Goal: Task Accomplishment & Management: Use online tool/utility

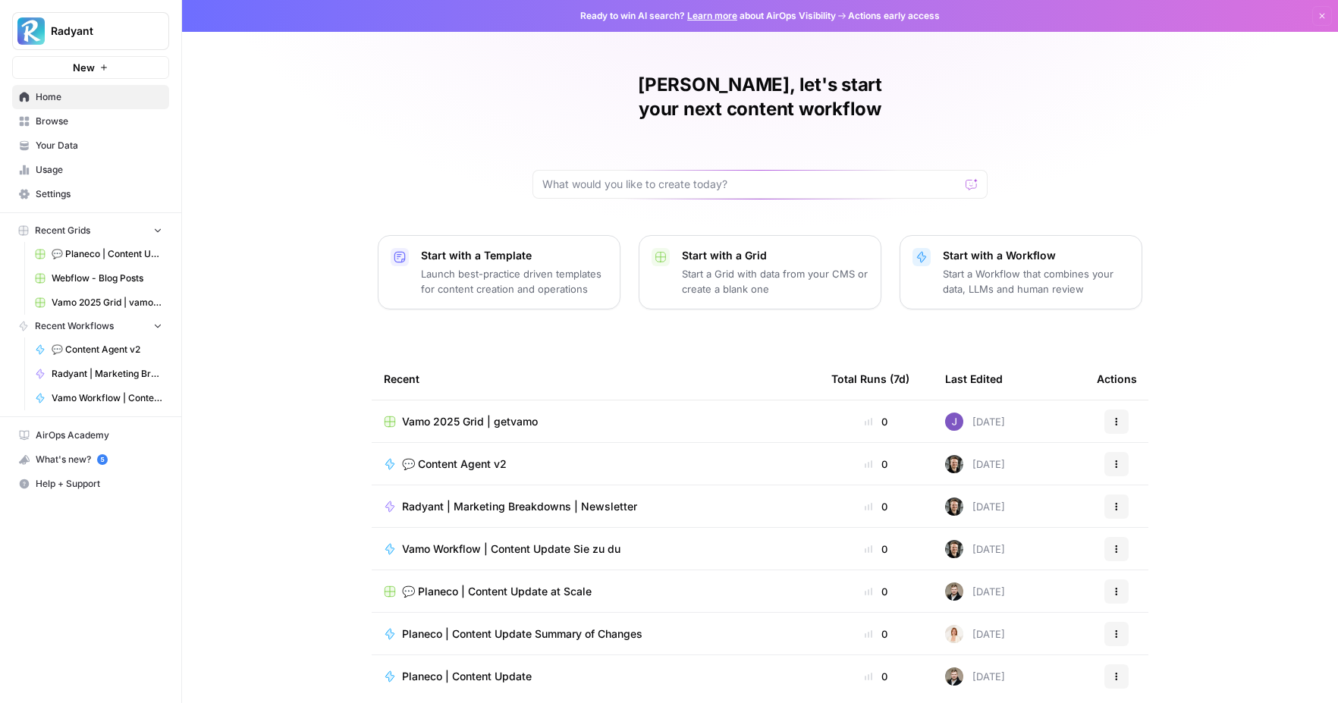
click at [1077, 188] on div "Jennifer, let's start your next content workflow Start with a Template Launch b…" at bounding box center [760, 361] width 1156 height 722
click at [536, 541] on span "Vamo Workflow | Content Update Sie zu du" at bounding box center [511, 548] width 218 height 15
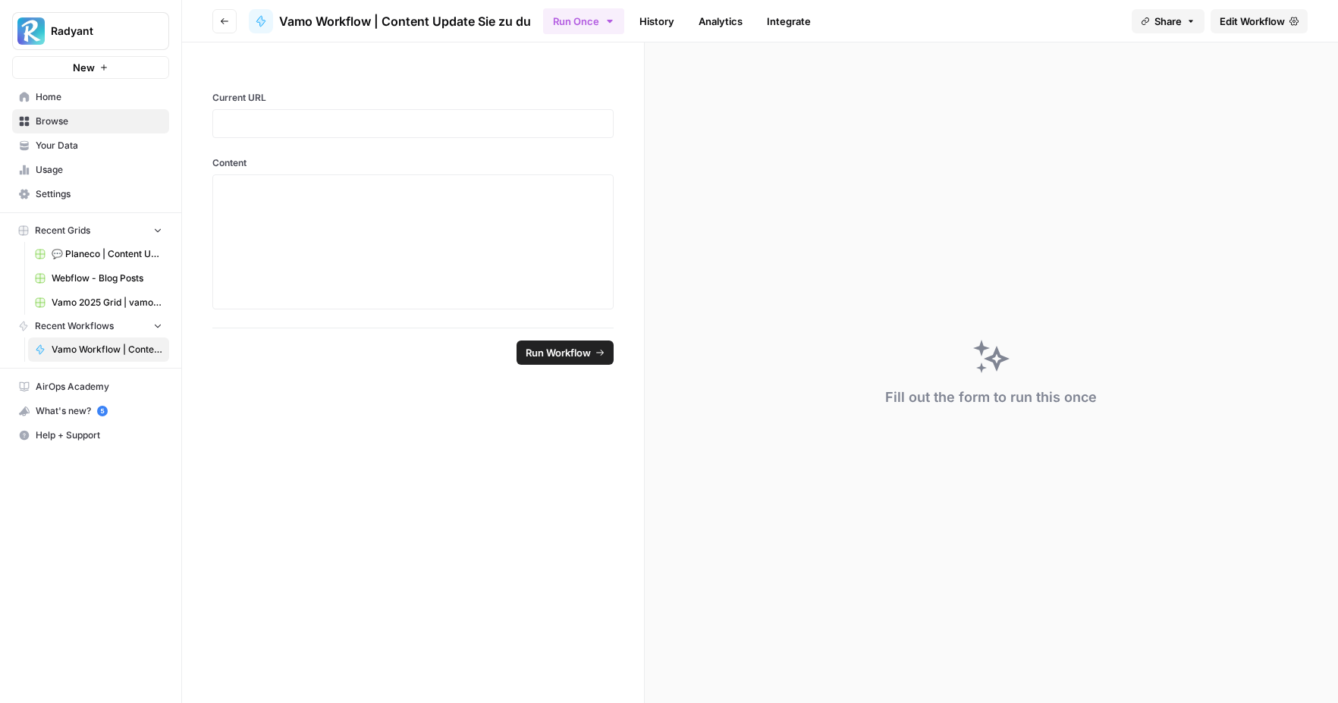
click at [1077, 20] on span "Edit Workflow" at bounding box center [1251, 21] width 65 height 15
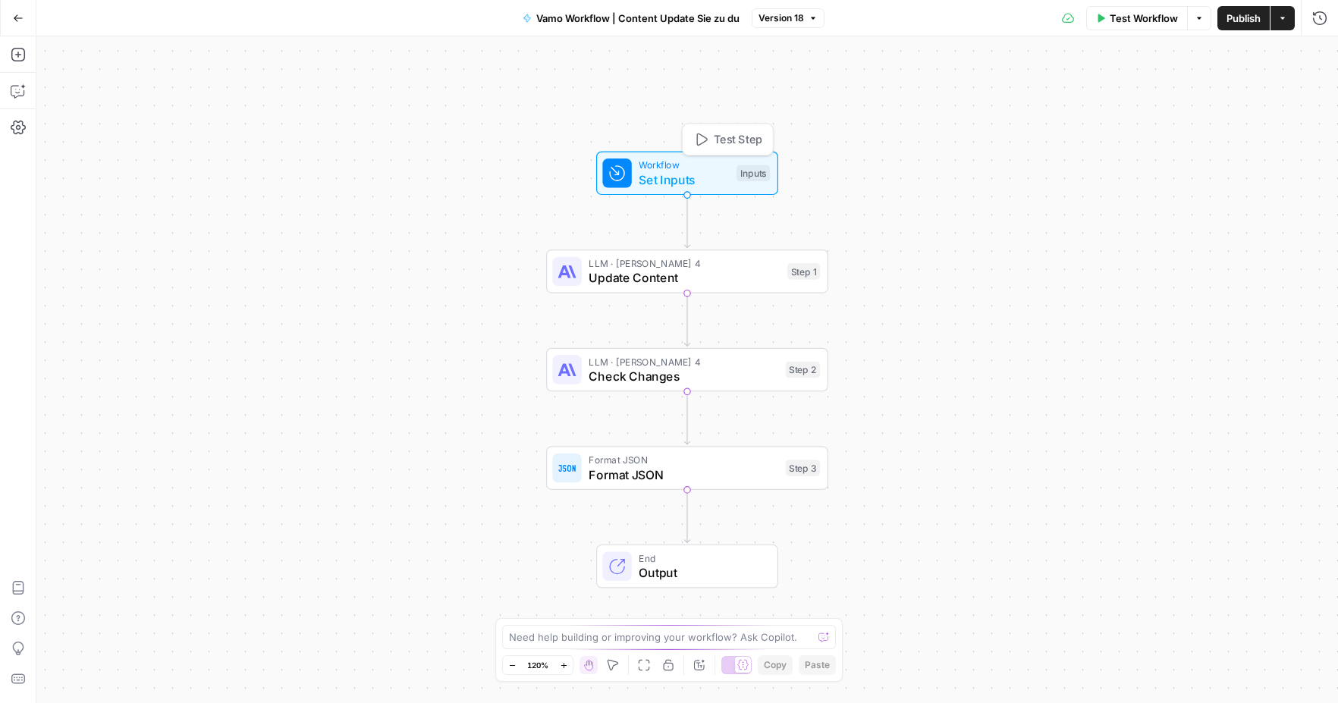
click at [660, 183] on span "Set Inputs" at bounding box center [683, 180] width 90 height 18
click at [654, 277] on span "Update Content" at bounding box center [683, 277] width 191 height 18
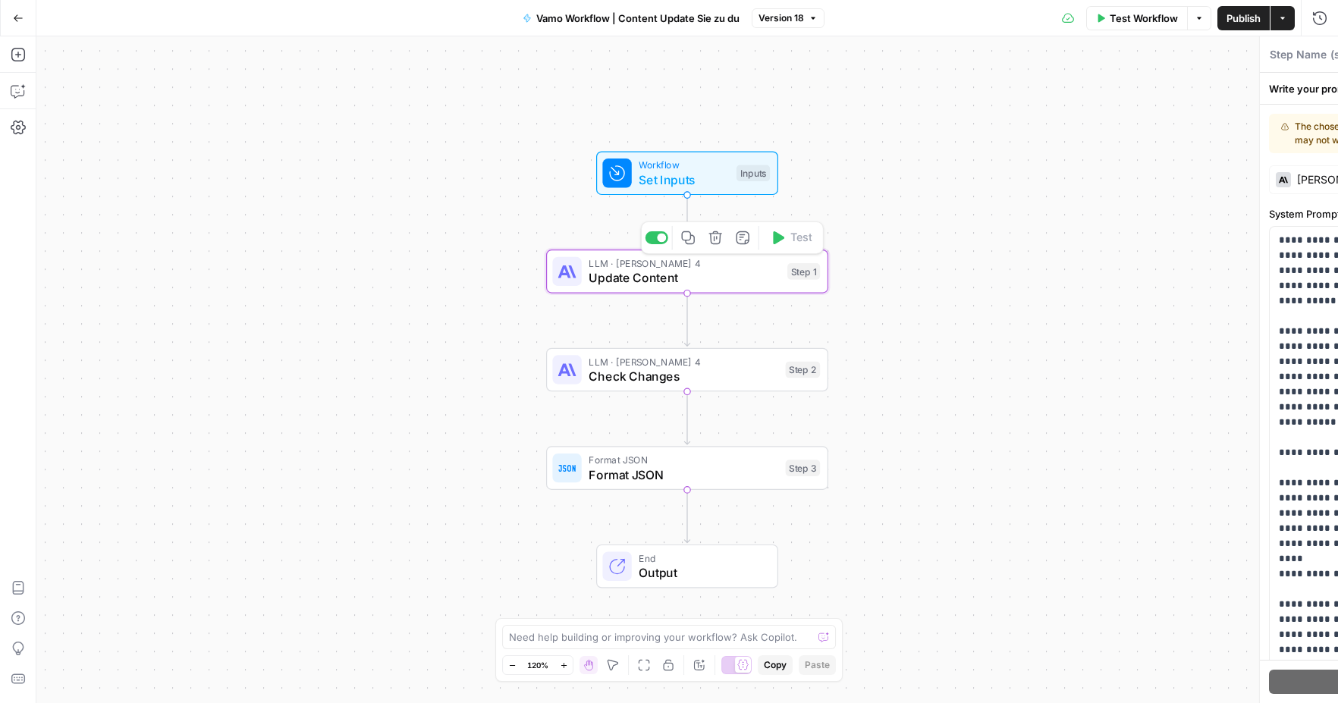
type textarea "Update Content"
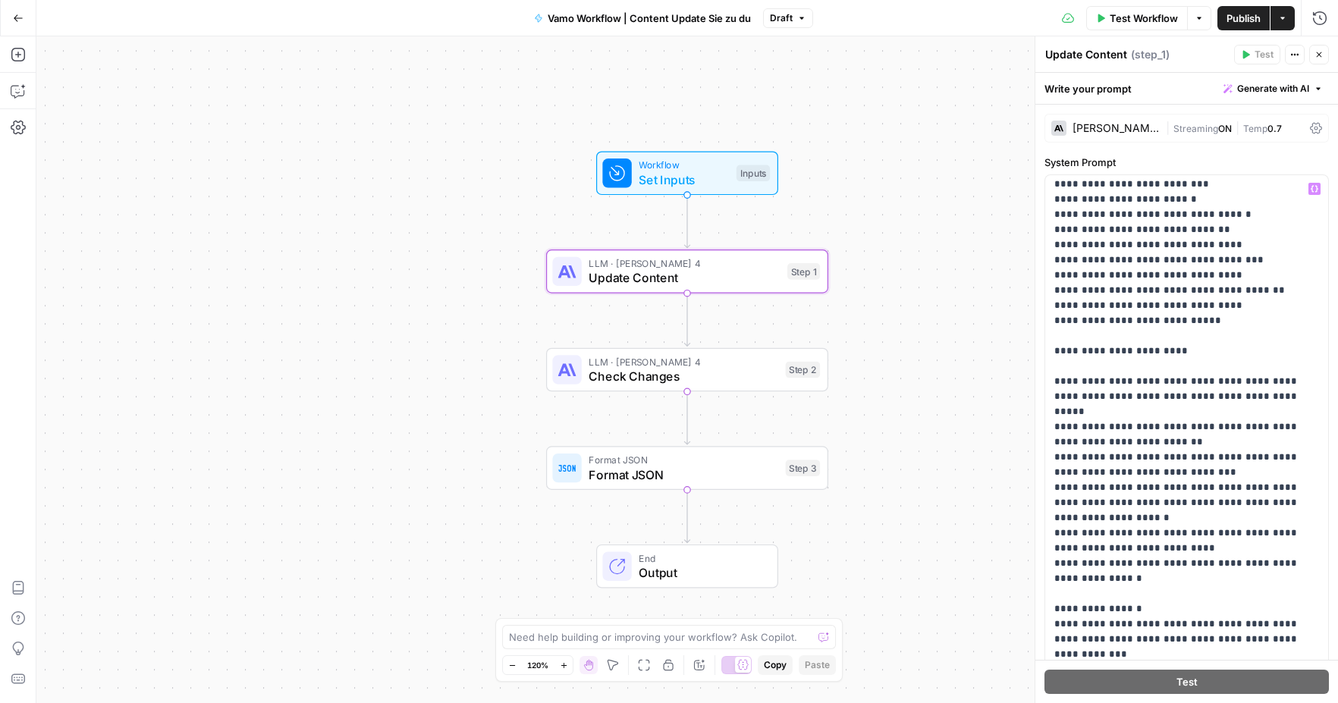
scroll to position [1214, 0]
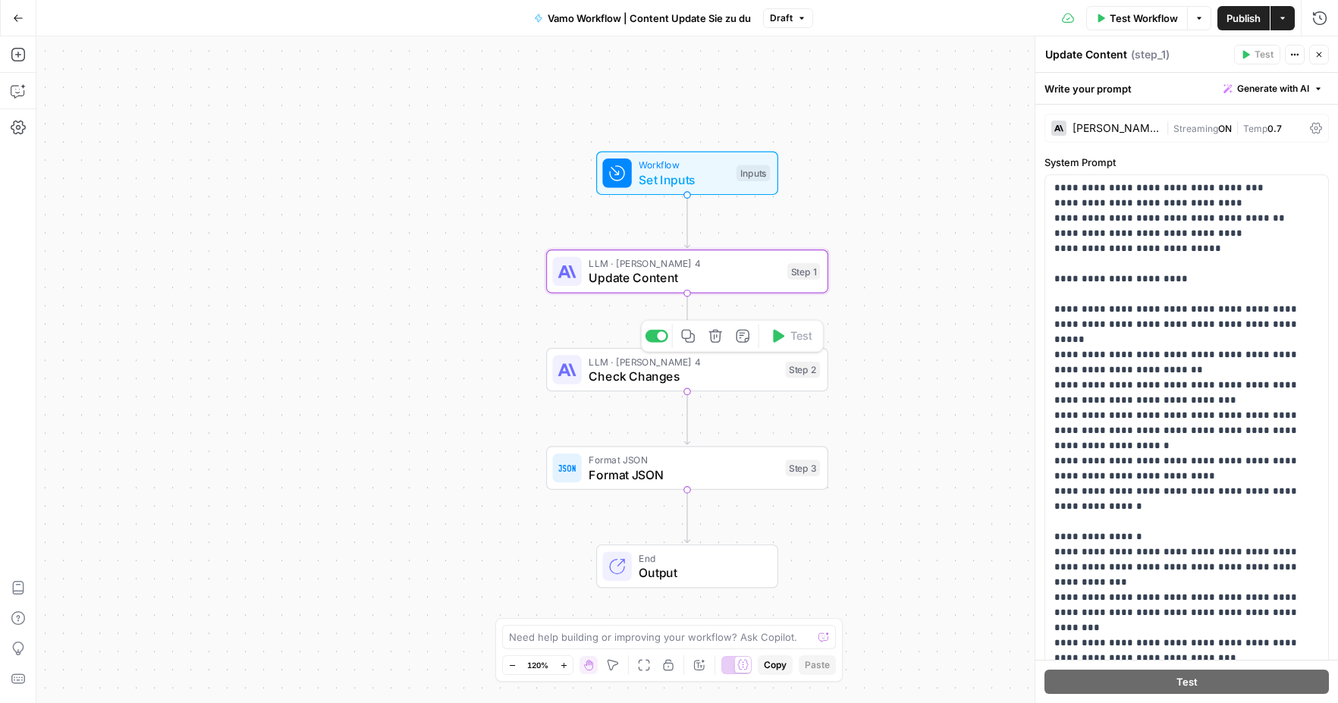
click at [639, 374] on span "Check Changes" at bounding box center [683, 376] width 190 height 18
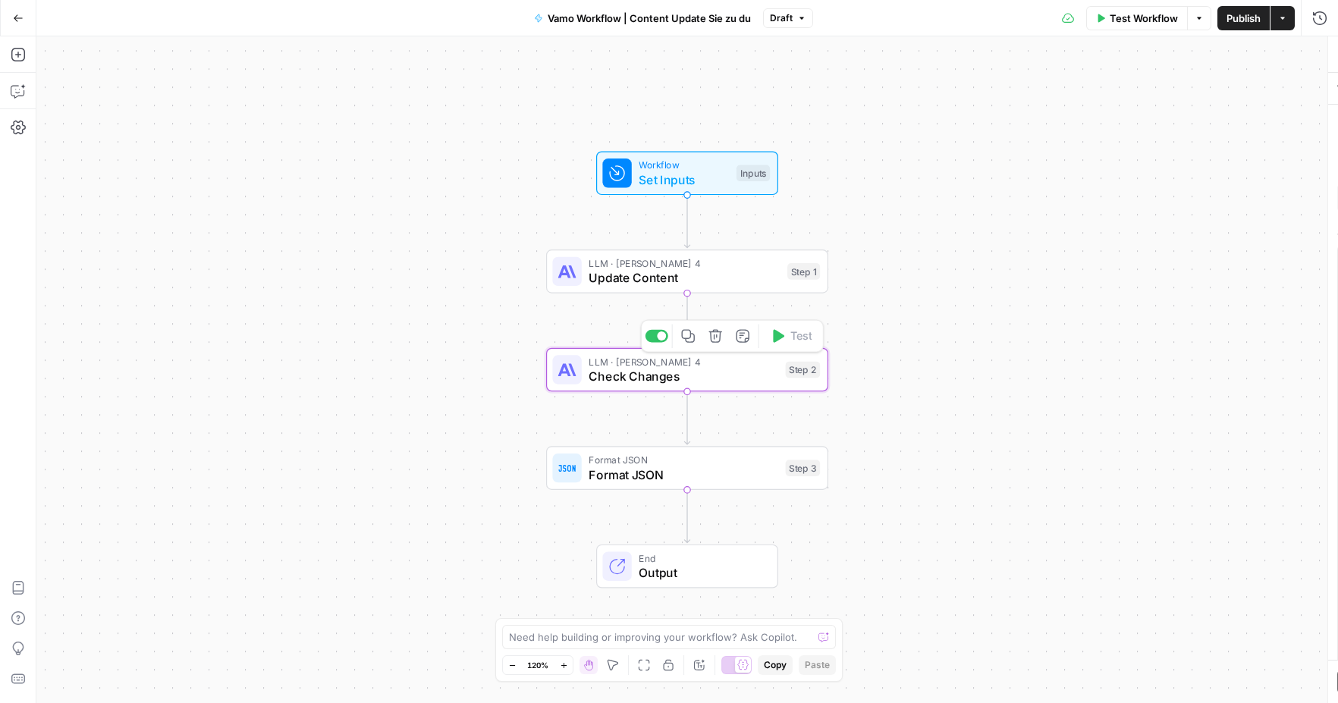
type textarea "Check Changes"
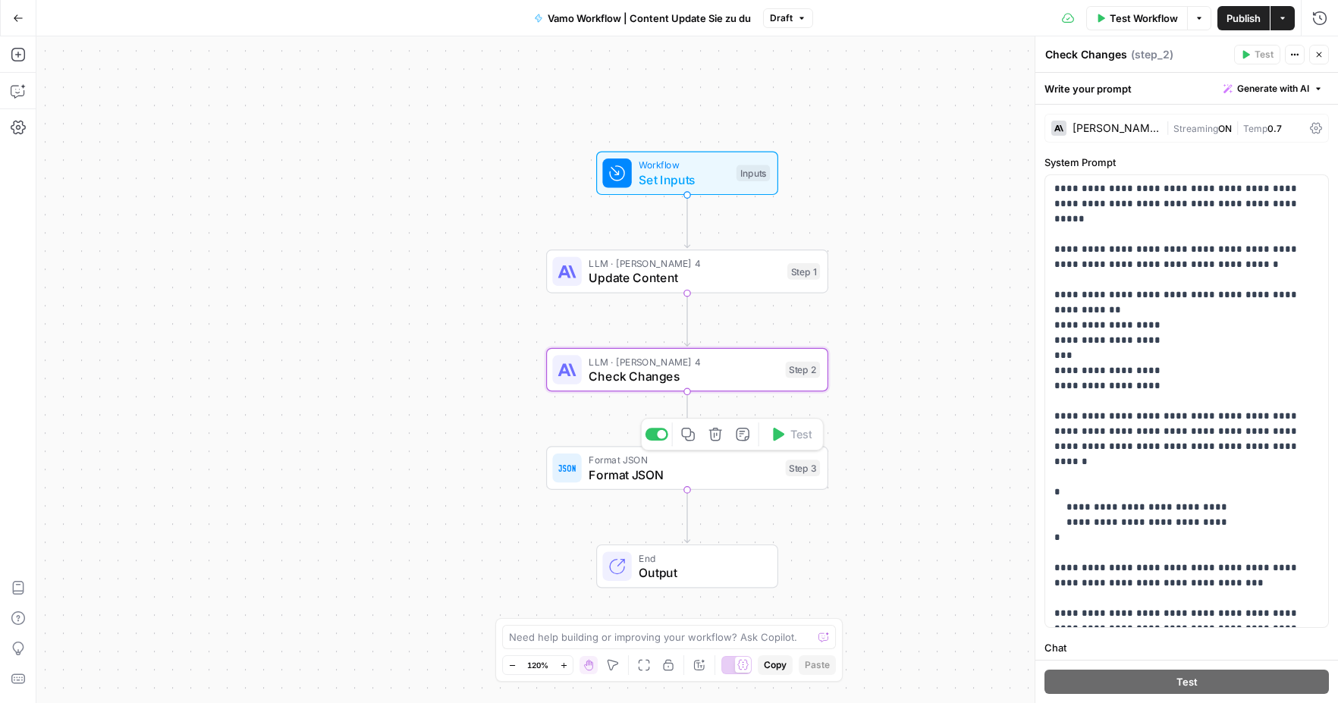
click at [641, 475] on span "Format JSON" at bounding box center [683, 475] width 190 height 18
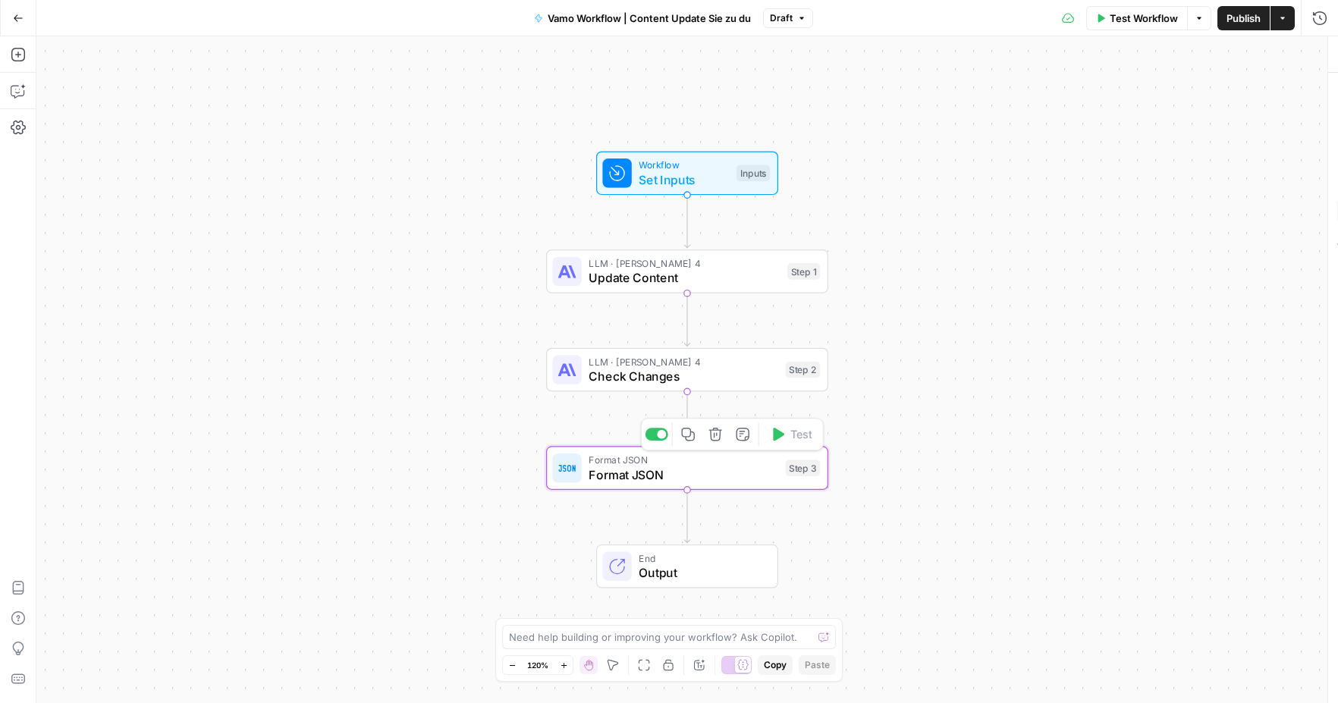
type textarea "Format JSON"
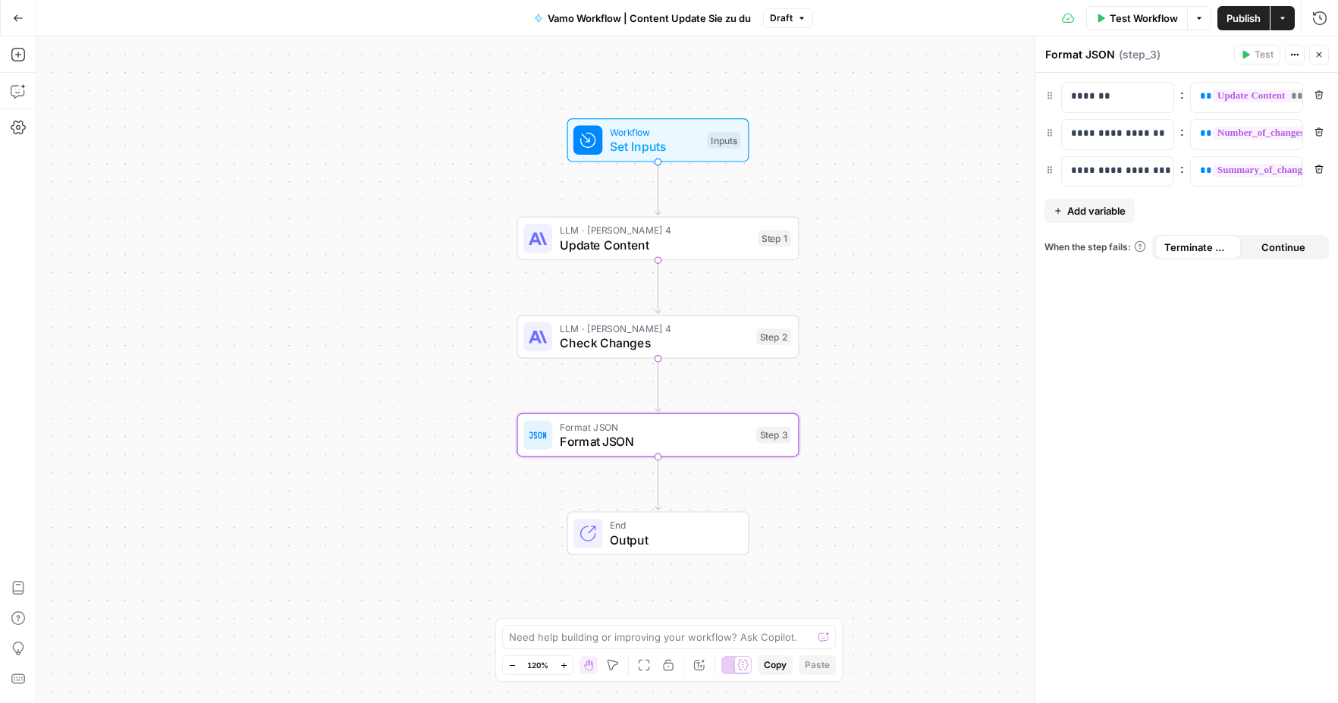
click at [1077, 483] on div "**********" at bounding box center [1186, 388] width 303 height 630
click at [654, 152] on span "Set Inputs" at bounding box center [655, 146] width 90 height 18
click at [625, 234] on span "LLM · [PERSON_NAME] 4" at bounding box center [655, 229] width 191 height 14
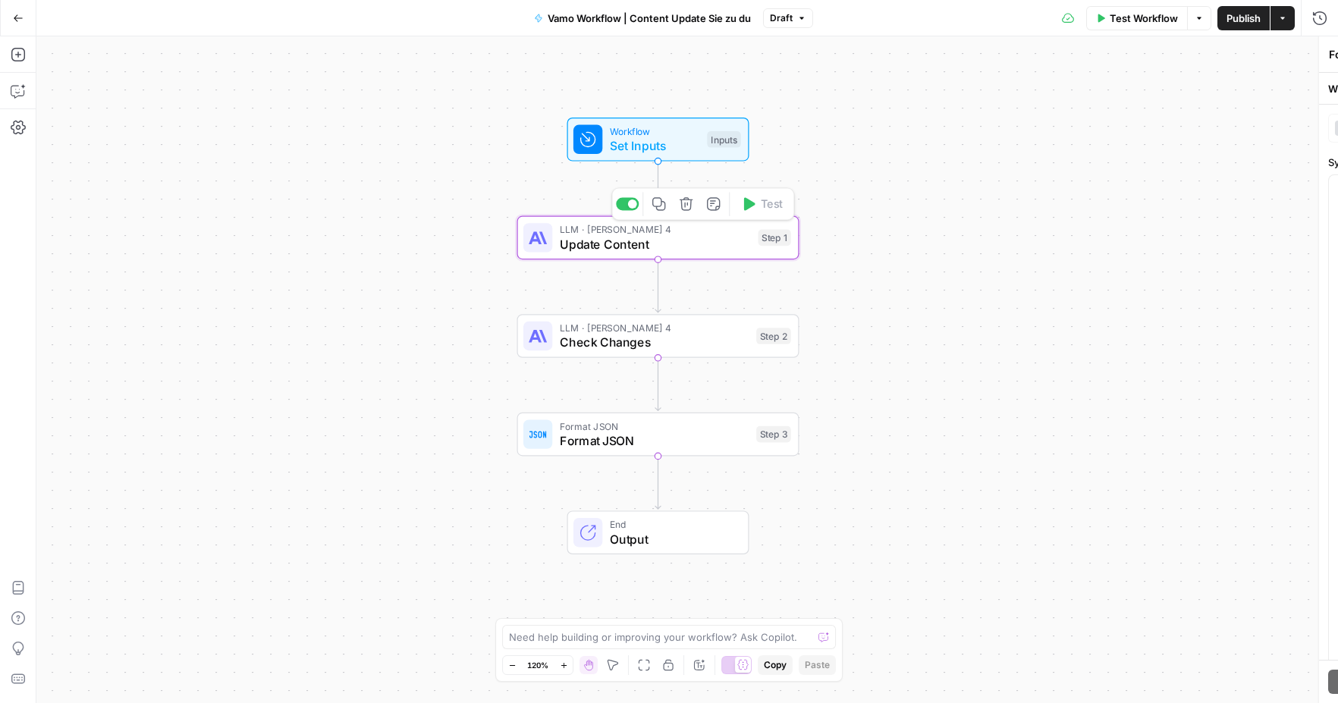
type textarea "Update Content"
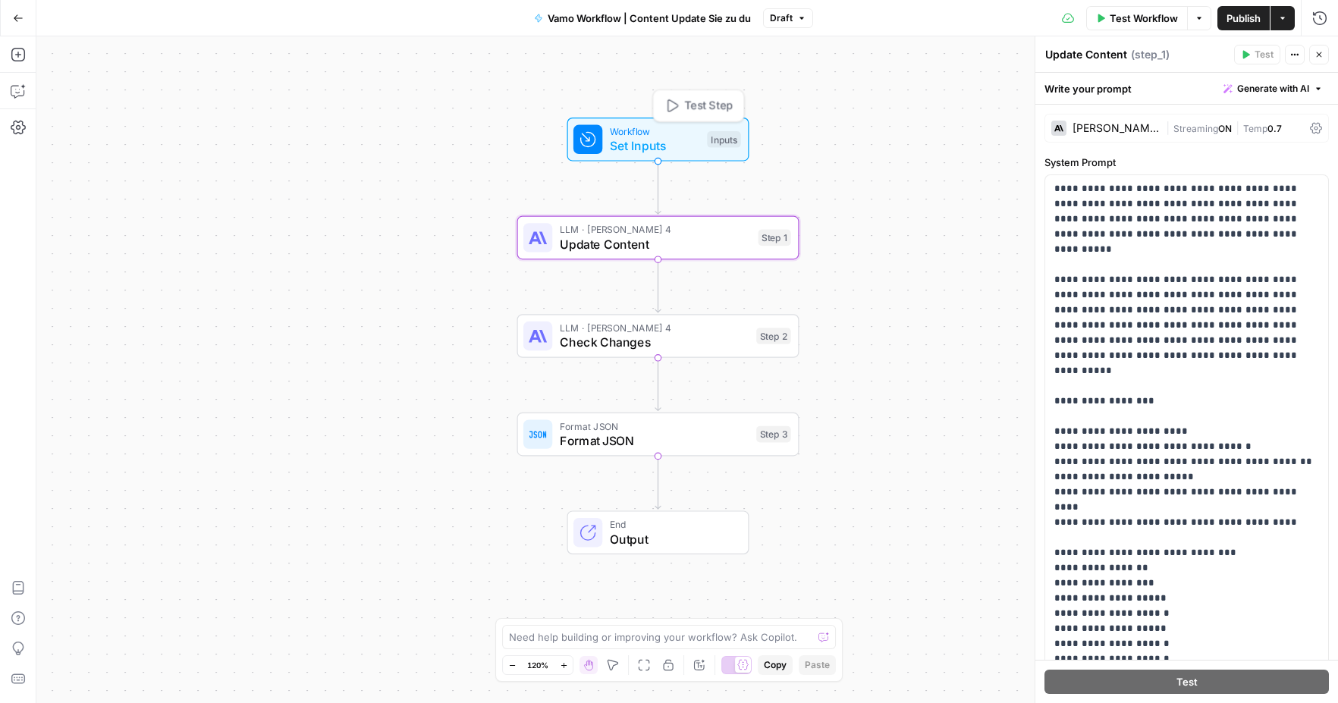
click at [653, 145] on span "Set Inputs" at bounding box center [655, 145] width 90 height 18
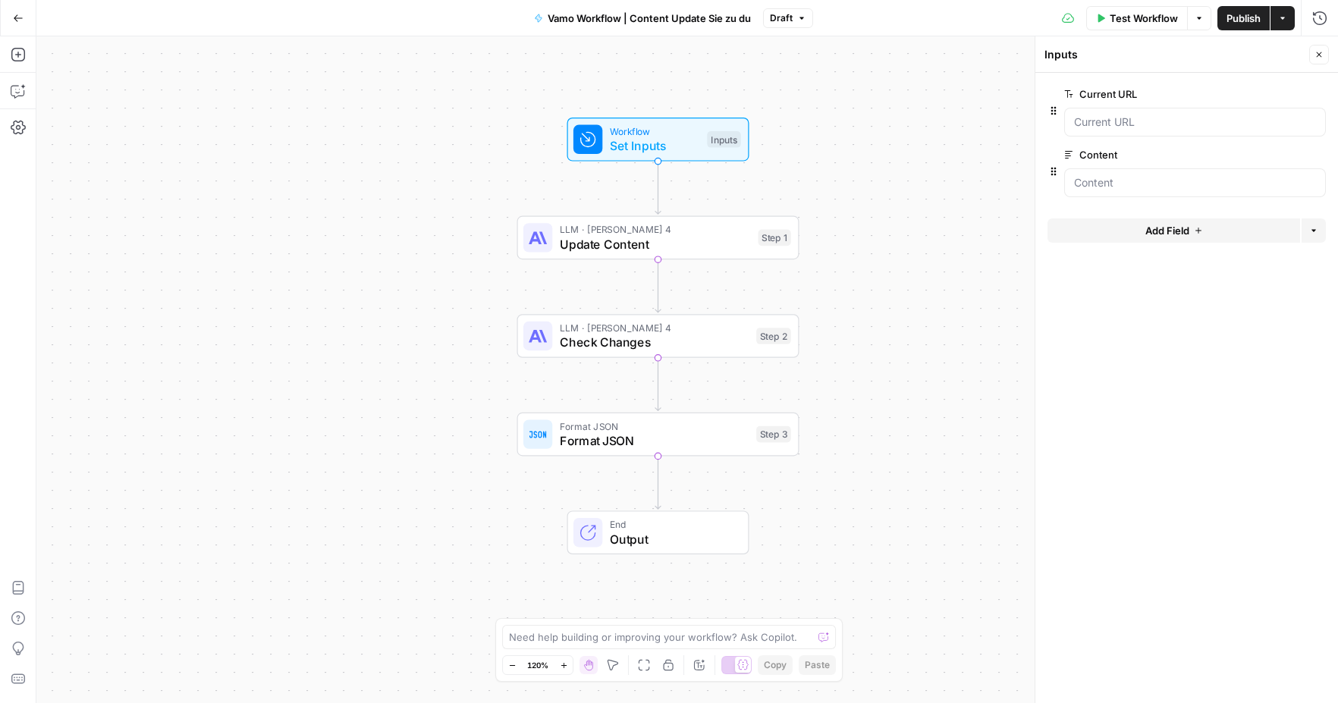
click at [21, 20] on icon "button" at bounding box center [18, 18] width 11 height 11
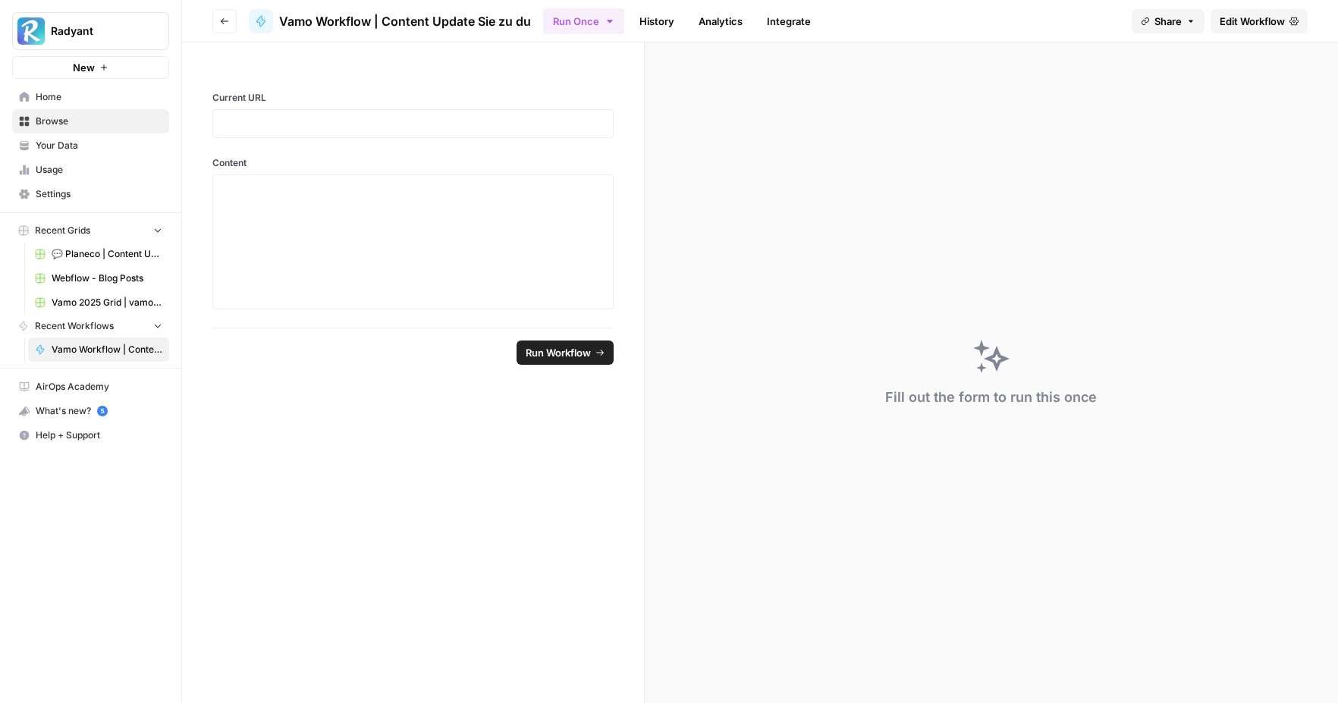
click at [83, 343] on span "Vamo Workflow | Content Update Sie zu du" at bounding box center [107, 350] width 111 height 14
click at [1077, 17] on span "Edit Workflow" at bounding box center [1251, 21] width 65 height 15
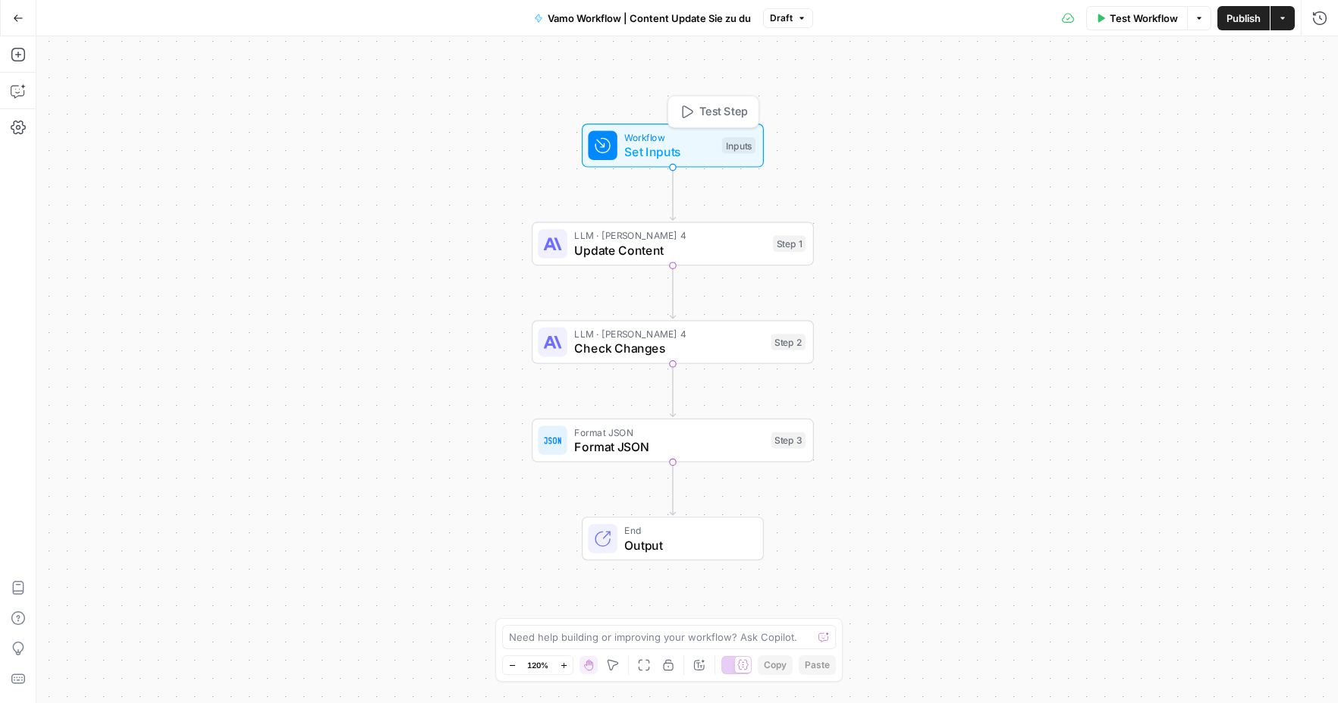
click at [655, 146] on span "Set Inputs" at bounding box center [669, 152] width 90 height 18
click at [1077, 227] on button "Add Field" at bounding box center [1173, 230] width 253 height 24
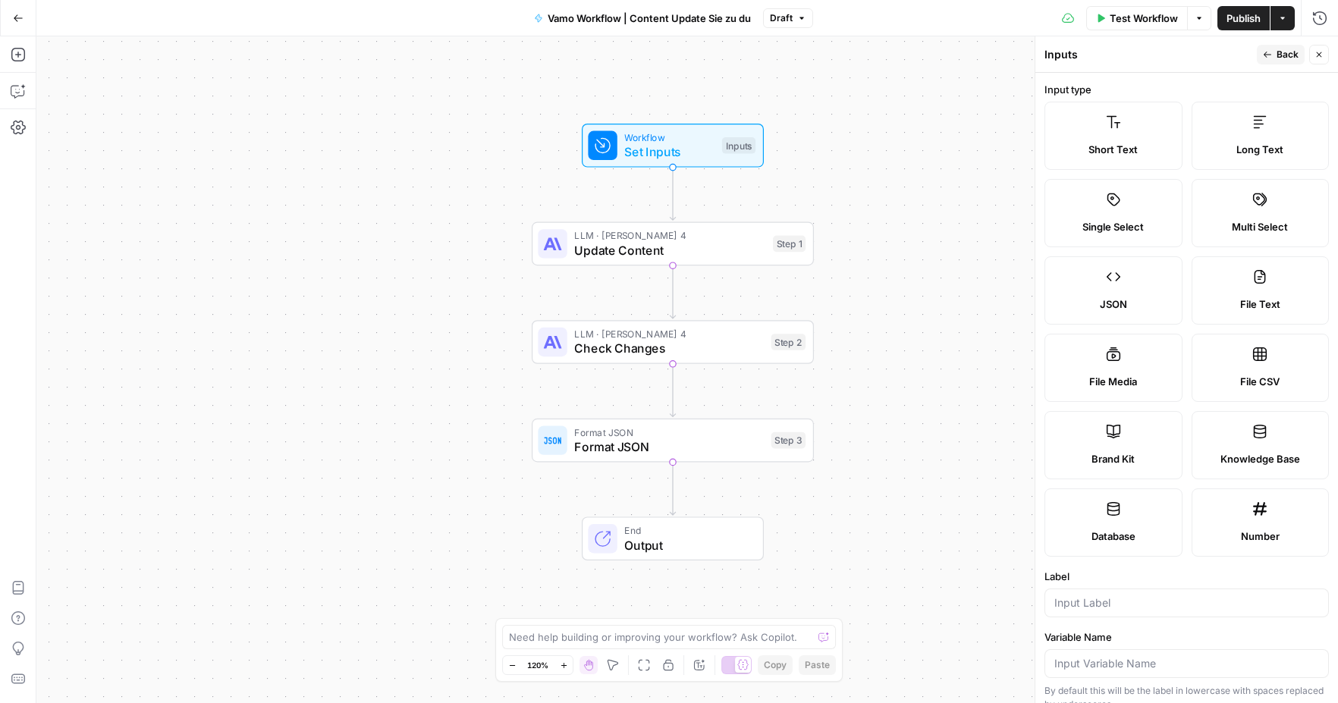
click at [1077, 58] on icon "button" at bounding box center [1318, 54] width 9 height 9
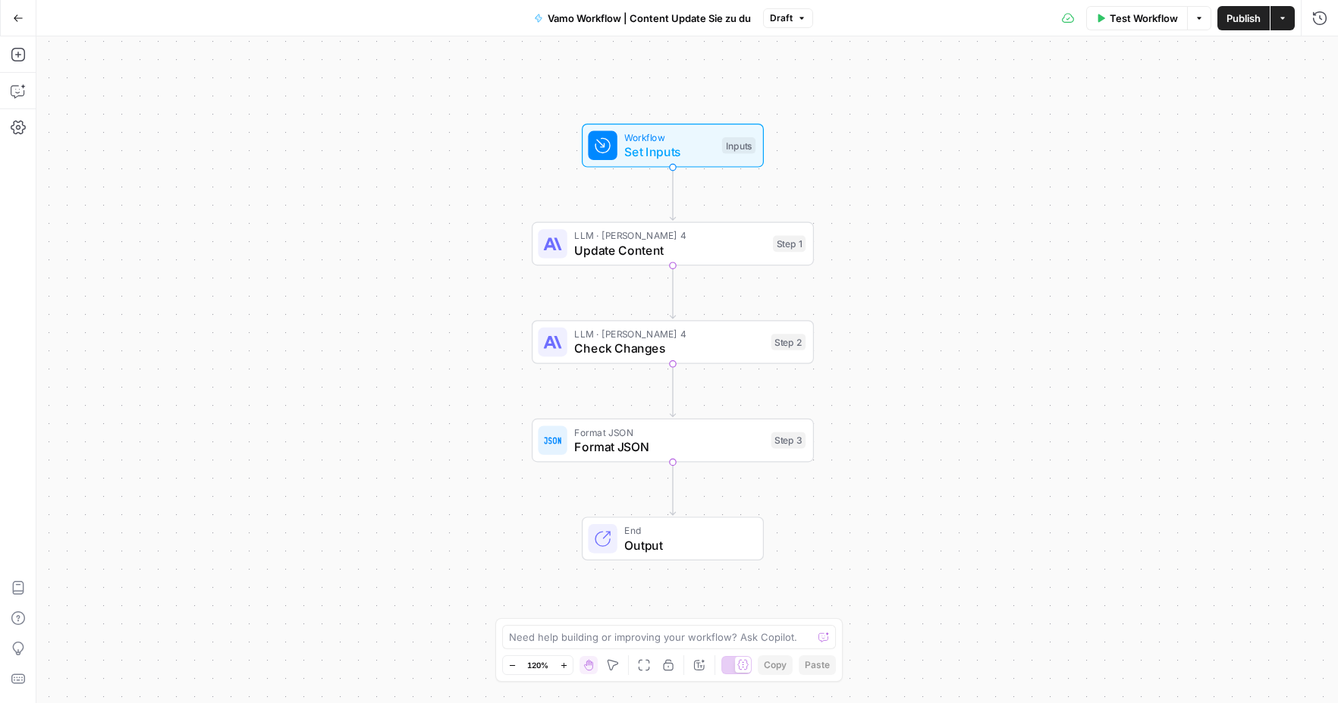
click at [15, 17] on icon "button" at bounding box center [18, 17] width 9 height 7
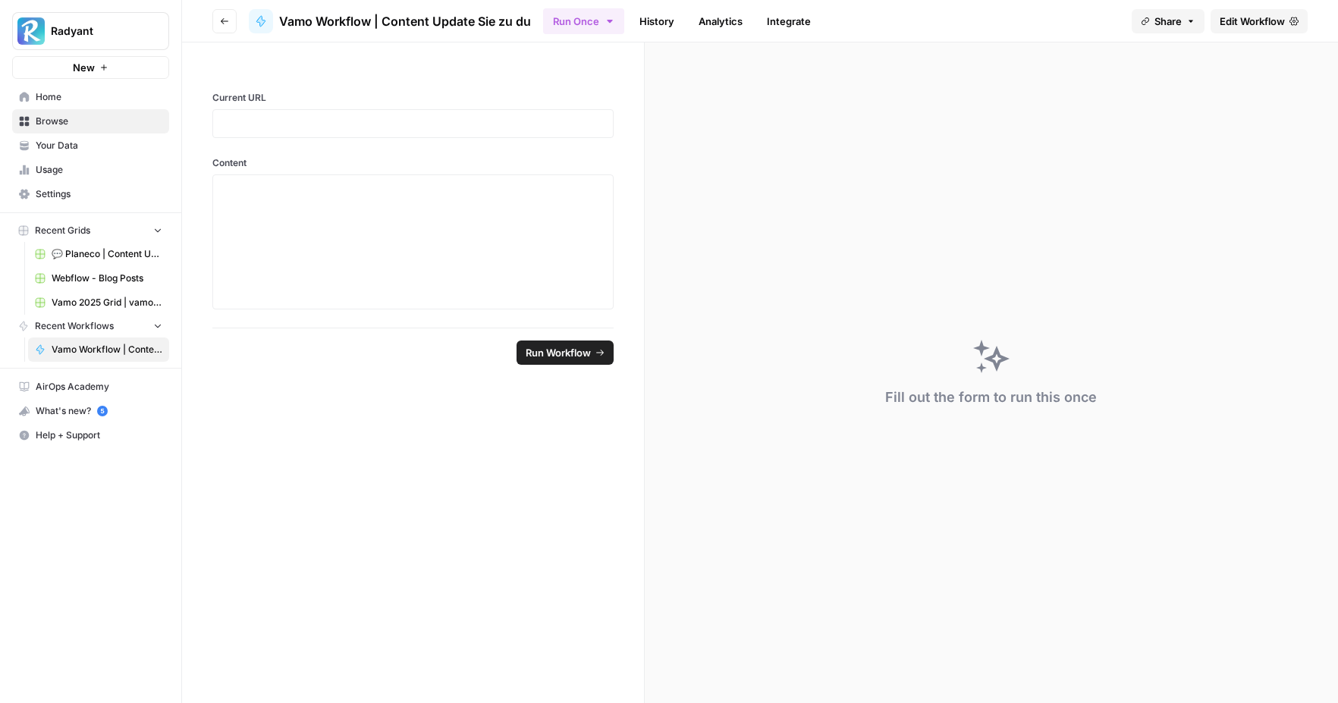
click at [65, 20] on button "Radyant" at bounding box center [90, 31] width 157 height 38
click at [79, 110] on span "Radyant" at bounding box center [139, 113] width 187 height 15
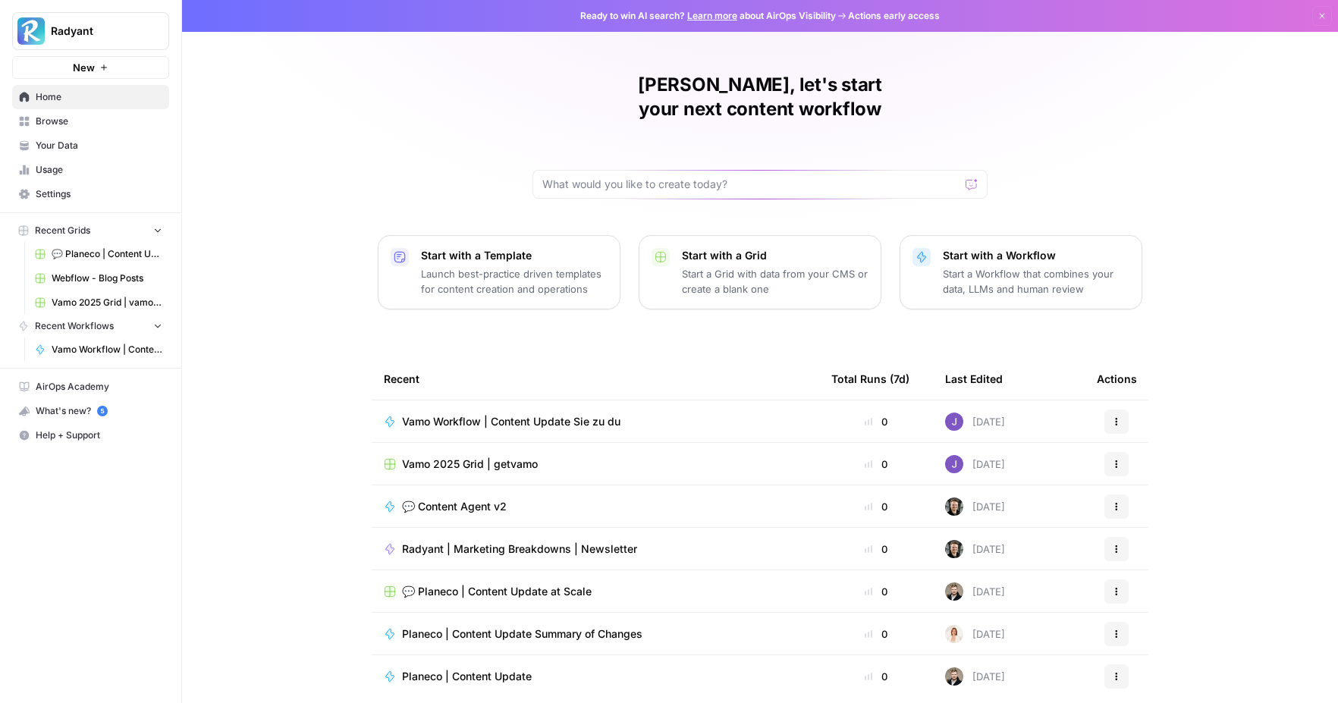
click at [495, 447] on td "Vamo 2025 Grid | getvamo" at bounding box center [595, 464] width 447 height 42
click at [490, 456] on span "Vamo 2025 Grid | getvamo" at bounding box center [470, 463] width 136 height 15
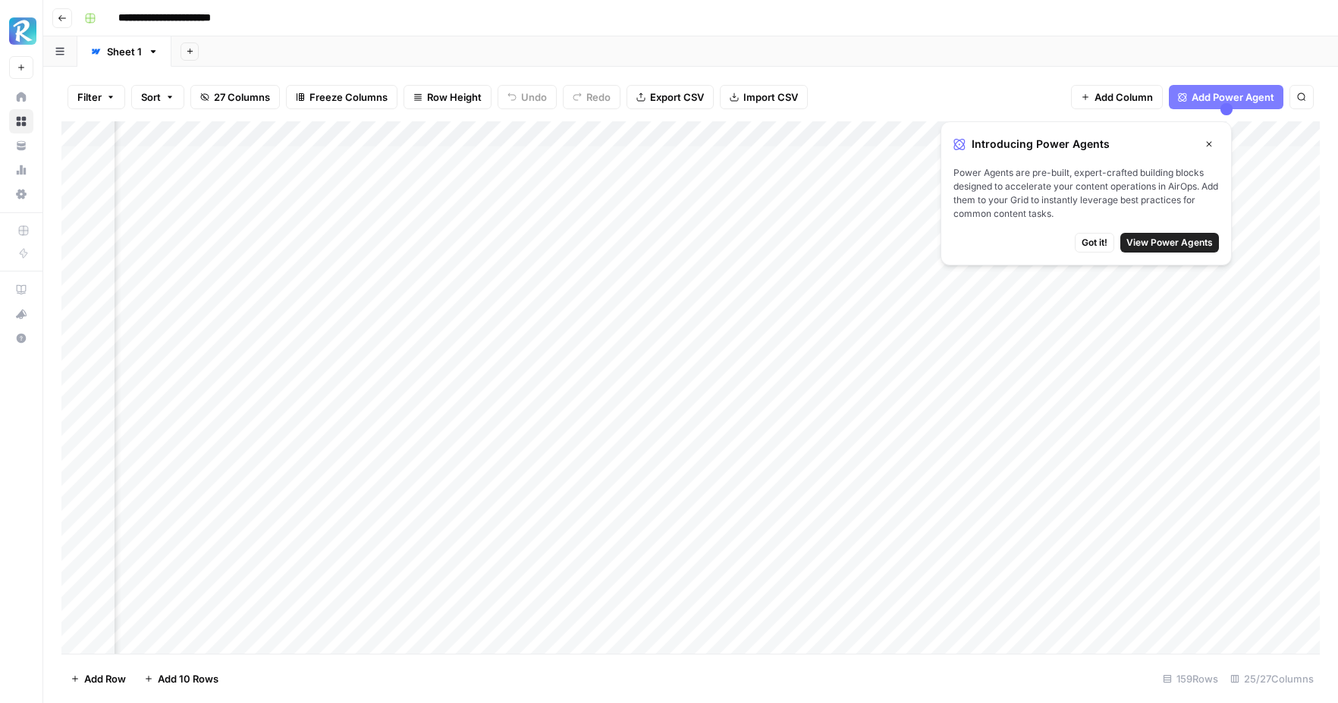
scroll to position [0, 641]
click at [1207, 146] on icon "button" at bounding box center [1208, 144] width 9 height 9
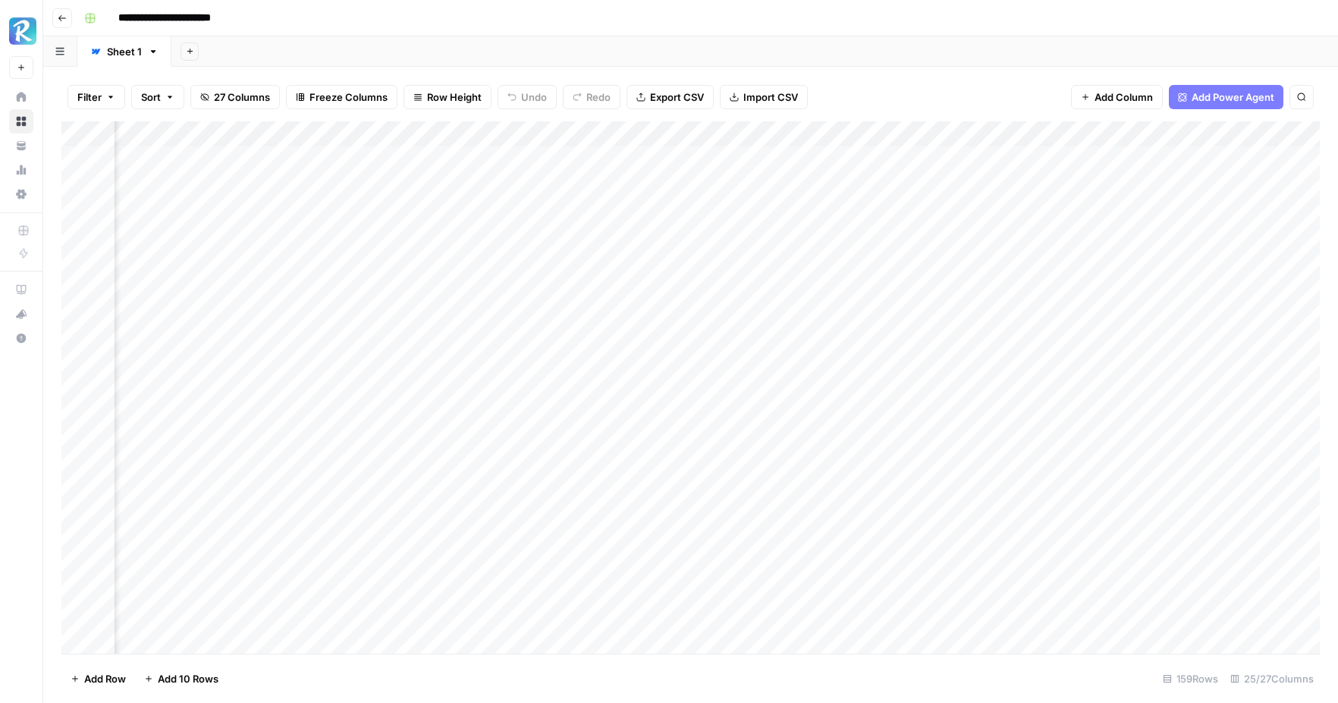
scroll to position [0, 0]
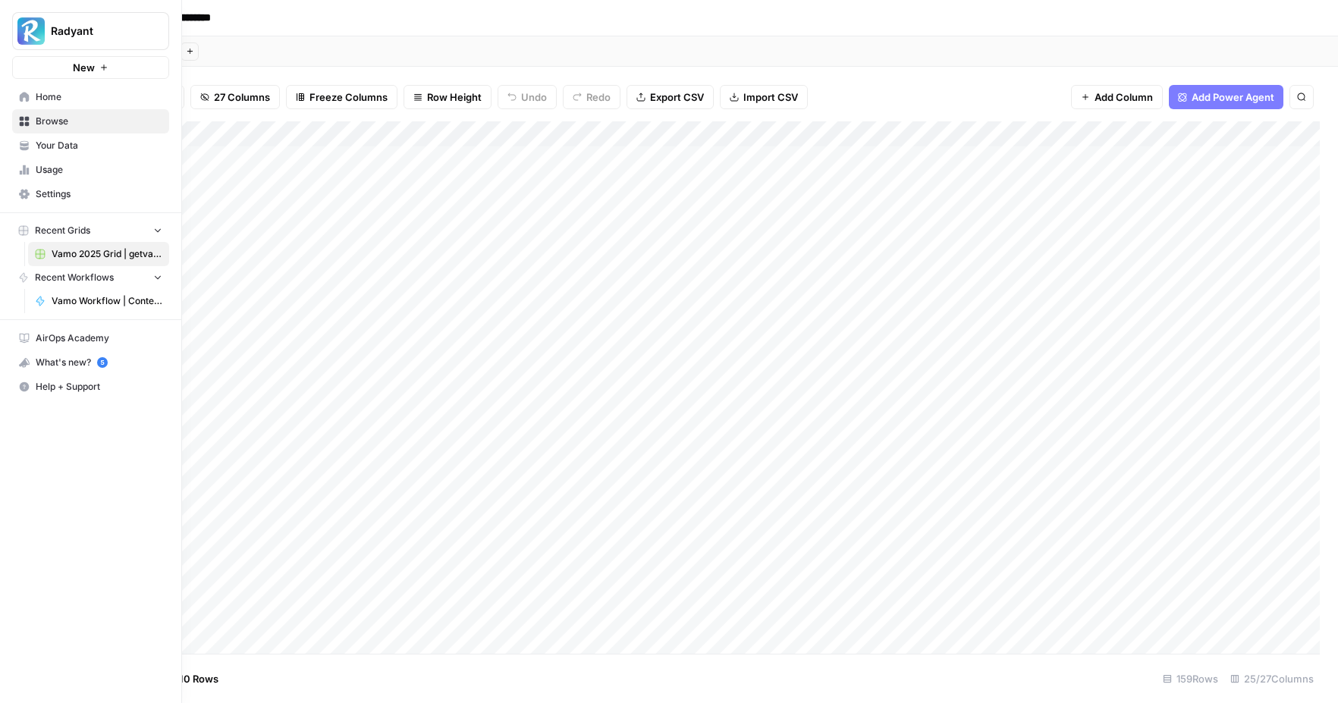
click at [19, 98] on icon at bounding box center [24, 97] width 11 height 11
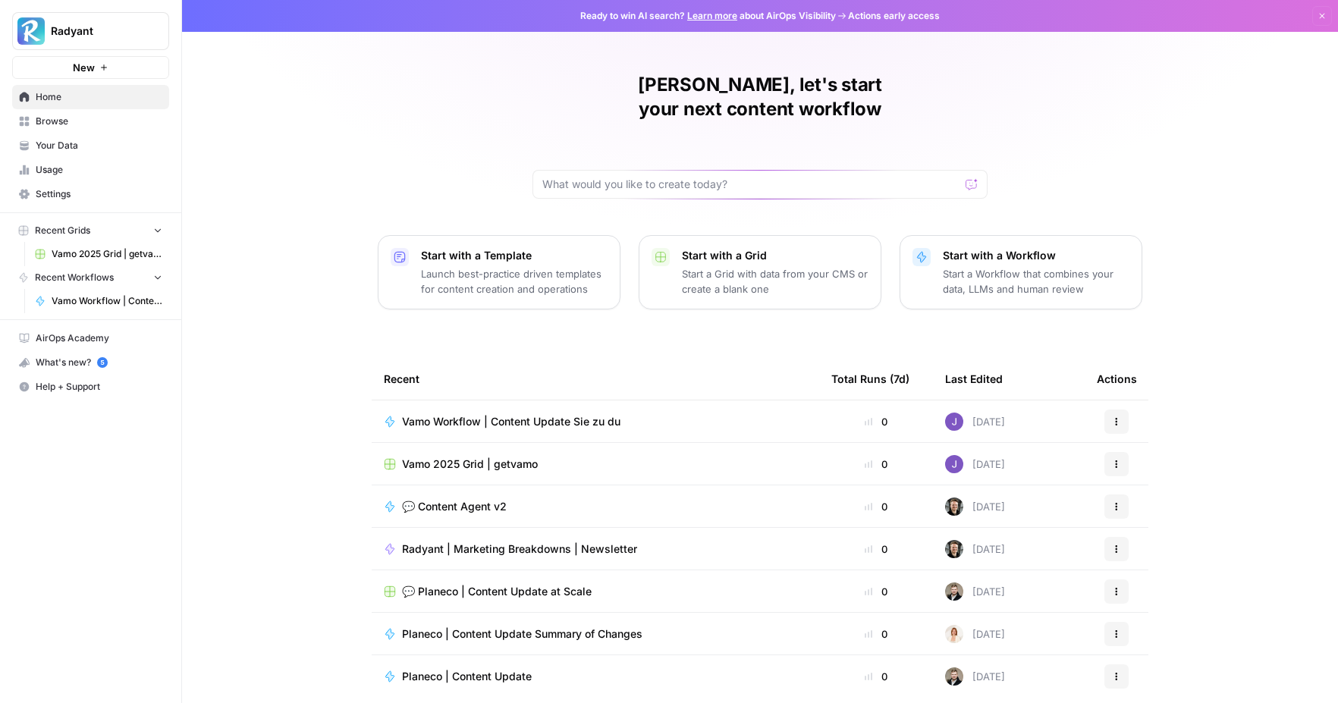
click at [67, 121] on span "Browse" at bounding box center [99, 121] width 127 height 14
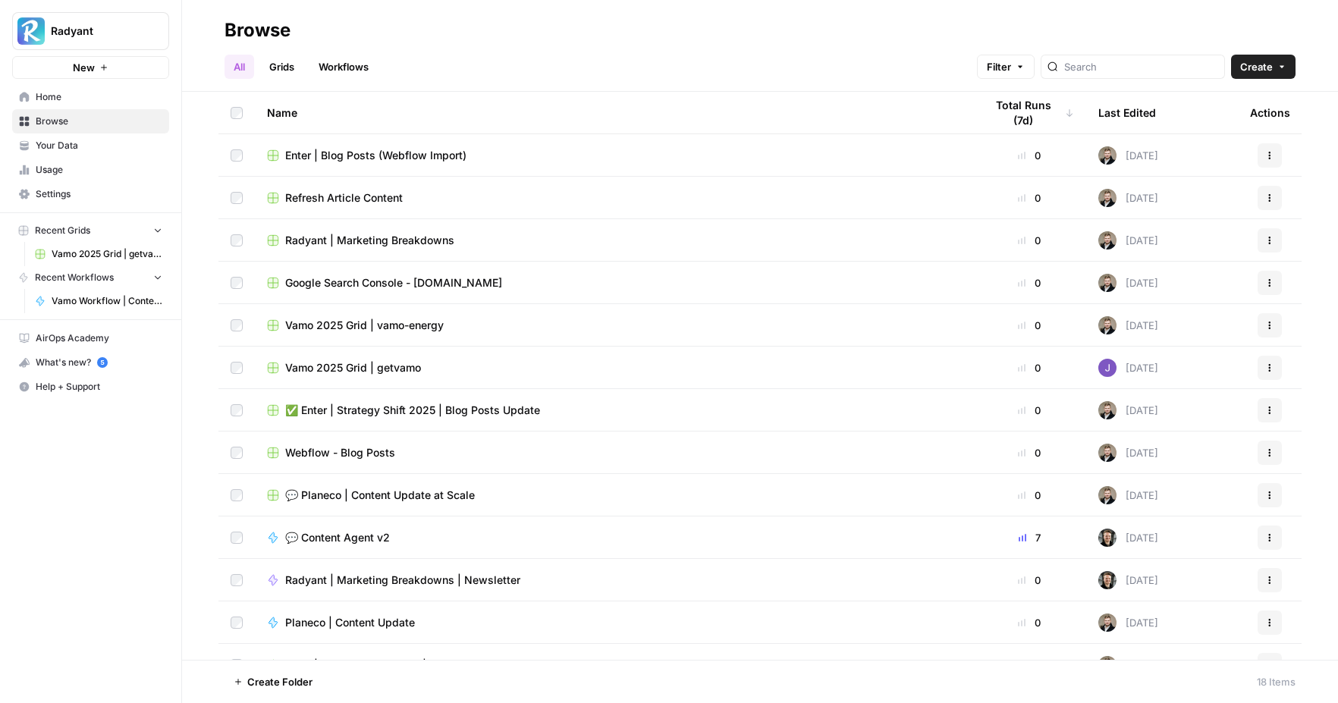
click at [60, 104] on link "Home" at bounding box center [90, 97] width 157 height 24
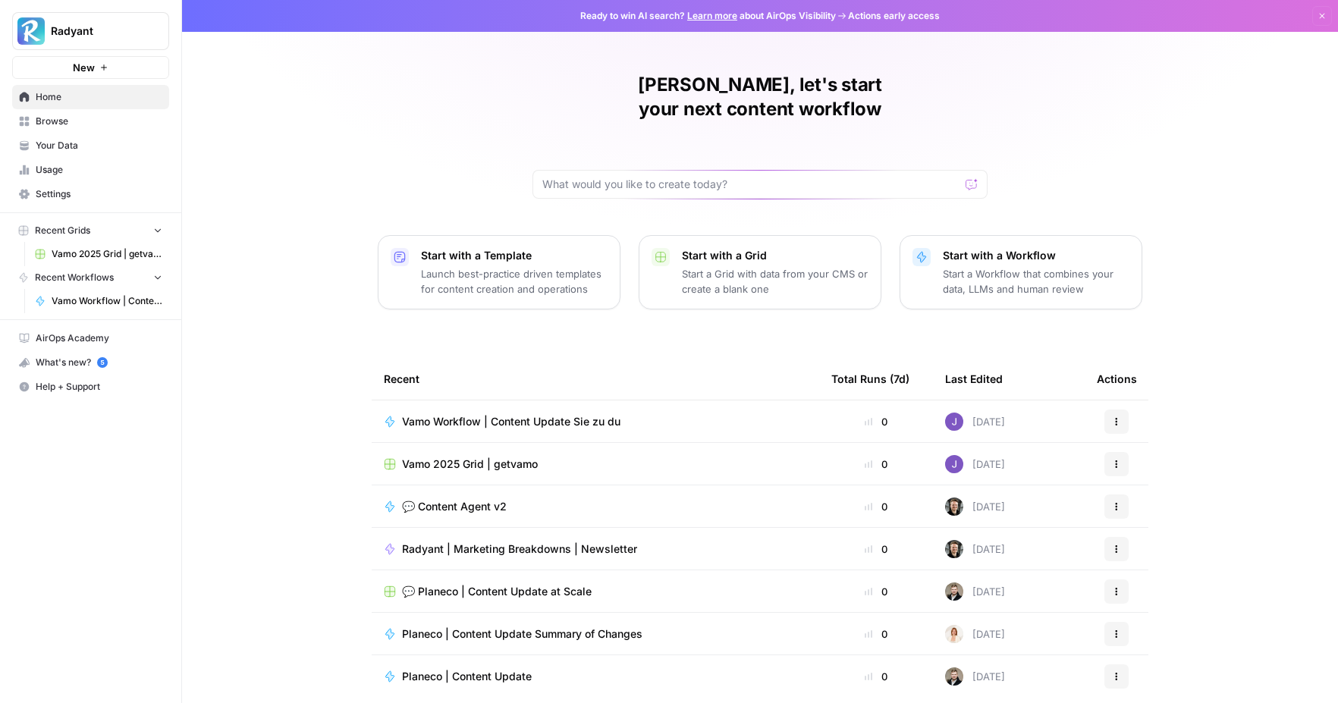
click at [64, 118] on span "Browse" at bounding box center [99, 121] width 127 height 14
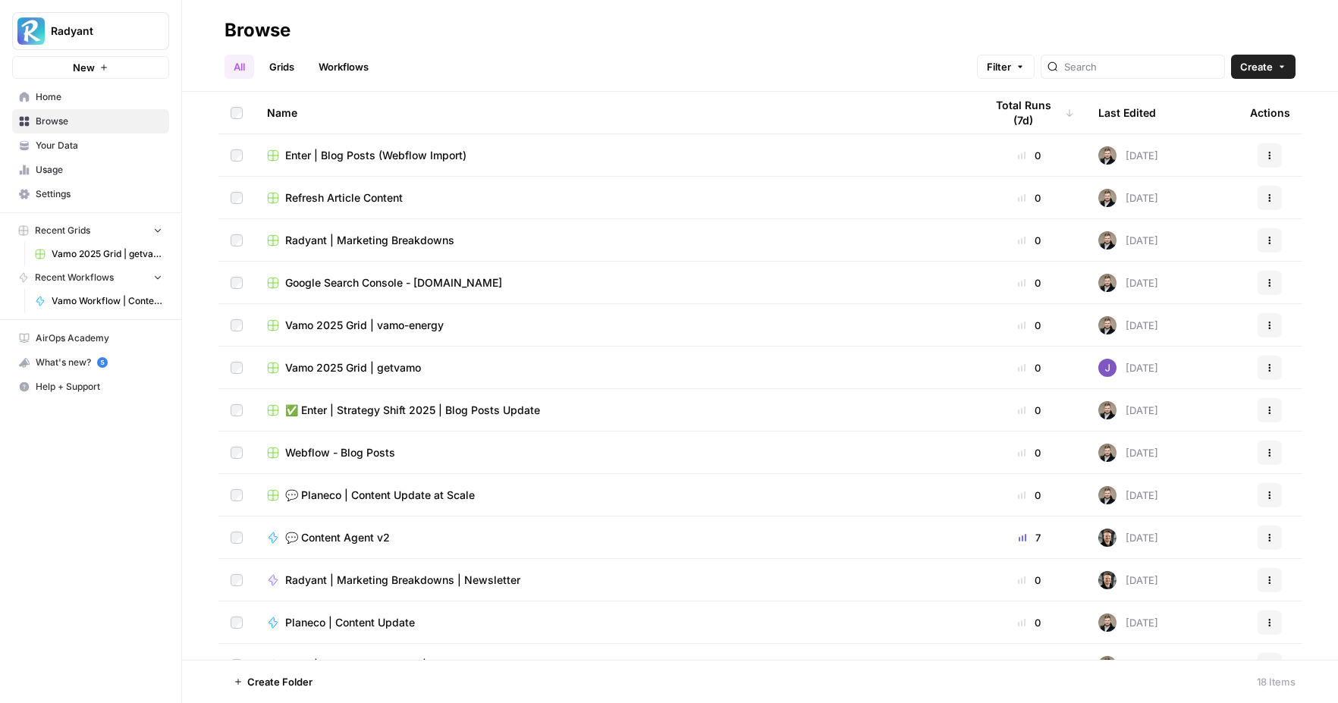
click at [99, 68] on icon "button" at bounding box center [103, 67] width 9 height 9
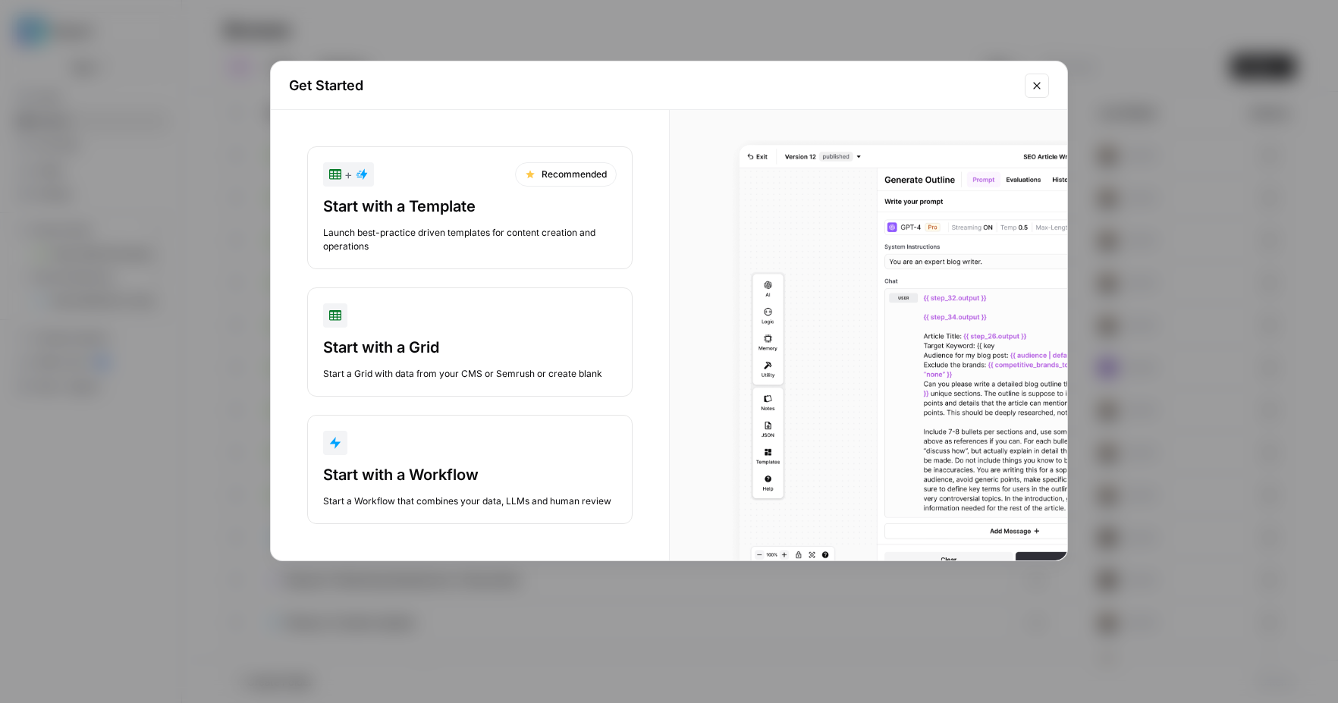
click at [481, 458] on button "Start with a Workflow Start a Workflow that combines your data, LLMs and human …" at bounding box center [469, 469] width 325 height 109
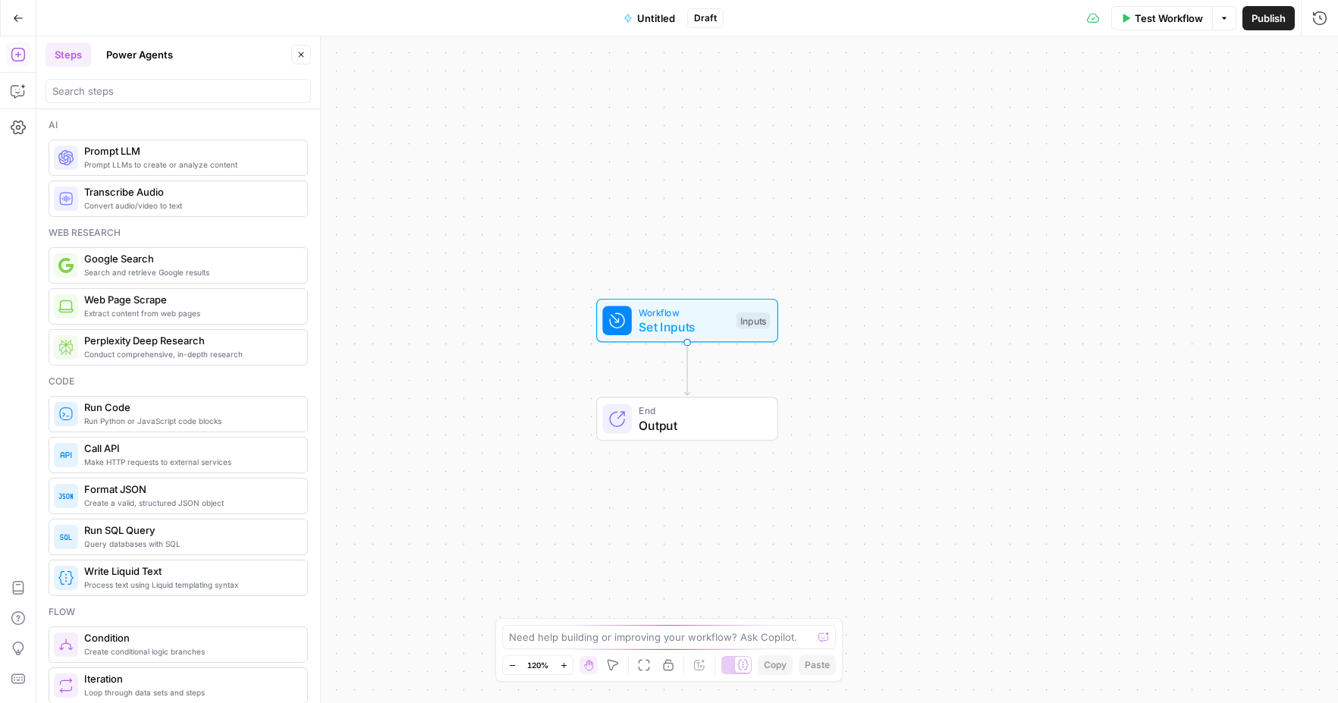
click at [659, 11] on span "Untitled" at bounding box center [656, 18] width 38 height 15
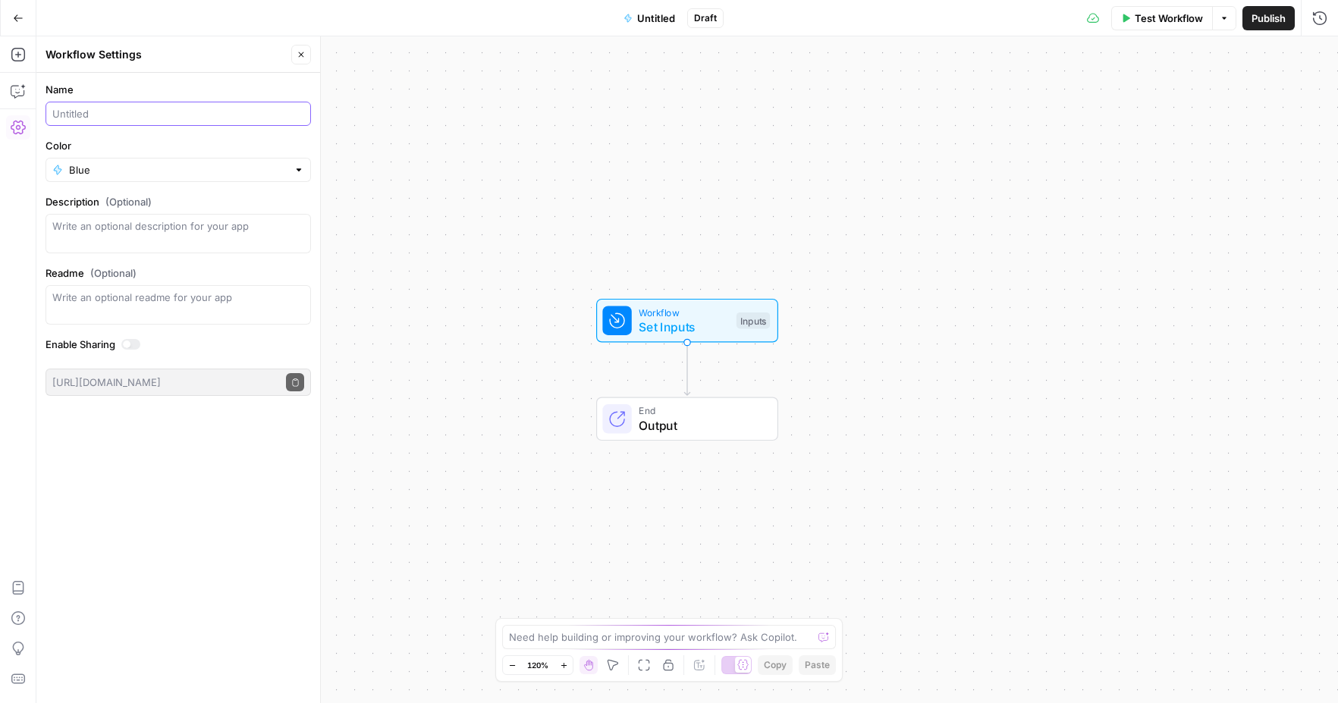
click at [104, 115] on input "Name" at bounding box center [178, 113] width 252 height 15
drag, startPoint x: 209, startPoint y: 115, endPoint x: 100, endPoint y: 118, distance: 109.2
click at [100, 118] on input "Planeco – Programmatic Cluster" at bounding box center [178, 113] width 252 height 15
paste input "für "Bauvoranfrage""
type input "Planeco – Programmatic Cluster für "Bauvoranfrage""
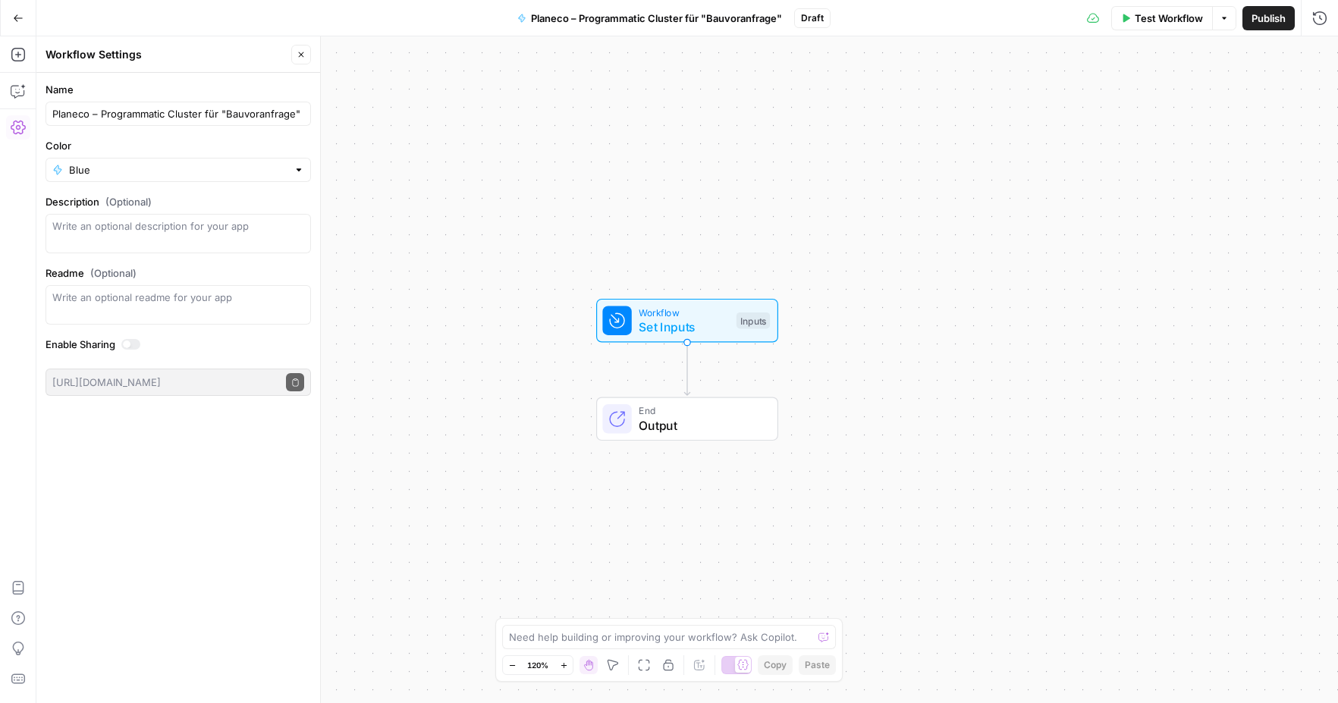
click at [231, 445] on div "Name Planeco – Programmatic Cluster für "Bauvoranfrage" Color Blue Description …" at bounding box center [178, 388] width 284 height 630
click at [81, 237] on textarea "Description (Optional)" at bounding box center [178, 233] width 252 height 30
paste textarea "Programmatic Cluster für "Bauvoranfrage" + [Stadt] oder [Bundesland]"
type textarea "Programmatic Cluster für "Bauvoranfrage" + [Stadt] oder [Bundesland]"
click at [259, 541] on div "Name Planeco – Programmatic Cluster für "Bauvoranfrage" Color Blue Description …" at bounding box center [178, 388] width 284 height 630
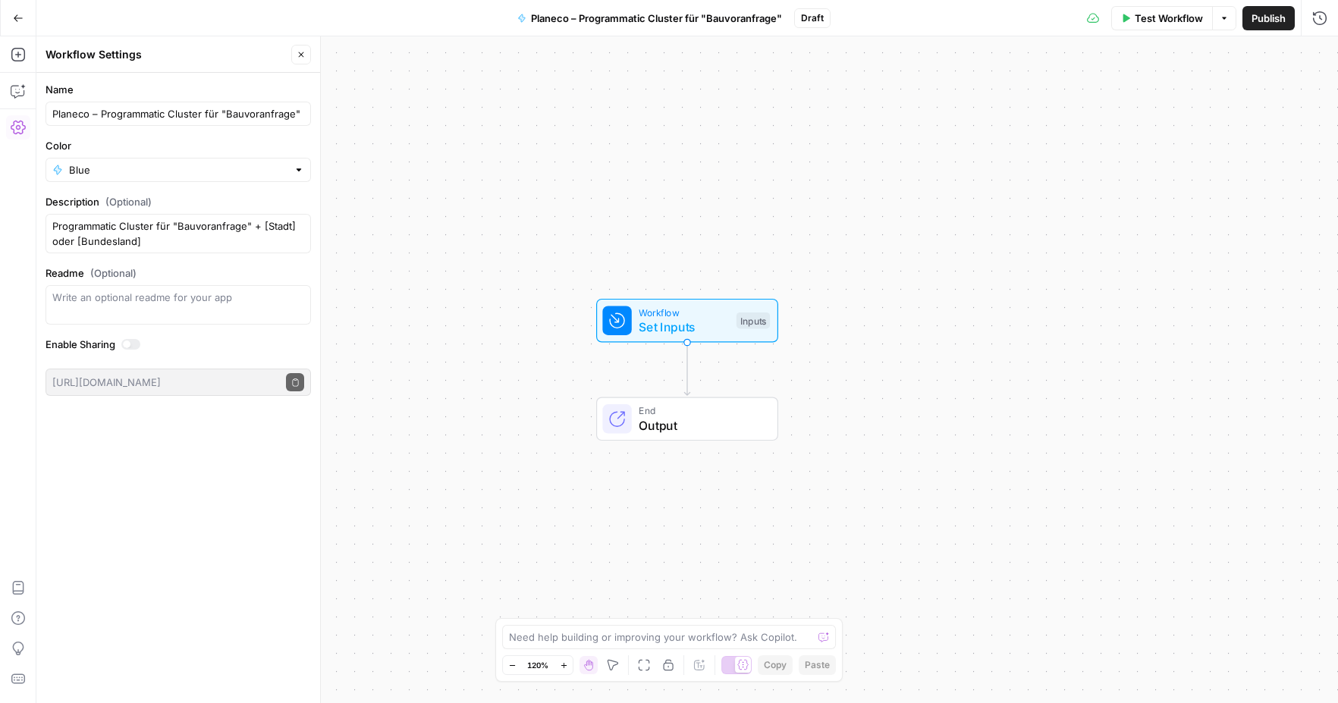
click at [669, 313] on span "Workflow" at bounding box center [683, 312] width 90 height 14
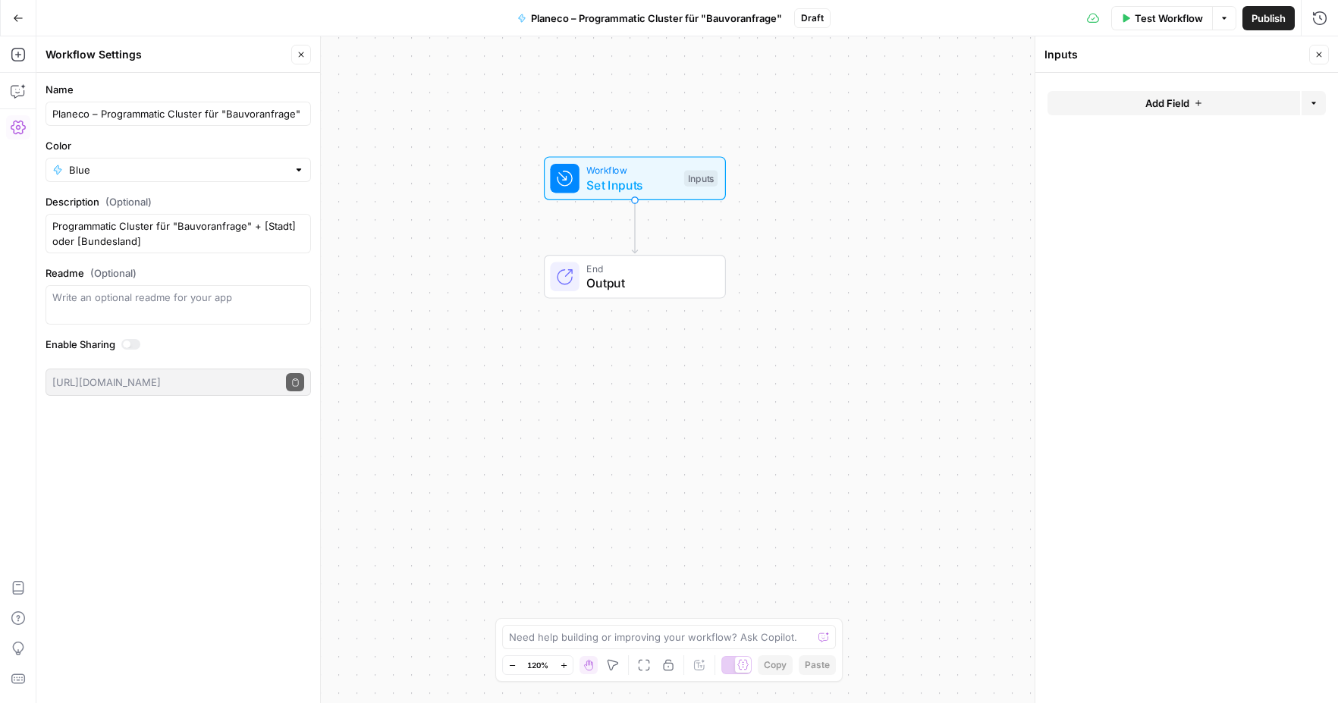
click at [1201, 107] on icon "button" at bounding box center [1198, 103] width 9 height 9
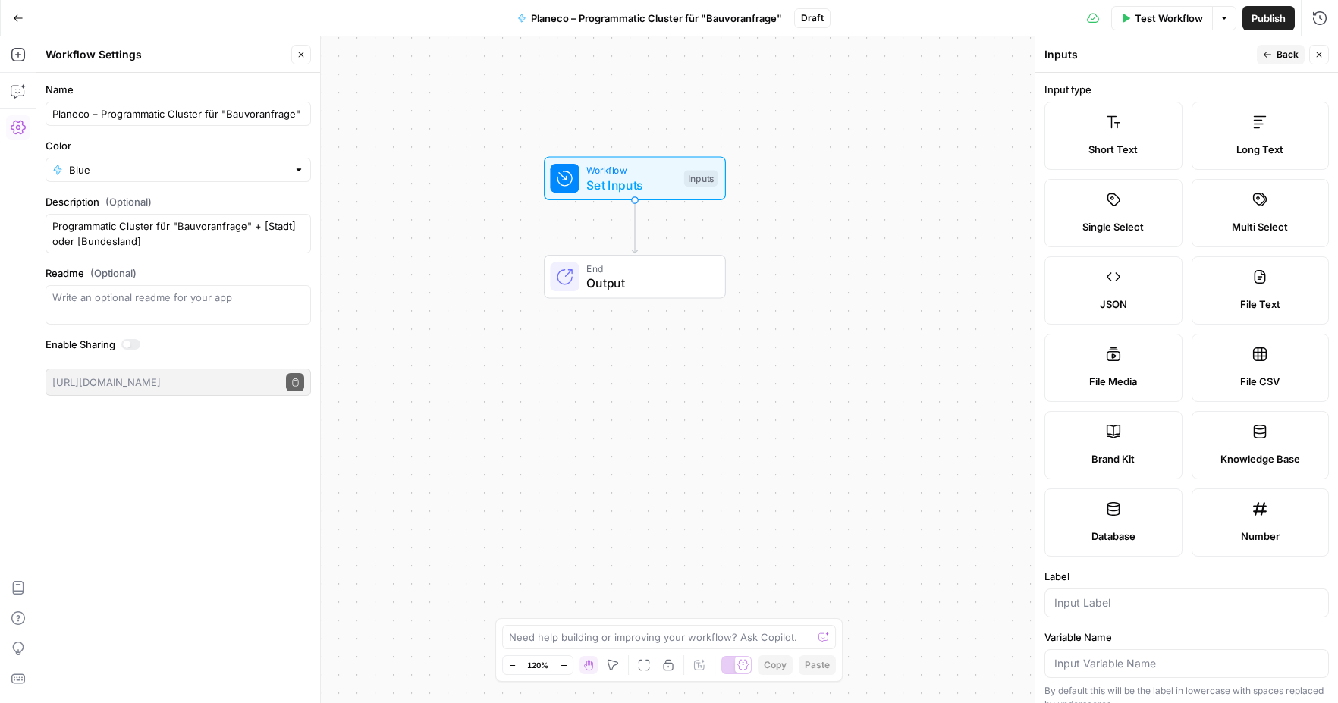
click at [17, 21] on icon "button" at bounding box center [18, 18] width 11 height 11
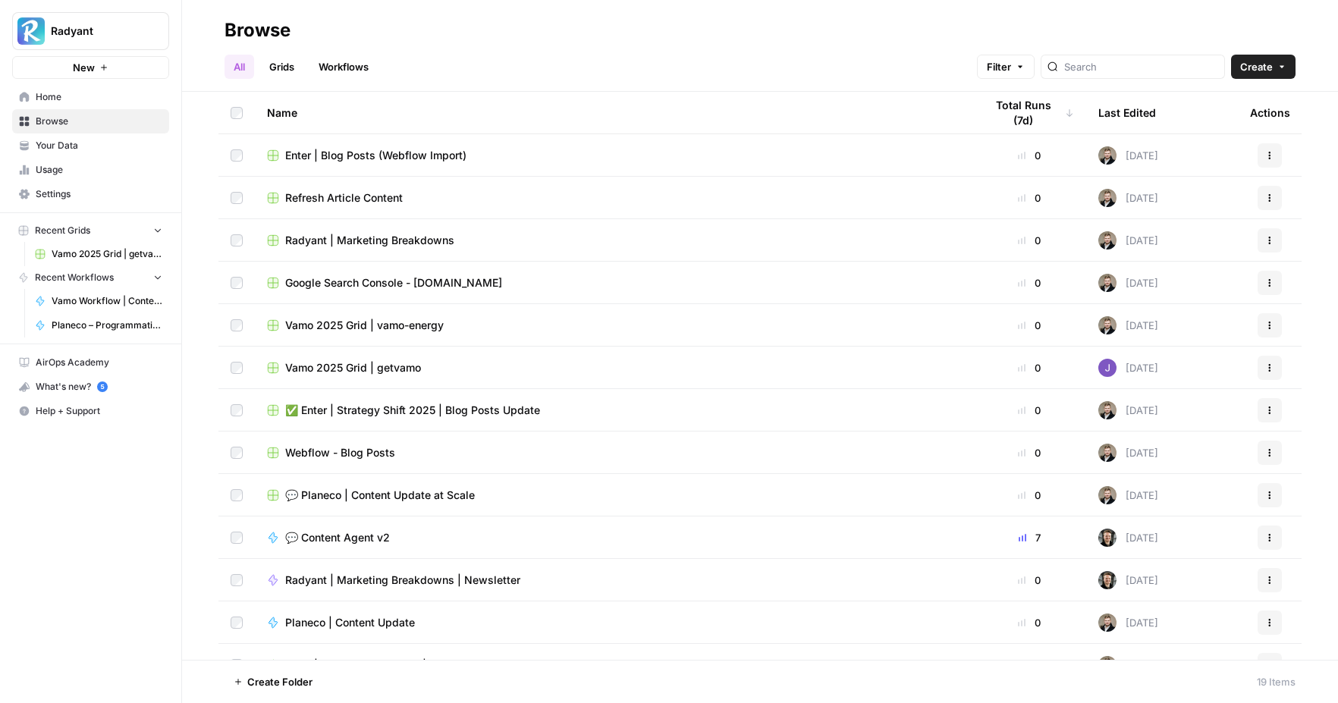
click at [87, 249] on span "Vamo 2025 Grid | getvamo" at bounding box center [107, 254] width 111 height 14
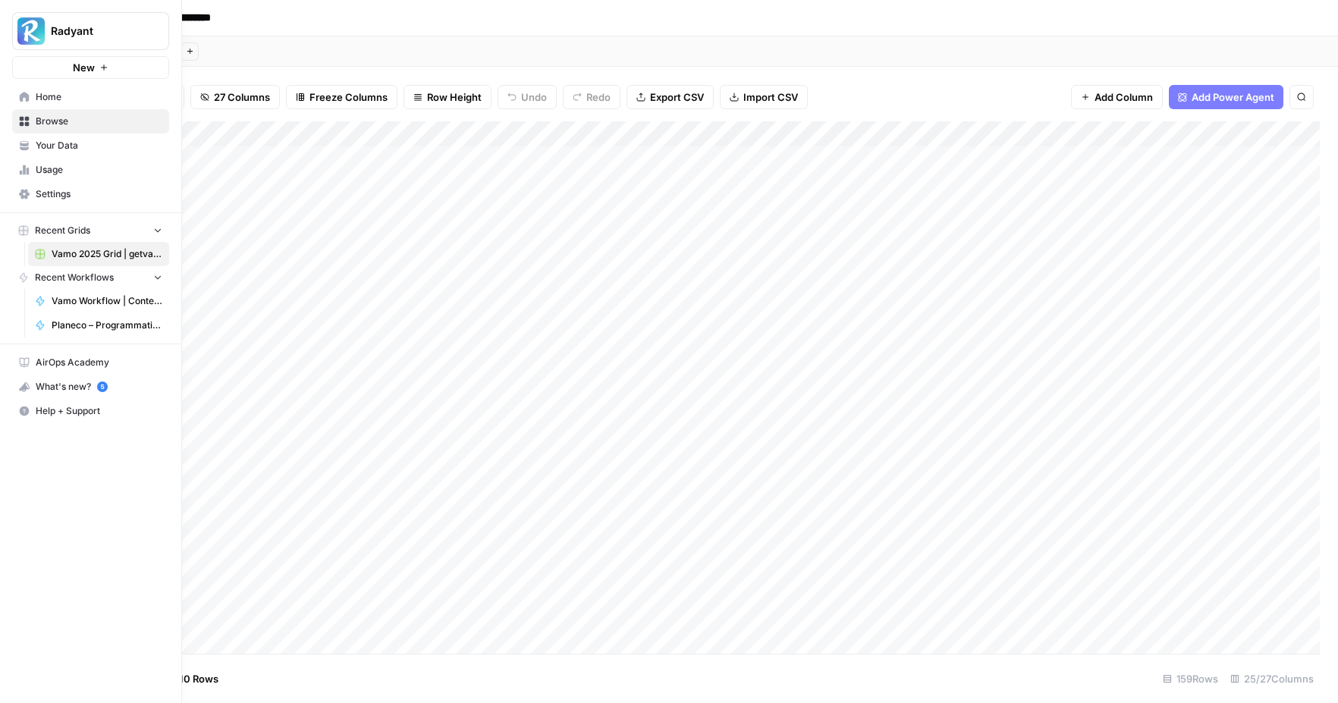
click at [36, 99] on span "Home" at bounding box center [99, 97] width 127 height 14
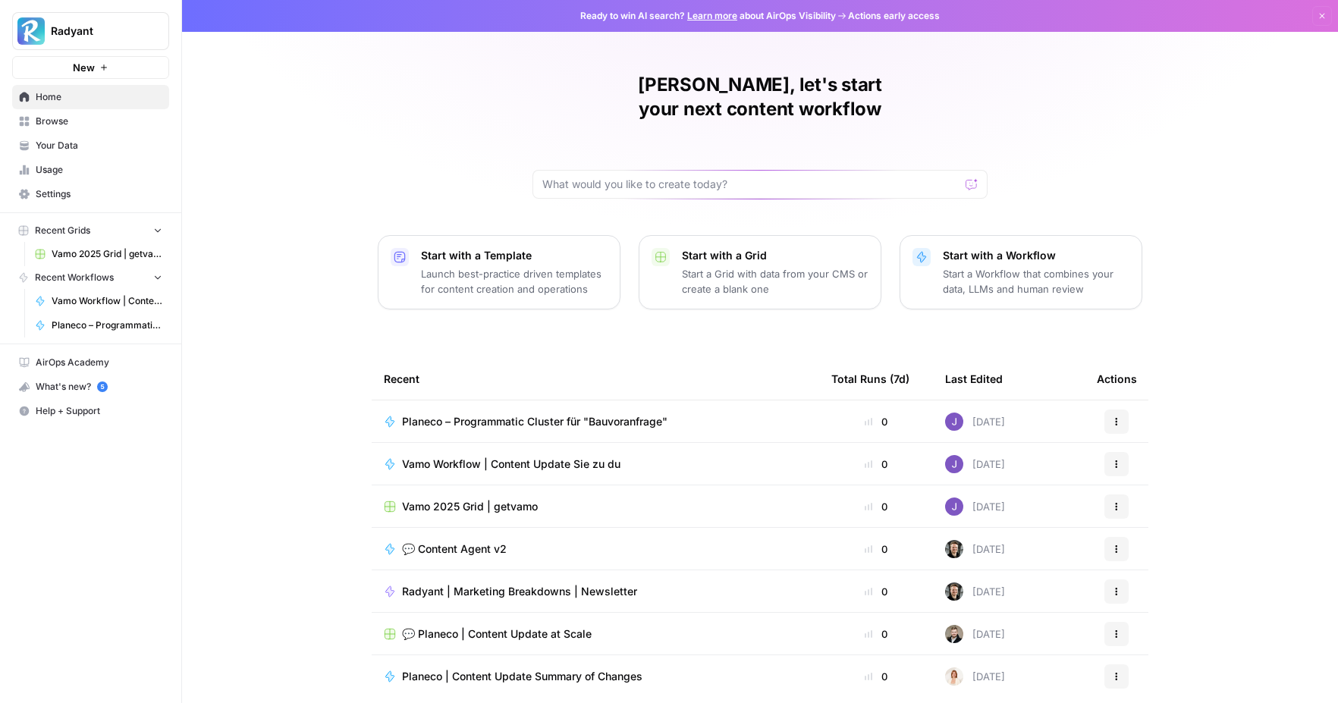
click at [579, 450] on td "Vamo Workflow | Content Update Sie zu du" at bounding box center [595, 464] width 447 height 42
click at [575, 456] on span "Vamo Workflow | Content Update Sie zu du" at bounding box center [511, 463] width 218 height 15
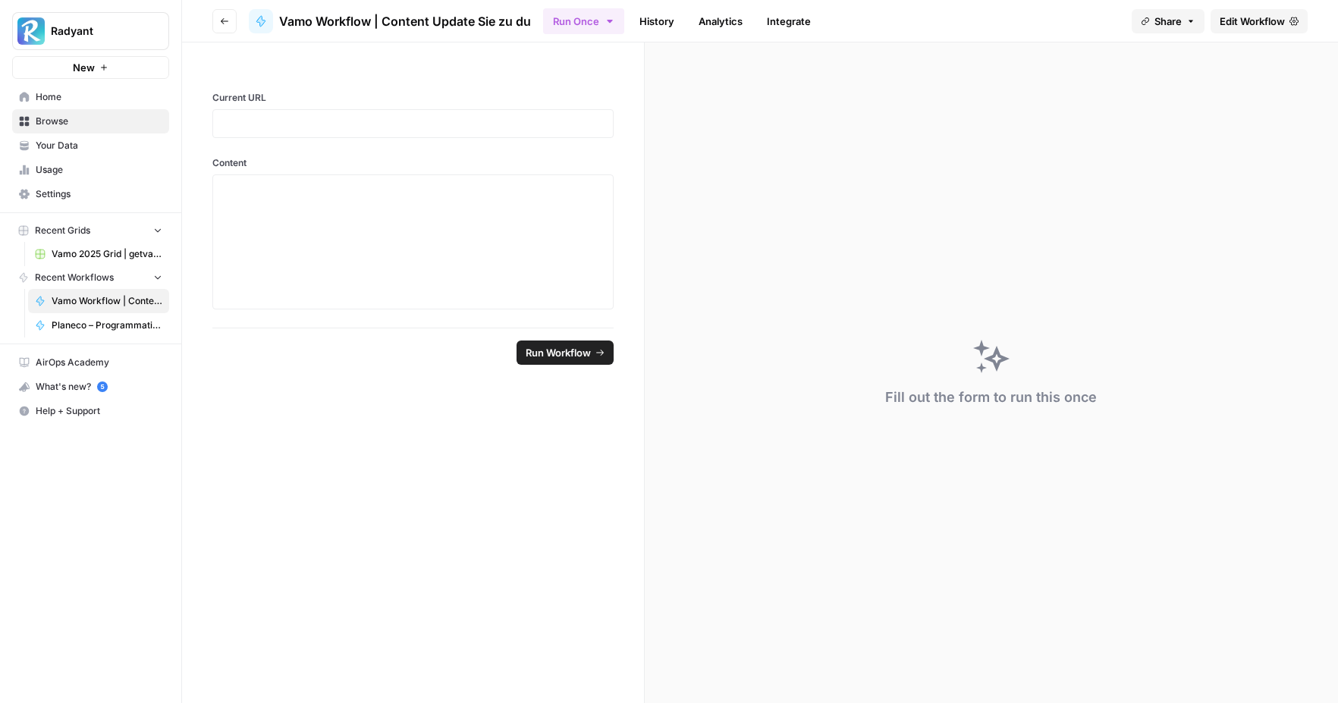
click at [1248, 18] on span "Edit Workflow" at bounding box center [1251, 21] width 65 height 15
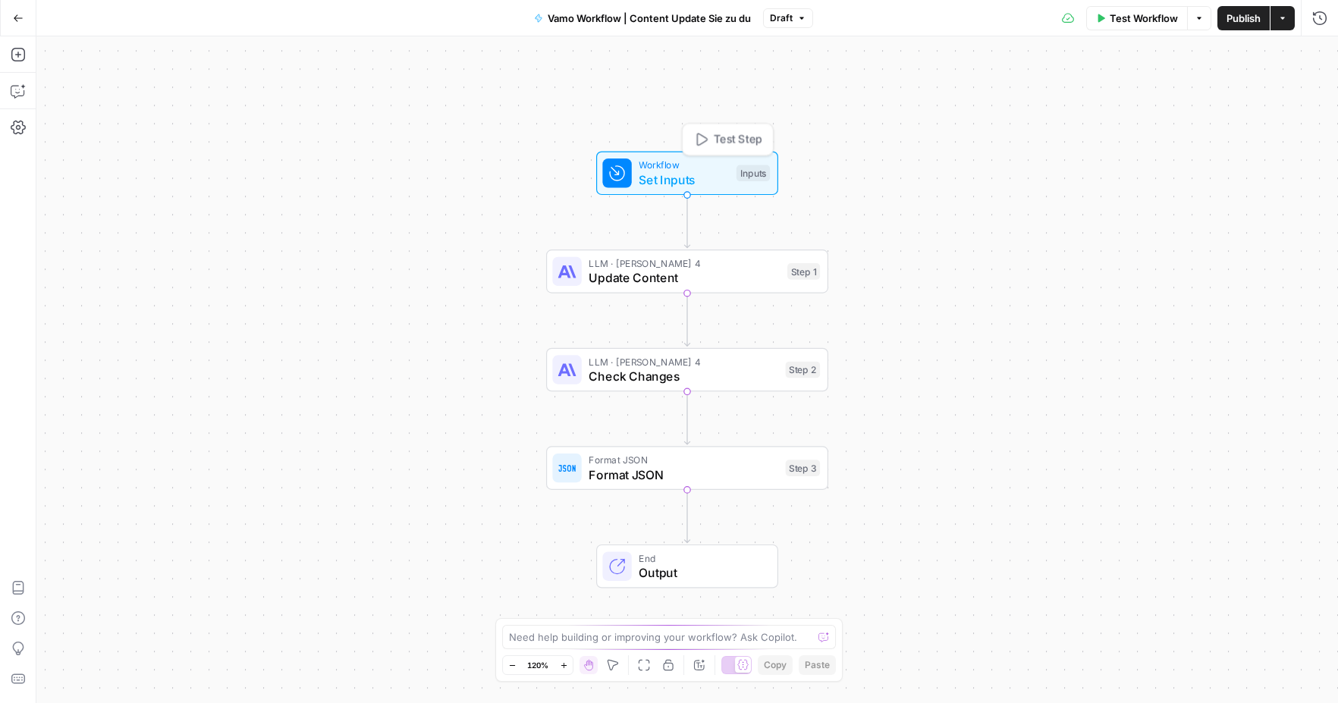
click at [692, 184] on span "Set Inputs" at bounding box center [683, 180] width 90 height 18
click at [1066, 155] on icon at bounding box center [1068, 154] width 9 height 9
click at [1074, 175] on input "Content" at bounding box center [1195, 182] width 242 height 15
click at [1278, 152] on span "edit field" at bounding box center [1268, 155] width 33 height 12
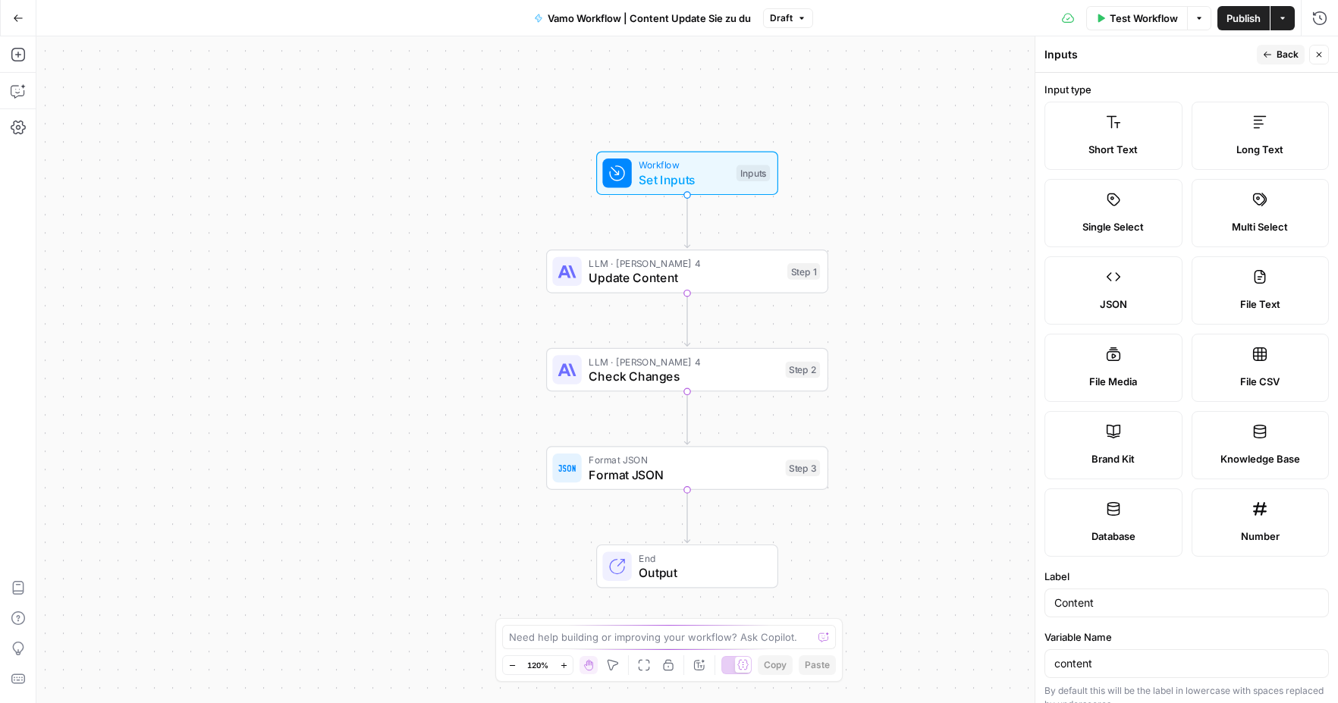
click at [1275, 52] on button "Back" at bounding box center [1280, 55] width 48 height 20
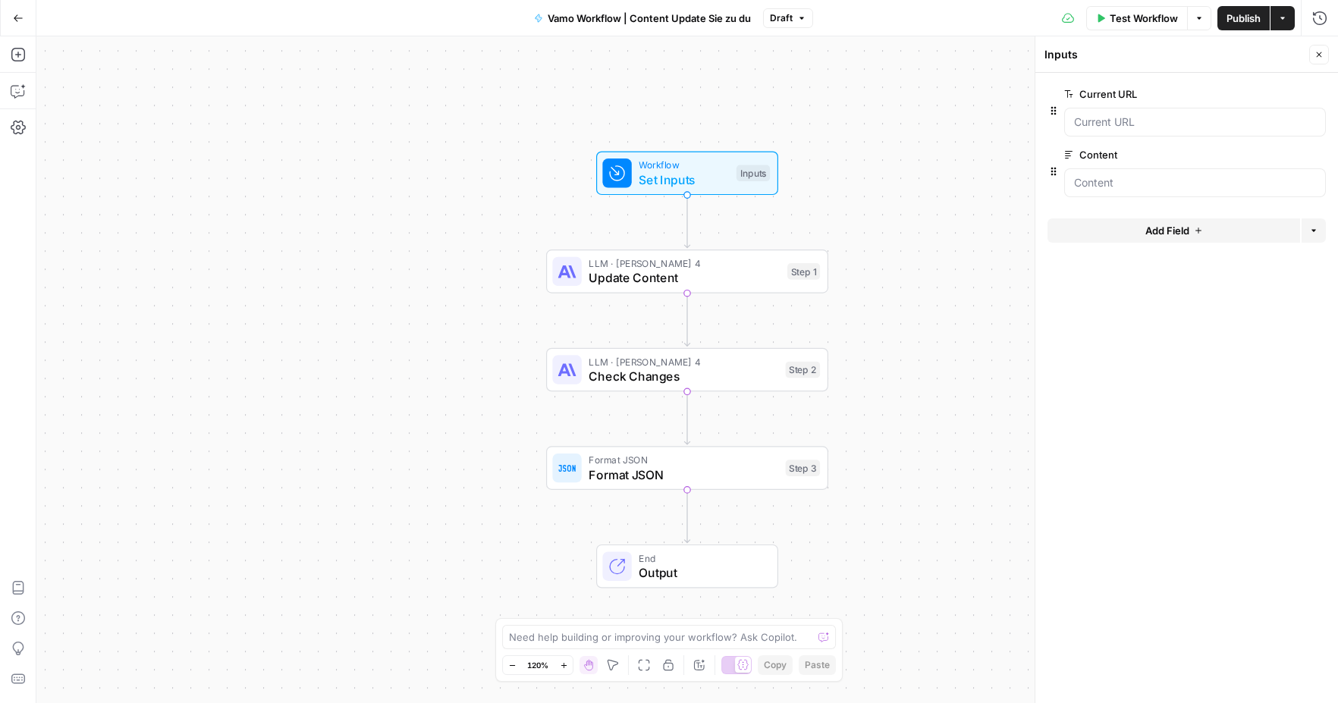
click at [15, 17] on icon "button" at bounding box center [18, 18] width 11 height 11
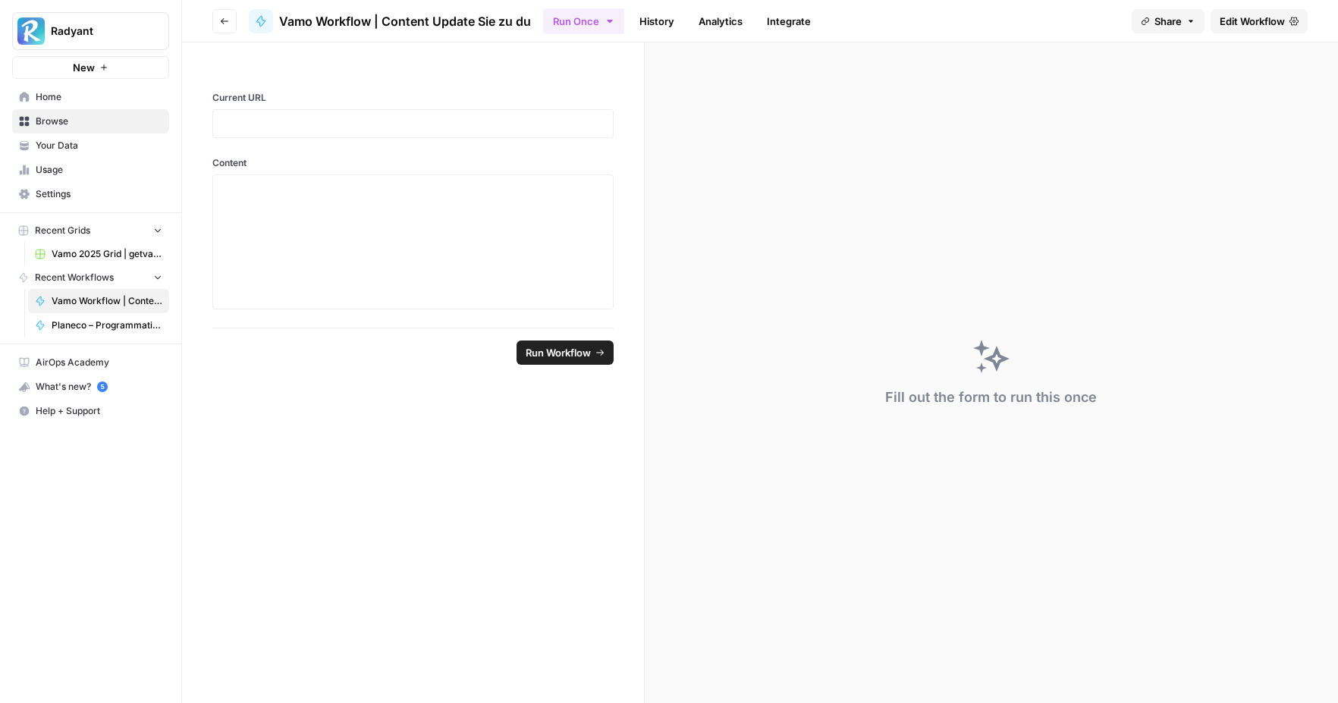
click at [92, 249] on span "Vamo 2025 Grid | getvamo" at bounding box center [107, 254] width 111 height 14
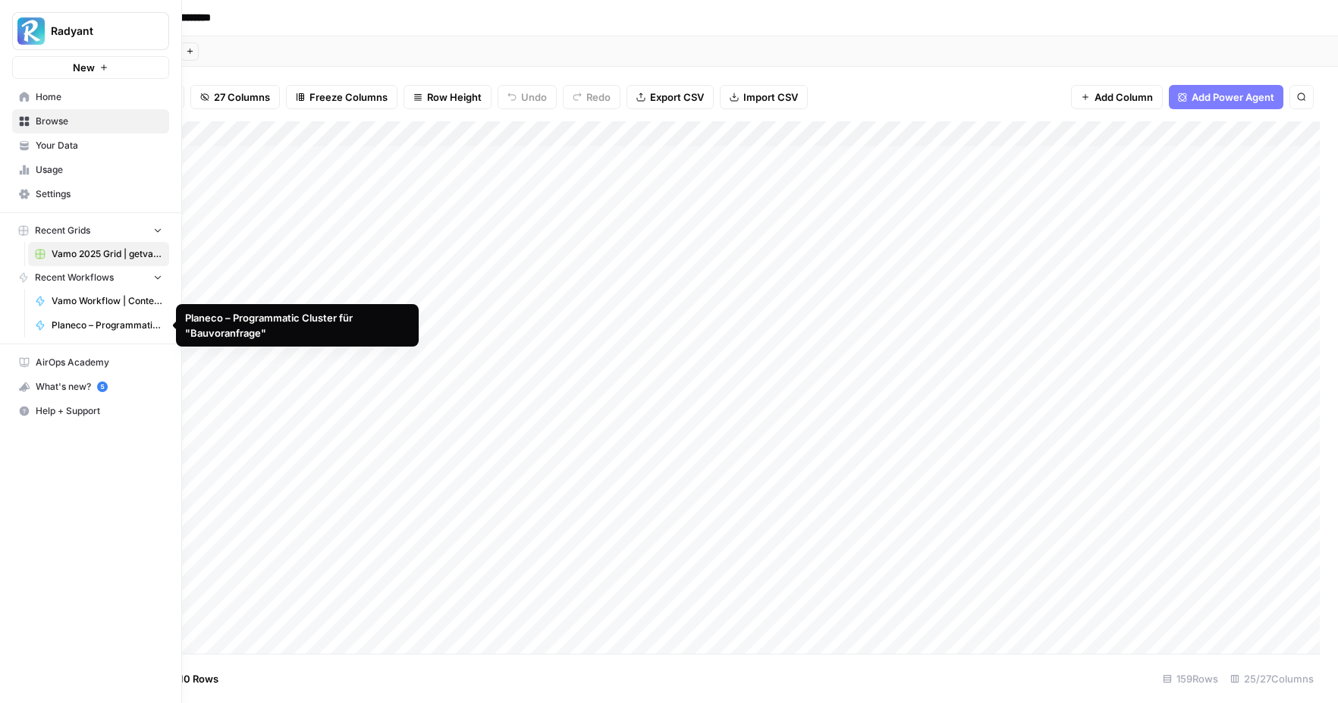
click at [105, 322] on span "Planeco – Programmatic Cluster für "Bauvoranfrage"" at bounding box center [107, 325] width 111 height 14
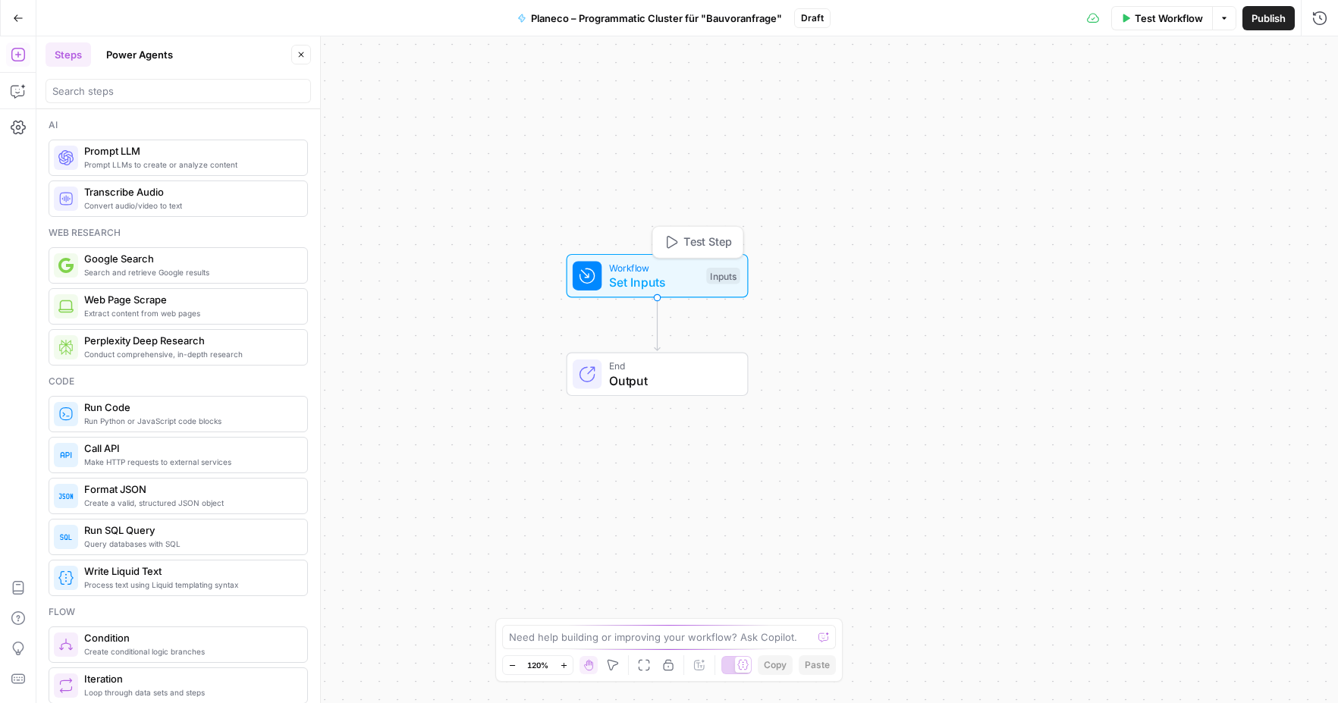
click at [654, 284] on span "Set Inputs" at bounding box center [654, 282] width 90 height 18
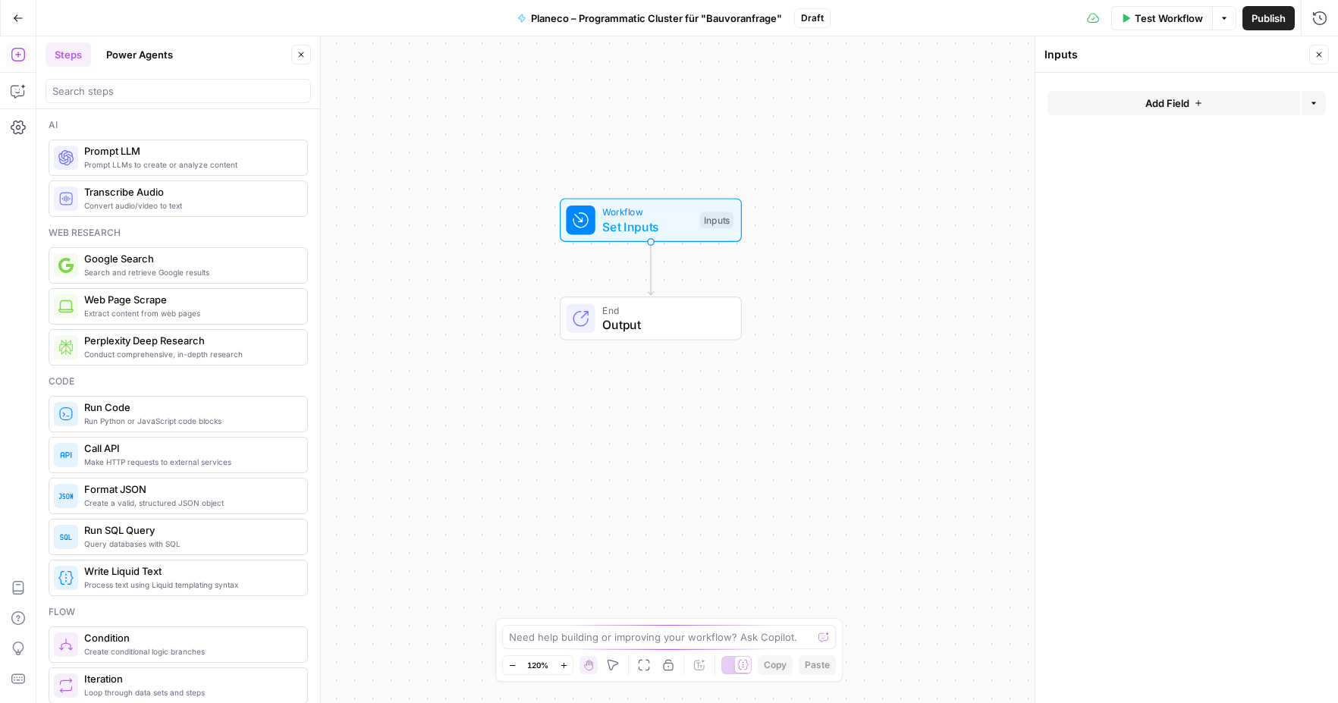
click at [1217, 109] on button "Add Field" at bounding box center [1173, 103] width 253 height 24
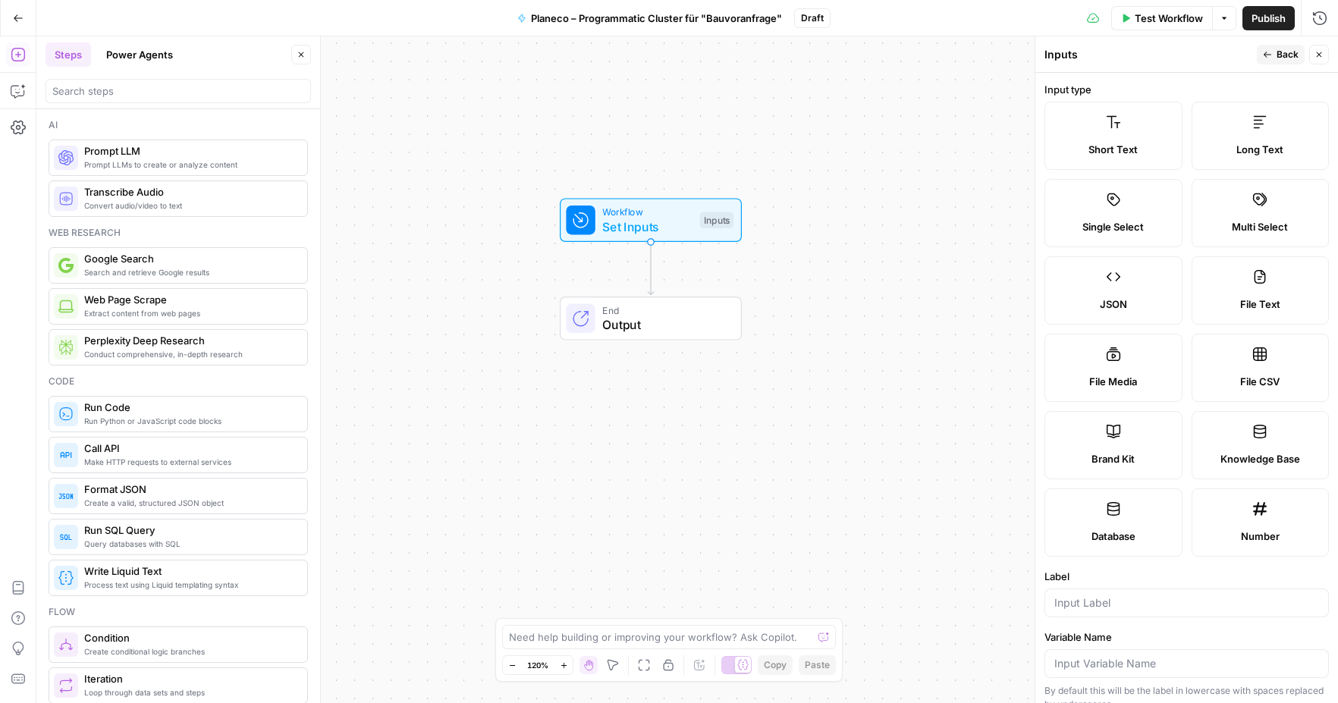
click at [1128, 135] on label "Short Text" at bounding box center [1113, 136] width 138 height 68
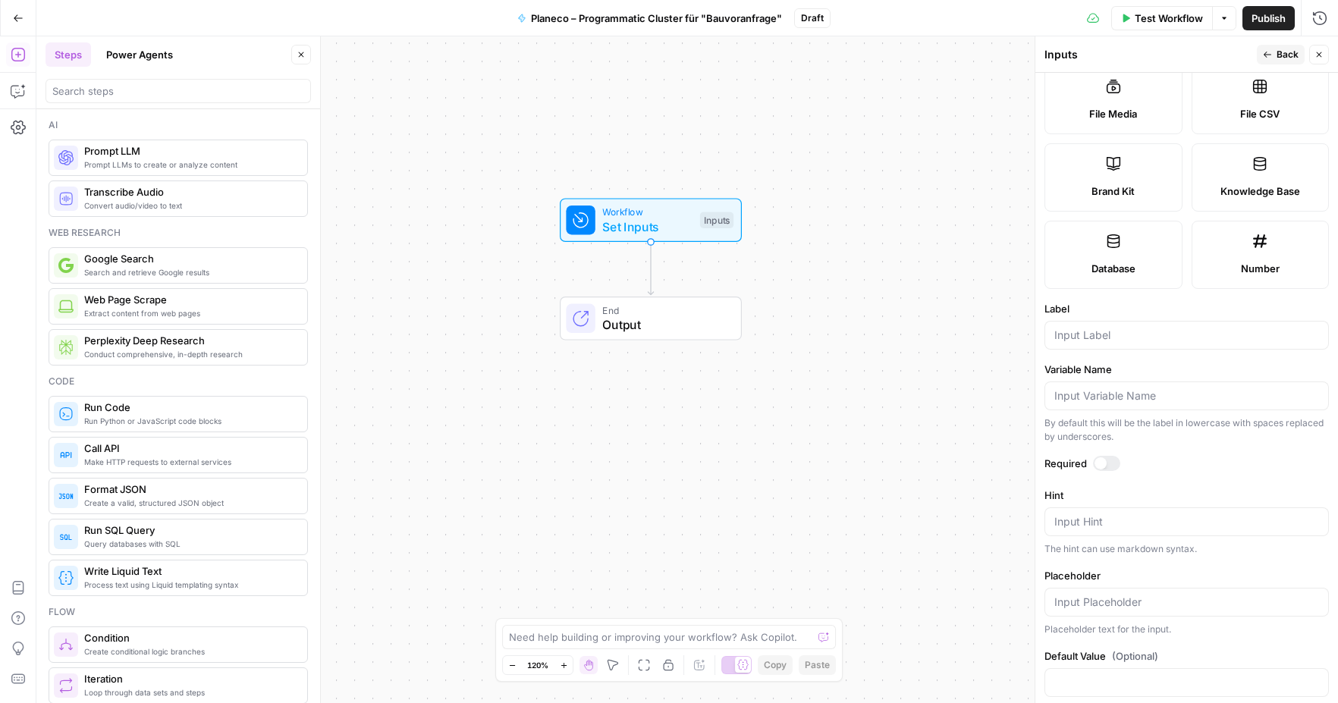
scroll to position [268, 0]
click at [1078, 313] on label "Label" at bounding box center [1186, 307] width 284 height 15
click at [1078, 327] on input "Label" at bounding box center [1186, 334] width 265 height 15
paste input "location"
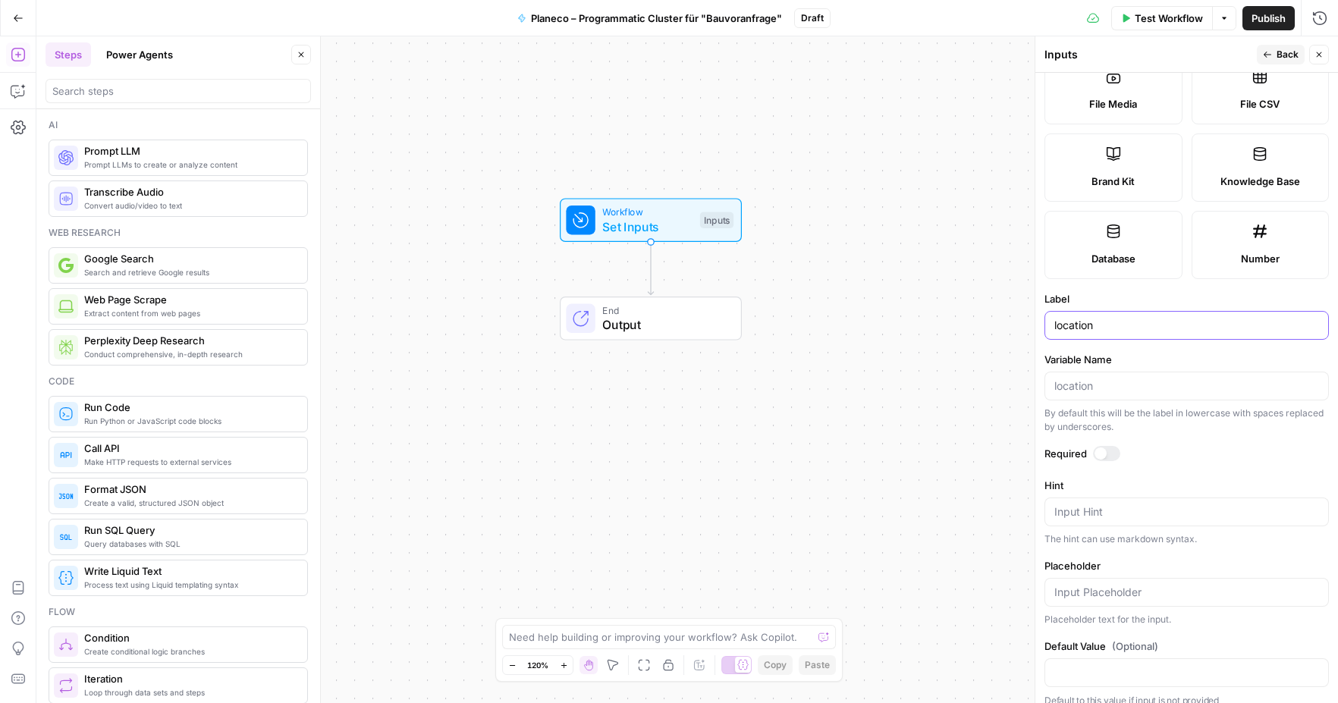
scroll to position [292, 0]
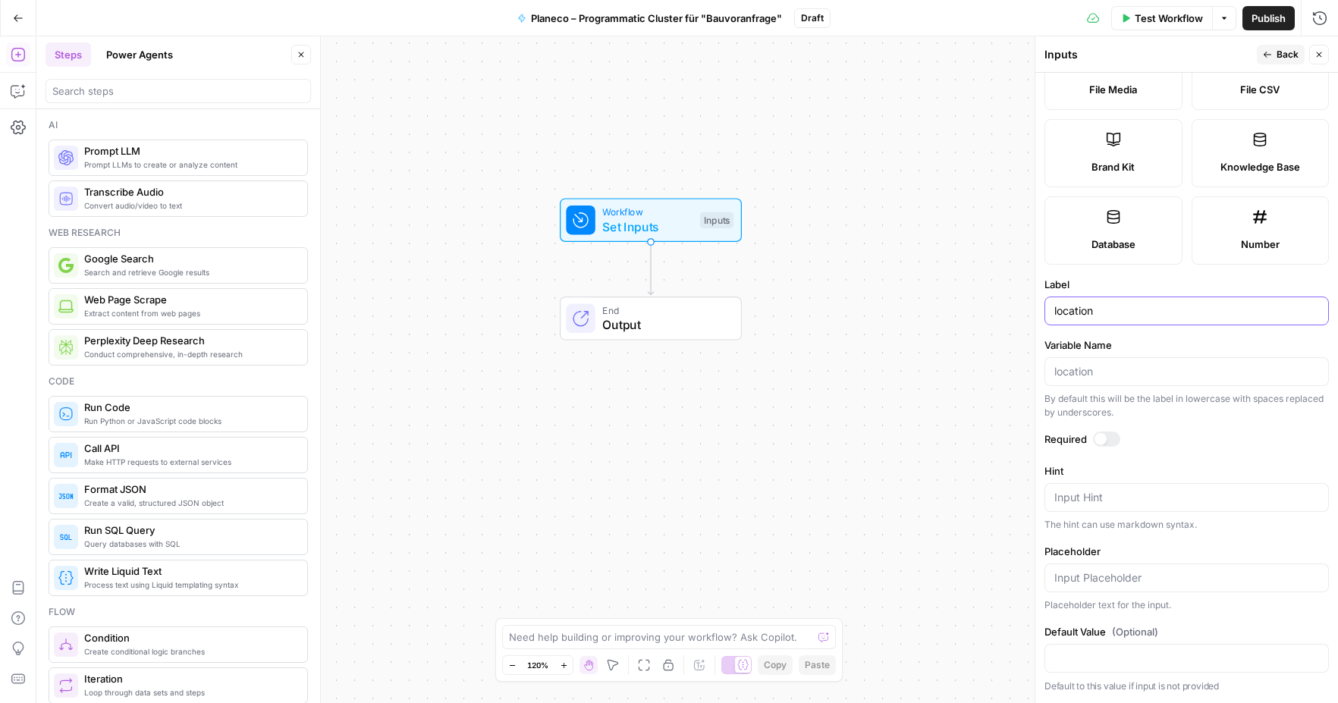
type input "location"
click at [1111, 440] on div at bounding box center [1106, 438] width 27 height 15
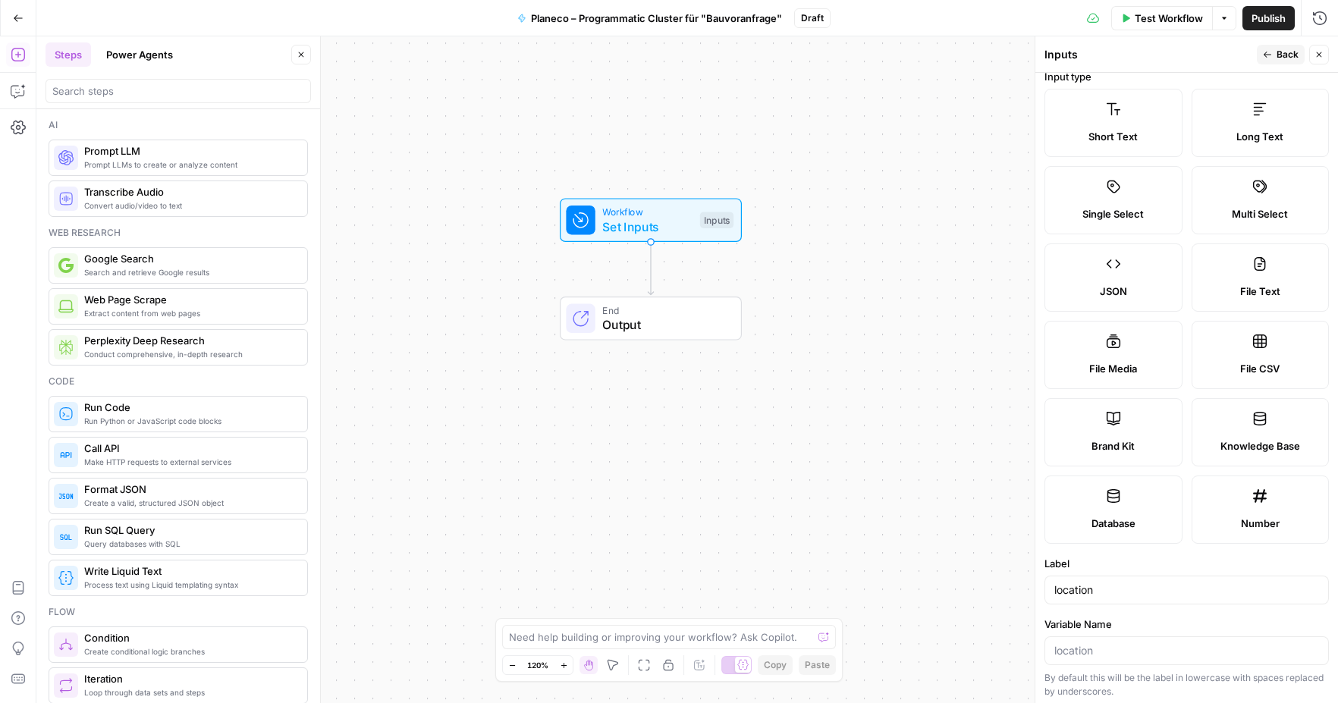
scroll to position [0, 0]
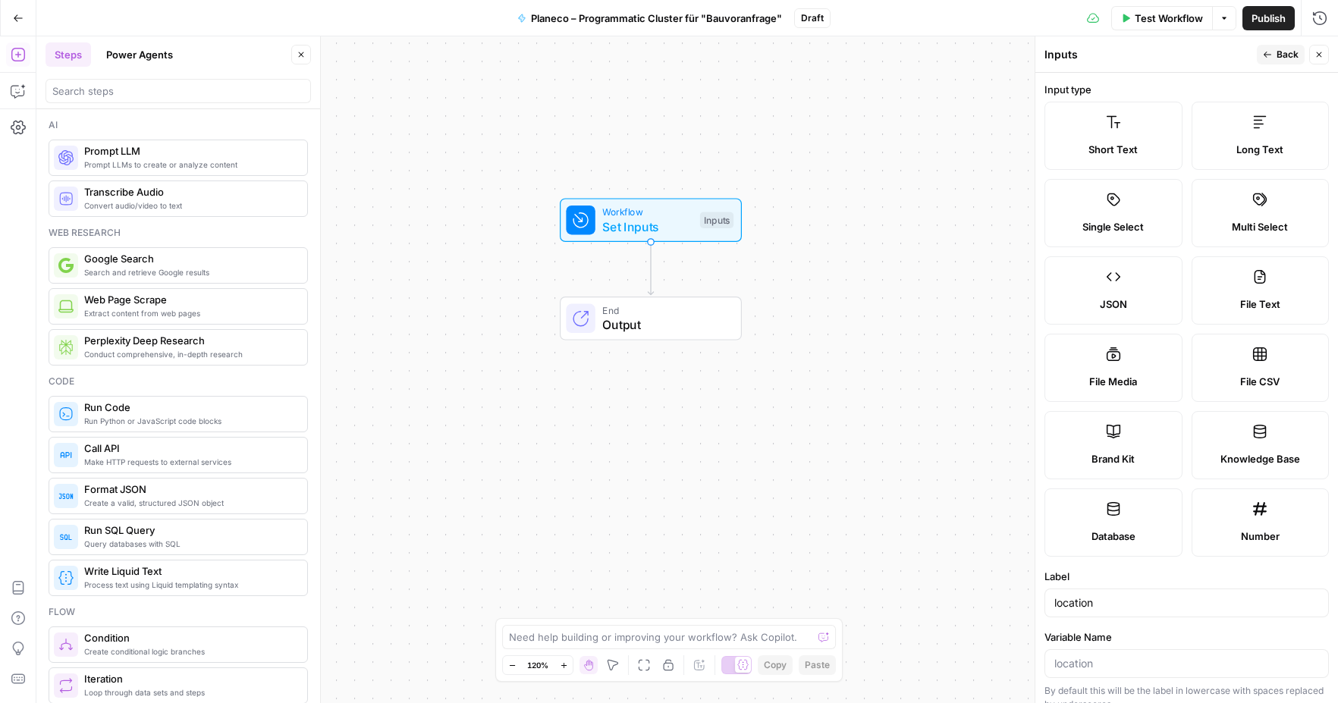
click at [1280, 50] on span "Back" at bounding box center [1287, 55] width 22 height 14
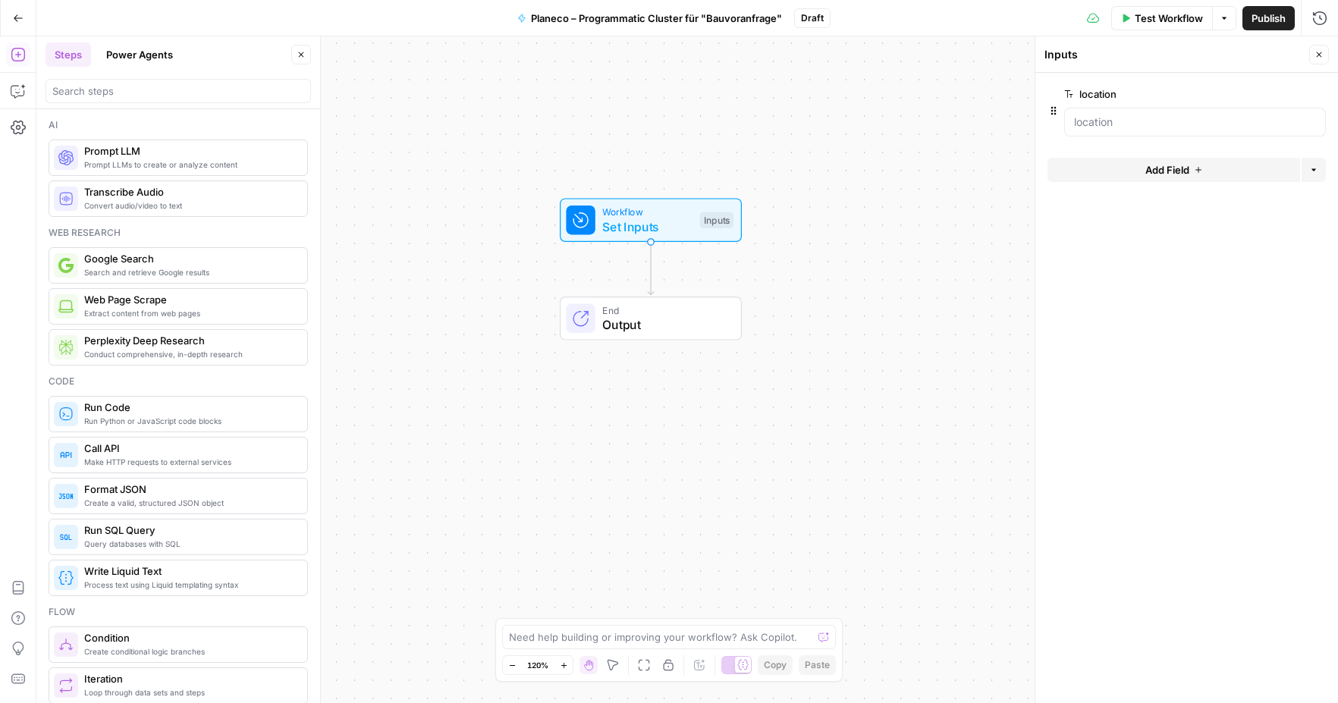
click at [1202, 174] on button "Add Field" at bounding box center [1173, 170] width 253 height 24
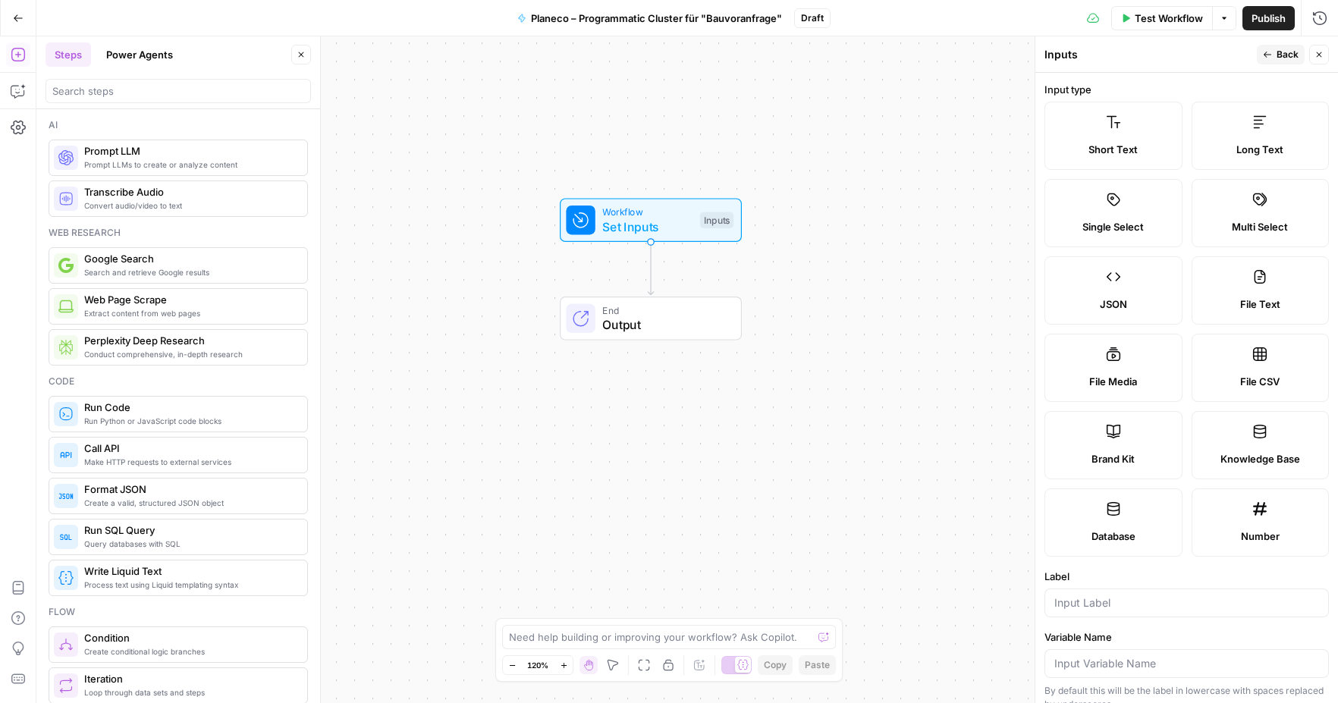
click at [1136, 130] on label "Short Text" at bounding box center [1113, 136] width 138 height 68
click at [1123, 603] on input "Label" at bounding box center [1186, 602] width 265 height 15
paste input "location_type"
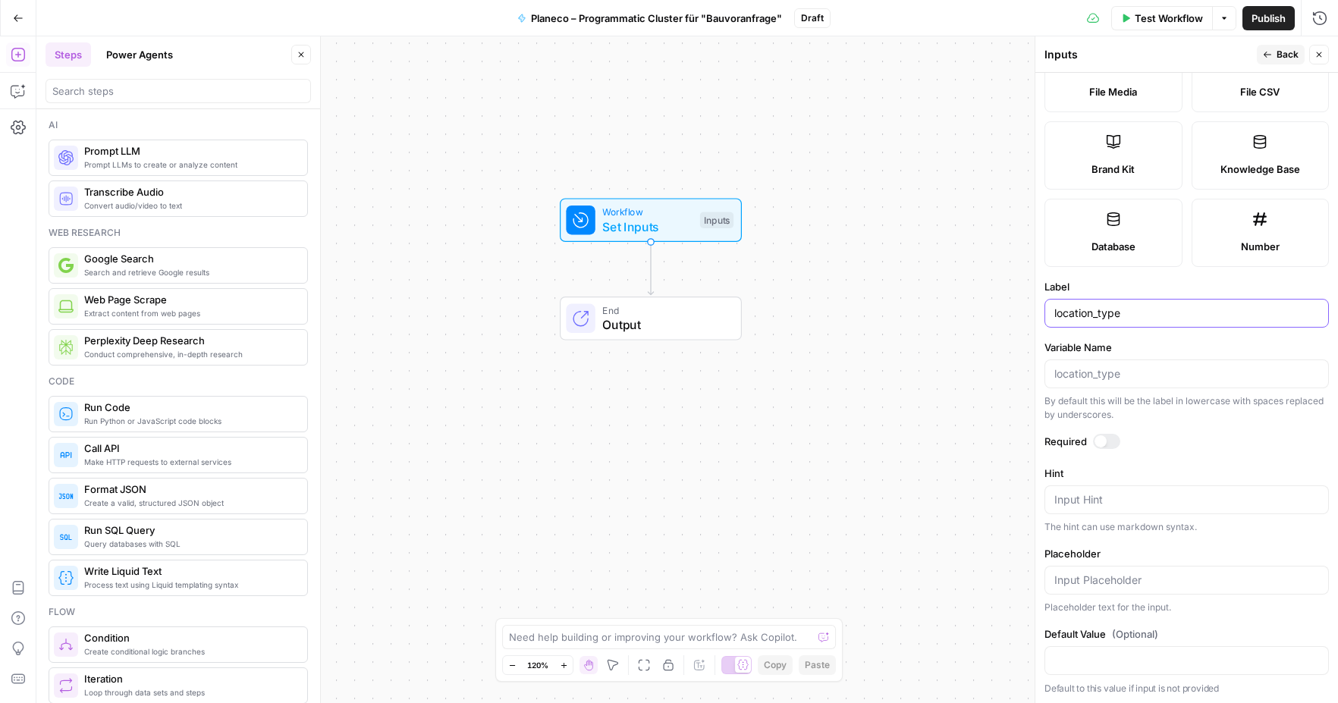
scroll to position [292, 0]
type input "location_type"
click at [1267, 57] on icon "button" at bounding box center [1267, 54] width 9 height 9
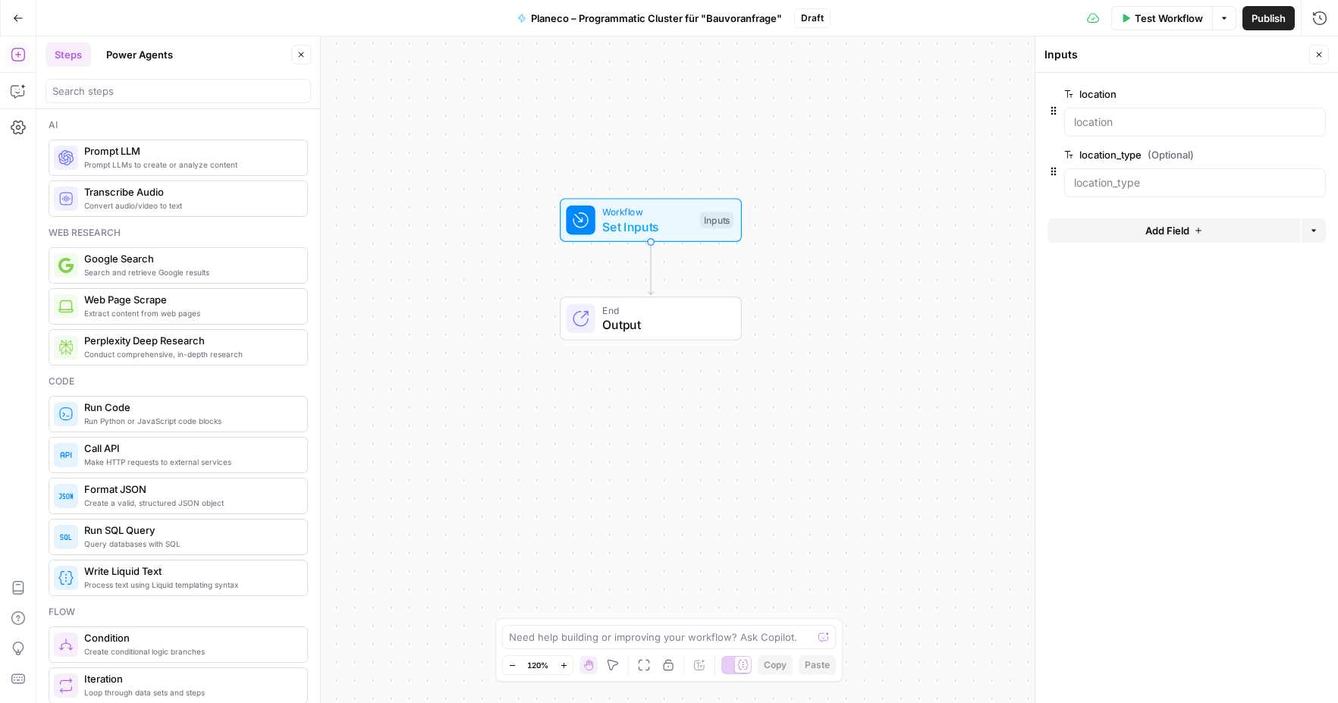
click at [1150, 172] on div at bounding box center [1195, 182] width 262 height 29
click at [1278, 154] on span "edit field" at bounding box center [1268, 155] width 33 height 12
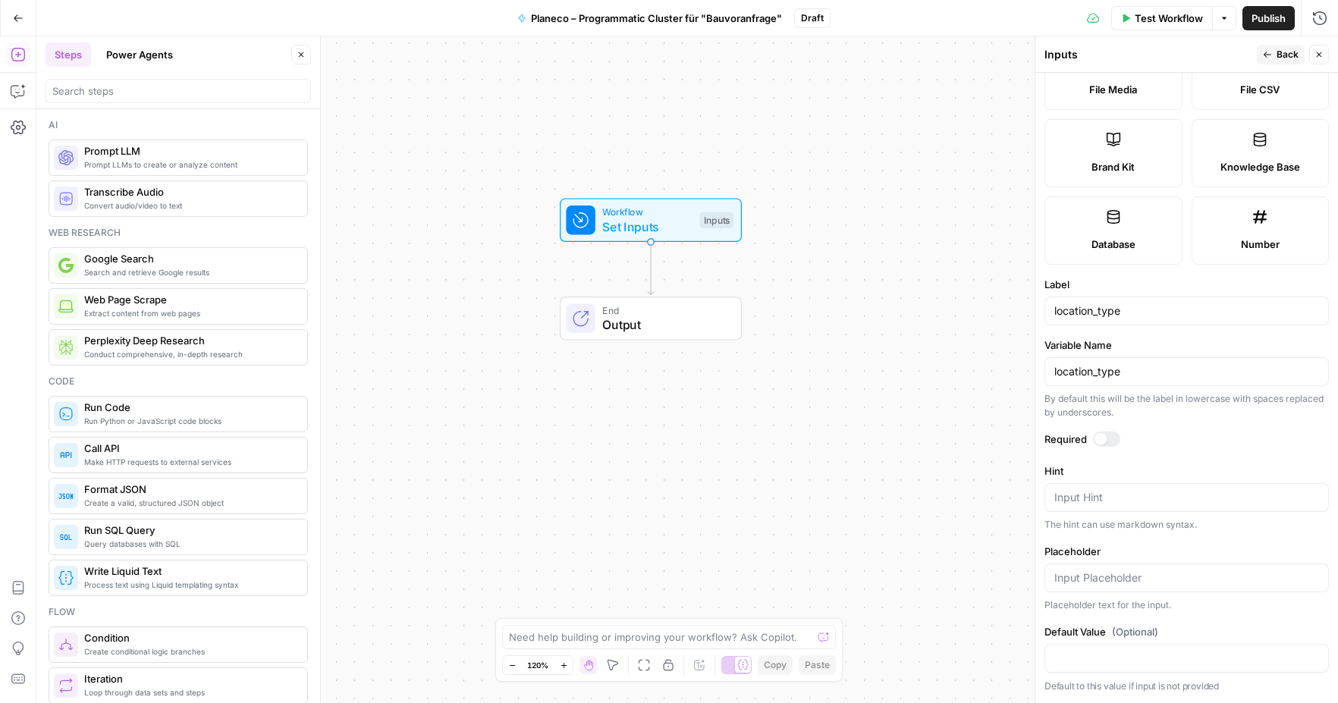
click at [1112, 440] on div at bounding box center [1106, 438] width 27 height 15
click at [1266, 50] on icon "button" at bounding box center [1267, 54] width 9 height 9
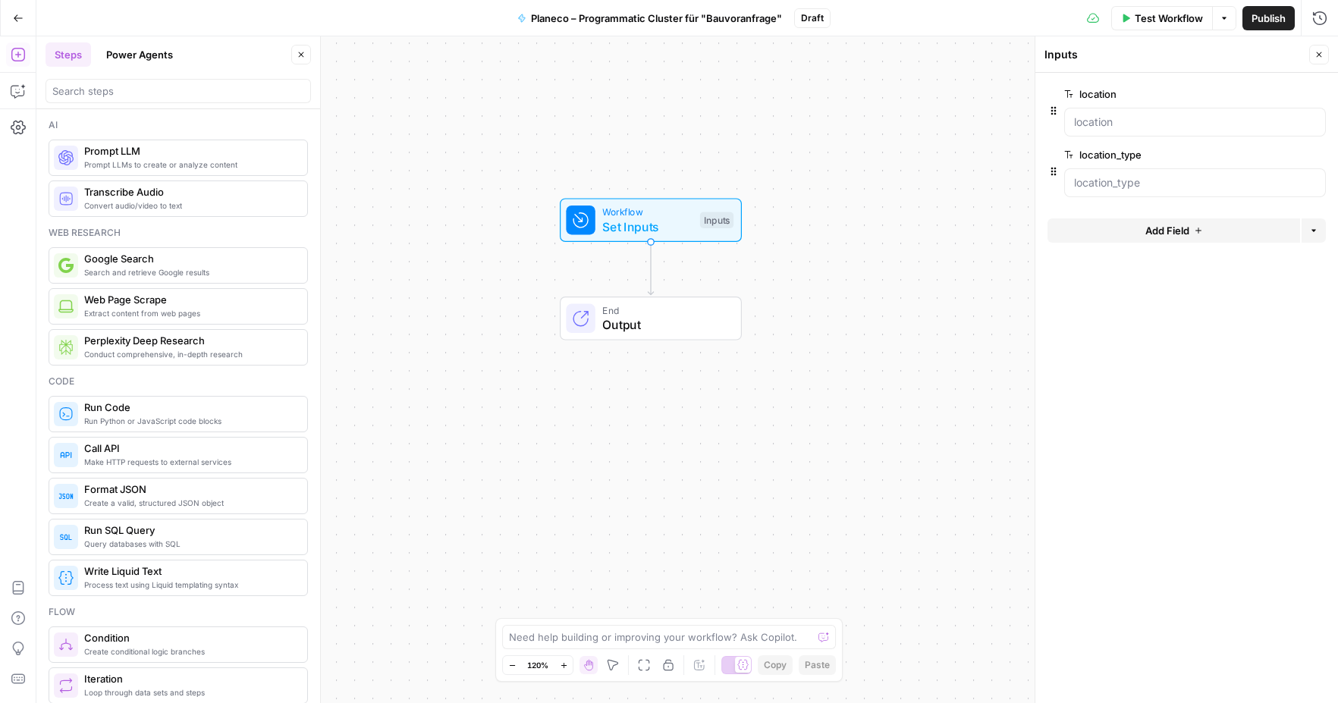
click at [1197, 227] on icon "button" at bounding box center [1198, 230] width 9 height 9
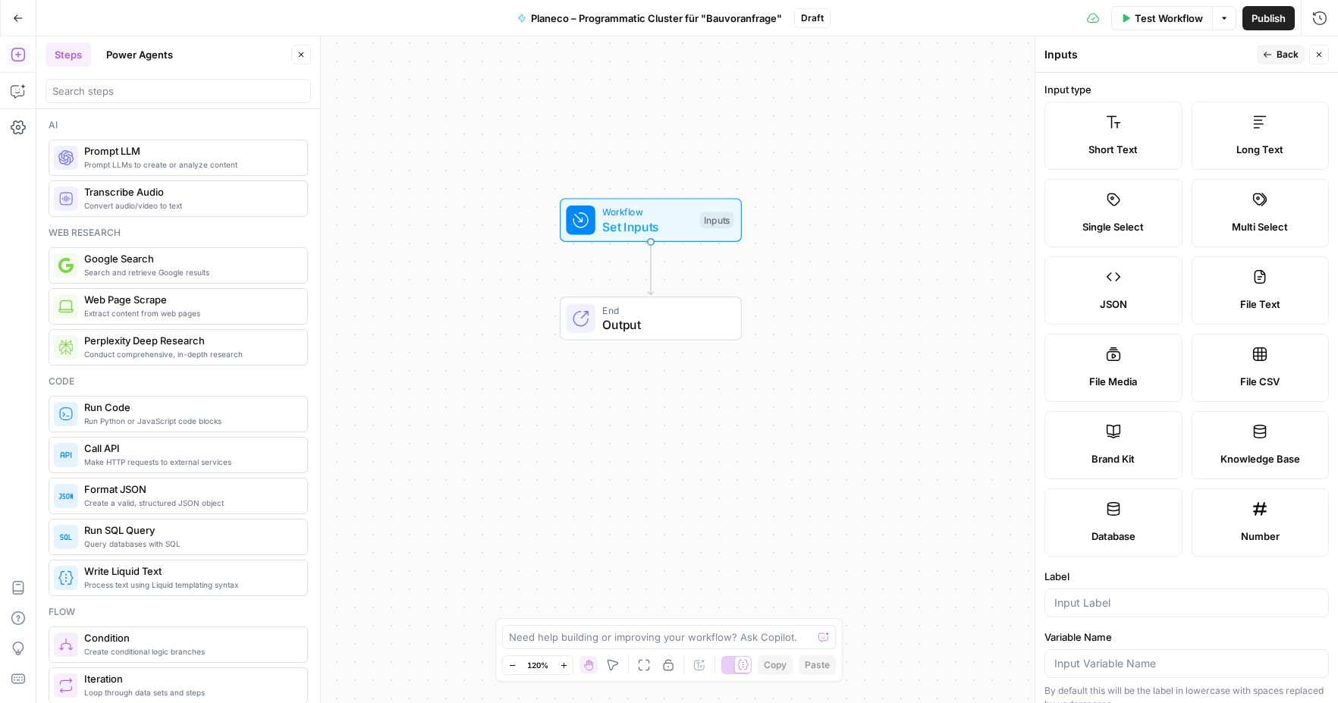
click at [1284, 520] on label "Number" at bounding box center [1260, 522] width 138 height 68
click at [1128, 604] on input "Label" at bounding box center [1186, 602] width 265 height 15
paste input "search_volume"
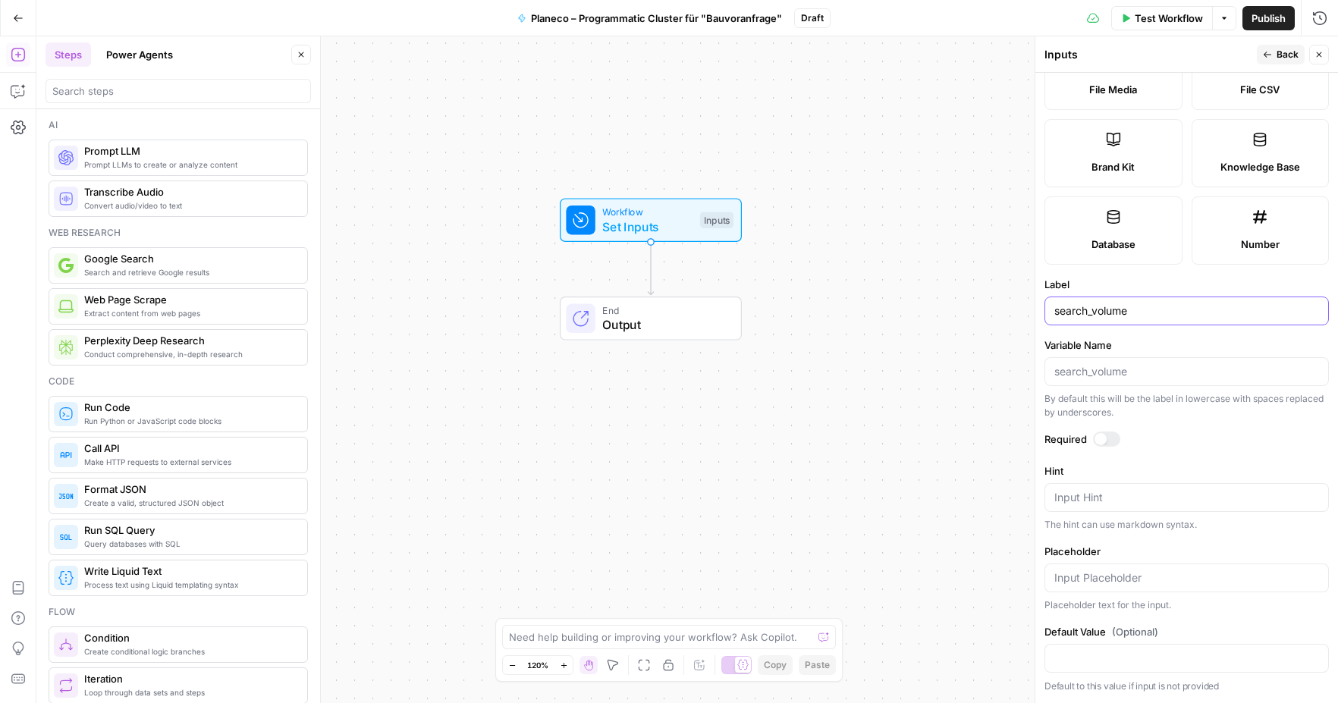
type input "search_volume"
click at [1283, 55] on span "P" at bounding box center [1283, 50] width 11 height 14
click at [1184, 52] on div "Inputs" at bounding box center [1148, 54] width 208 height 15
click at [1290, 53] on span "Back" at bounding box center [1287, 55] width 22 height 14
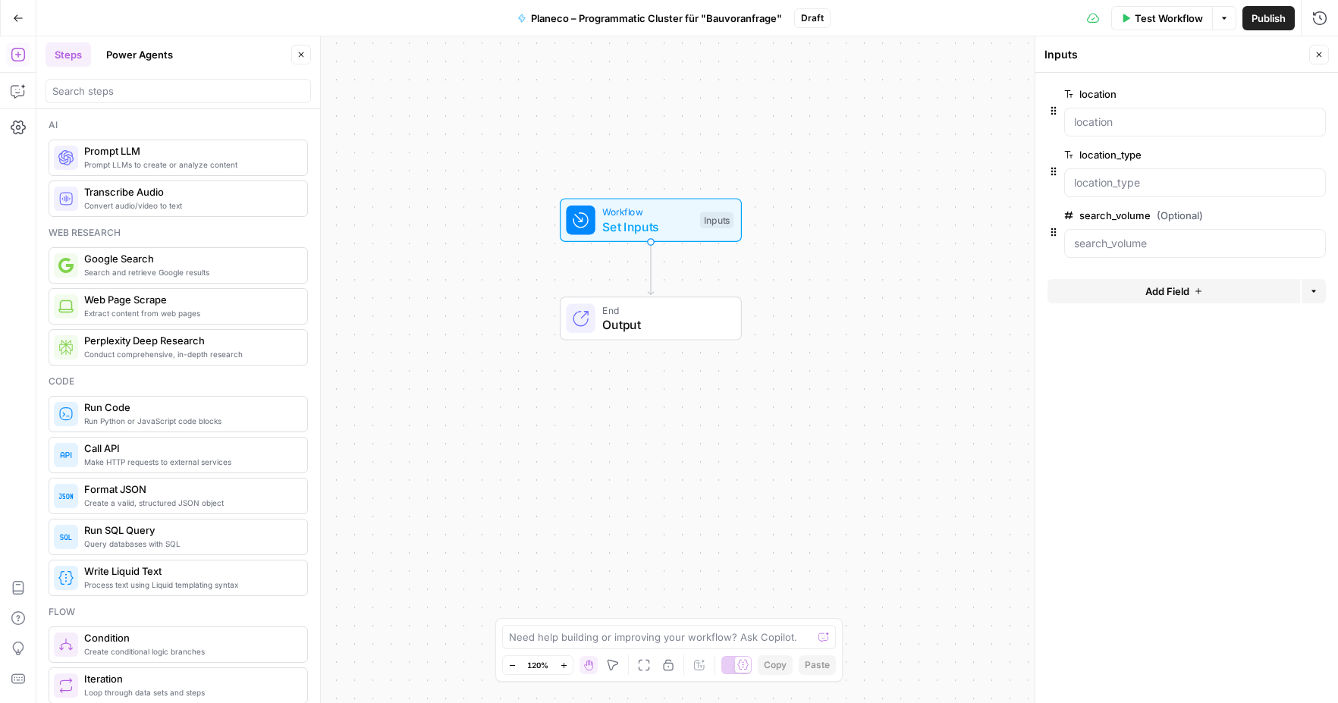
click at [1187, 291] on span "Add Field" at bounding box center [1167, 291] width 44 height 15
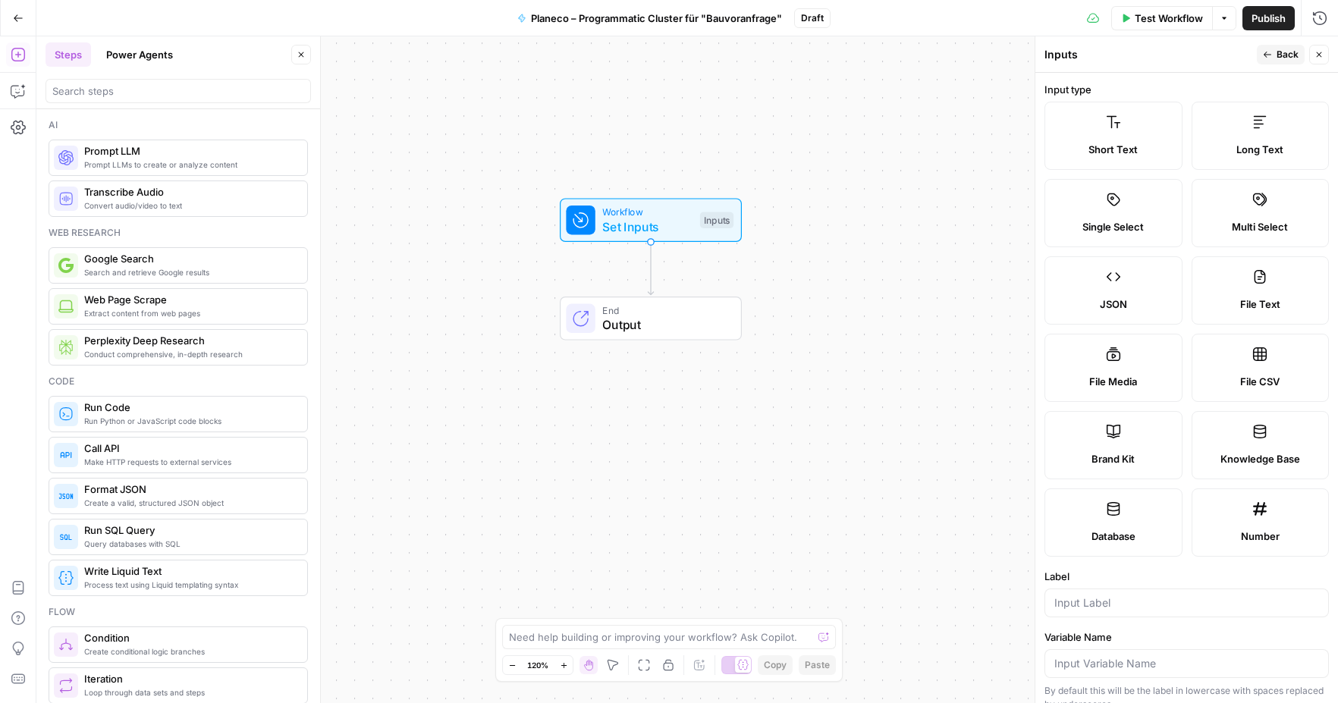
click at [1241, 118] on label "Long Text" at bounding box center [1260, 136] width 138 height 68
click at [1097, 591] on div at bounding box center [1186, 602] width 284 height 29
paste input "location_data"
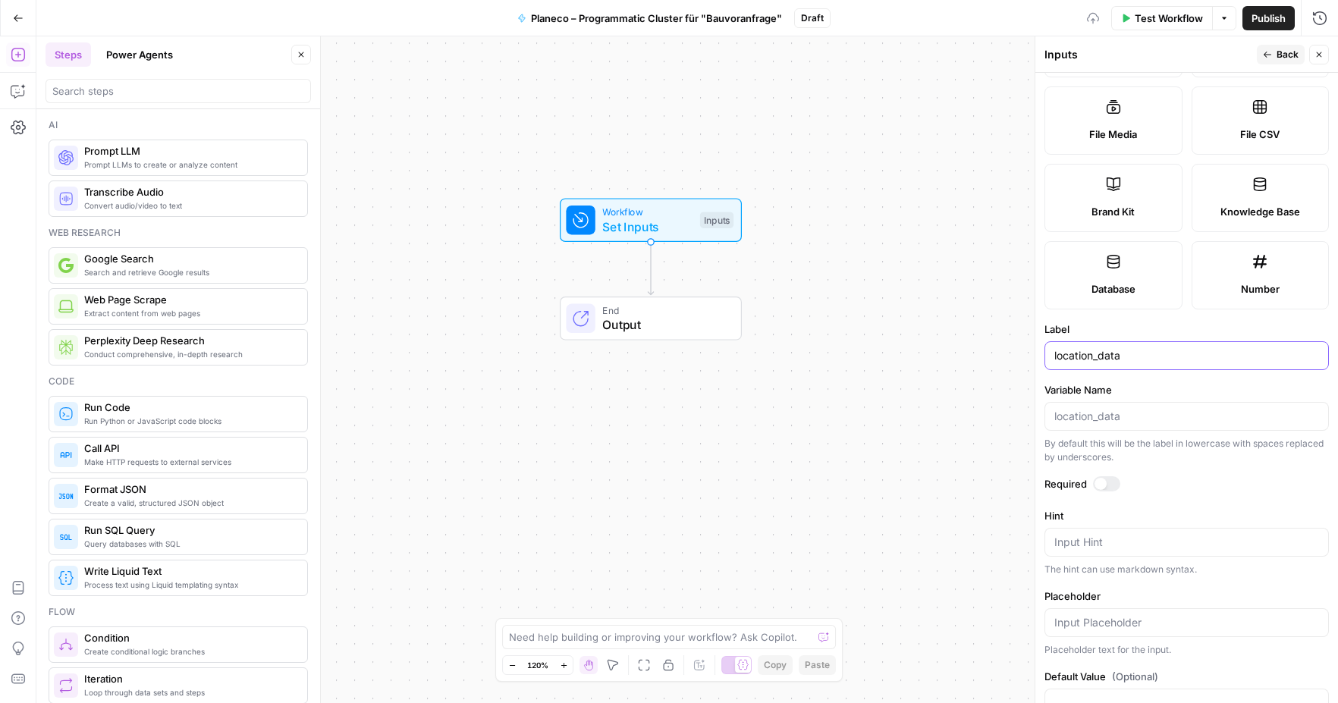
scroll to position [322, 0]
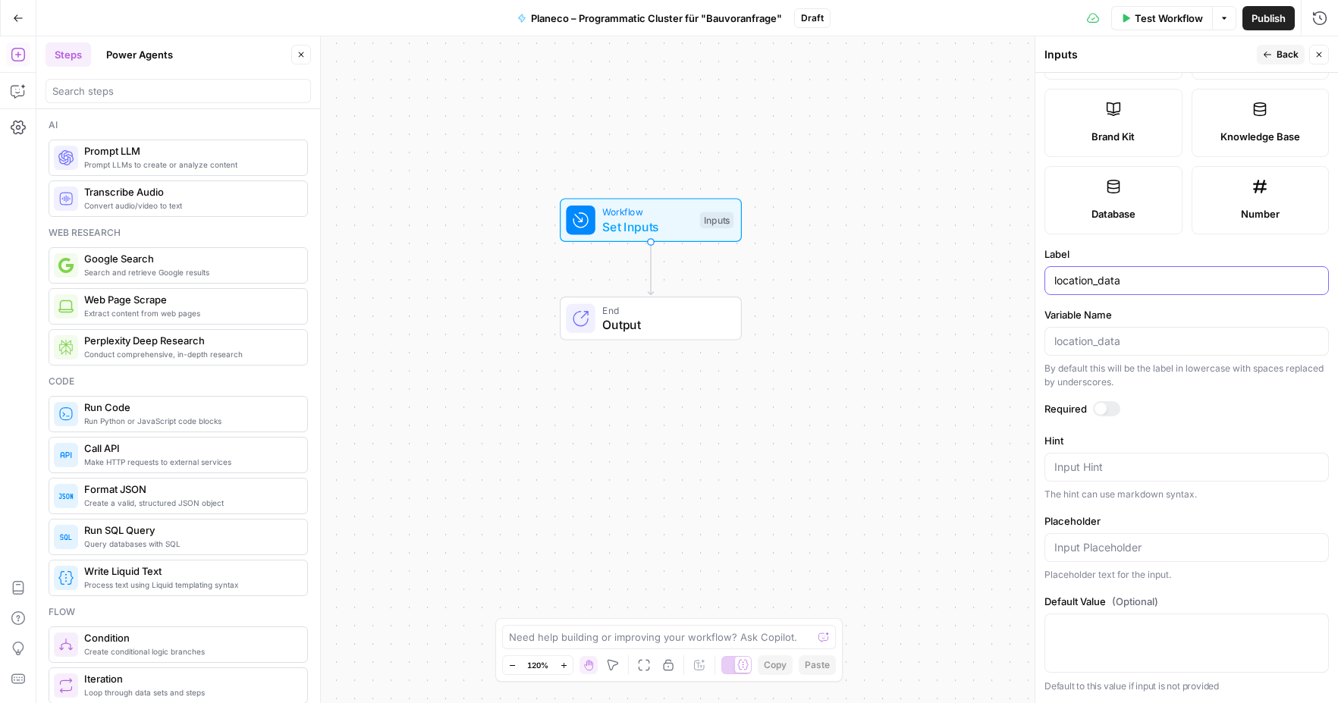
type input "location_data"
click at [1278, 52] on span "Back" at bounding box center [1287, 55] width 22 height 14
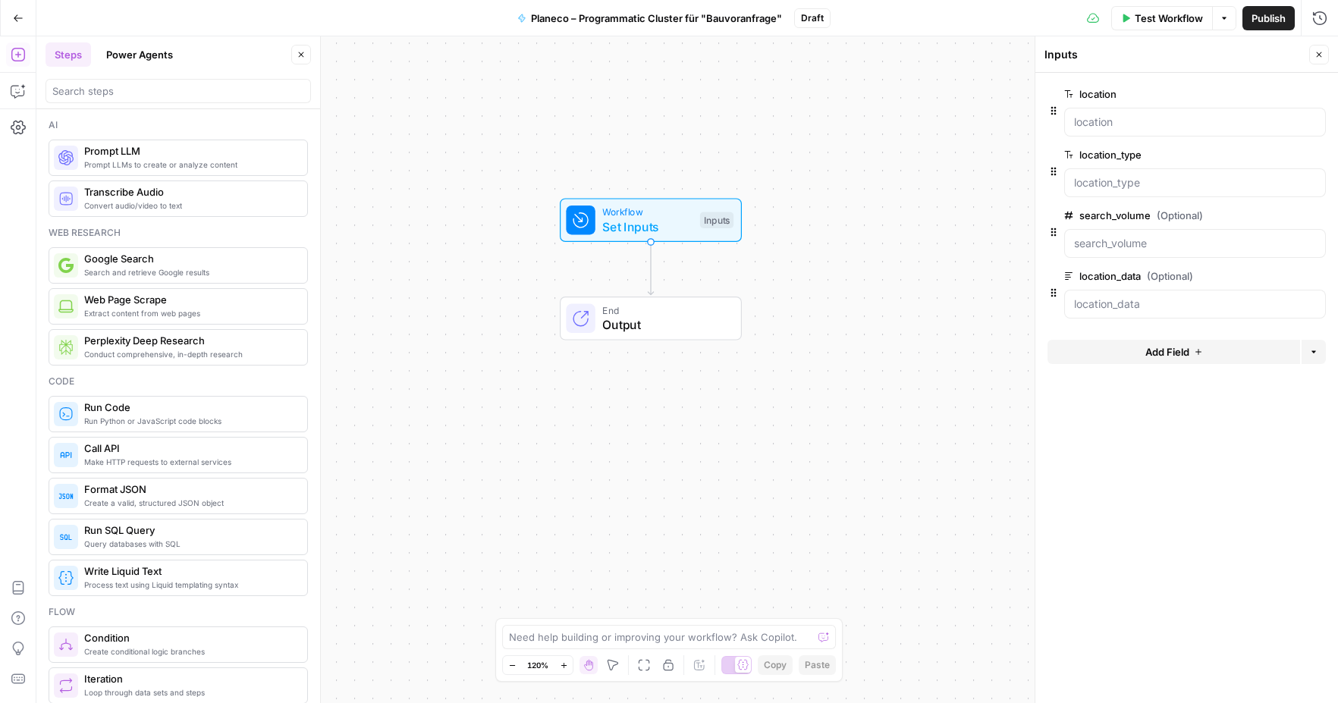
click at [1159, 358] on span "Add Field" at bounding box center [1167, 351] width 44 height 15
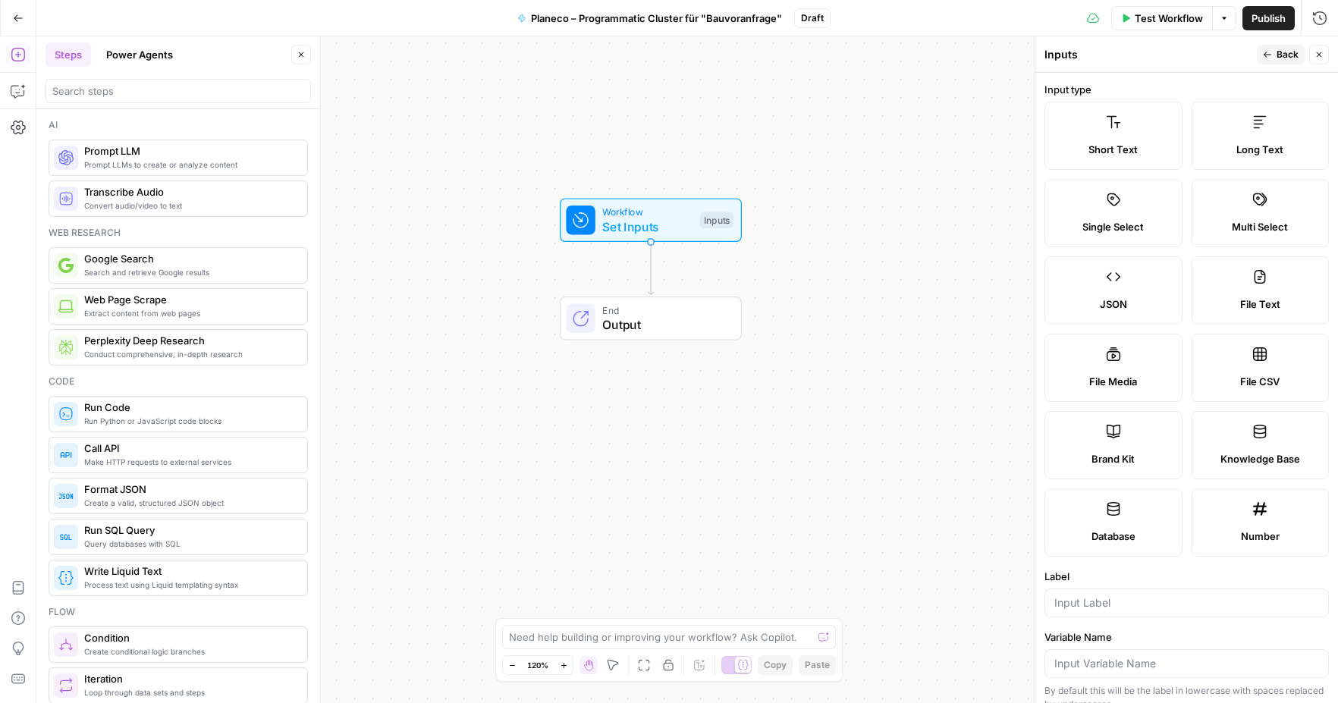
click at [1278, 51] on span "Back" at bounding box center [1287, 55] width 22 height 14
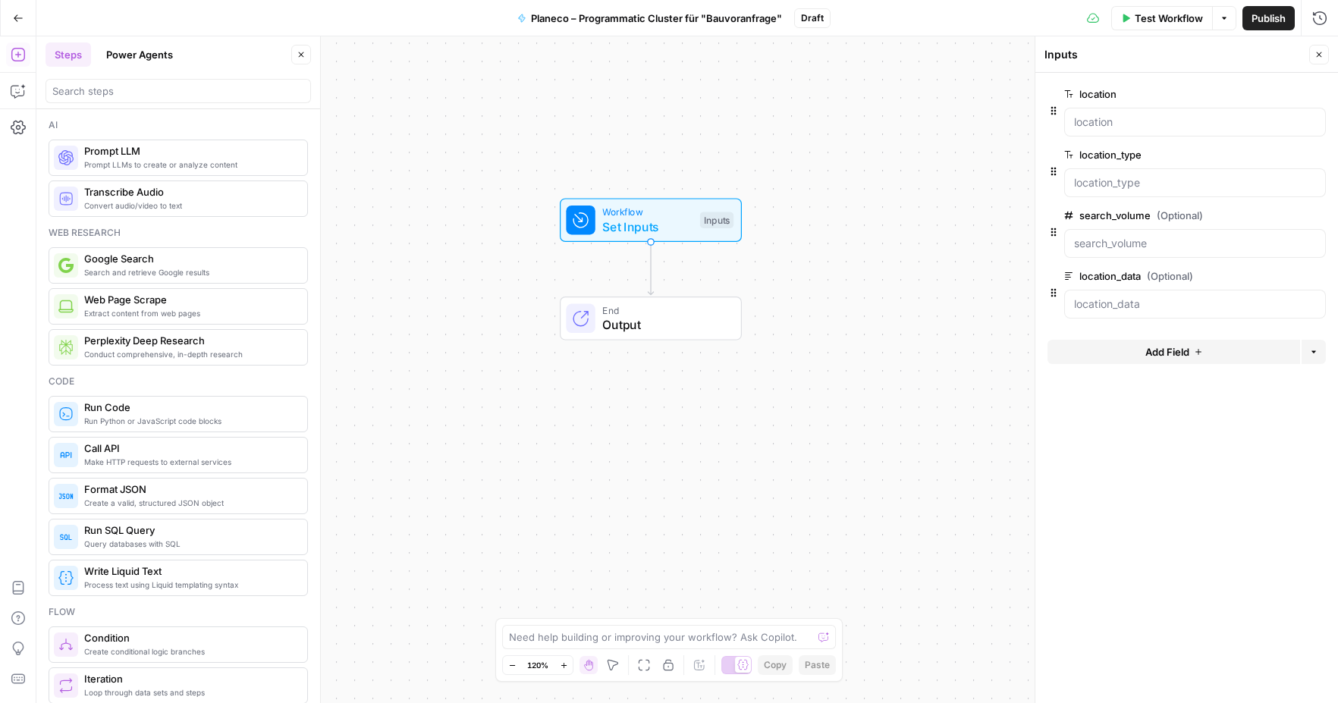
click at [1117, 99] on label "location" at bounding box center [1152, 93] width 176 height 15
click at [1117, 114] on input "location" at bounding box center [1195, 121] width 242 height 15
click at [1262, 96] on span "edit field" at bounding box center [1268, 94] width 33 height 12
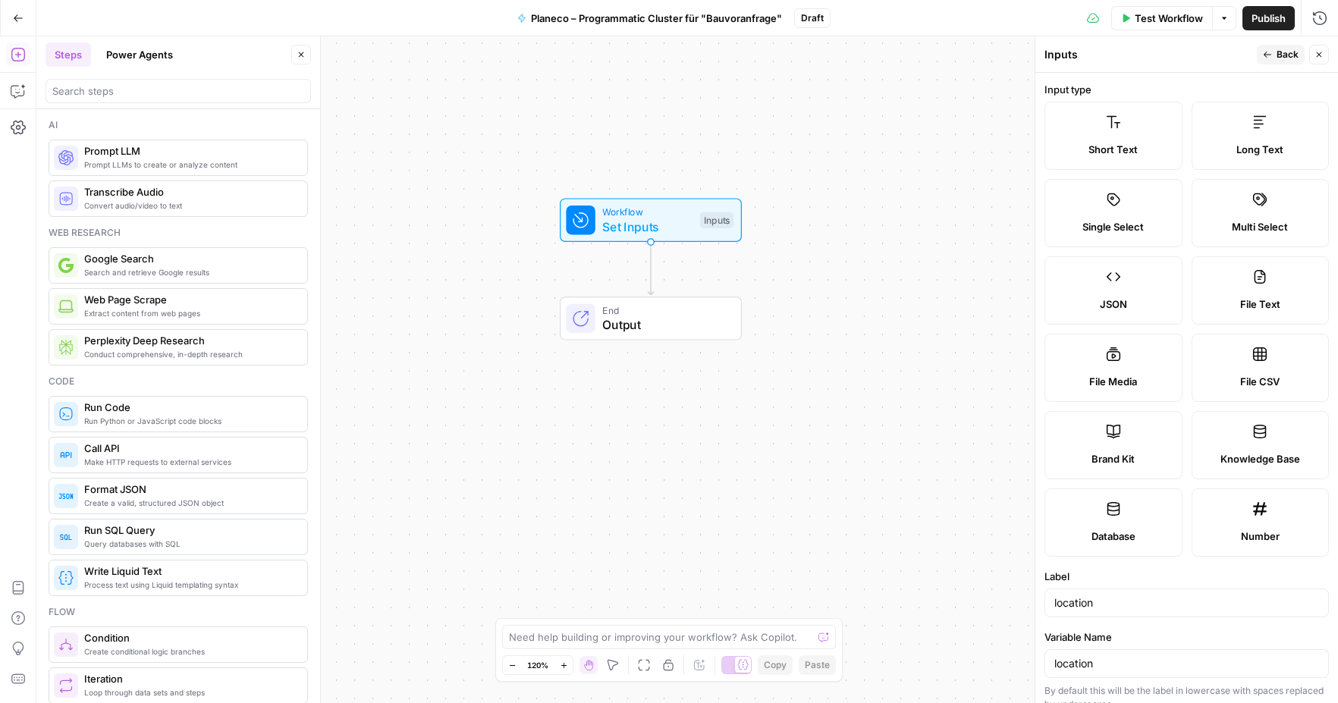
click at [1275, 367] on label "File CSV" at bounding box center [1260, 368] width 138 height 68
type textarea "Supports .csv file type"
click at [1280, 50] on span "Back" at bounding box center [1287, 55] width 22 height 14
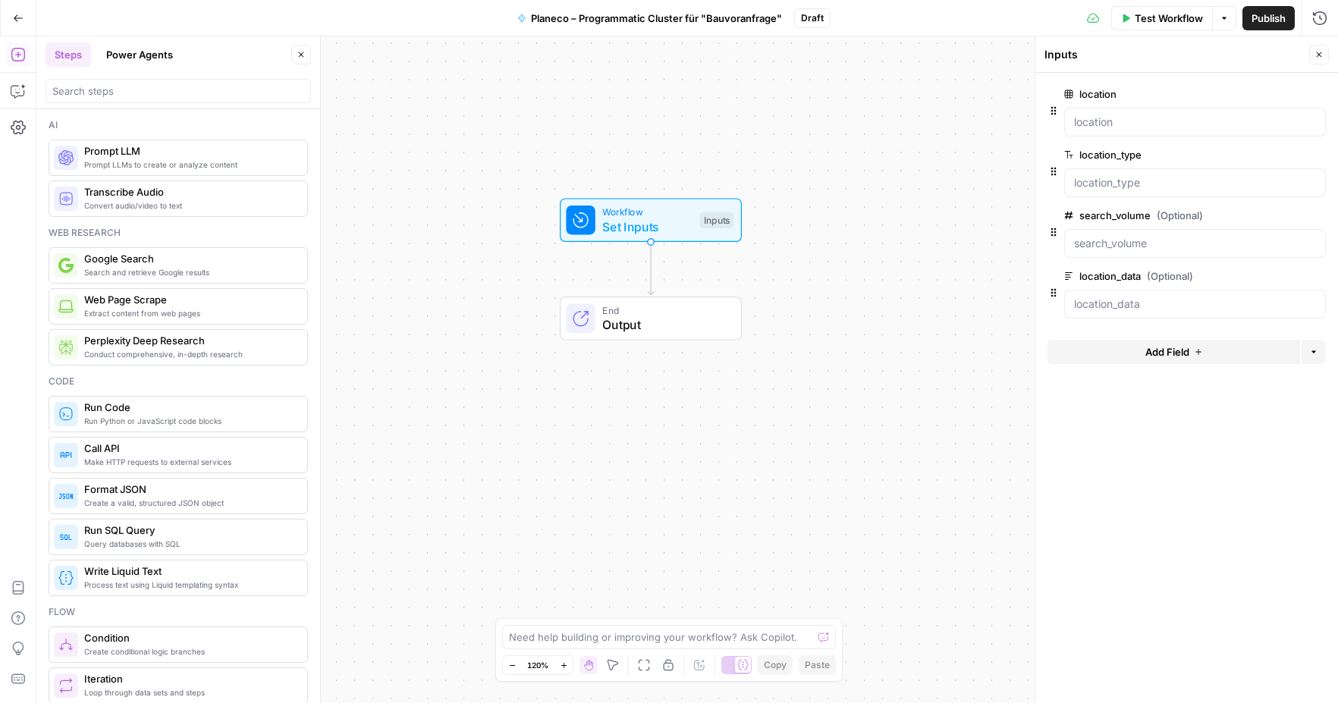
click at [1263, 157] on span "edit field" at bounding box center [1268, 155] width 33 height 12
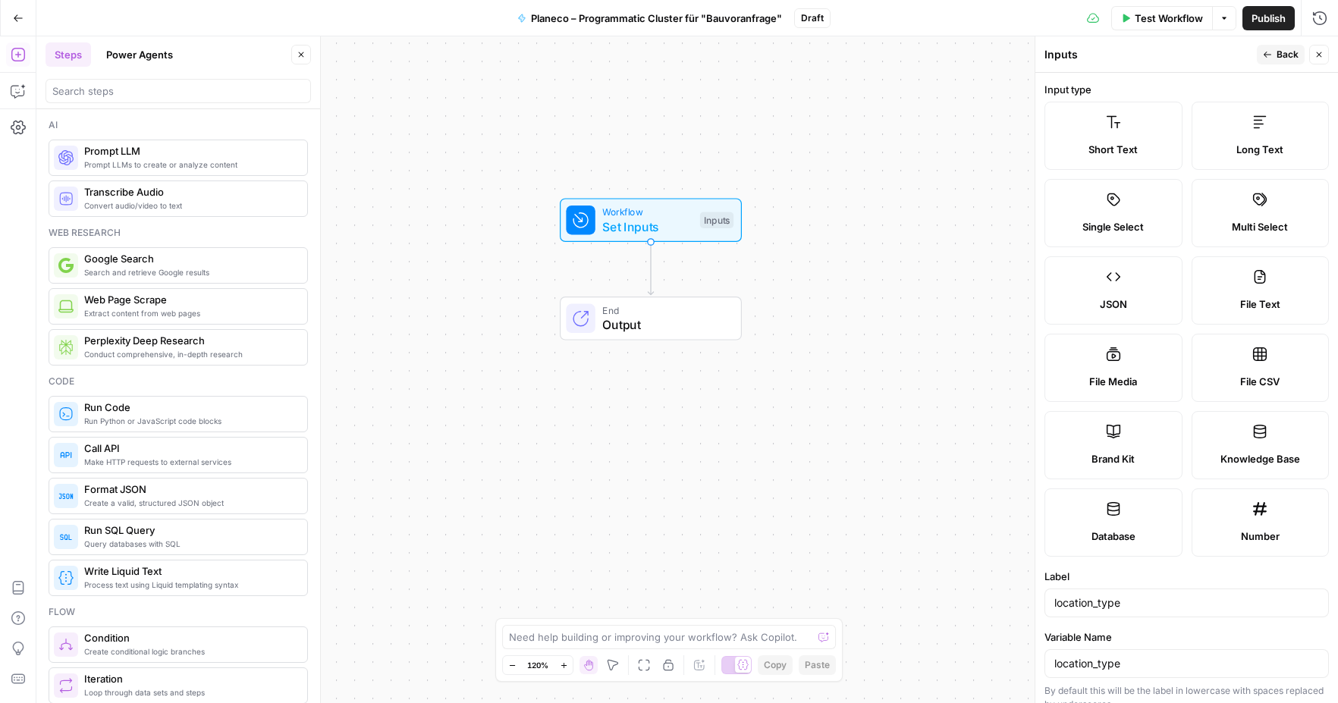
click at [1252, 362] on label "File CSV" at bounding box center [1260, 368] width 138 height 68
type textarea "Supports .csv file type"
click at [1290, 48] on span "Back" at bounding box center [1287, 55] width 22 height 14
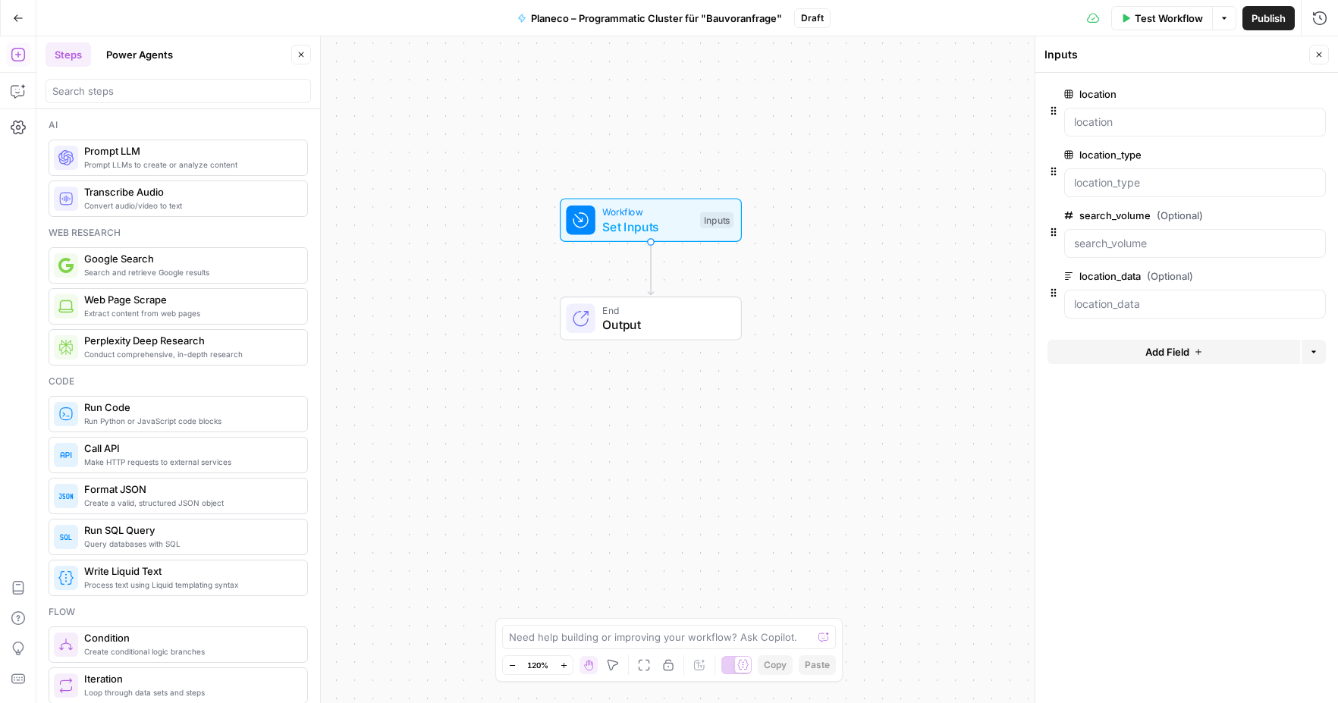
click at [1259, 220] on span "edit field" at bounding box center [1268, 215] width 33 height 12
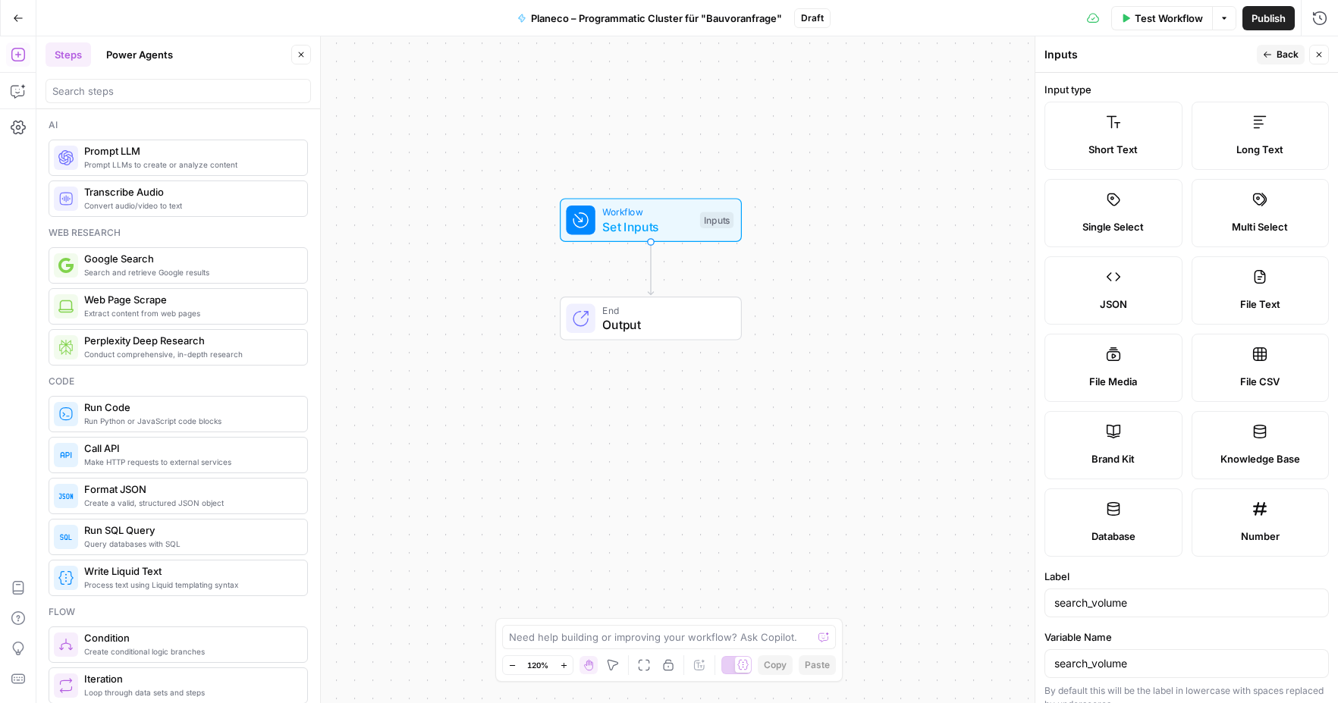
click at [1250, 358] on label "File CSV" at bounding box center [1260, 368] width 138 height 68
type textarea "Supports .csv file type"
click at [1277, 45] on div "Publish P" at bounding box center [1268, 50] width 48 height 14
click at [1208, 53] on div "Inputs" at bounding box center [1148, 54] width 208 height 15
click at [1285, 51] on span "Back" at bounding box center [1287, 55] width 22 height 14
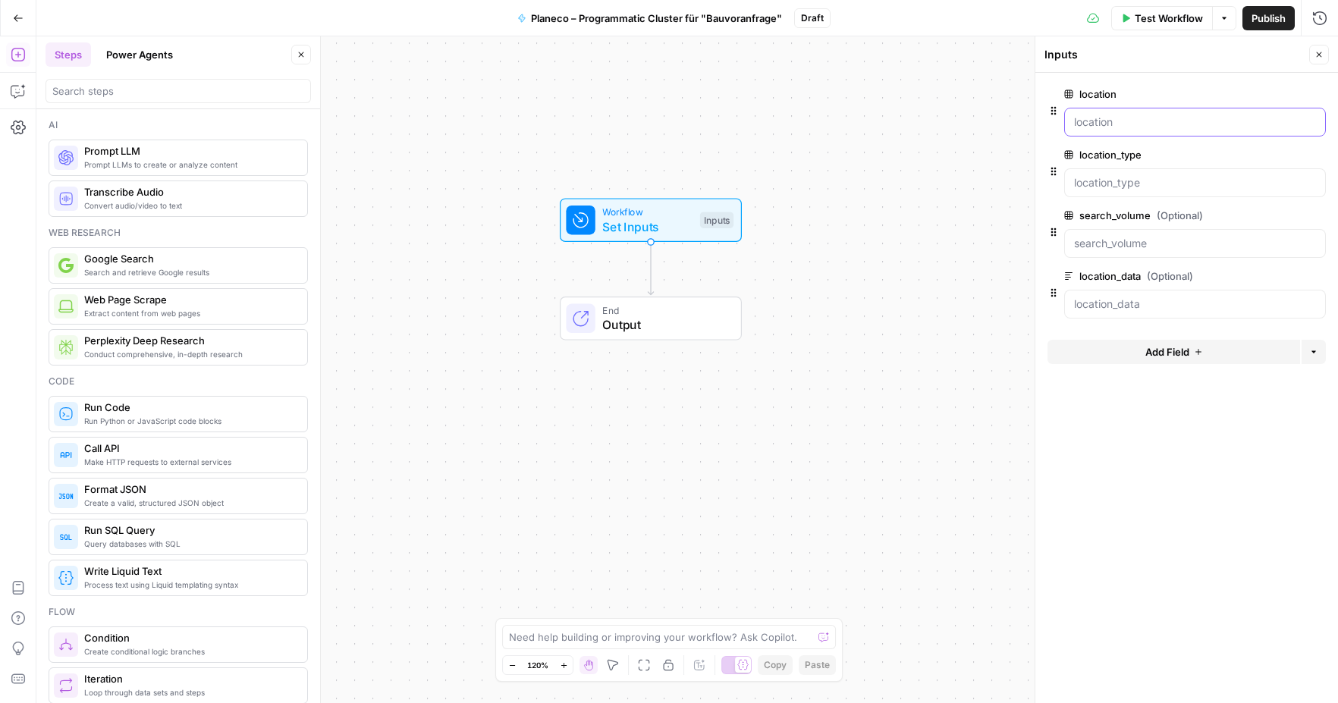
click at [1109, 119] on input "location" at bounding box center [1195, 121] width 242 height 15
click at [1252, 93] on span "edit field" at bounding box center [1268, 94] width 33 height 12
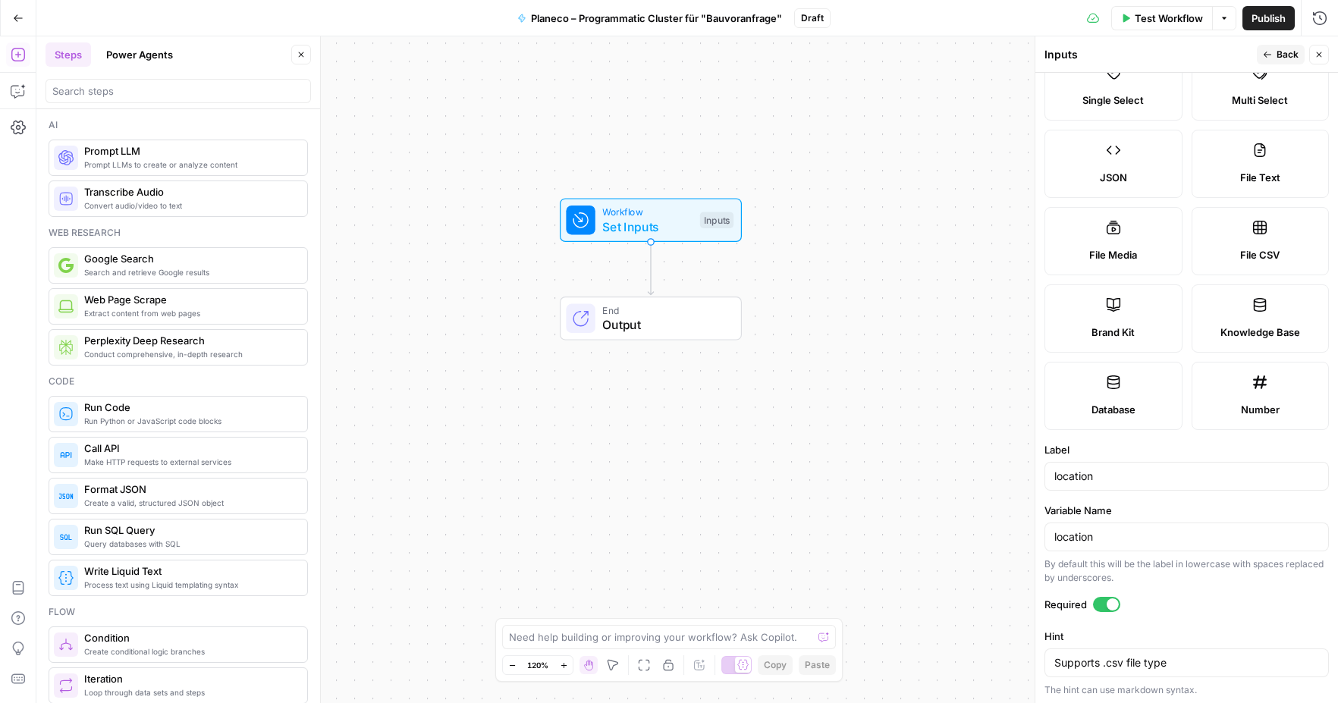
scroll to position [136, 0]
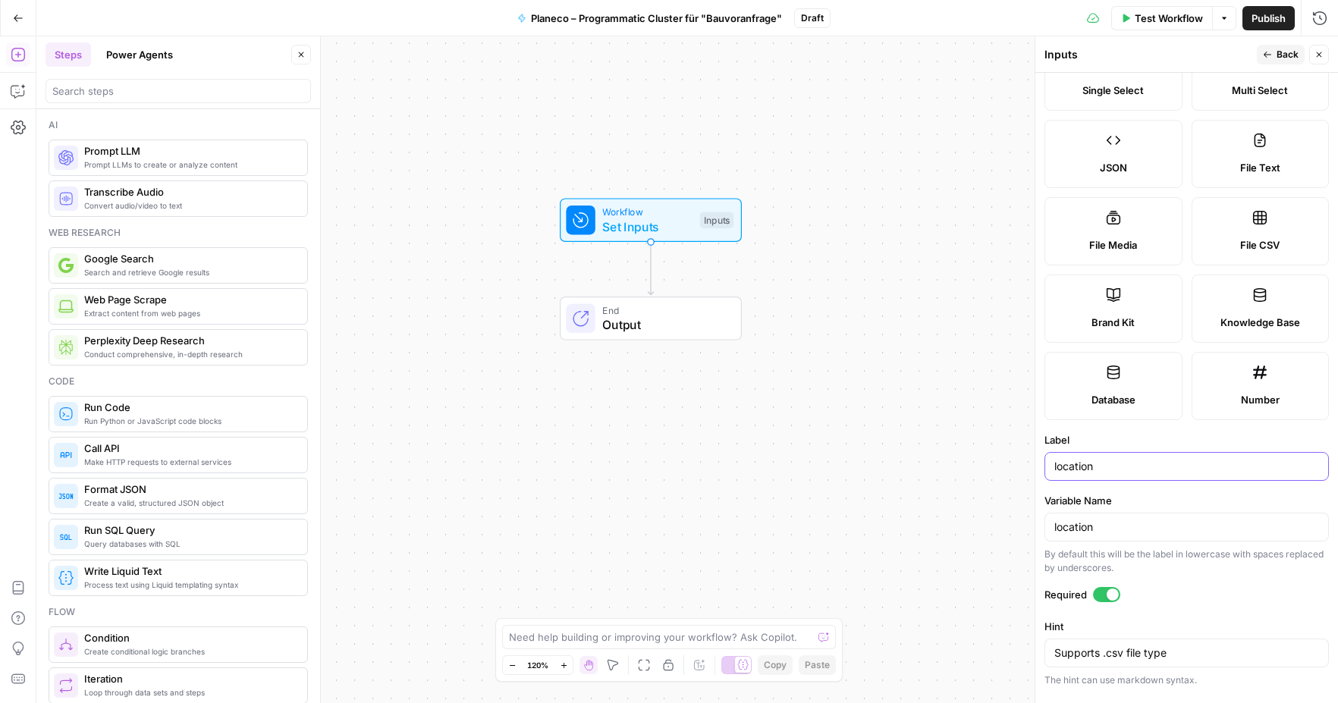
click at [1125, 467] on input "location" at bounding box center [1186, 466] width 265 height 15
type input "location-keyword"
click at [1171, 503] on label "Variable Name" at bounding box center [1186, 500] width 284 height 15
click at [1171, 519] on input "location" at bounding box center [1186, 526] width 265 height 15
click at [1131, 469] on input "location-keyword" at bounding box center [1186, 466] width 265 height 15
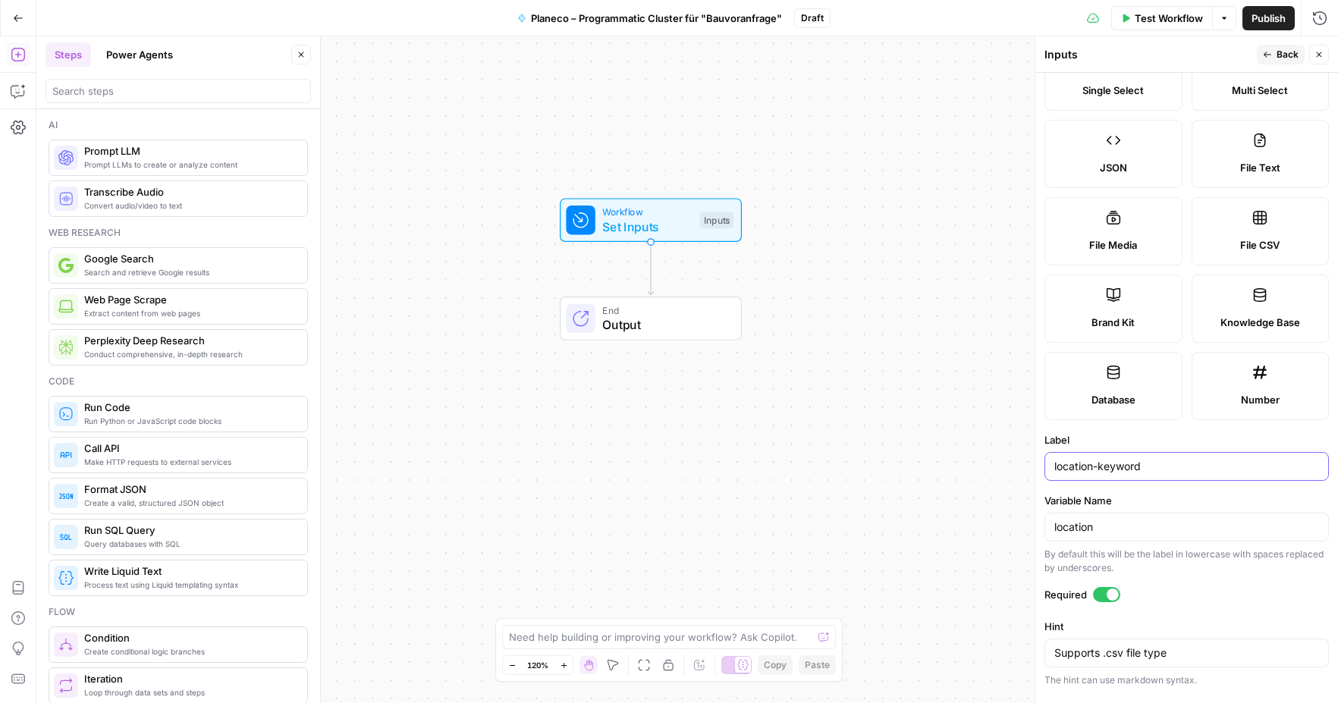
click at [1131, 469] on input "location-keyword" at bounding box center [1186, 466] width 265 height 15
click at [1084, 529] on input "location" at bounding box center [1186, 526] width 265 height 15
paste input "location-keyword"
click at [1153, 522] on input "locatilocation-keywordon" at bounding box center [1186, 526] width 265 height 15
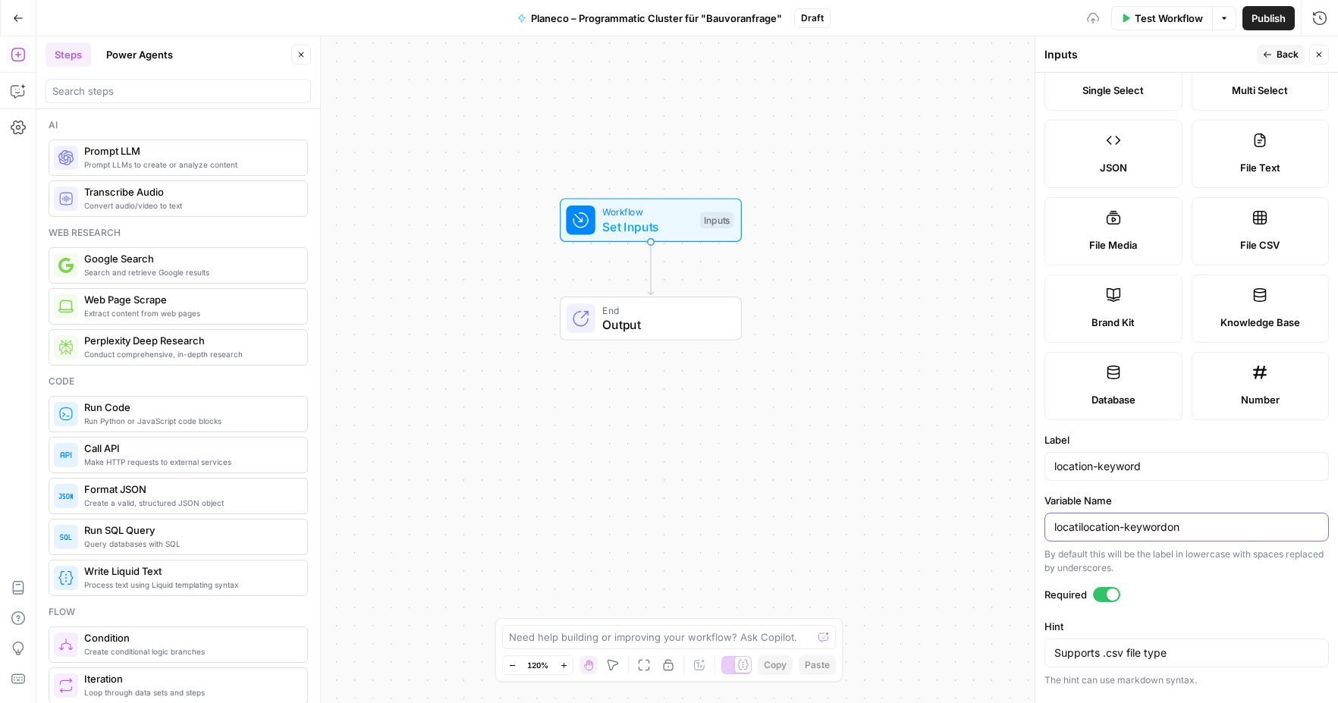
click at [1153, 522] on input "locatilocation-keywordon" at bounding box center [1186, 526] width 265 height 15
paste input "on-keyword"
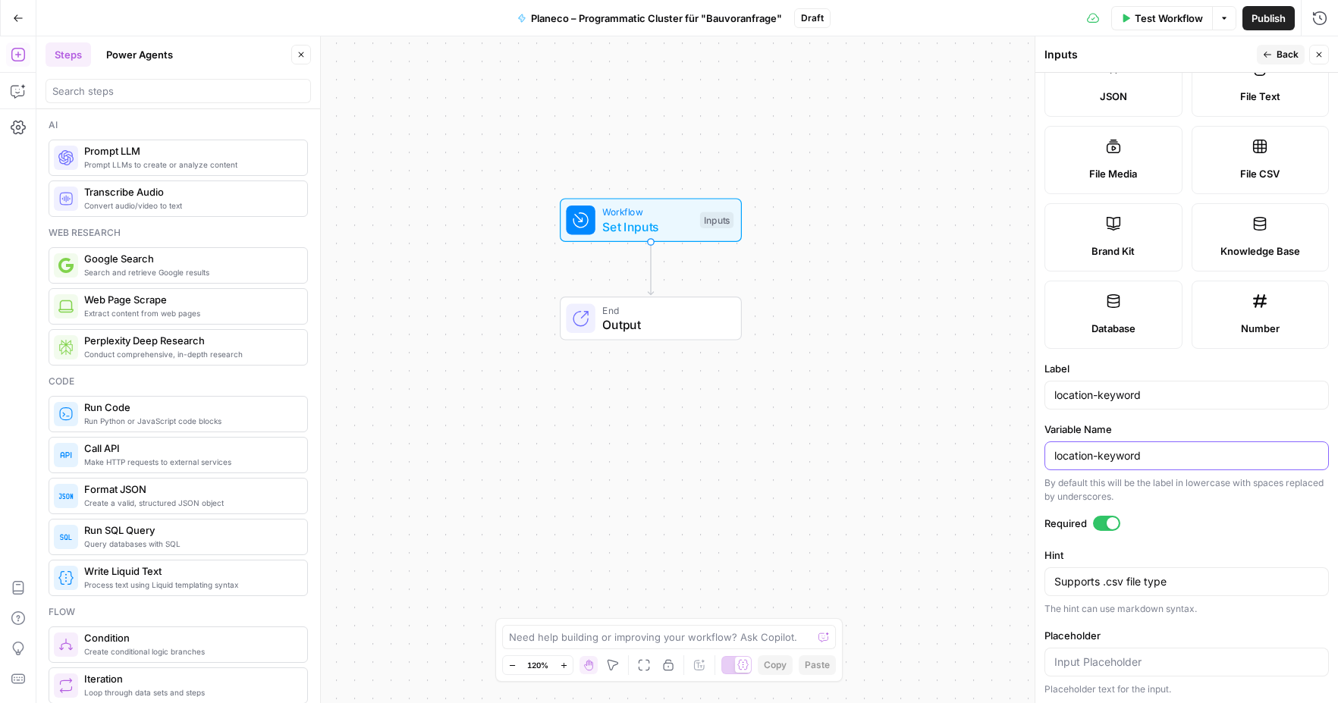
scroll to position [205, 0]
type input "location-keyword"
click at [1269, 47] on button "Back" at bounding box center [1280, 55] width 48 height 20
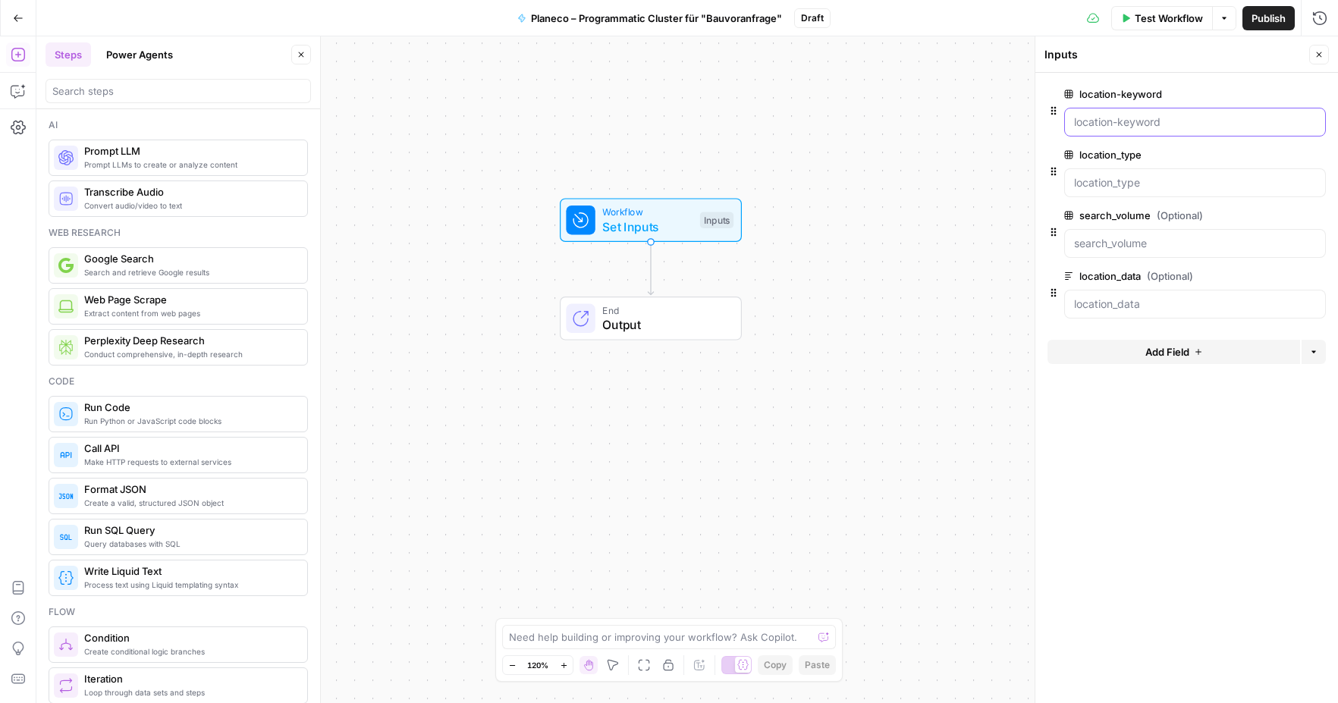
click at [1168, 118] on input "location-keyword" at bounding box center [1195, 121] width 242 height 15
click at [1282, 94] on span "edit field" at bounding box center [1268, 94] width 33 height 12
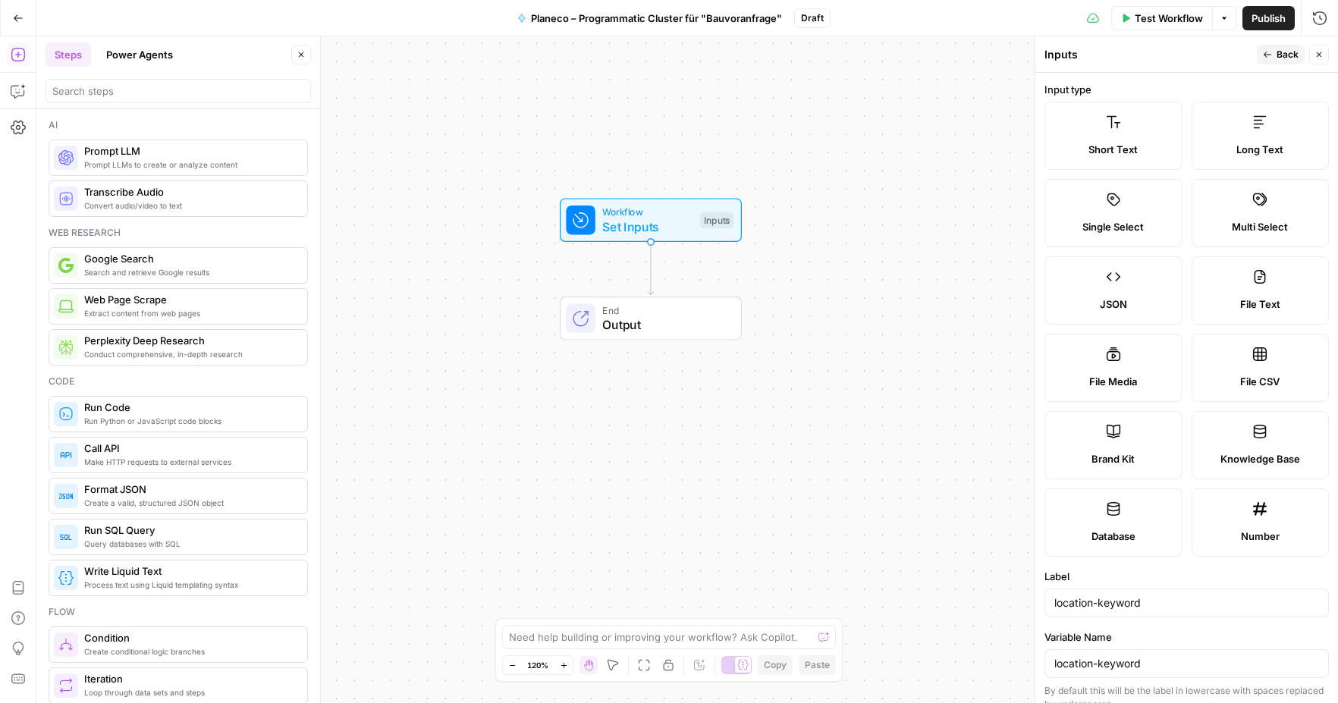
scroll to position [210, 0]
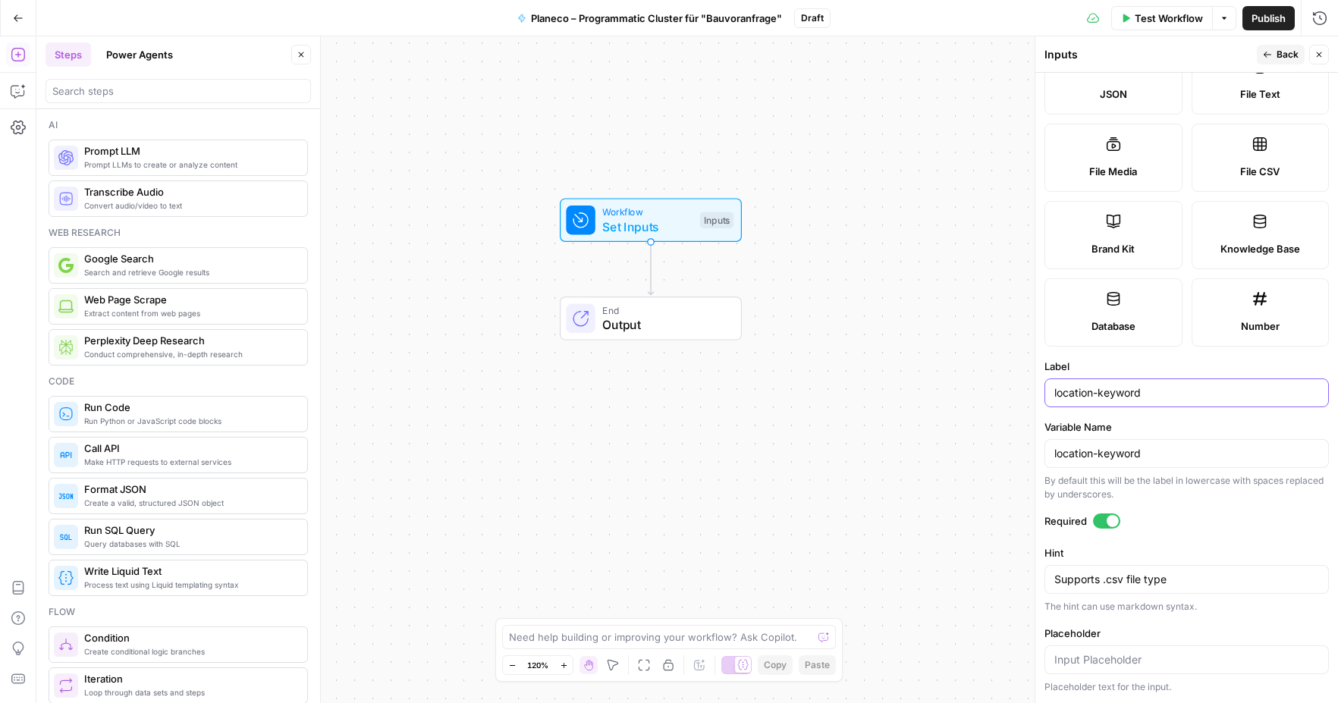
click at [1098, 395] on input "location-keyword" at bounding box center [1186, 392] width 265 height 15
type input "location_keyword"
click at [1099, 454] on input "location-keyword" at bounding box center [1186, 453] width 265 height 15
type input "location_keyword"
click at [1278, 58] on span "Back" at bounding box center [1287, 55] width 22 height 14
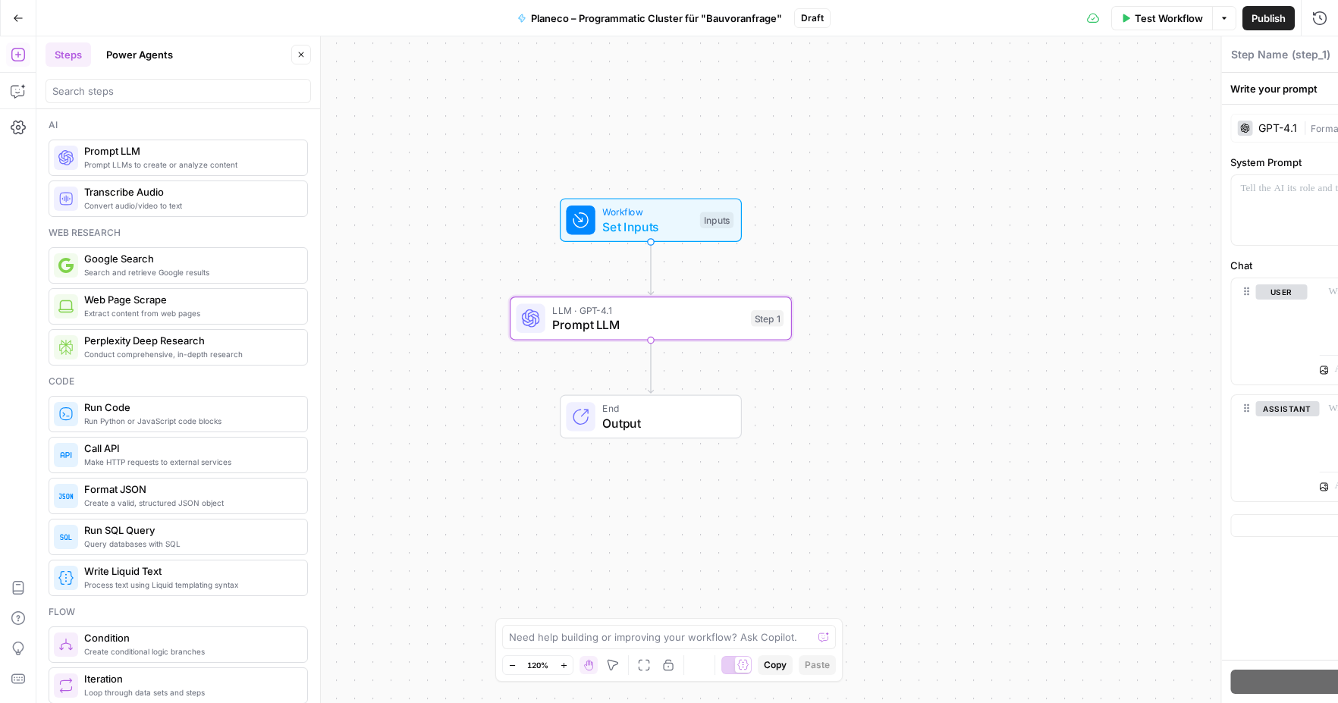
type textarea "Prompt LLM"
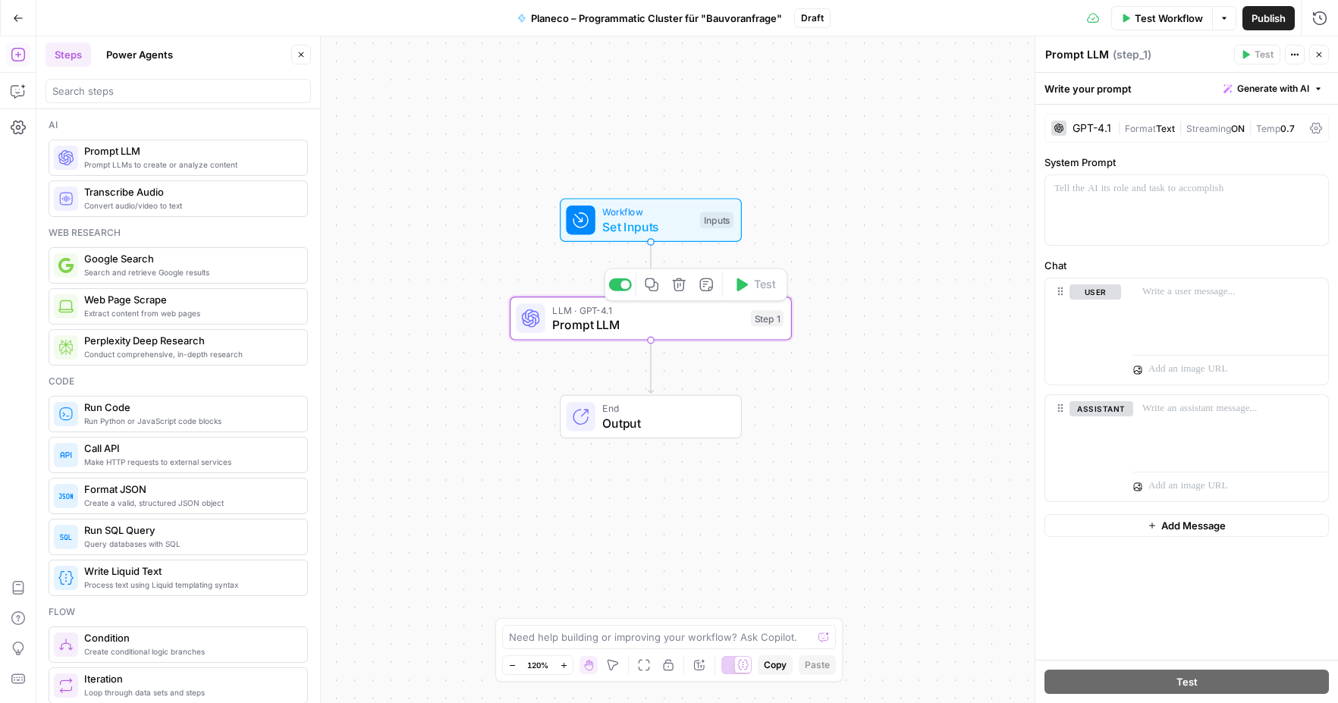
click at [640, 318] on span "Prompt LLM" at bounding box center [647, 324] width 191 height 18
click at [569, 329] on span "Prompt LLM" at bounding box center [647, 324] width 191 height 18
click at [586, 327] on span "Prompt LLM" at bounding box center [647, 324] width 191 height 18
click at [1093, 125] on div "GPT-4.1" at bounding box center [1091, 128] width 39 height 11
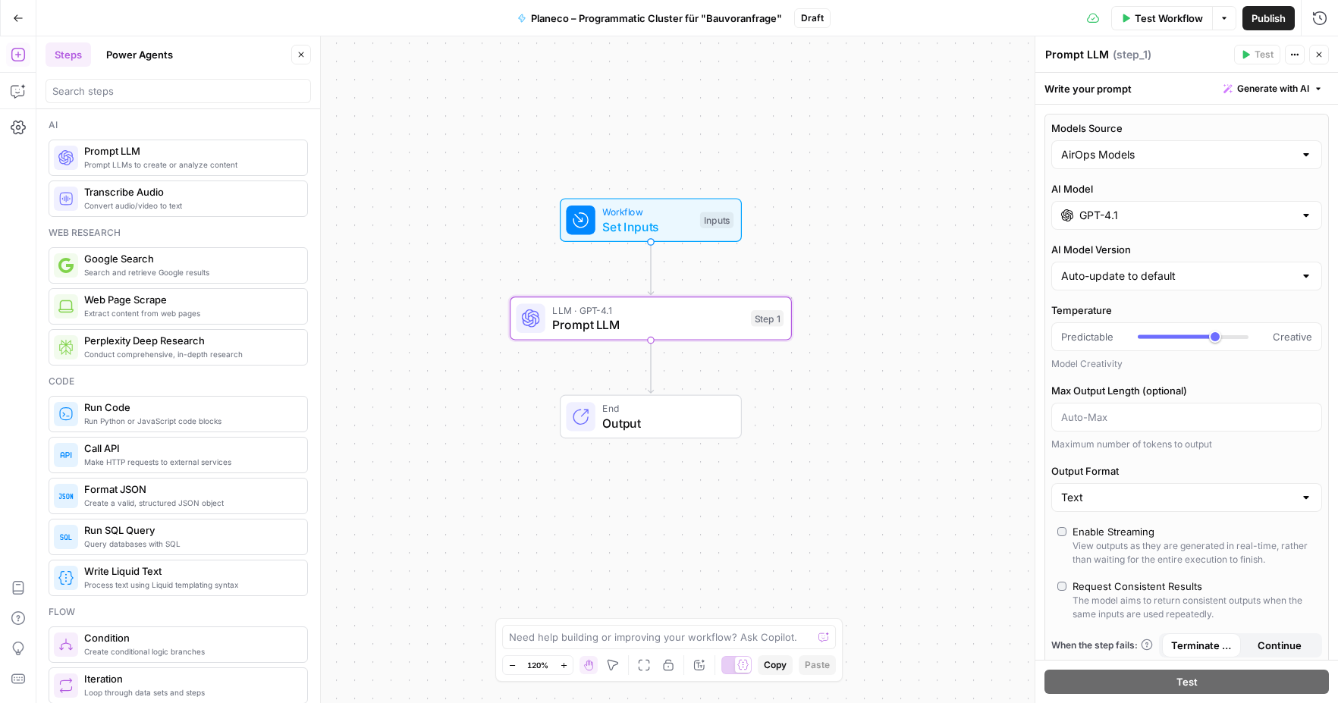
click at [1124, 212] on input "GPT-4.1" at bounding box center [1186, 215] width 215 height 15
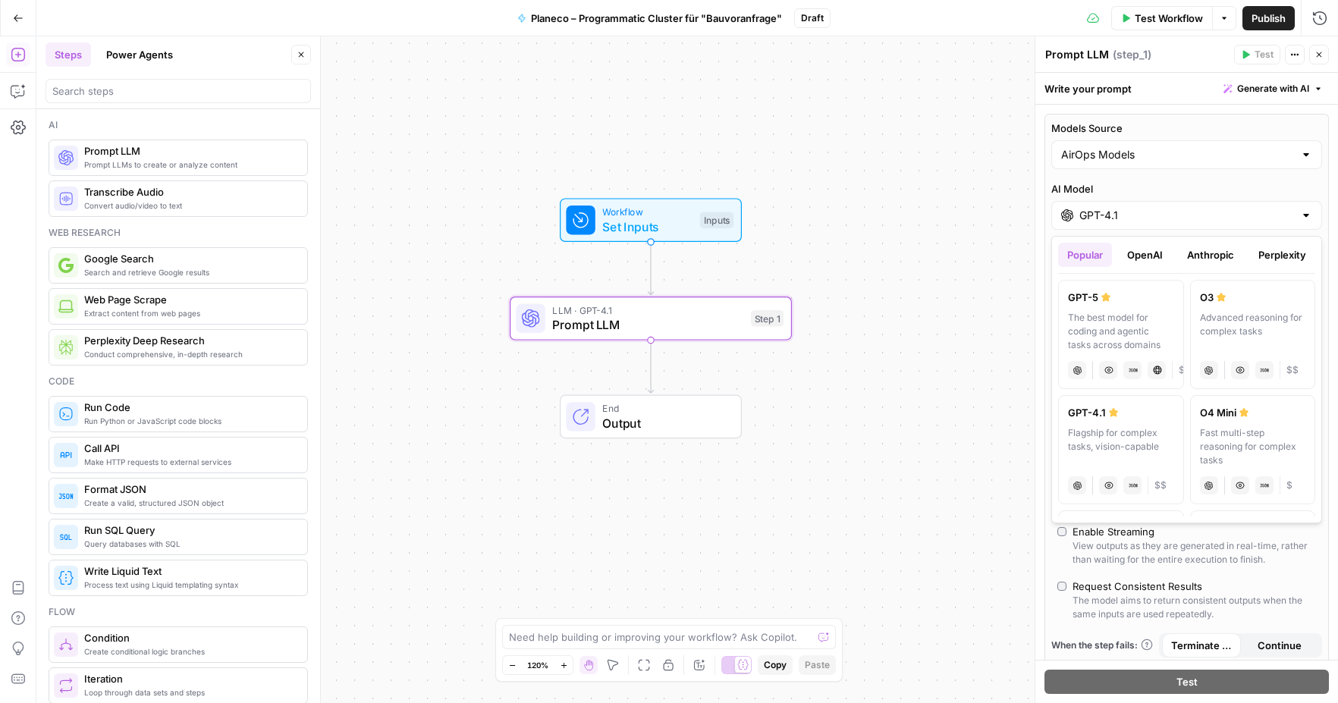
click at [1219, 252] on button "Anthropic" at bounding box center [1210, 255] width 65 height 24
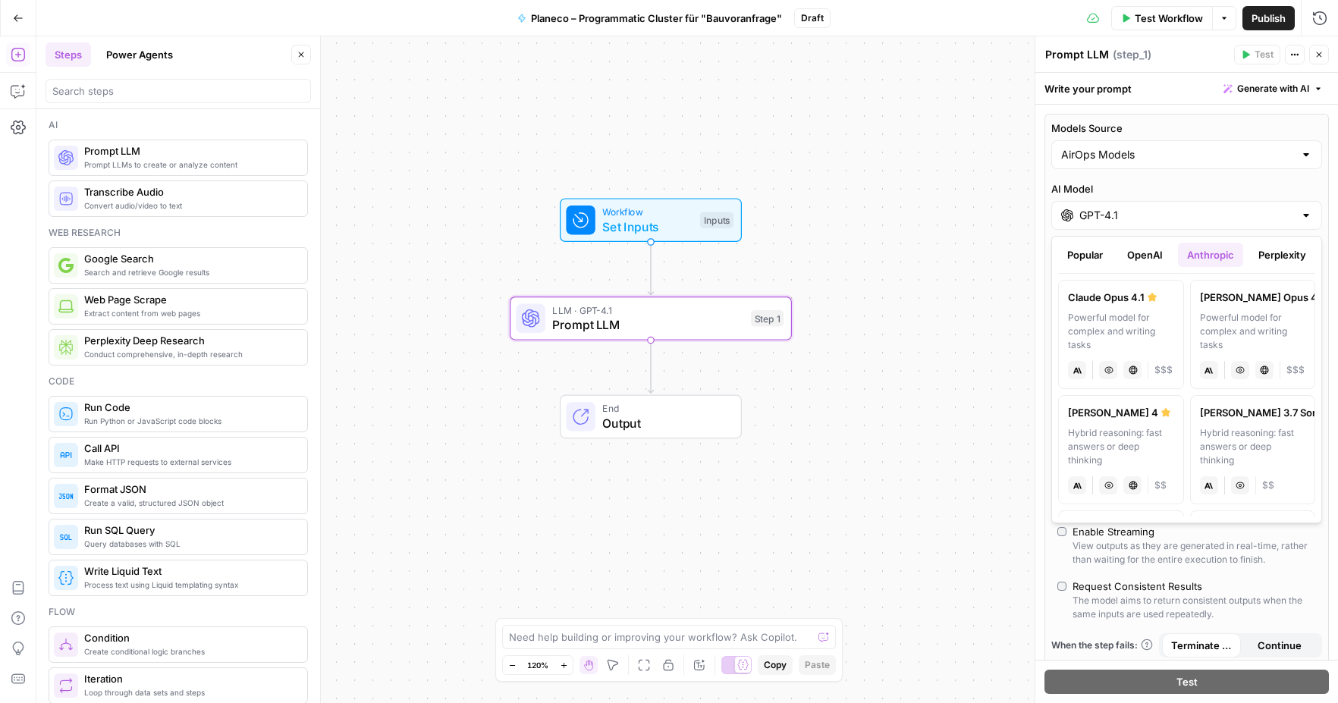
click at [1128, 326] on div "Powerful model for complex and writing tasks" at bounding box center [1121, 331] width 106 height 41
type input "Claude Opus 4.1"
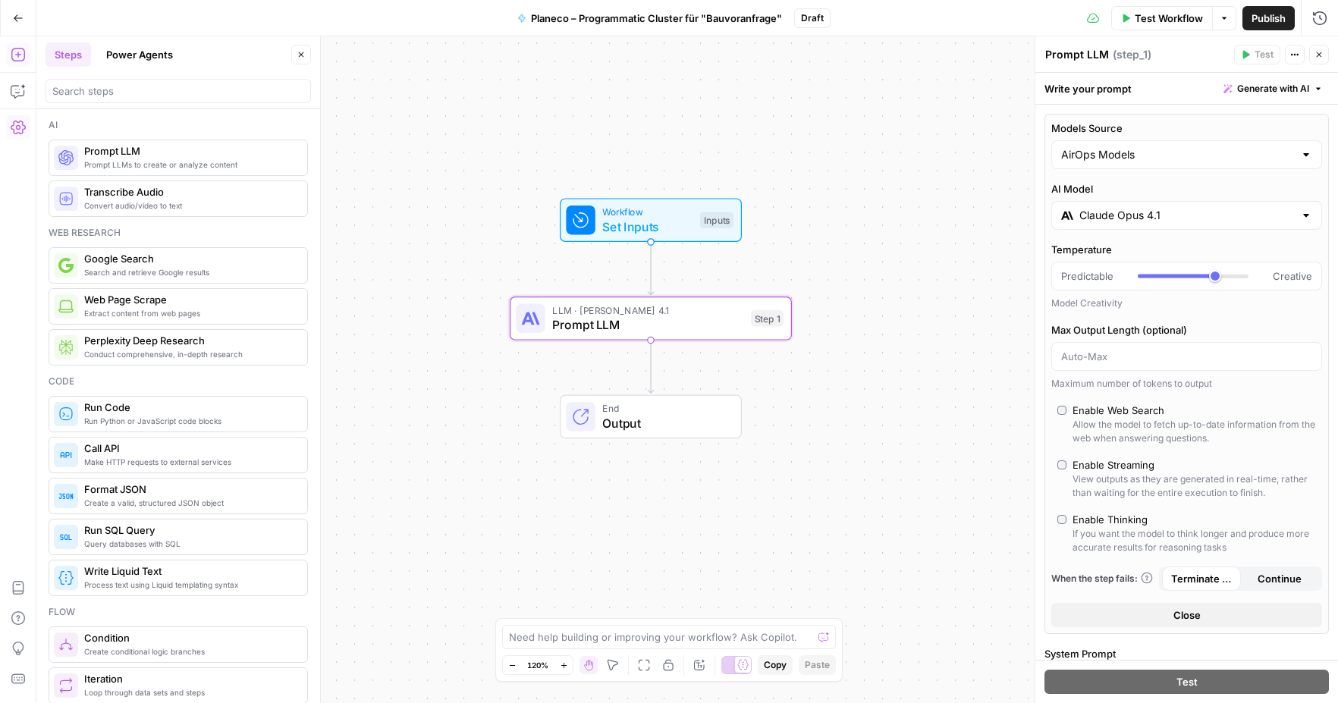
click at [26, 121] on button "Settings" at bounding box center [18, 127] width 24 height 24
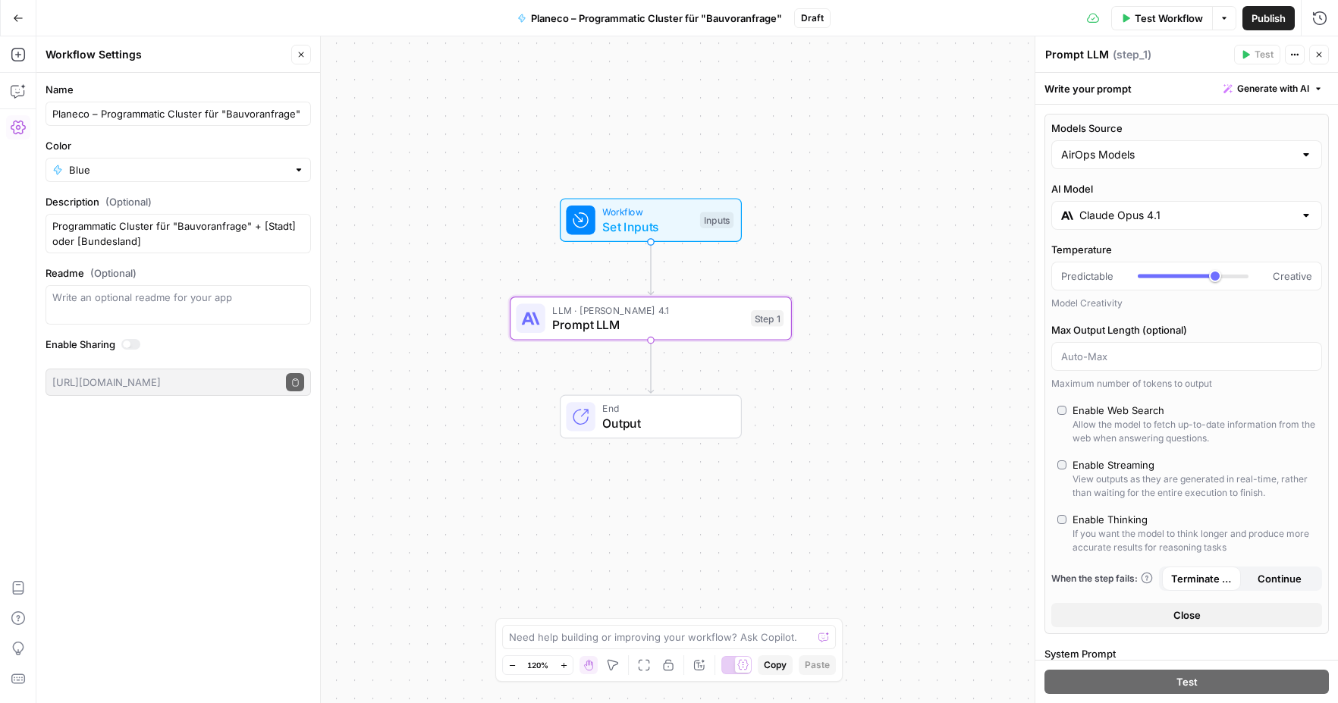
click at [19, 21] on icon "button" at bounding box center [18, 18] width 11 height 11
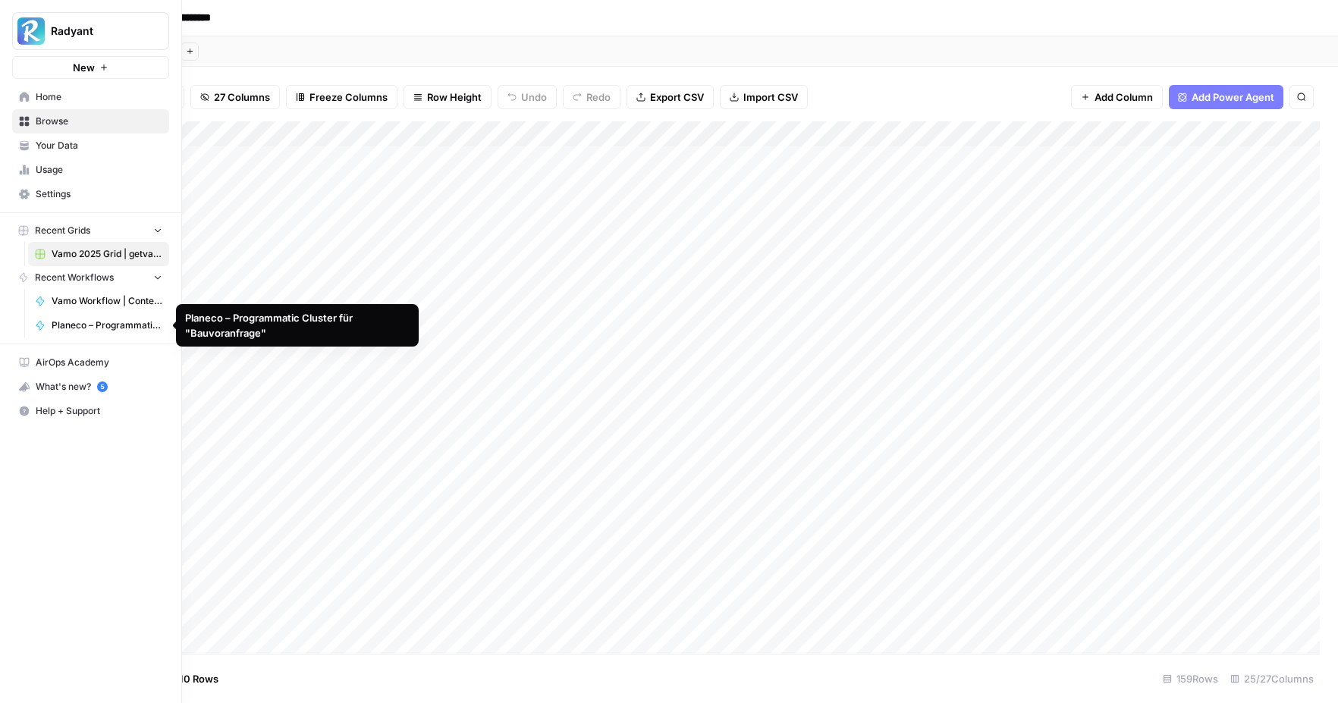
click at [95, 304] on span "Vamo Workflow | Content Update Sie zu du" at bounding box center [107, 301] width 111 height 14
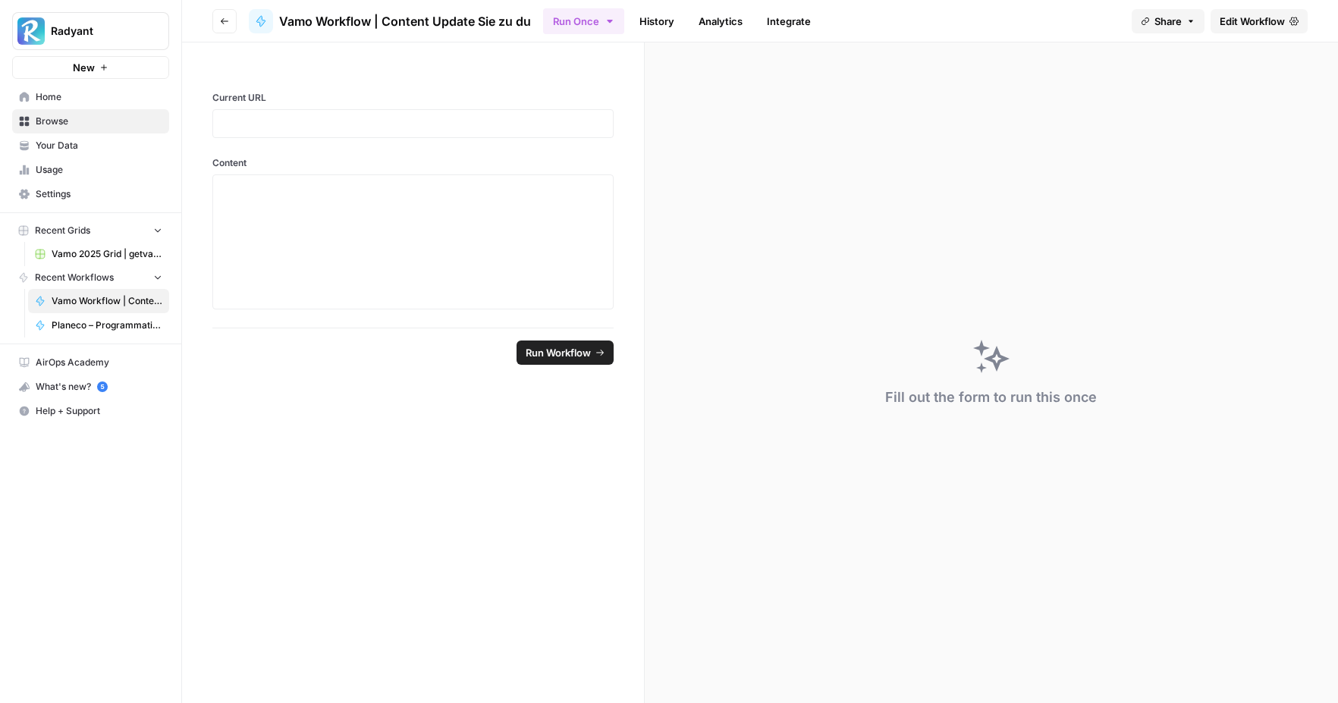
click at [1237, 15] on span "Edit Workflow" at bounding box center [1251, 21] width 65 height 15
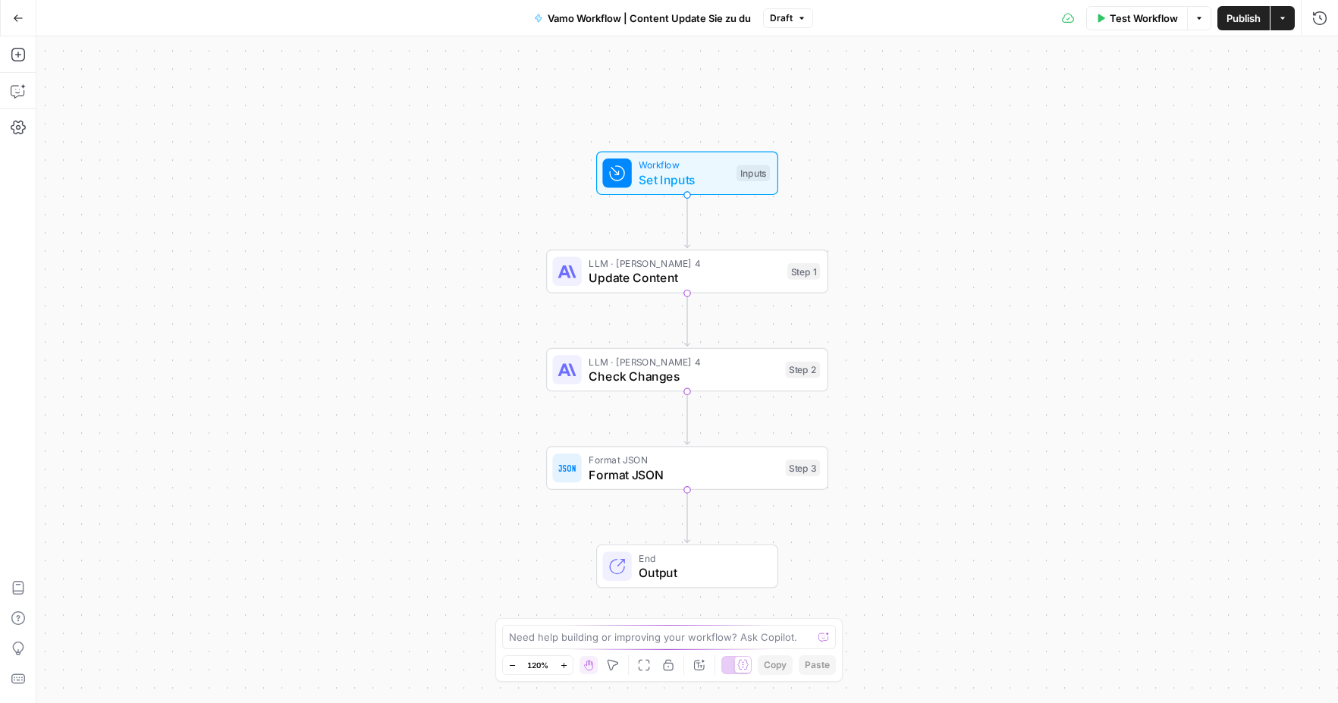
click at [697, 188] on span "Set Inputs" at bounding box center [683, 180] width 90 height 18
click at [726, 272] on span "Update Content" at bounding box center [683, 277] width 191 height 18
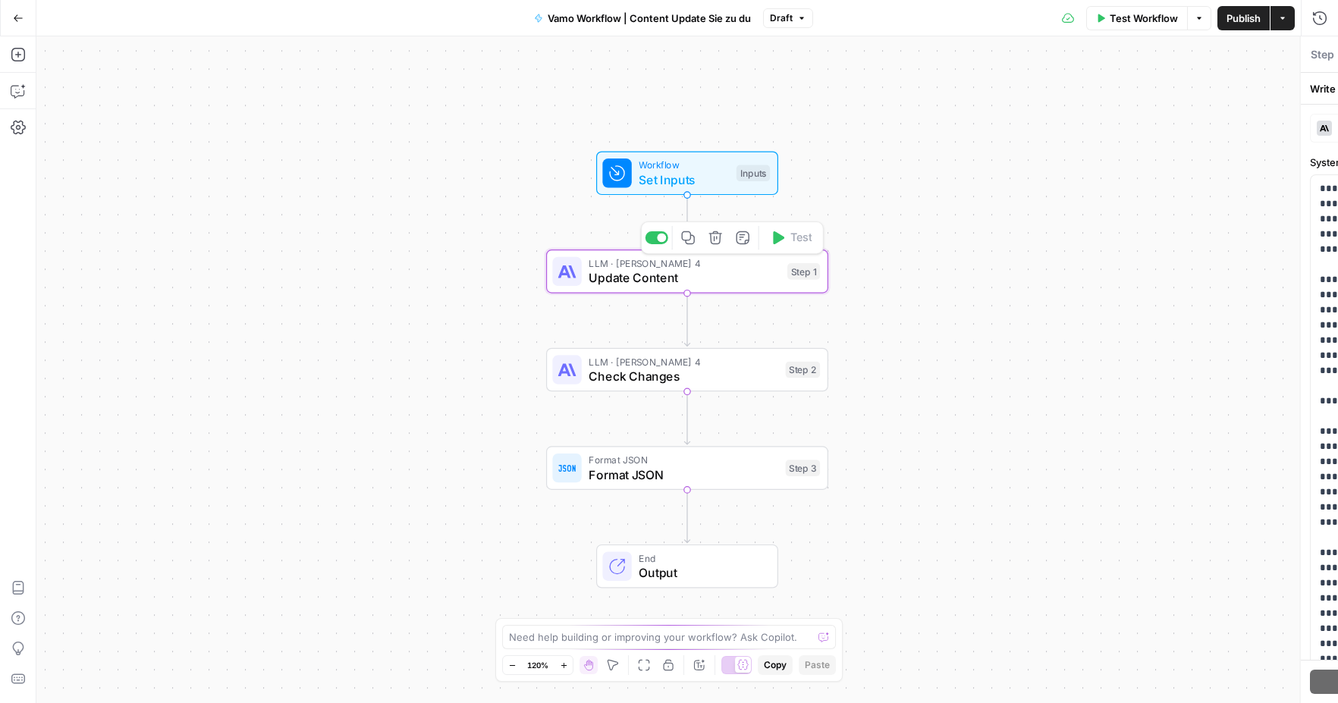
type textarea "Update Content"
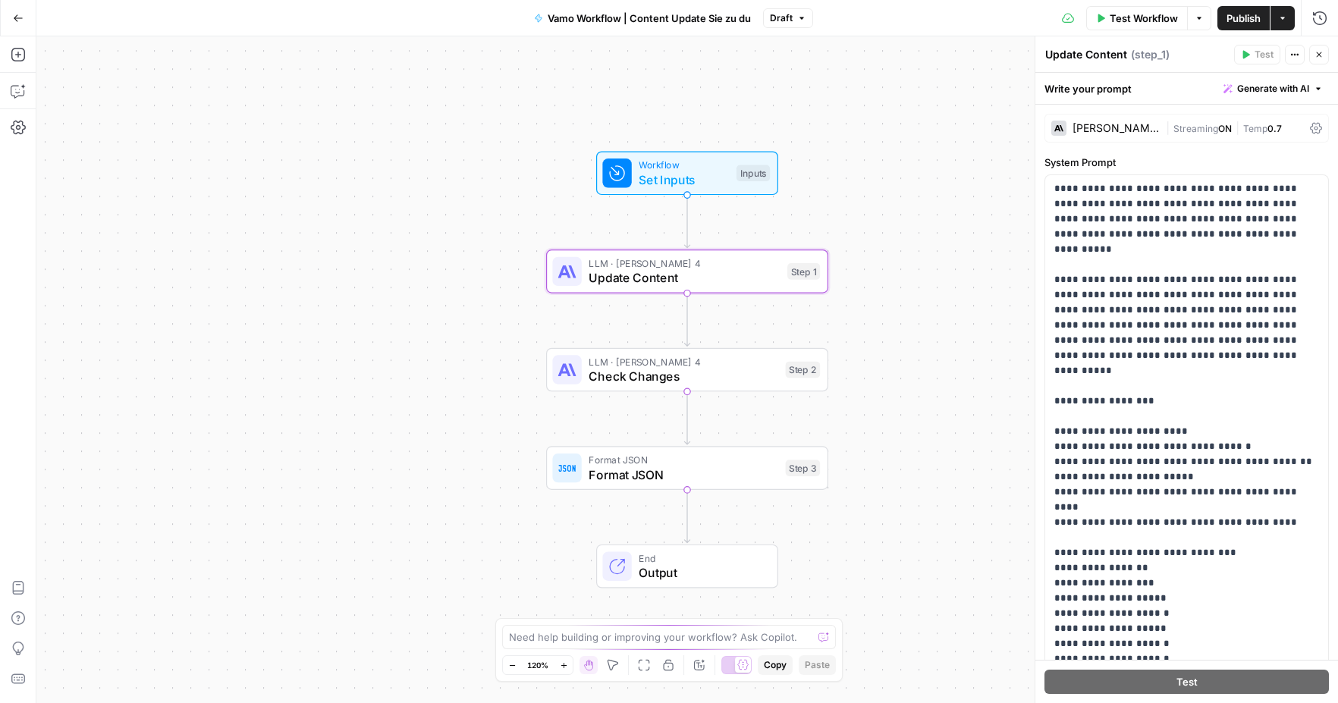
click at [1166, 134] on span "|" at bounding box center [1169, 127] width 8 height 15
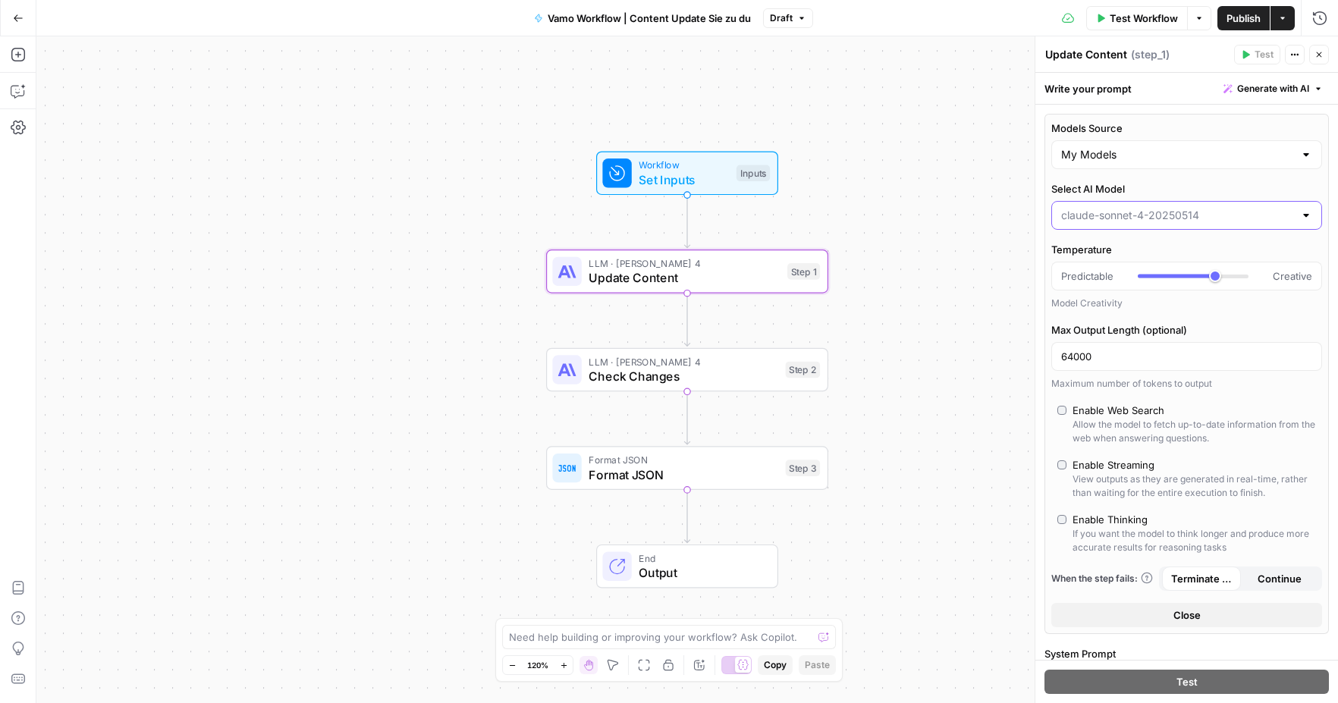
click at [1220, 218] on input "Select AI Model" at bounding box center [1177, 215] width 233 height 15
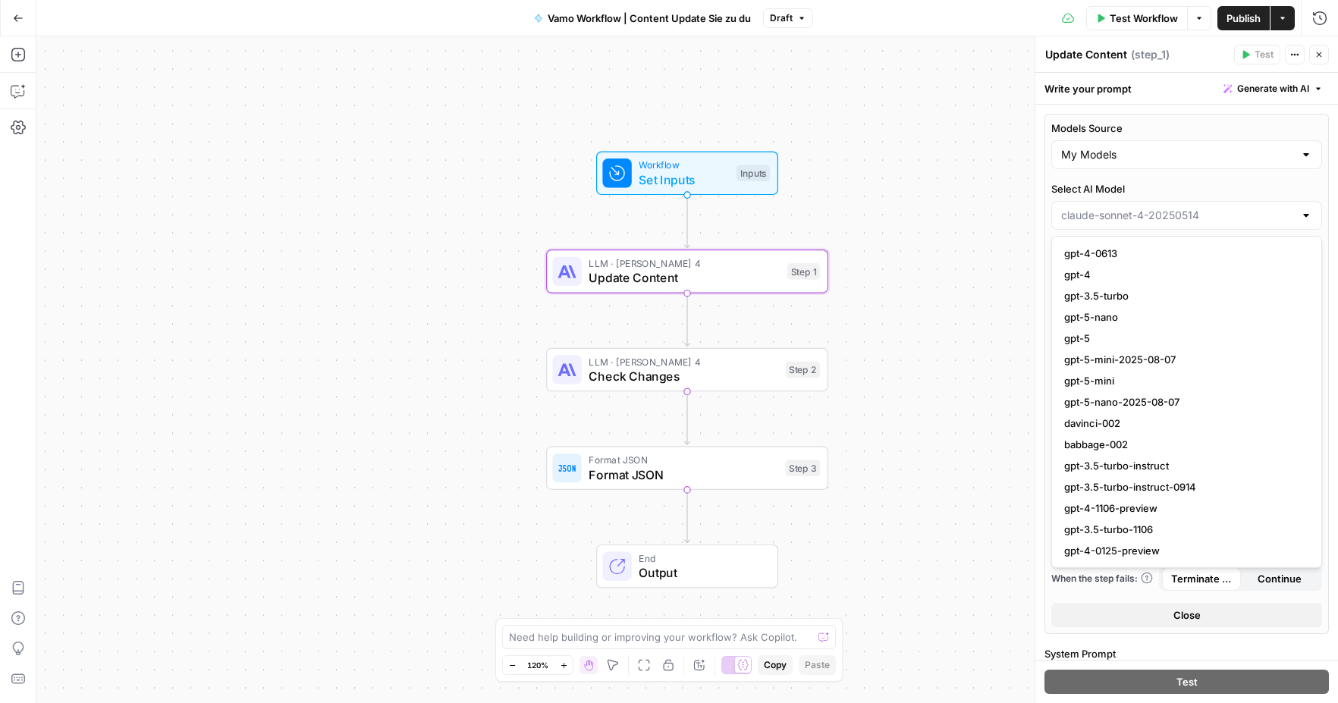
type input "[PERSON_NAME]-4-20250514"
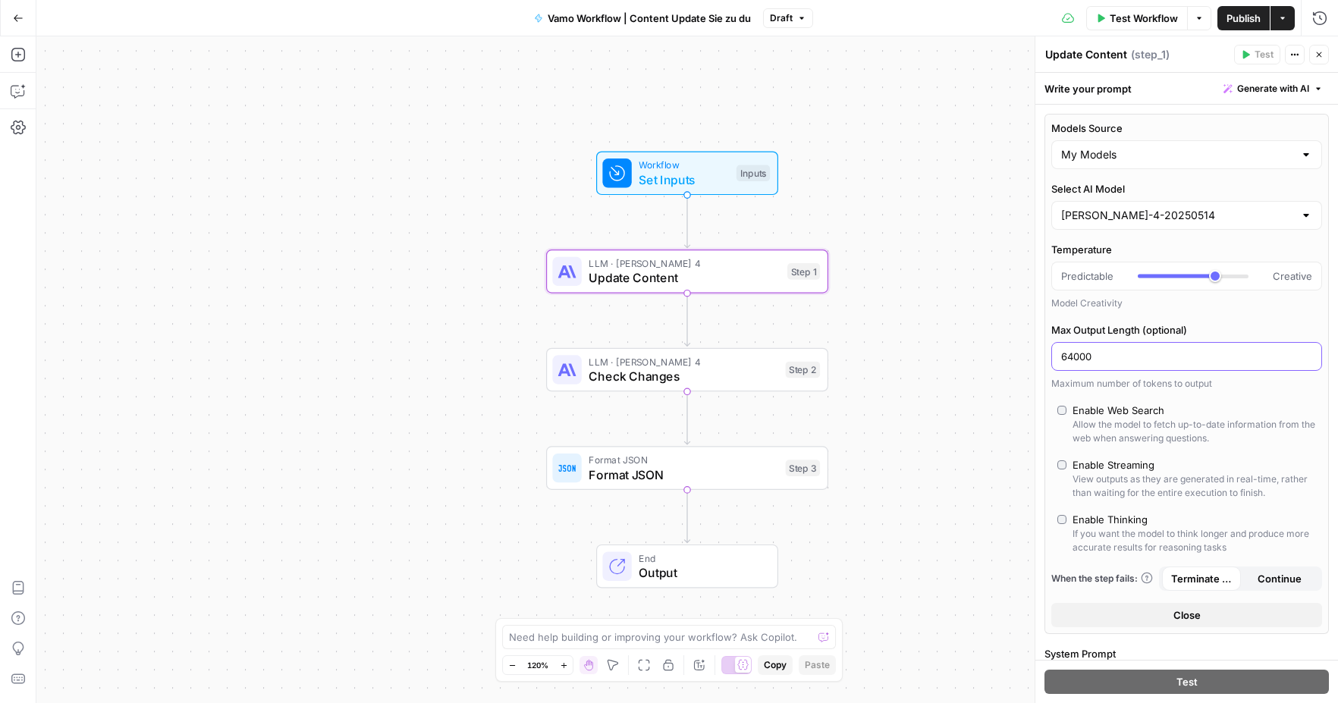
drag, startPoint x: 1110, startPoint y: 362, endPoint x: 1059, endPoint y: 365, distance: 50.9
click at [1059, 365] on div "64000" at bounding box center [1186, 356] width 271 height 29
click at [1073, 359] on input "64000" at bounding box center [1186, 356] width 251 height 15
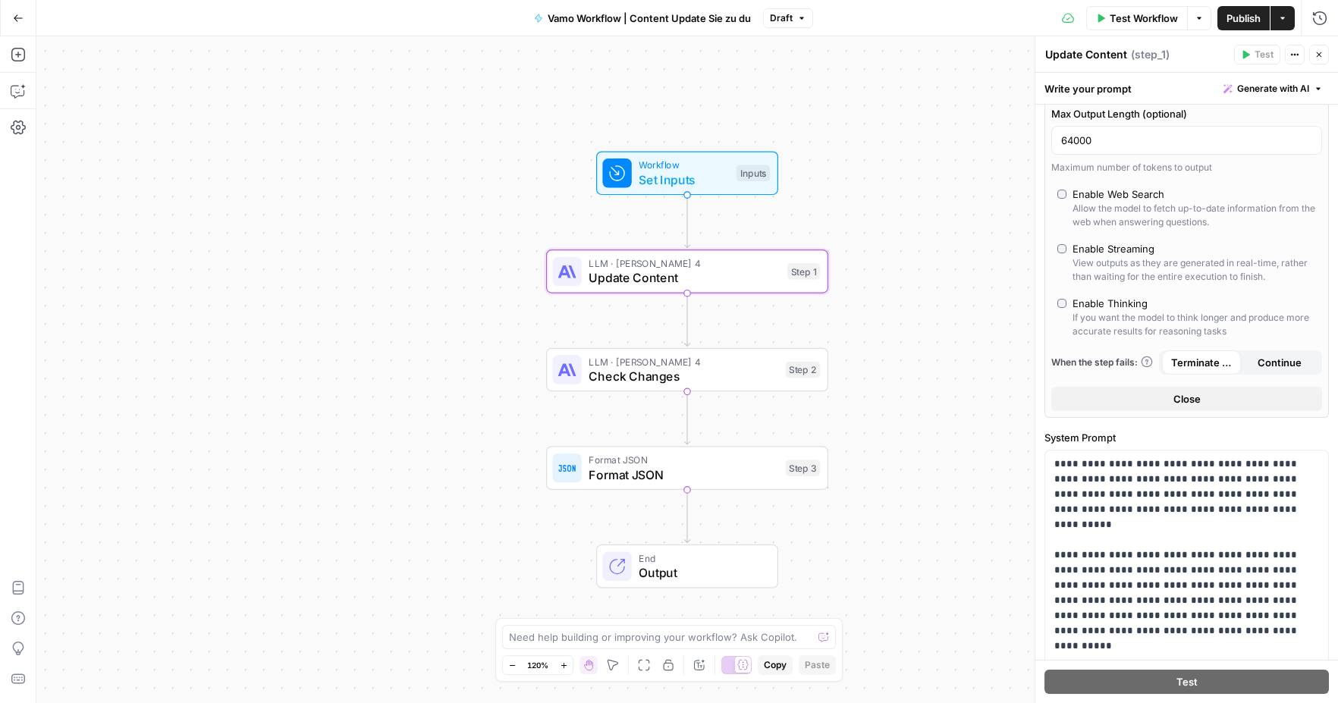
scroll to position [221, 0]
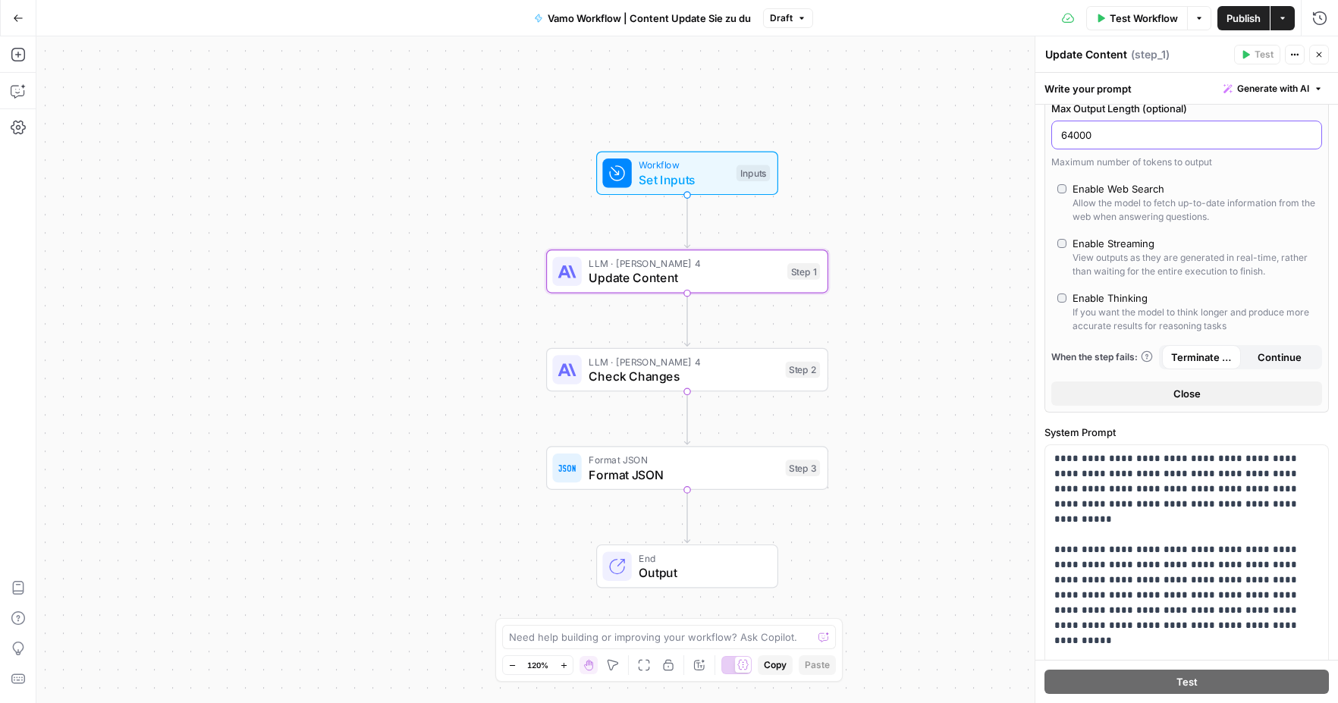
click at [1315, 86] on icon "button" at bounding box center [1317, 88] width 9 height 9
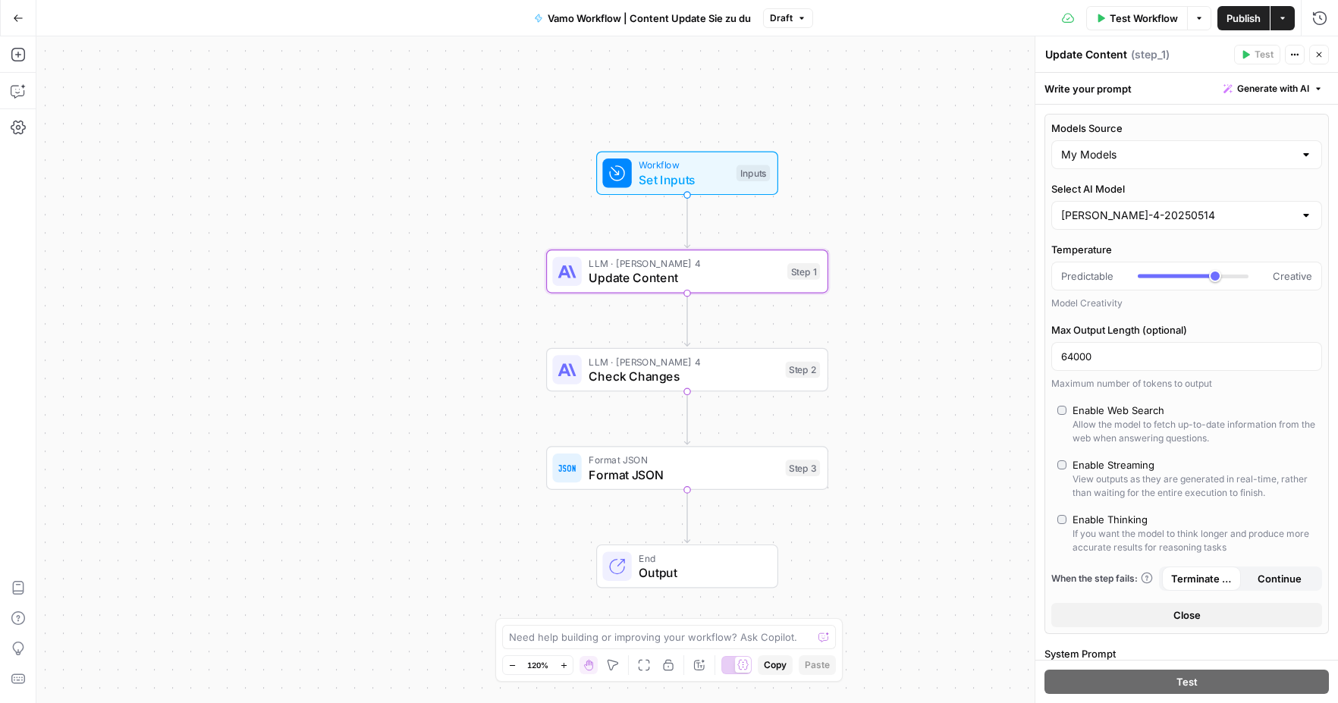
click at [1103, 80] on div "Write your prompt Generate with AI" at bounding box center [1186, 88] width 303 height 31
click at [697, 360] on span "LLM · [PERSON_NAME] 4" at bounding box center [683, 361] width 190 height 14
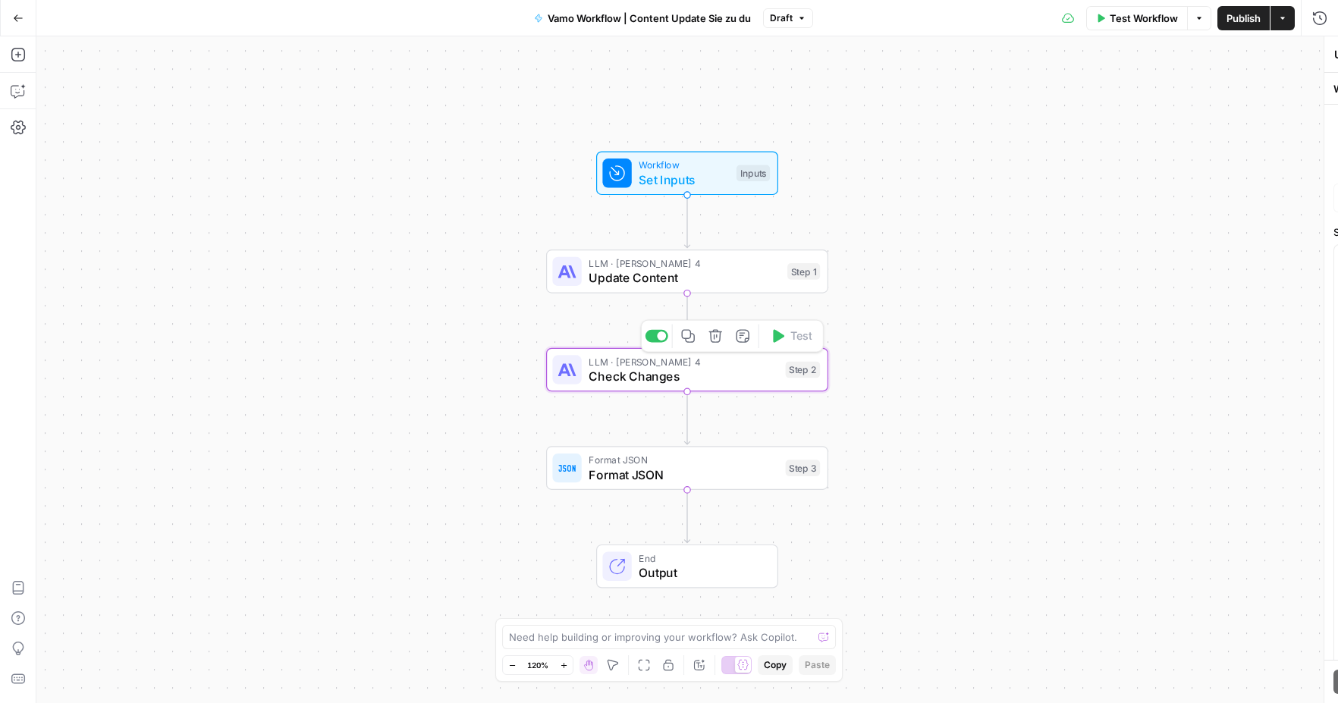
type textarea "Check Changes"
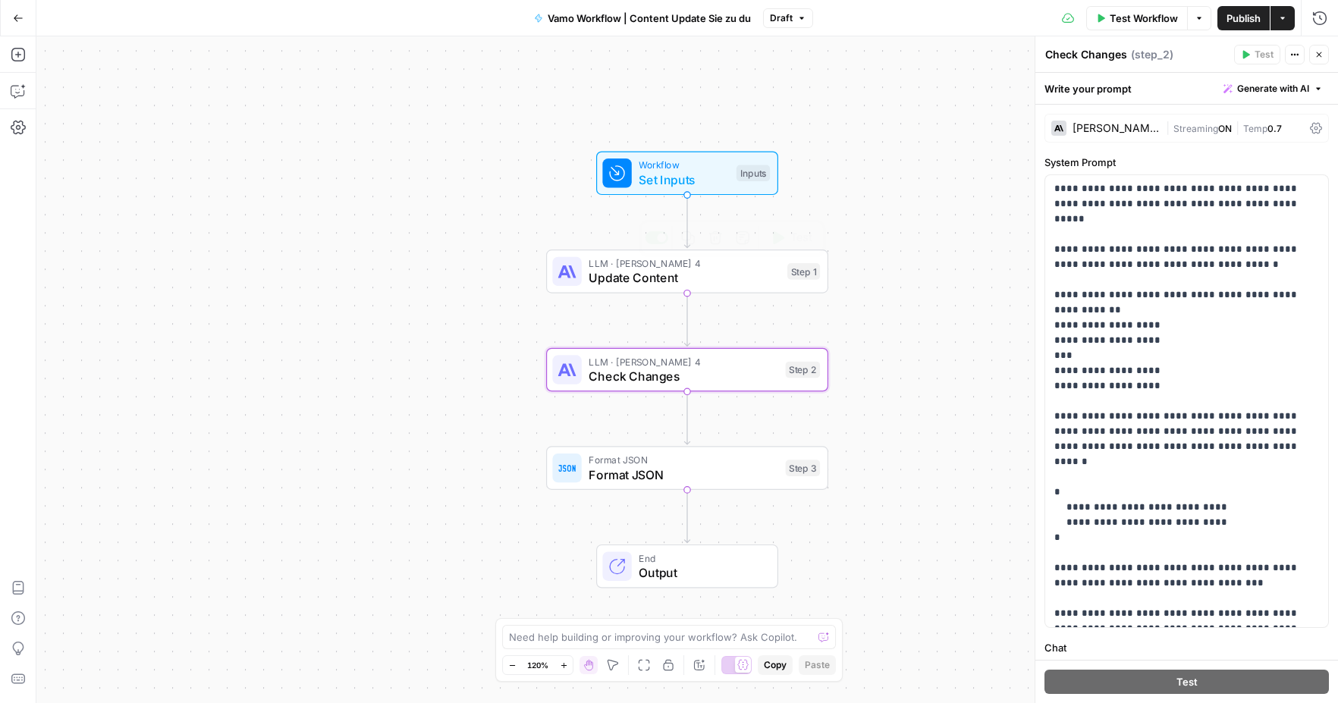
click at [722, 287] on div "LLM · [PERSON_NAME] 4 Update Content Step 1 Copy step Delete step Add Note Test" at bounding box center [687, 271] width 282 height 44
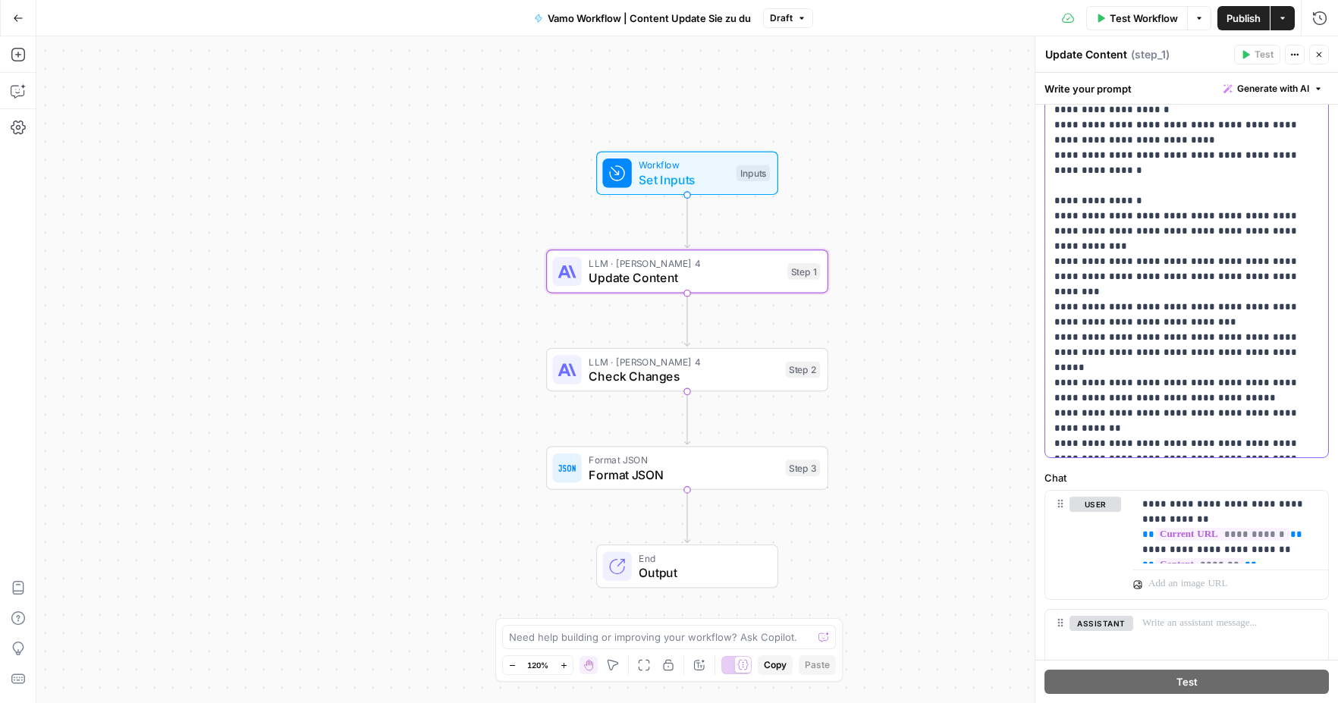
scroll to position [437, 0]
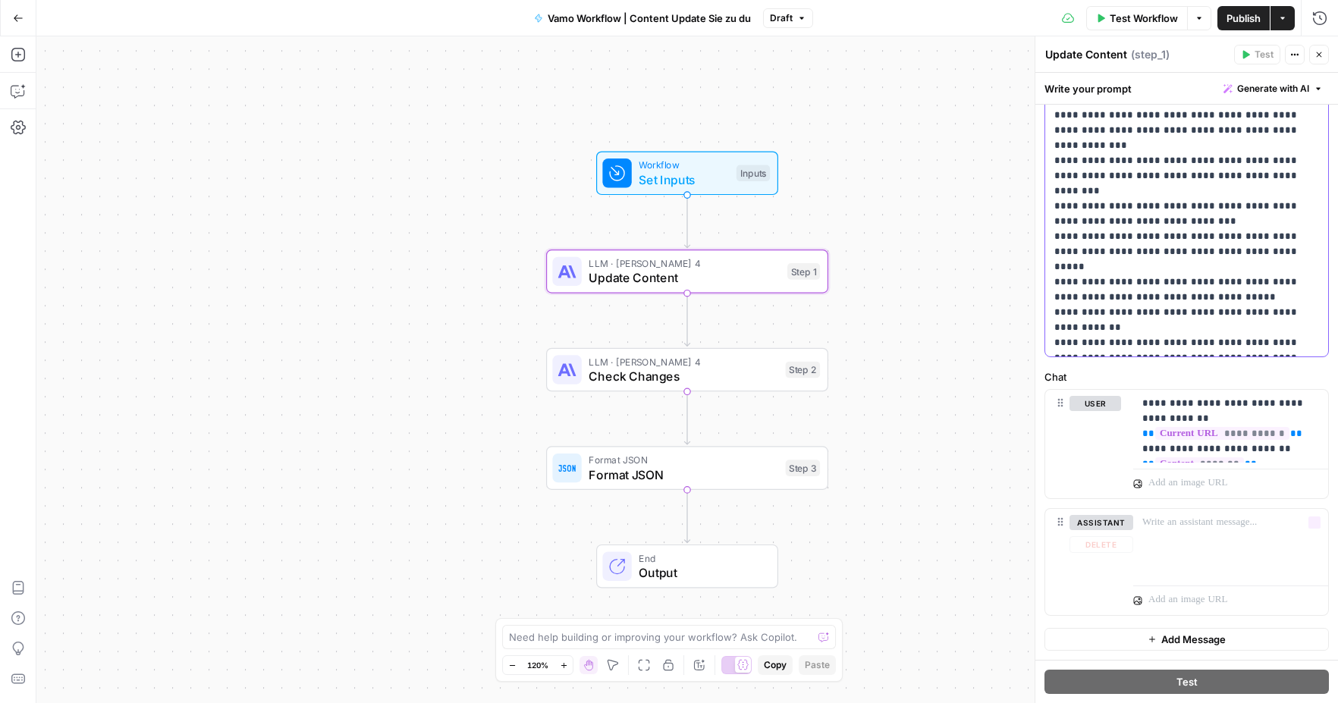
drag, startPoint x: 1054, startPoint y: 188, endPoint x: 1206, endPoint y: 494, distance: 342.2
click at [0, 0] on form "**********" at bounding box center [0, 0] width 0 height 0
copy p "**********"
click at [1138, 403] on div "**********" at bounding box center [1230, 426] width 195 height 73
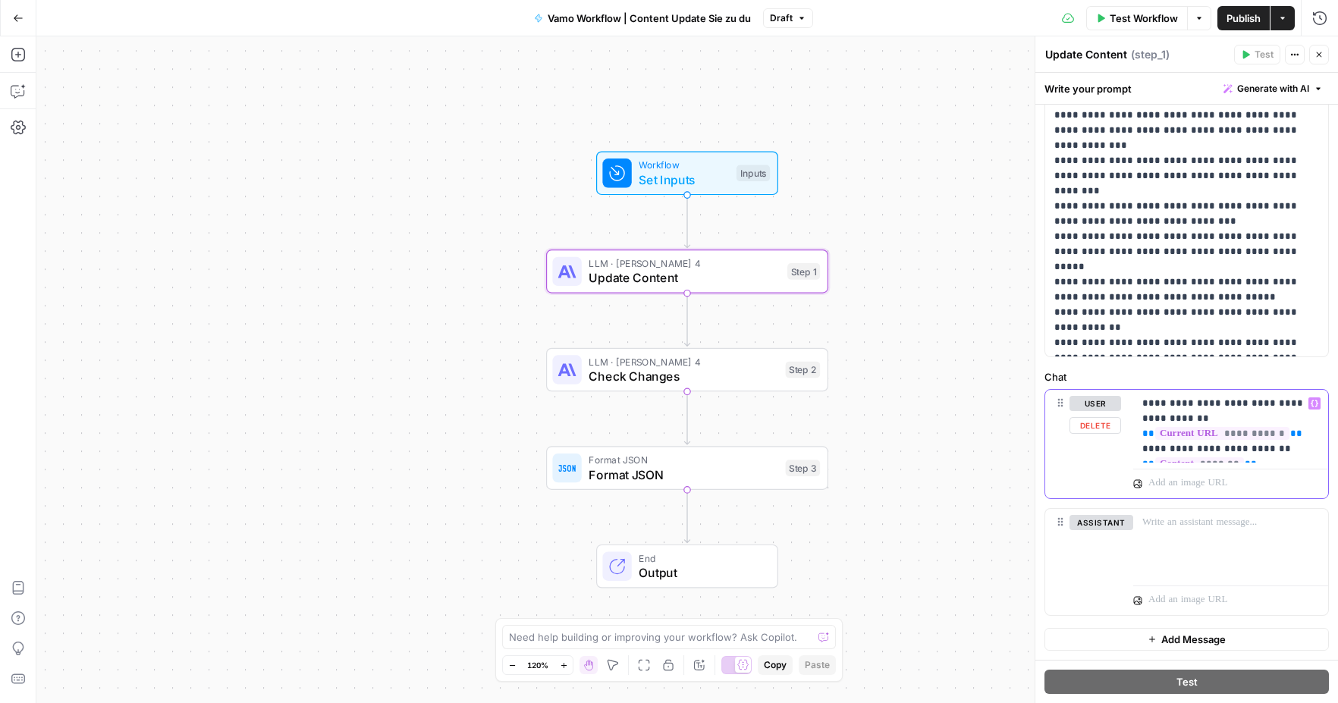
drag, startPoint x: 1140, startPoint y: 401, endPoint x: 1279, endPoint y: 457, distance: 149.7
click at [1279, 457] on div "**********" at bounding box center [1230, 426] width 195 height 73
copy p "**********"
click at [1262, 429] on p "**********" at bounding box center [1230, 426] width 177 height 61
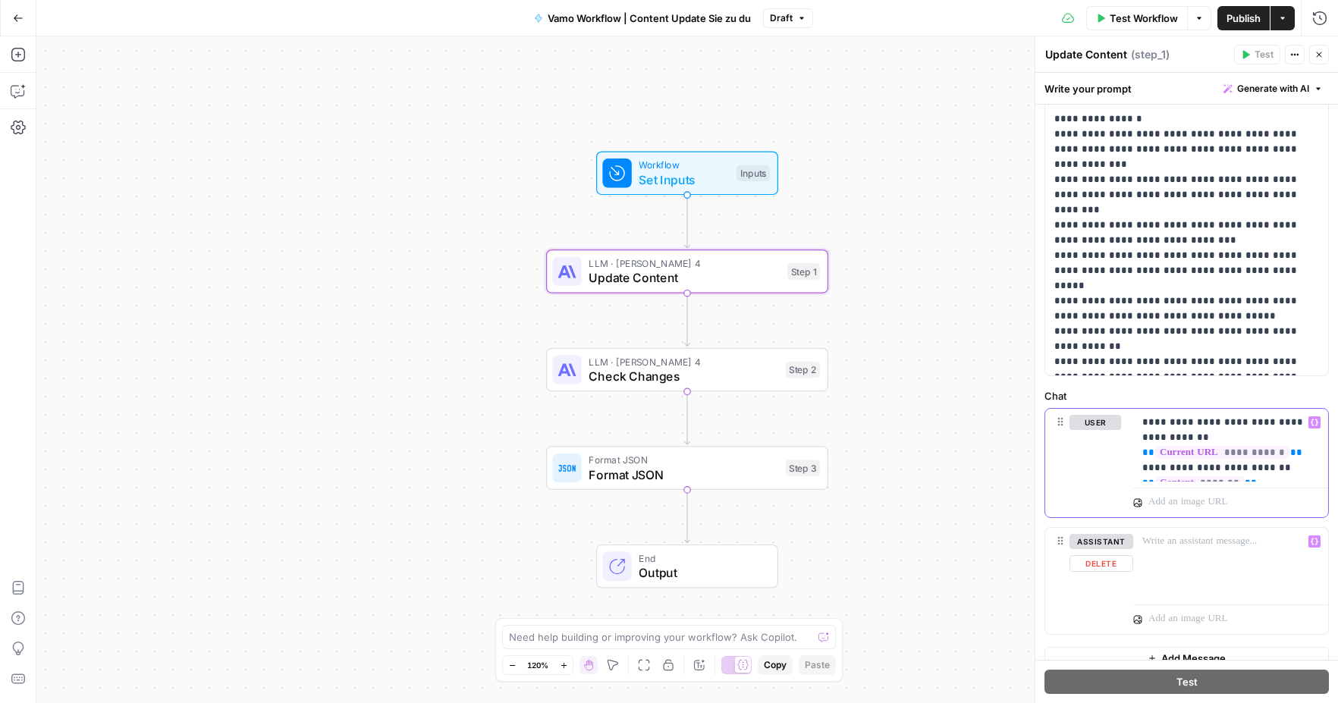
scroll to position [0, 0]
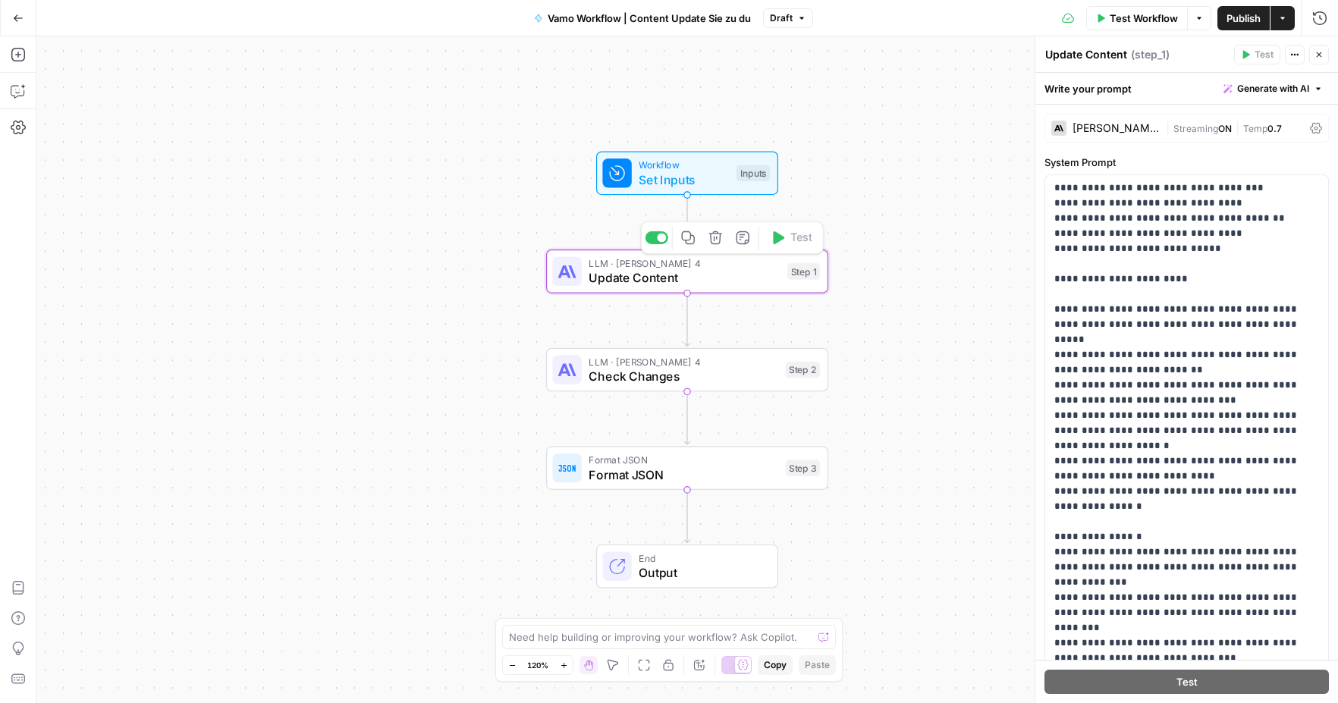
click at [697, 174] on span "Set Inputs" at bounding box center [683, 180] width 90 height 18
click at [697, 271] on span "Update Content" at bounding box center [683, 278] width 191 height 18
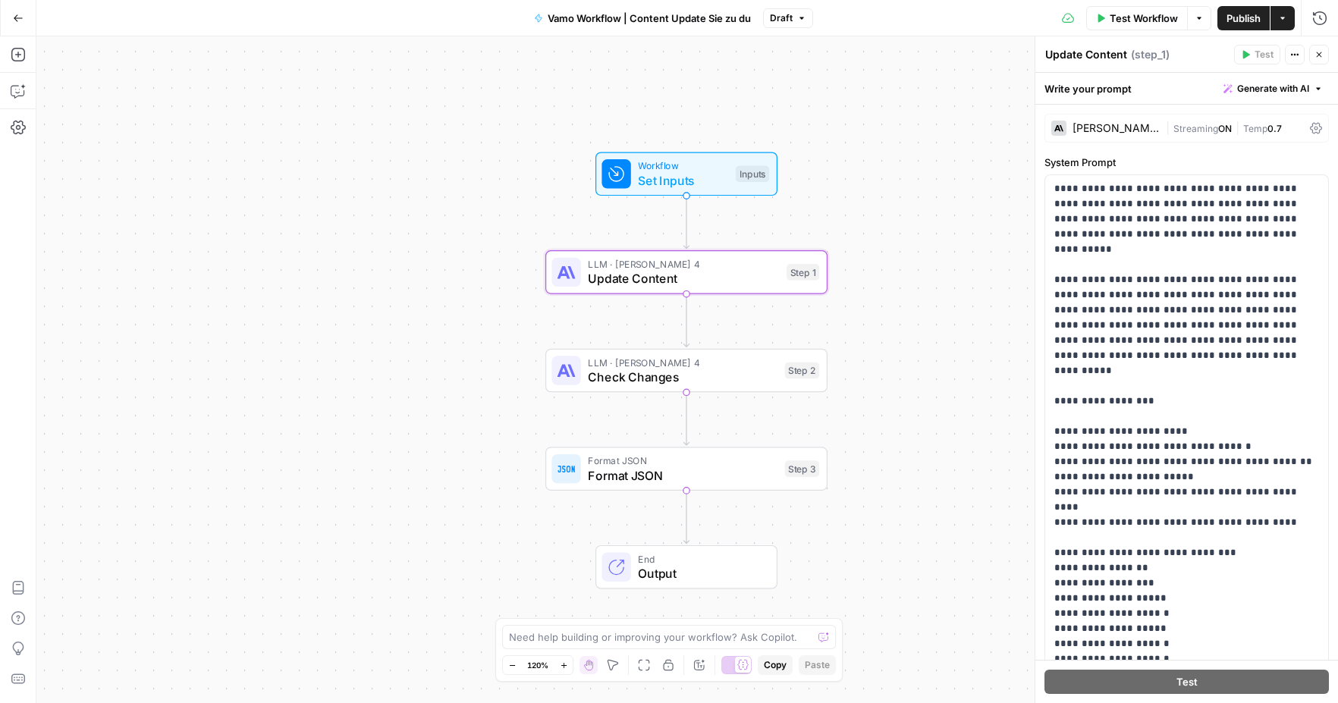
click at [1103, 165] on label "System Prompt" at bounding box center [1186, 162] width 284 height 15
copy div "System Prompt"
click at [18, 24] on button "Go Back" at bounding box center [18, 18] width 27 height 27
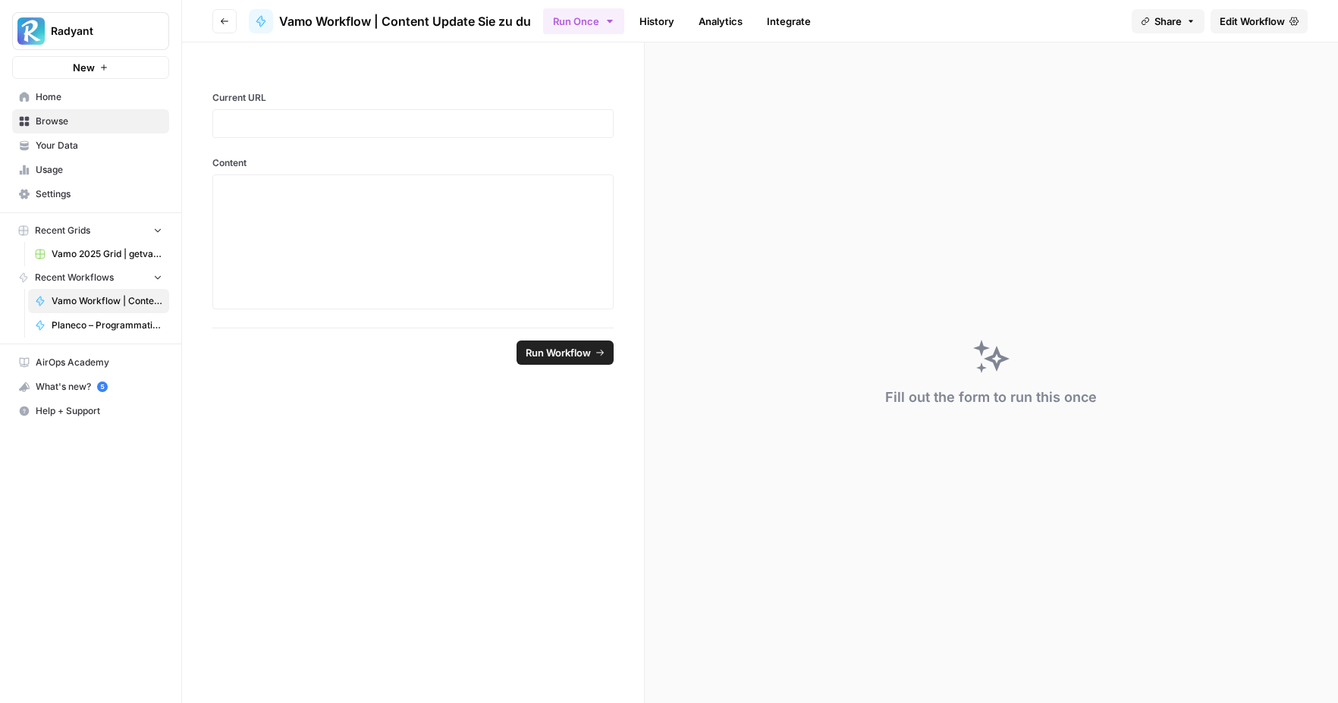
click at [86, 324] on span "Planeco – Programmatic Cluster für "Bauvoranfrage"" at bounding box center [107, 325] width 111 height 14
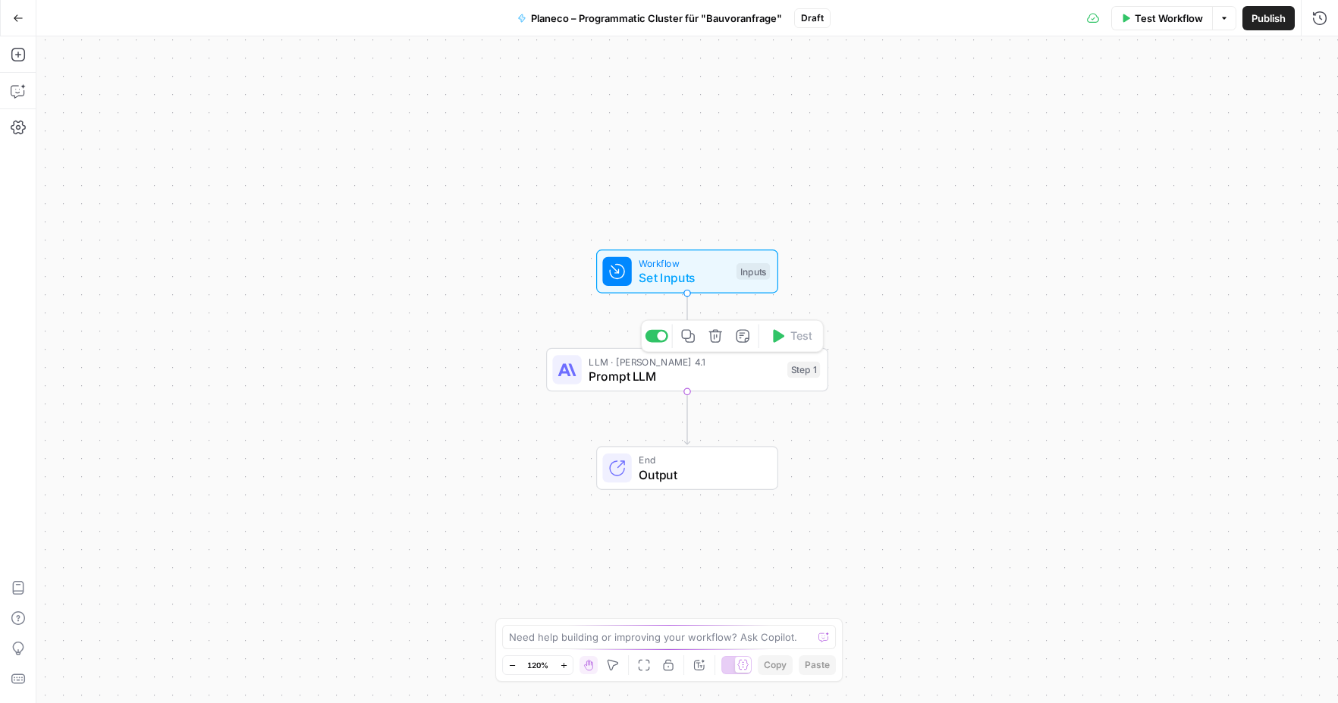
click at [645, 375] on span "Prompt LLM" at bounding box center [683, 376] width 191 height 18
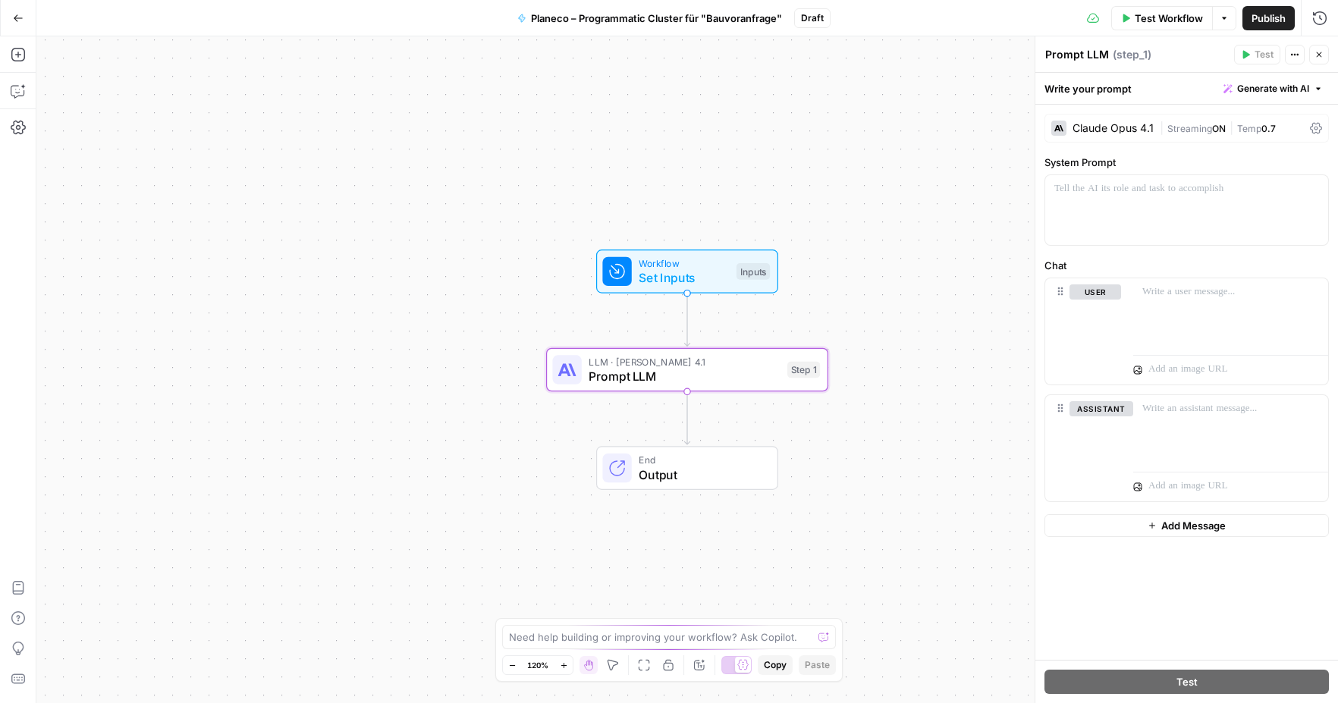
click at [1148, 136] on div "[PERSON_NAME] Opus 4.1 | Streaming ON | Temp 0.7" at bounding box center [1186, 128] width 284 height 29
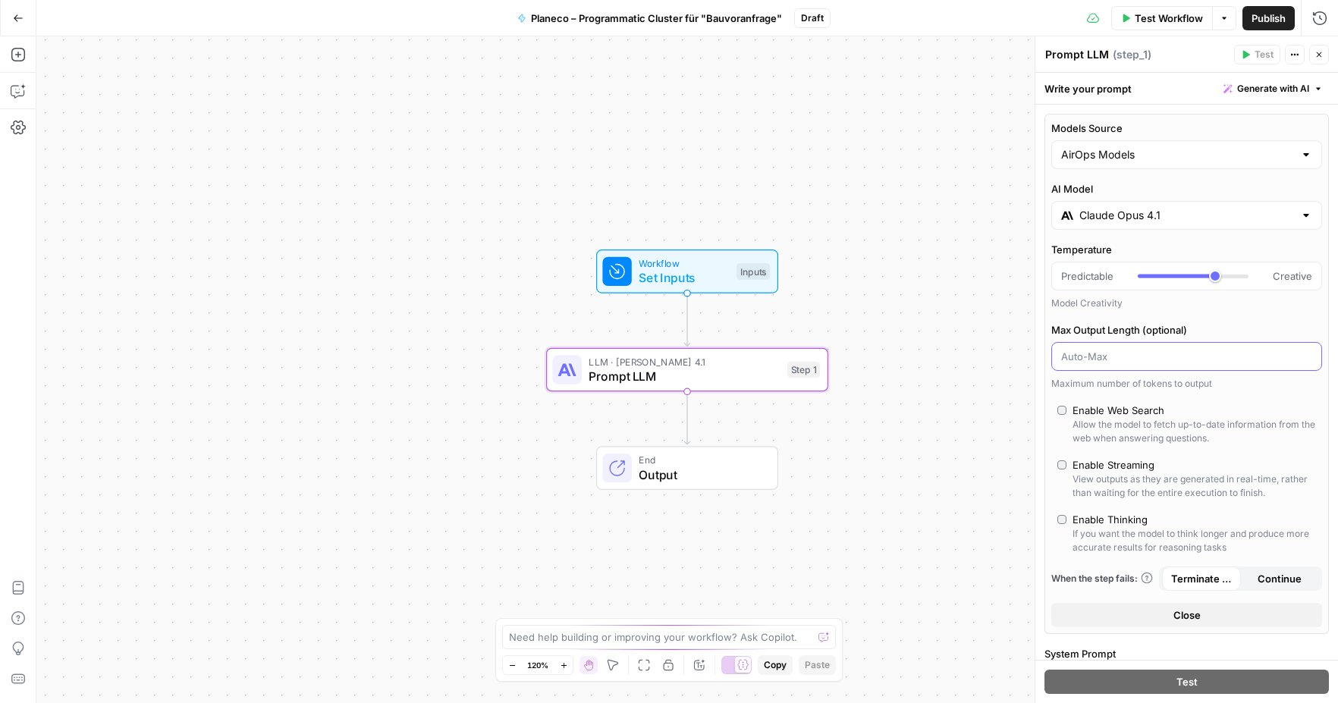
click at [1120, 362] on input "Max Output Length (optional)" at bounding box center [1186, 356] width 251 height 15
paste input "64000"
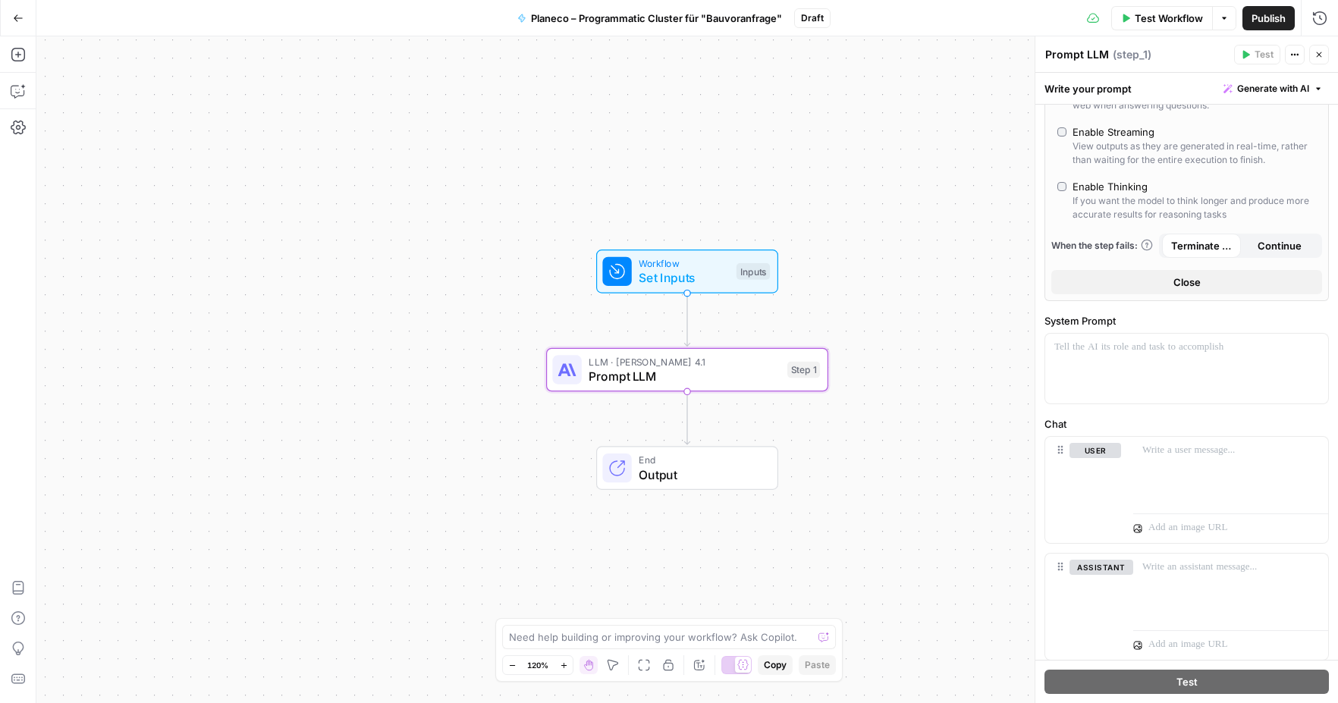
scroll to position [353, 0]
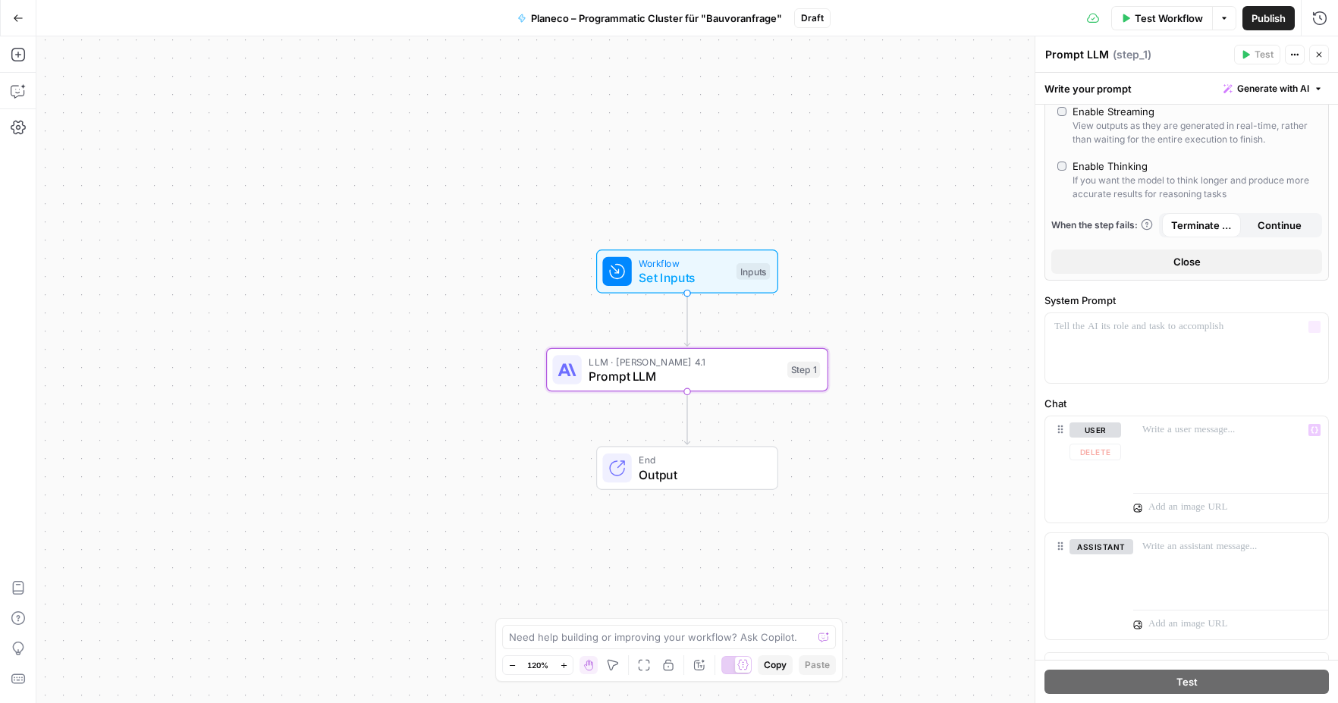
type input "64000"
click at [1073, 333] on p at bounding box center [1186, 326] width 265 height 15
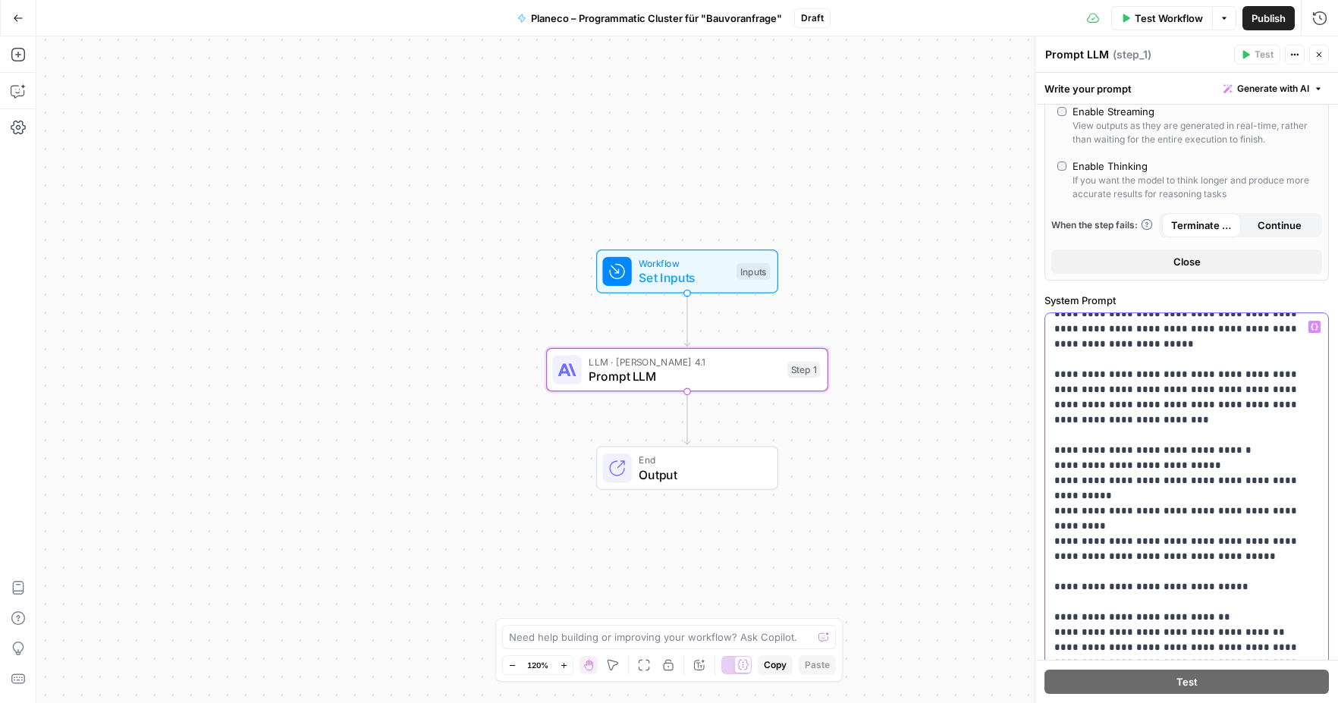
scroll to position [36, 0]
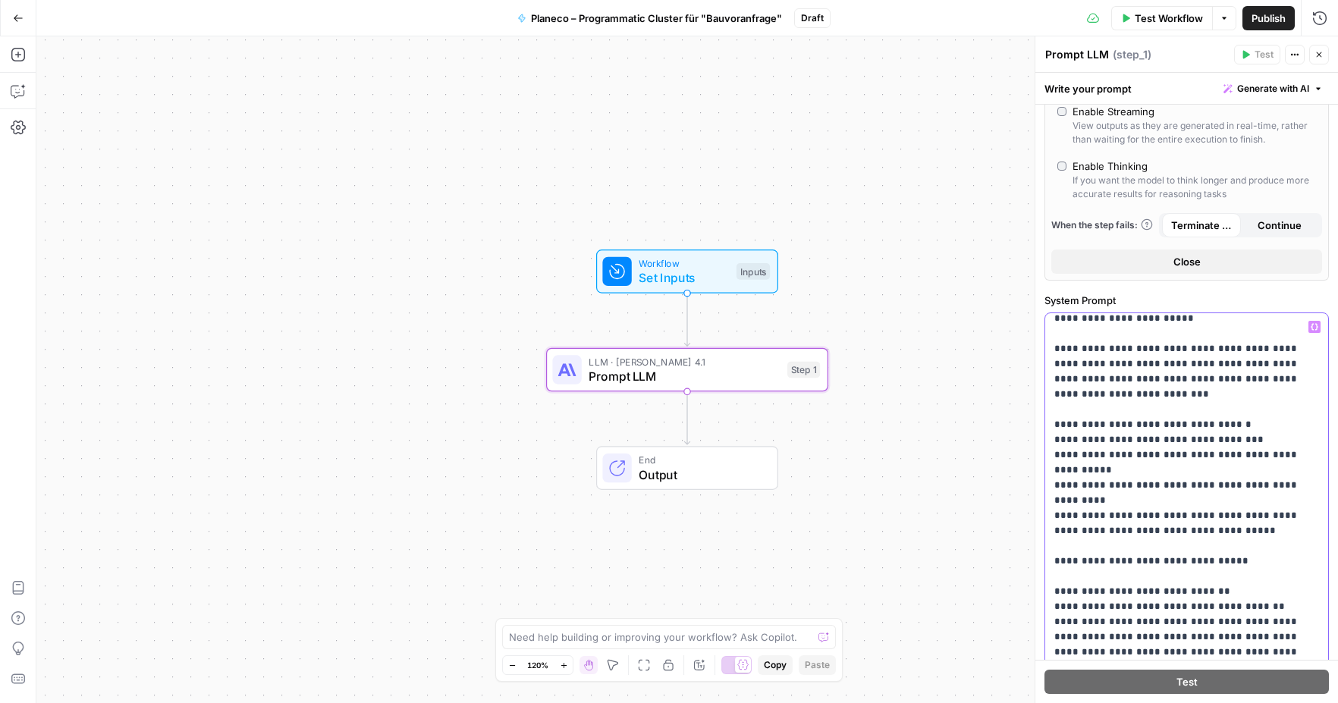
scroll to position [58, 0]
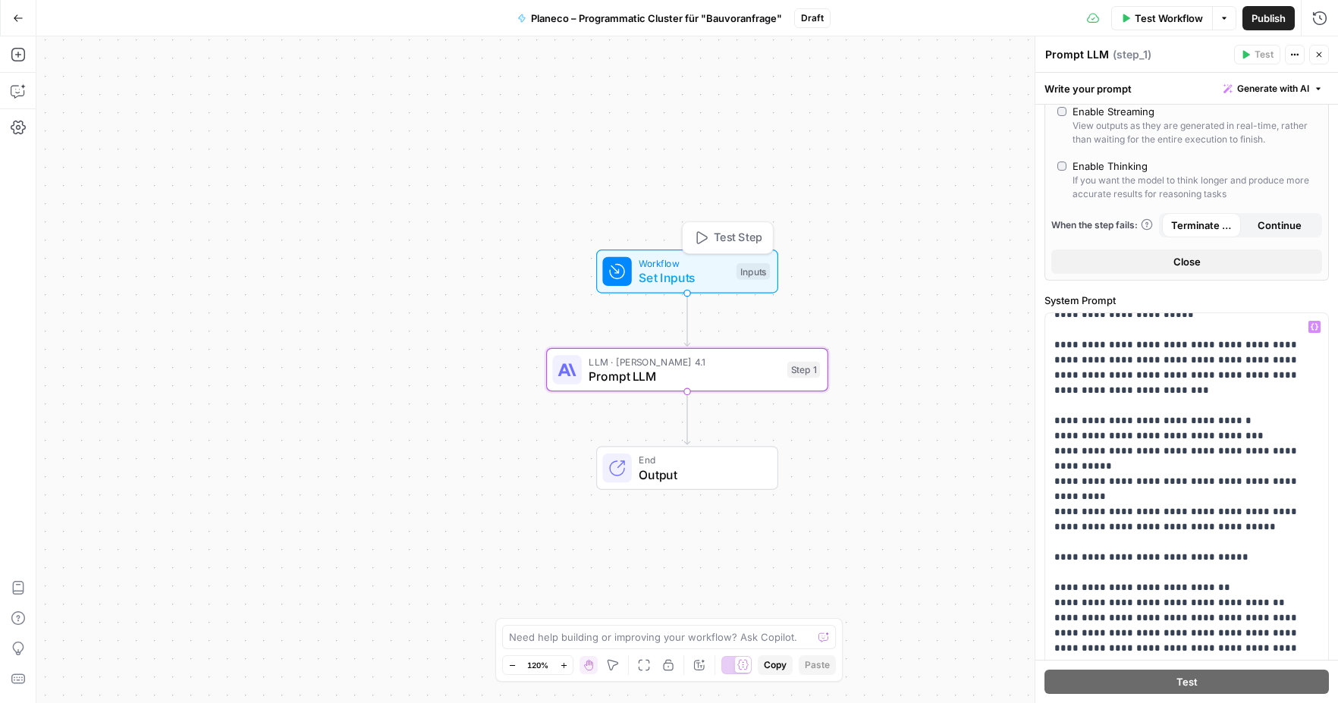
click at [679, 265] on span "Workflow" at bounding box center [683, 263] width 90 height 14
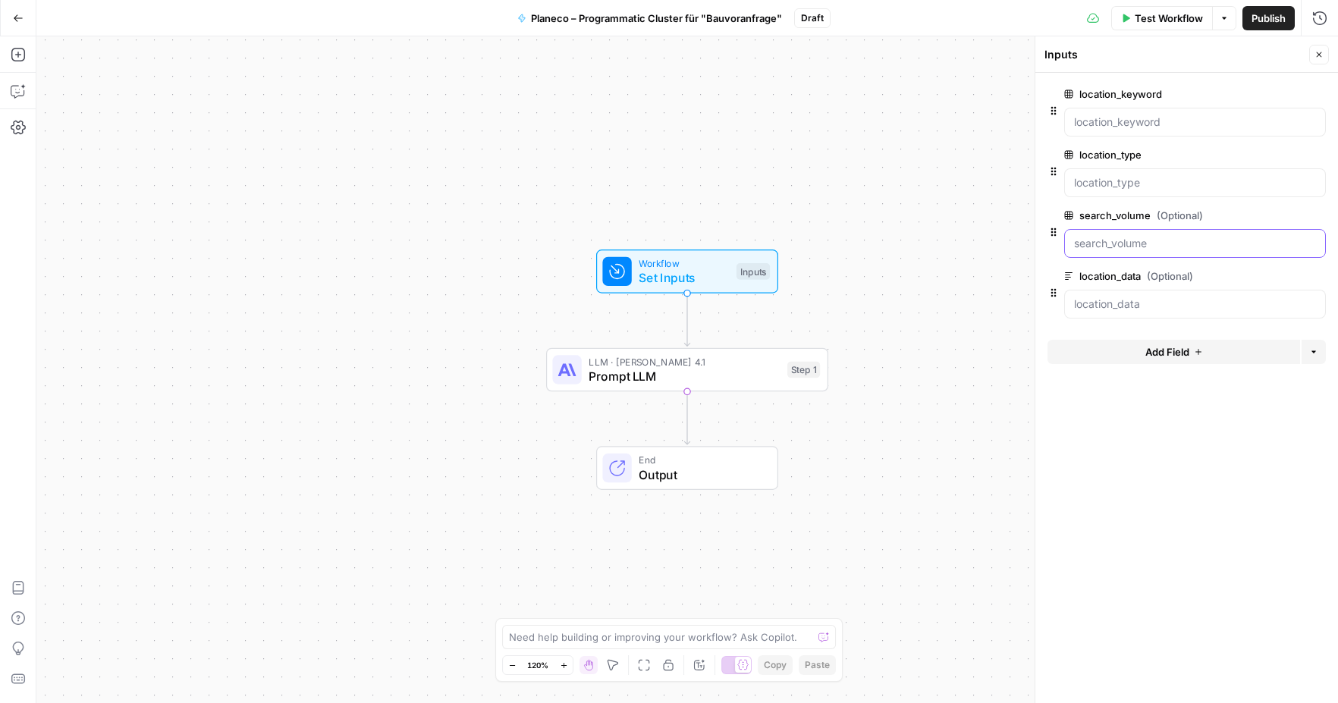
click at [1189, 242] on input "search_volume (Optional)" at bounding box center [1195, 243] width 242 height 15
click at [1264, 214] on span "edit field" at bounding box center [1268, 215] width 33 height 12
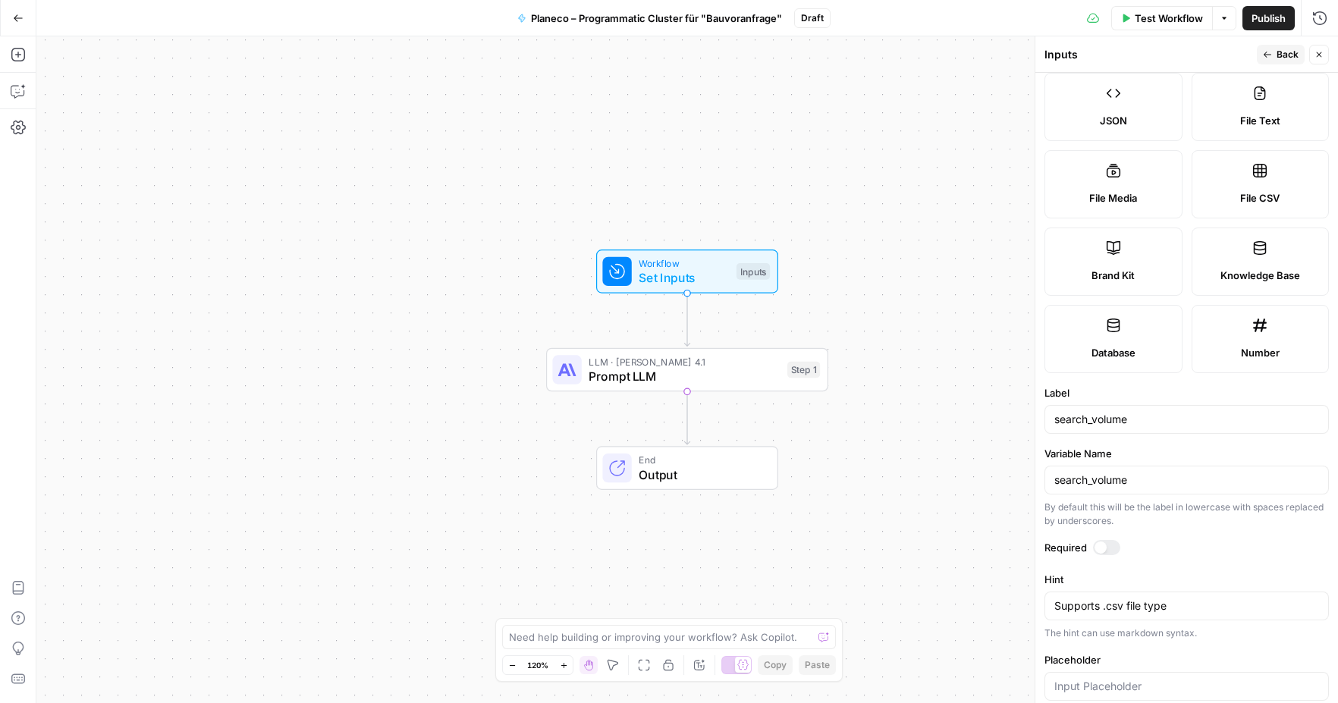
scroll to position [210, 0]
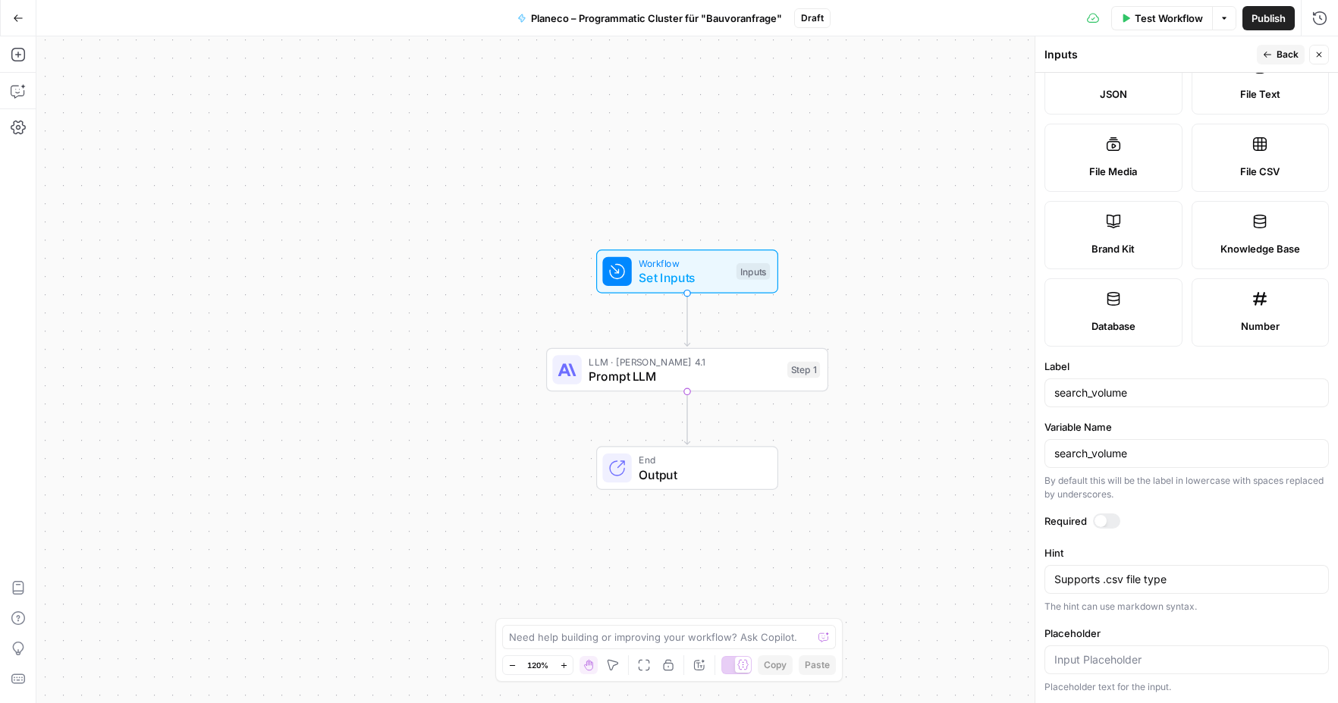
click at [1110, 529] on div "Required" at bounding box center [1186, 523] width 284 height 20
click at [1109, 513] on div at bounding box center [1106, 520] width 27 height 15
click at [1278, 54] on div "Publish P" at bounding box center [1267, 51] width 45 height 14
click at [1150, 68] on header "Inputs Back Close" at bounding box center [1186, 54] width 303 height 36
click at [1259, 52] on button "Back" at bounding box center [1280, 55] width 48 height 20
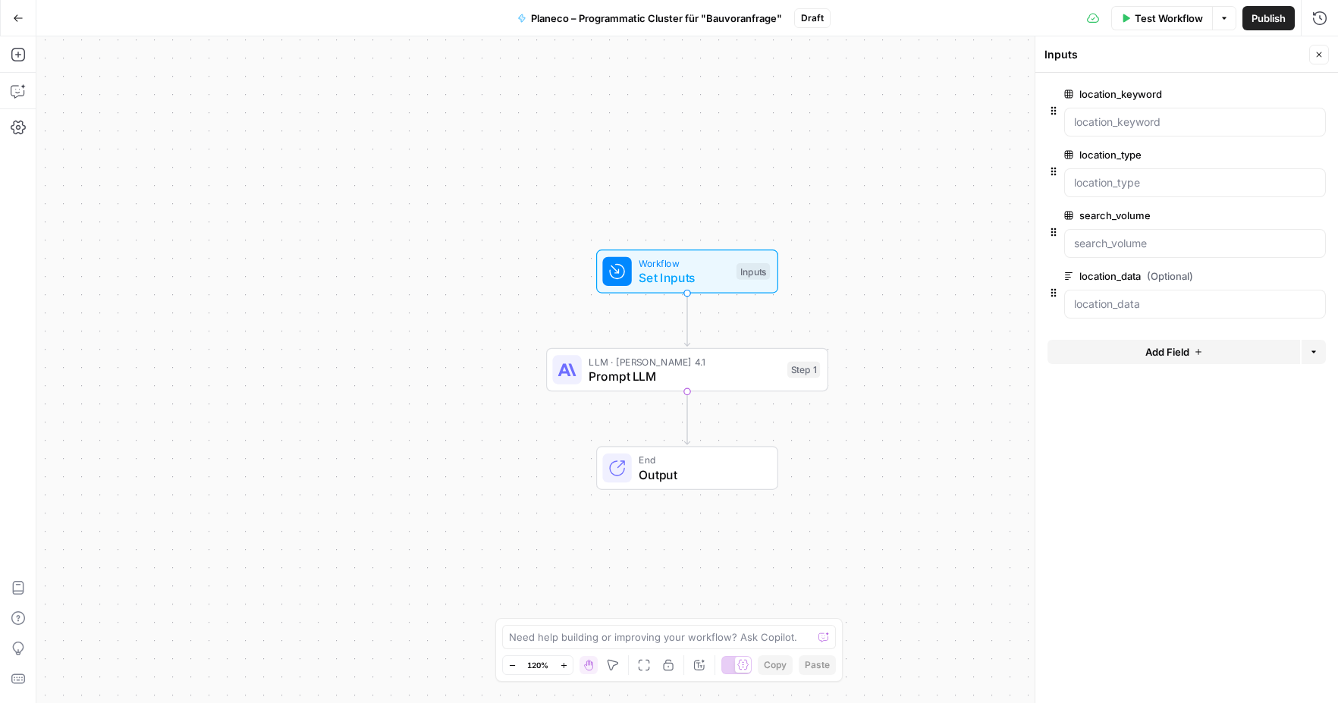
click at [1172, 278] on span "(Optional)" at bounding box center [1169, 275] width 46 height 15
click at [1172, 296] on input "location_data (Optional)" at bounding box center [1195, 303] width 242 height 15
click at [1172, 278] on span "(Optional)" at bounding box center [1169, 275] width 46 height 15
click at [1172, 296] on input "location_data (Optional)" at bounding box center [1195, 303] width 242 height 15
click at [1172, 275] on span "(Optional)" at bounding box center [1169, 275] width 46 height 15
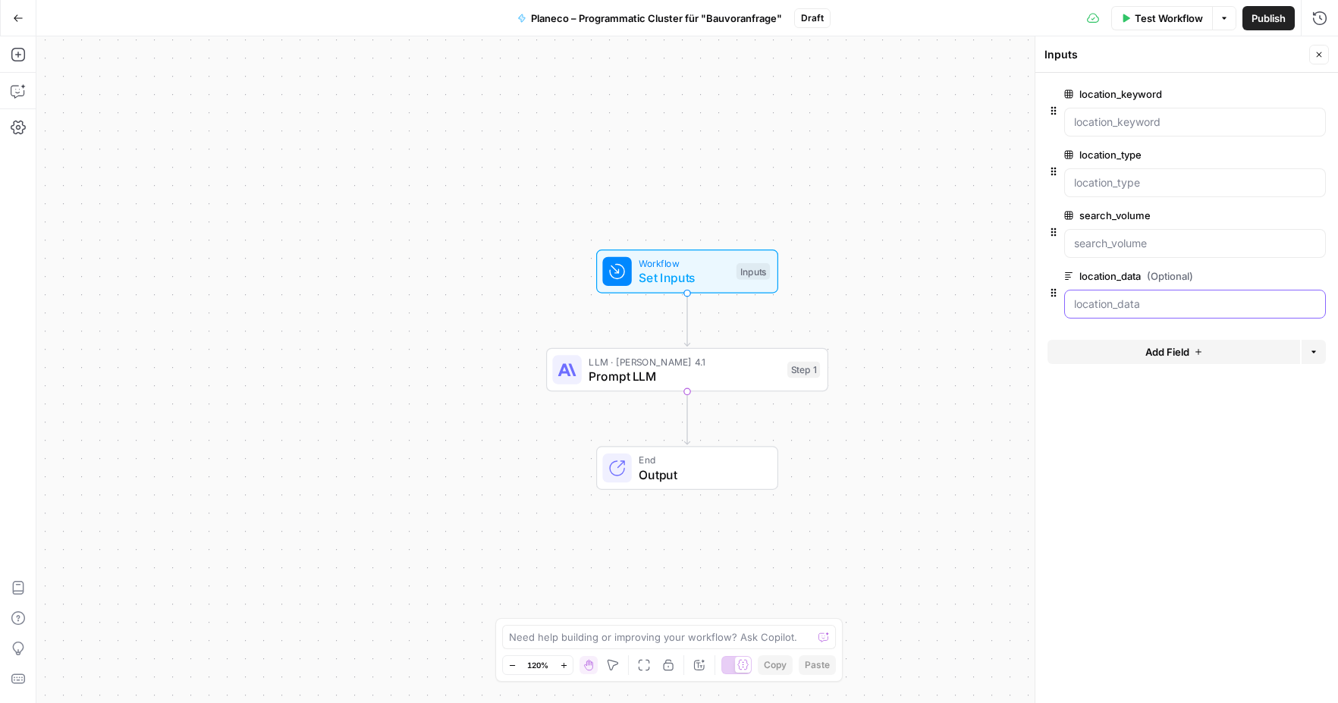
click at [1172, 296] on input "location_data (Optional)" at bounding box center [1195, 303] width 242 height 15
drag, startPoint x: 1197, startPoint y: 274, endPoint x: 1076, endPoint y: 282, distance: 121.6
click at [1075, 281] on label "location_data (Optional)" at bounding box center [1152, 275] width 176 height 15
copy label "location_data (Optional)"
click at [1135, 68] on header "Inputs Close" at bounding box center [1186, 54] width 303 height 36
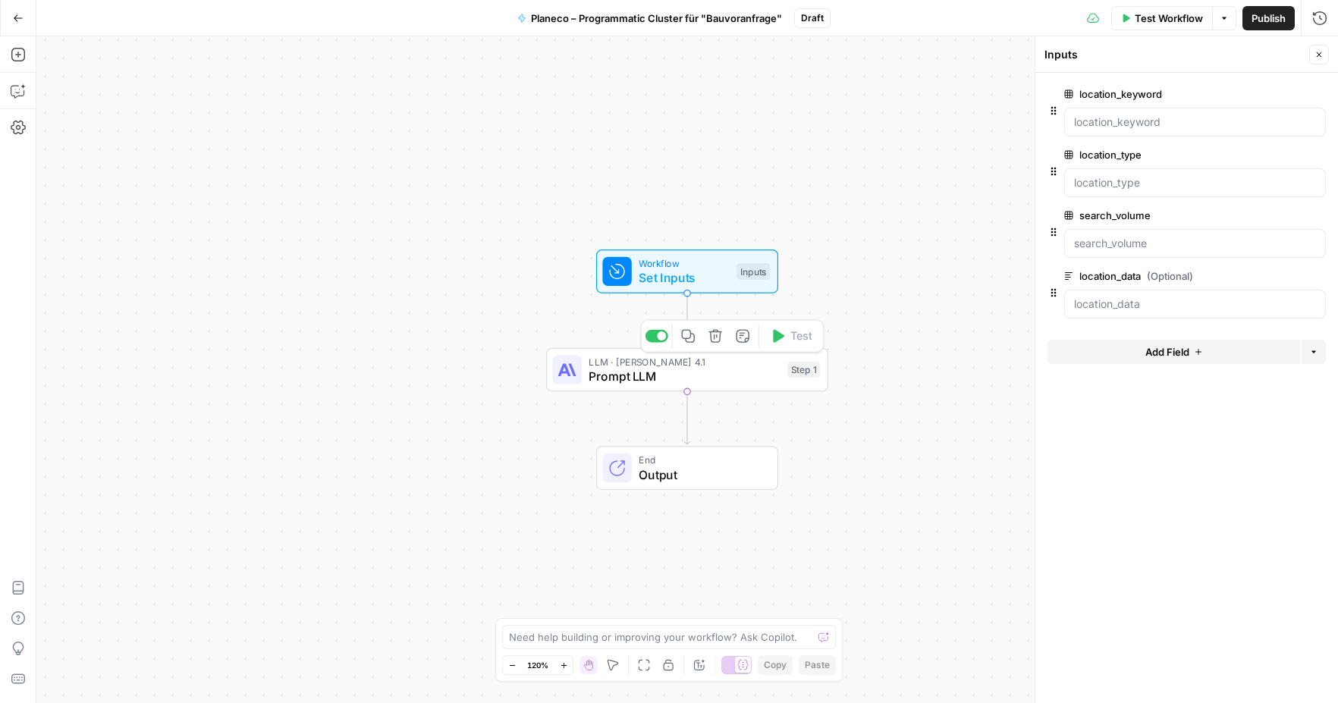
click at [698, 379] on span "Prompt LLM" at bounding box center [683, 376] width 191 height 18
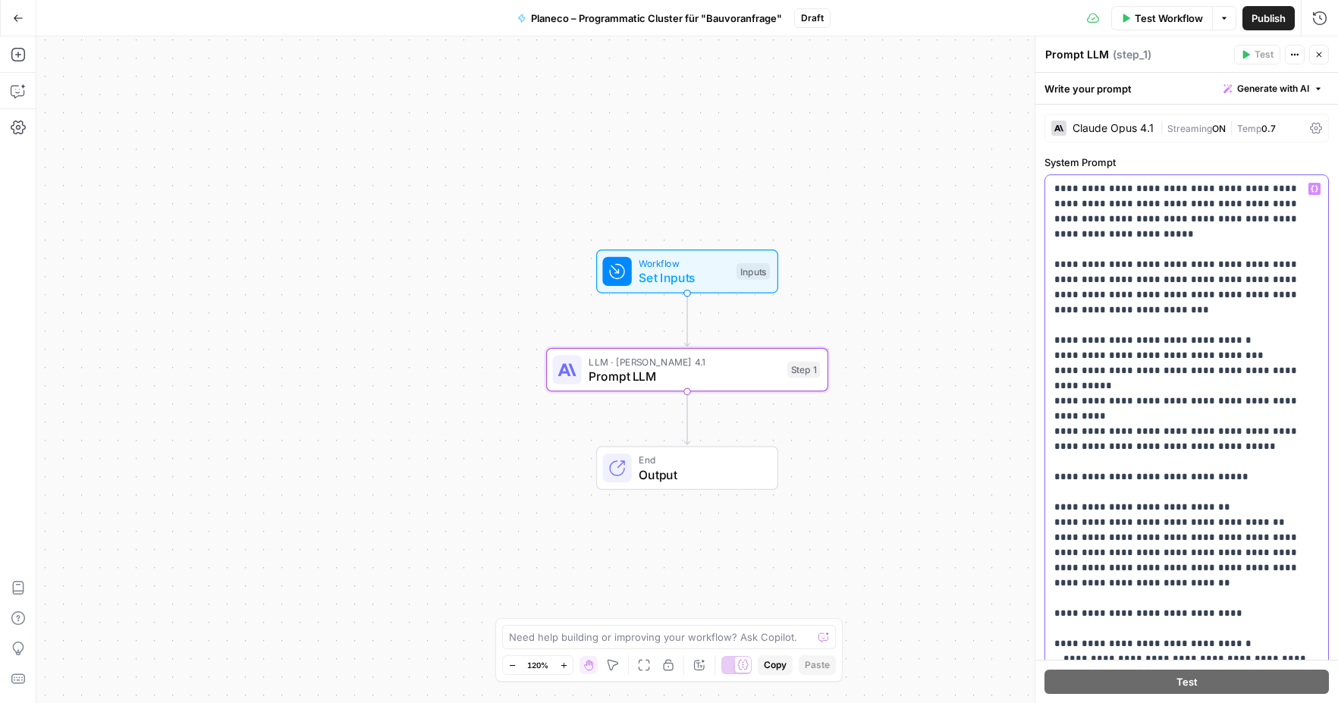
click at [1052, 190] on div "**********" at bounding box center [1186, 484] width 283 height 618
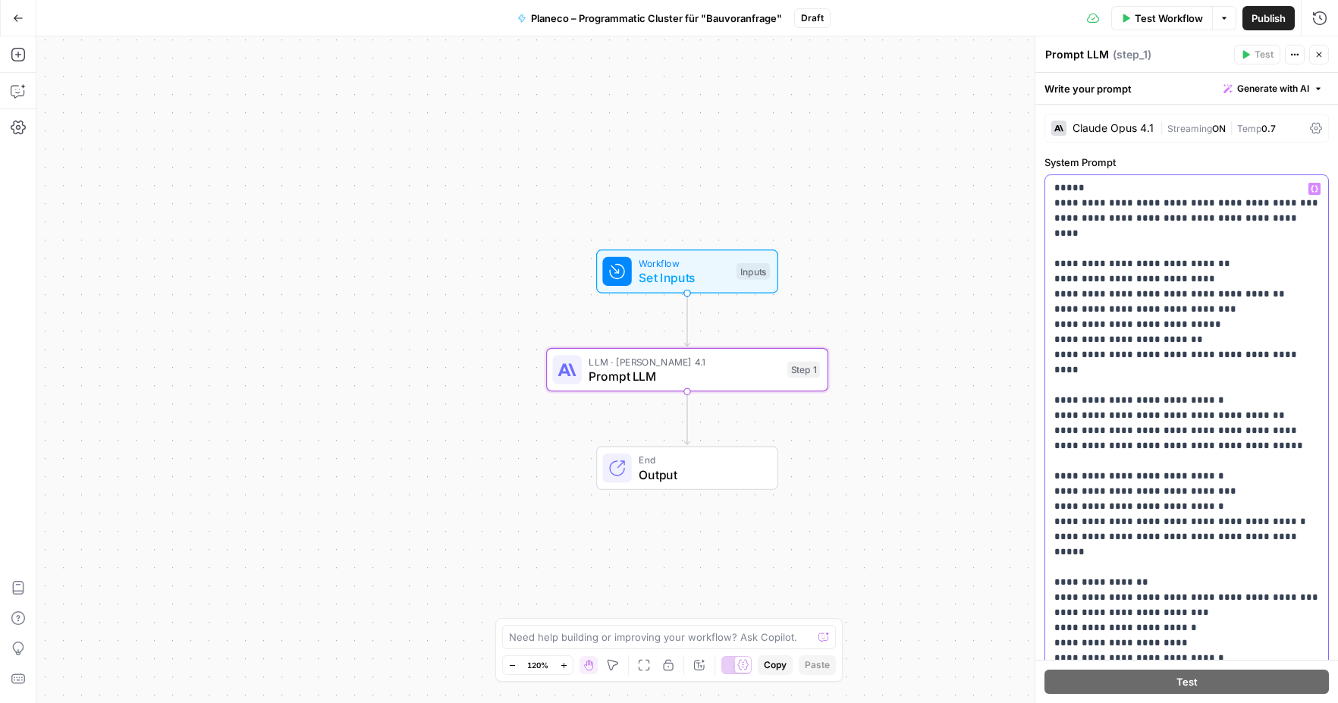
scroll to position [434, 0]
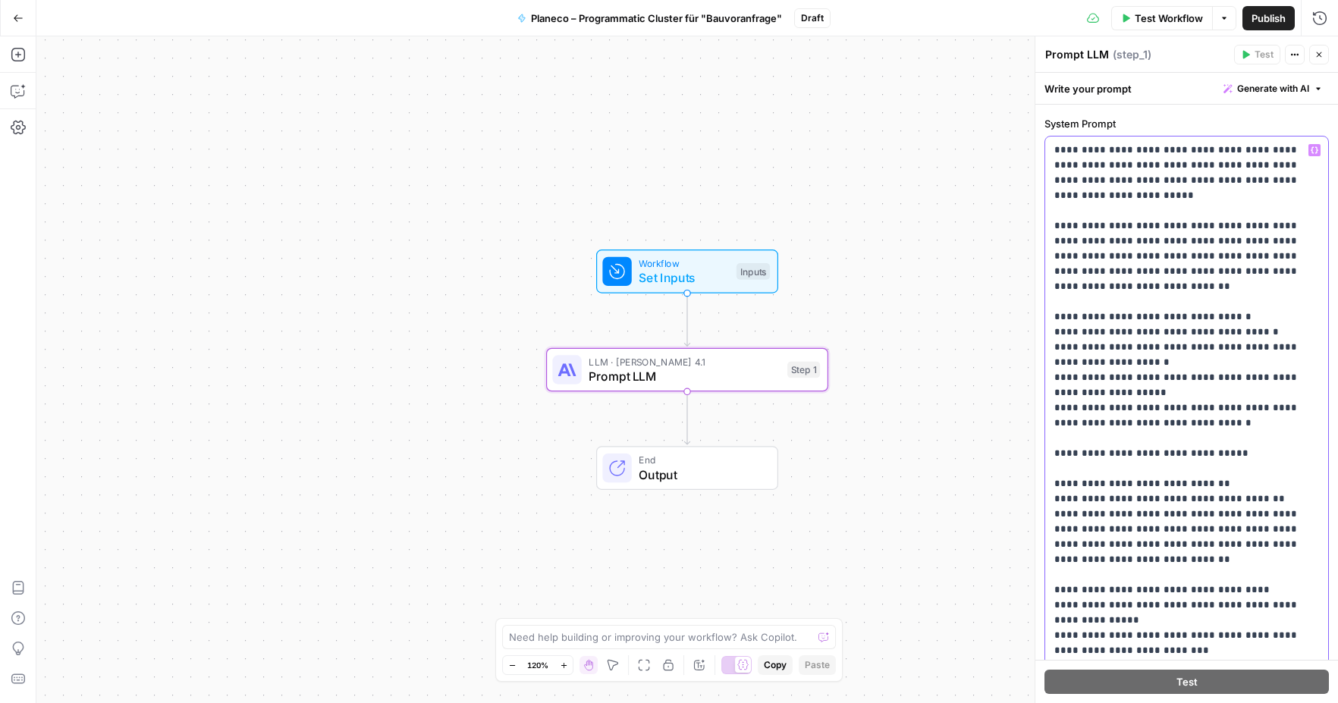
scroll to position [0, 0]
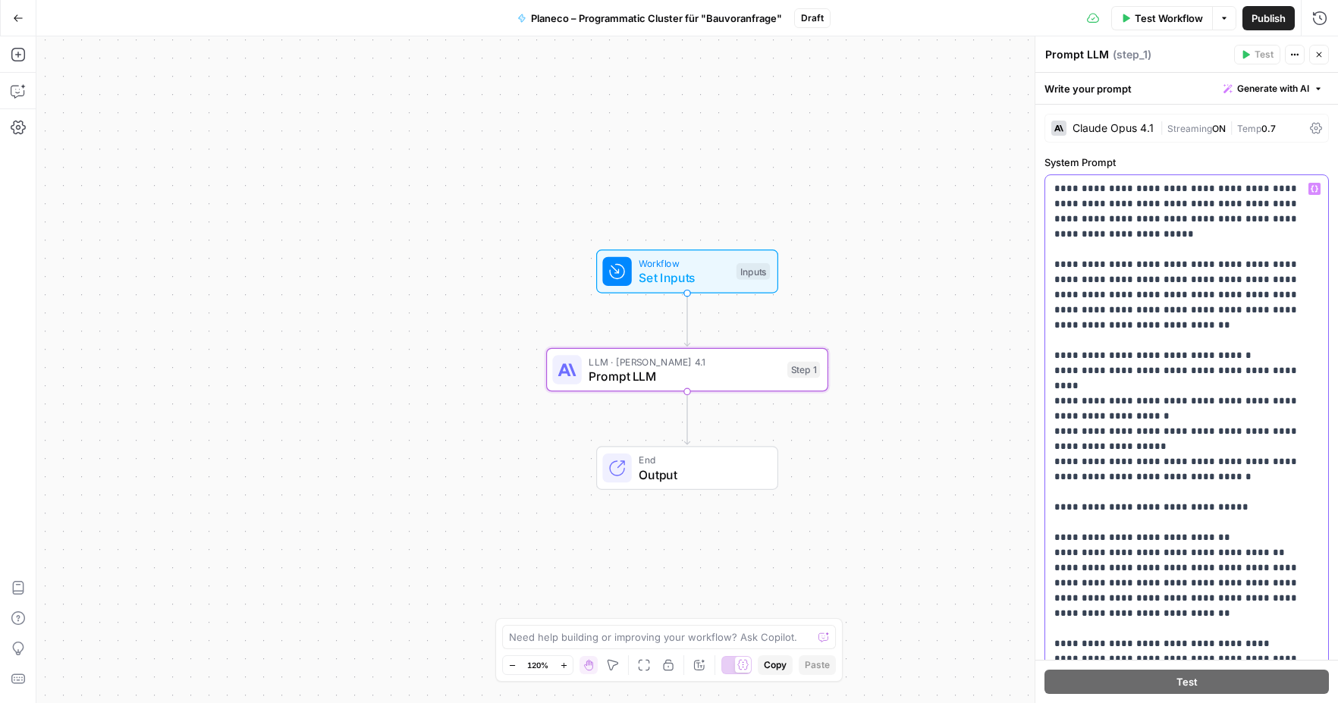
drag, startPoint x: 1096, startPoint y: 357, endPoint x: 1062, endPoint y: 360, distance: 35.0
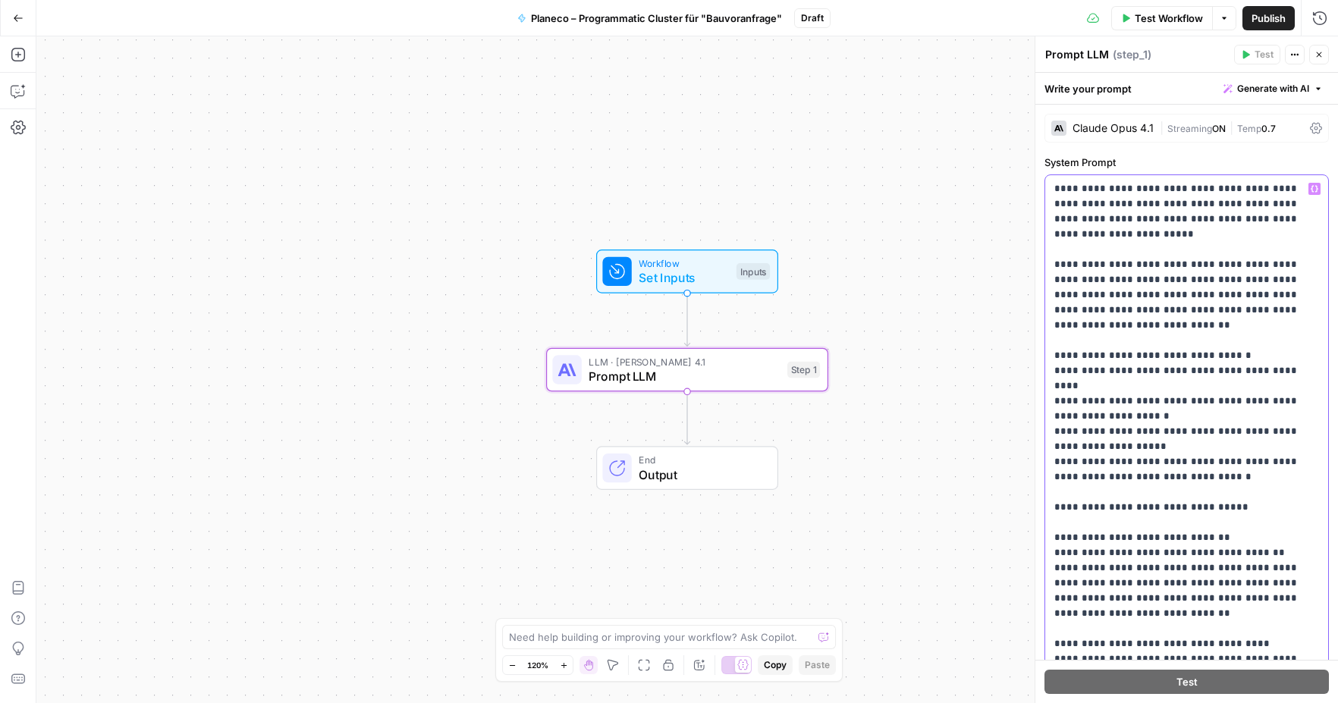
drag, startPoint x: 1097, startPoint y: 355, endPoint x: 1062, endPoint y: 359, distance: 35.8
drag, startPoint x: 1096, startPoint y: 355, endPoint x: 1063, endPoint y: 359, distance: 33.6
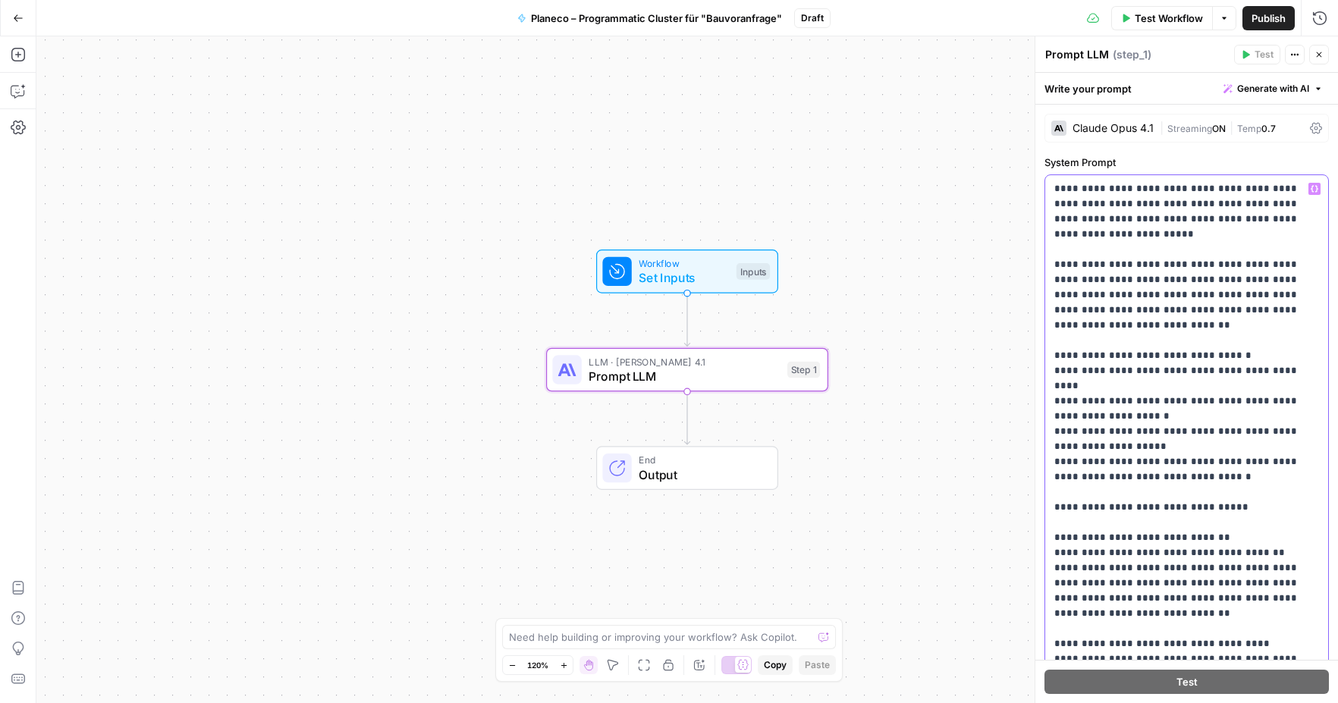
copy p "*******"
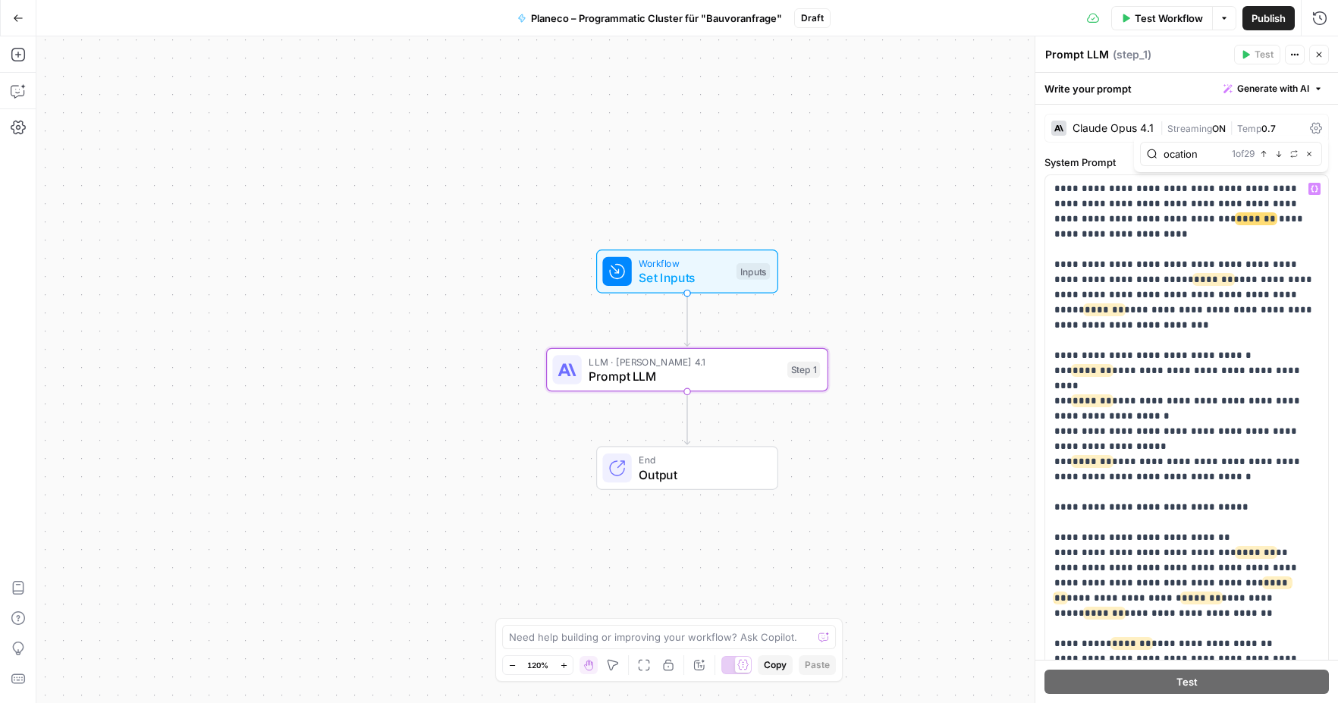
click at [1163, 155] on input "ocation" at bounding box center [1194, 153] width 62 height 15
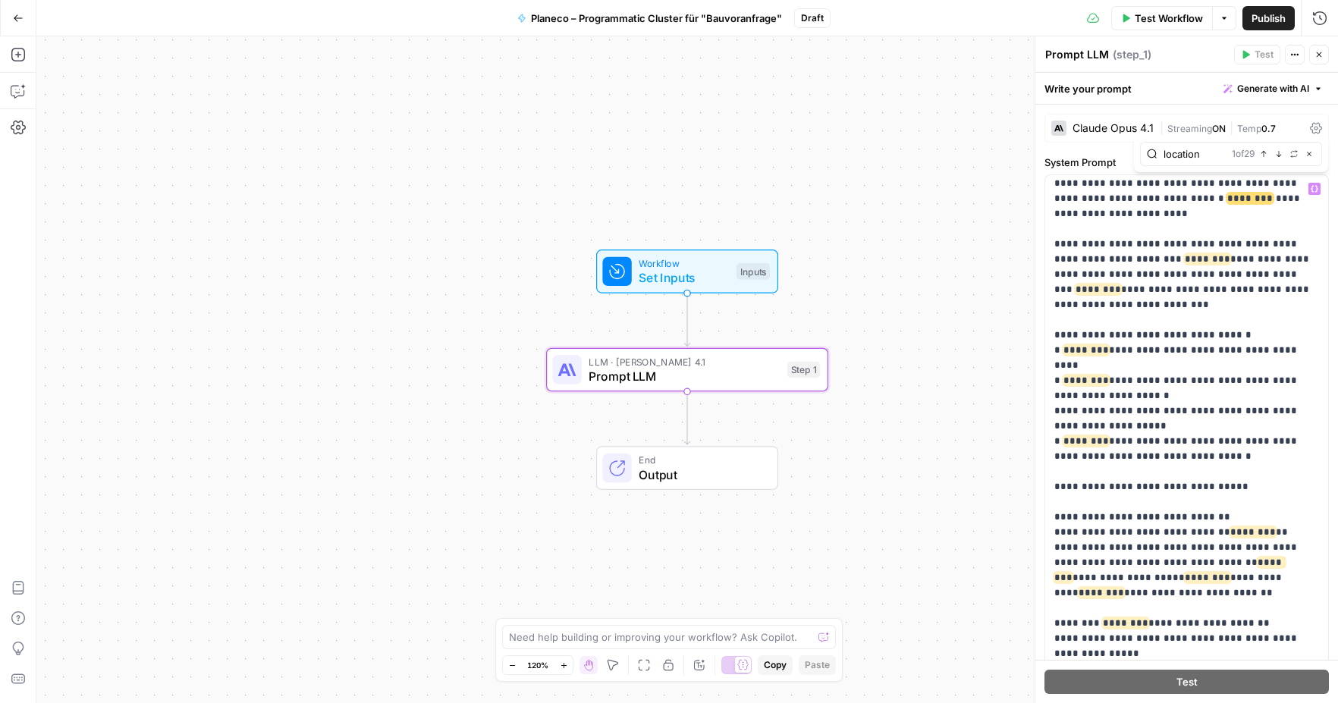
scroll to position [21, 0]
type input "location"
click at [1306, 155] on icon "button" at bounding box center [1309, 154] width 8 height 8
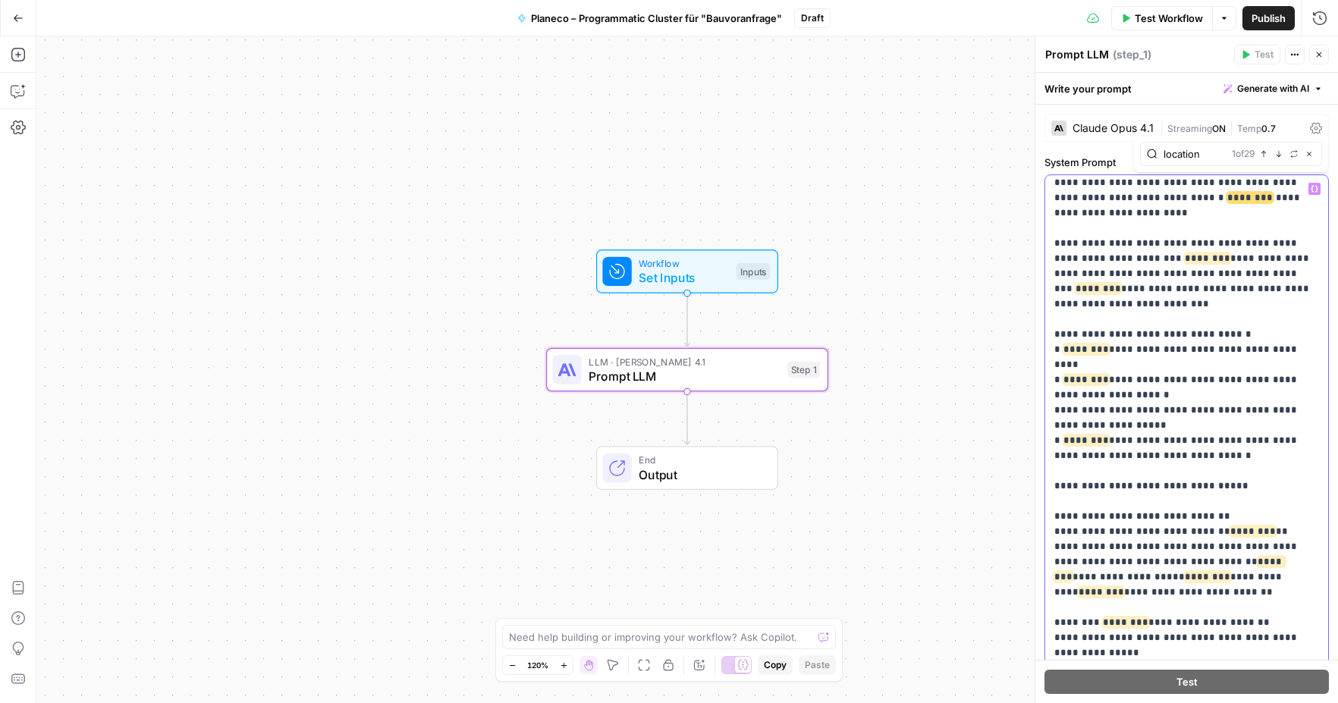
click at [0, 0] on lt-div "**********" at bounding box center [0, 0] width 0 height 0
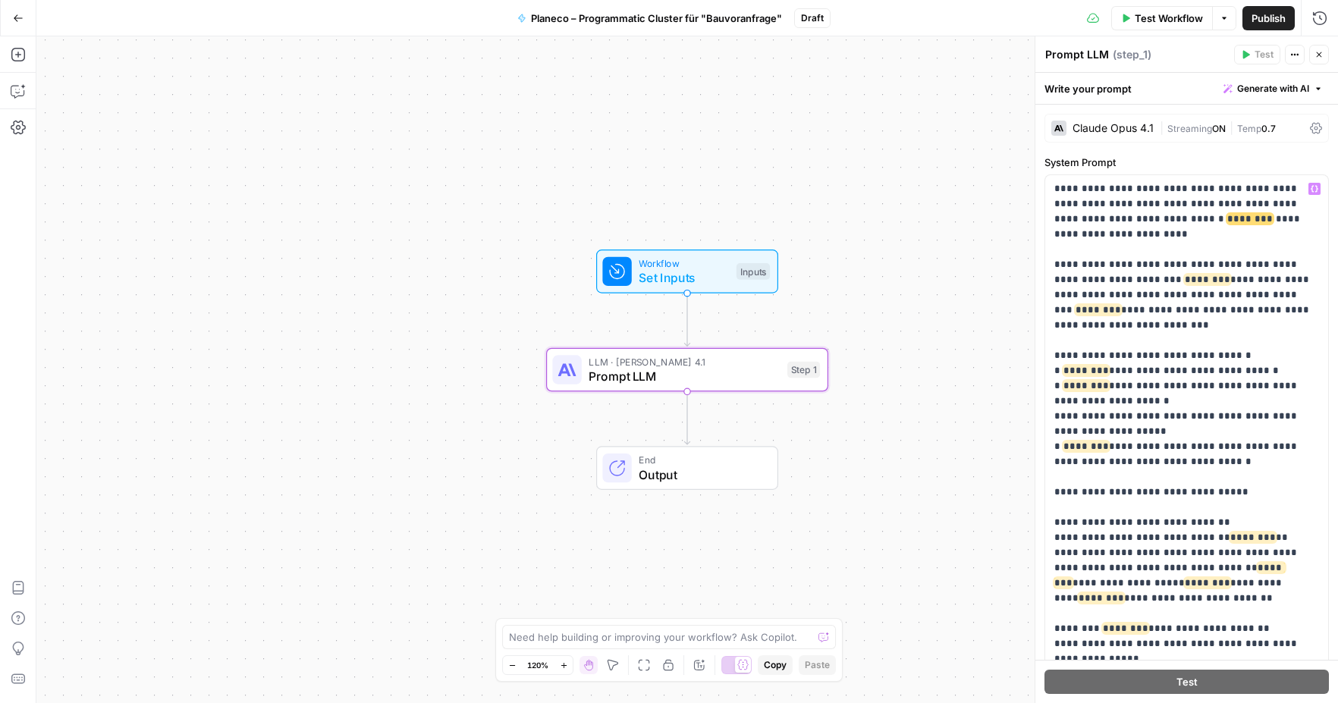
click at [670, 273] on span "Set Inputs" at bounding box center [683, 277] width 90 height 18
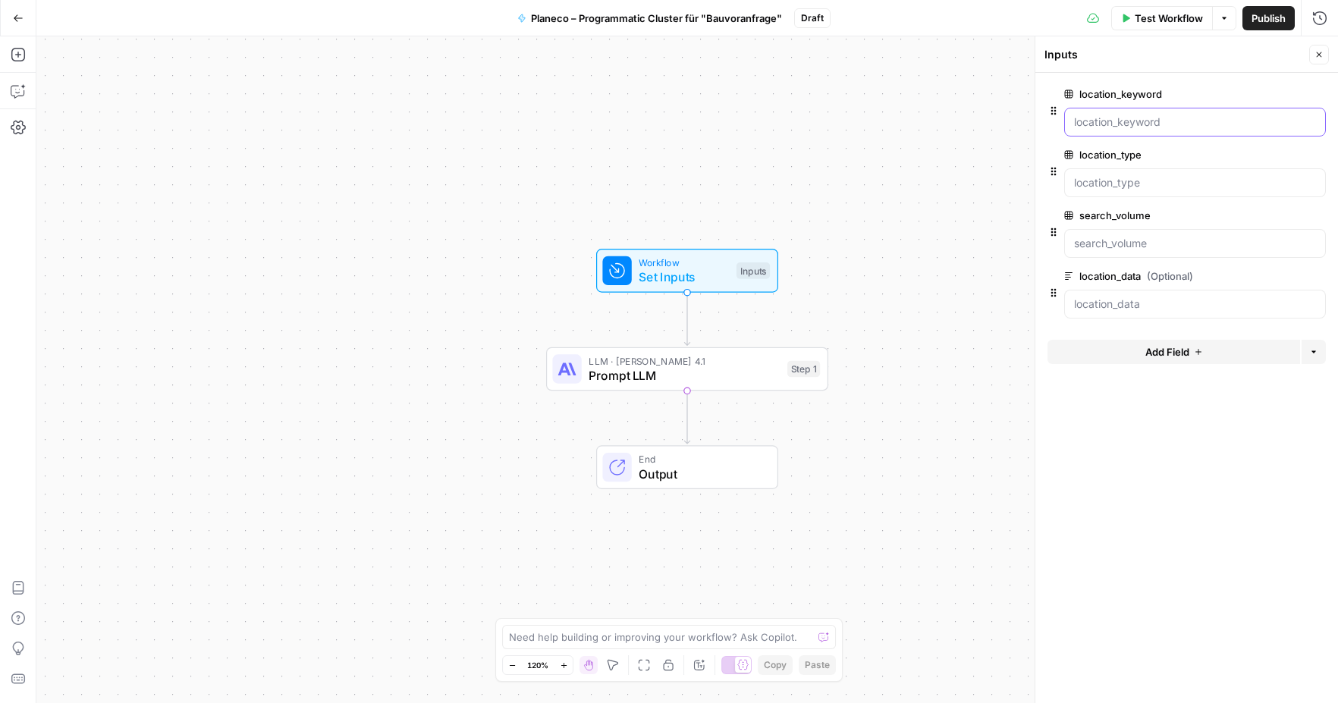
click at [1168, 119] on input "location_keyword" at bounding box center [1195, 121] width 242 height 15
click at [1274, 91] on span "edit field" at bounding box center [1268, 94] width 33 height 12
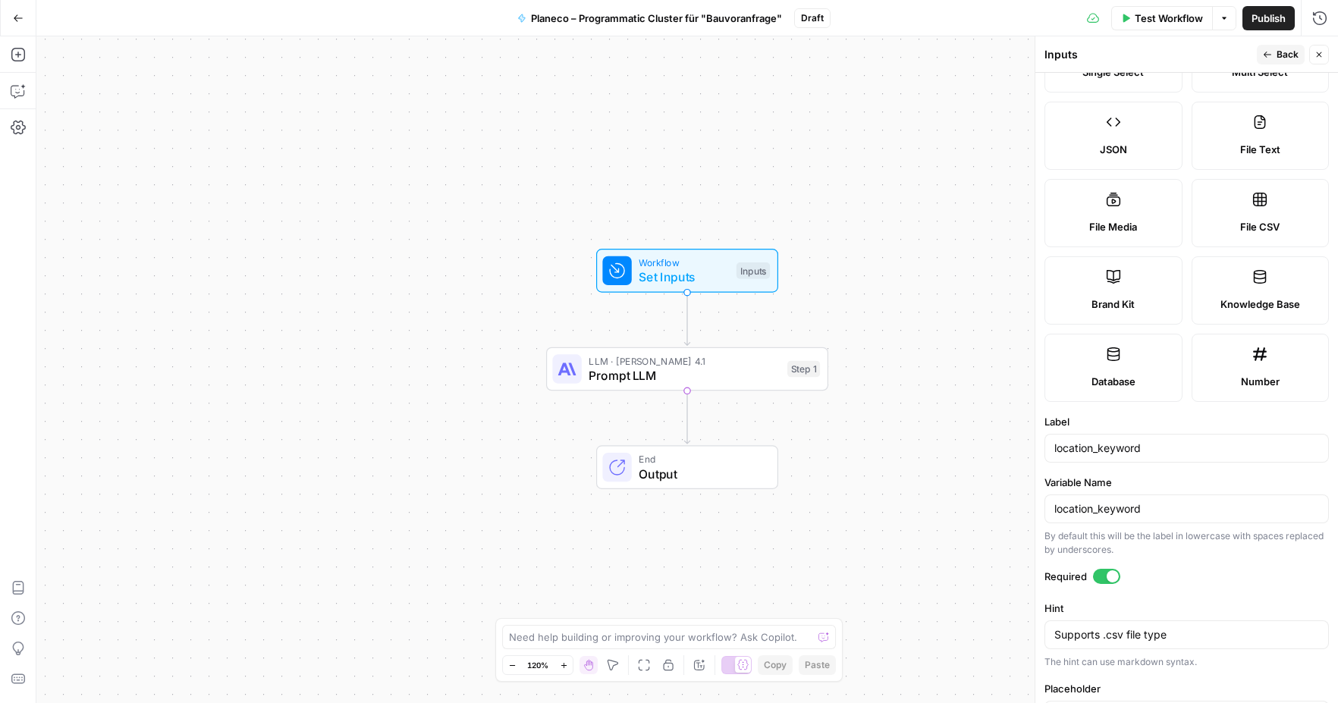
scroll to position [173, 0]
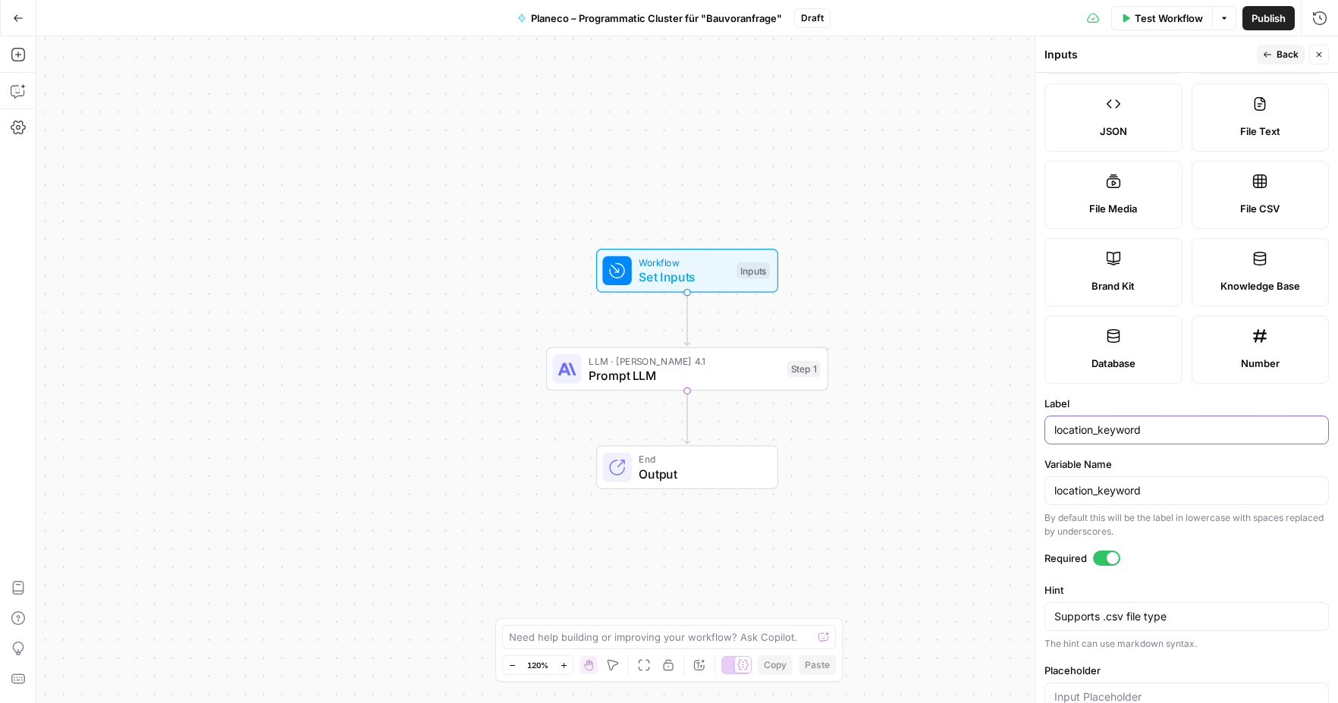
click at [1152, 437] on input "location_keyword" at bounding box center [1186, 429] width 265 height 15
type input "location"
click at [1160, 497] on input "location_keyword" at bounding box center [1186, 490] width 265 height 15
type input "location"
click at [1261, 52] on button "Back" at bounding box center [1280, 55] width 48 height 20
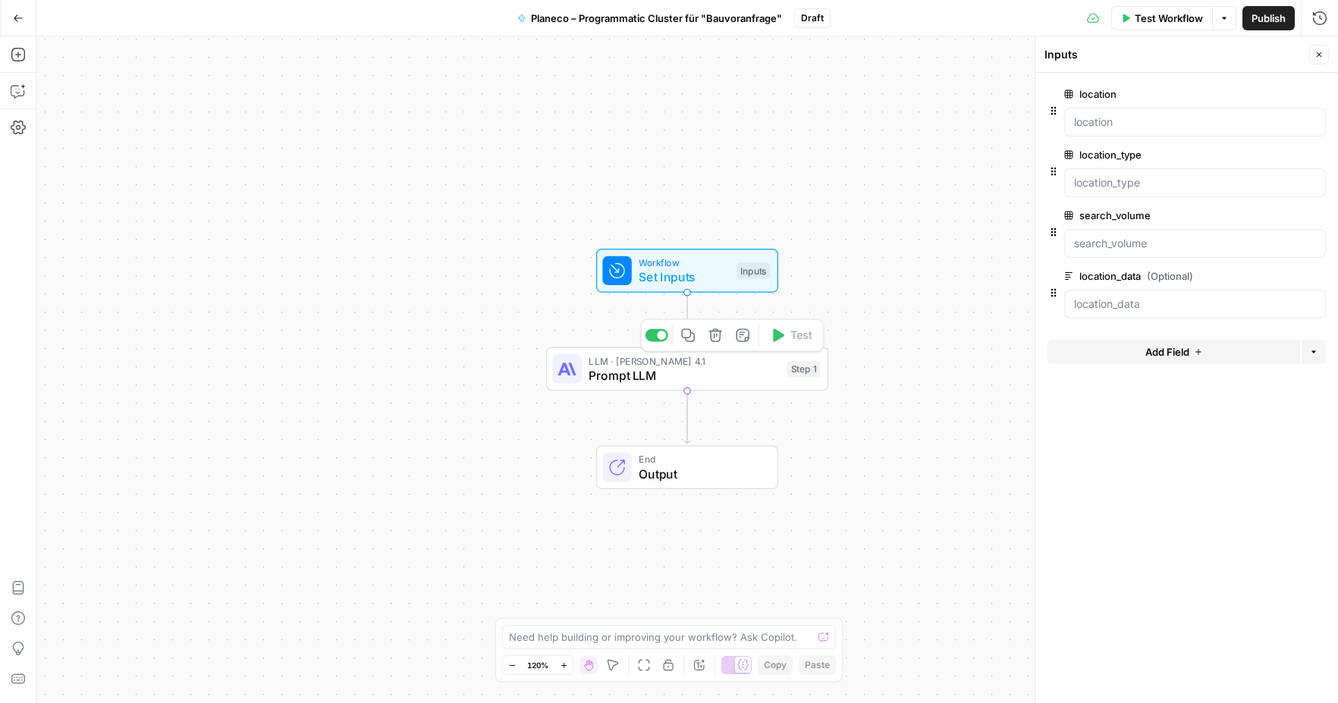
click at [659, 380] on span "Prompt LLM" at bounding box center [683, 375] width 191 height 18
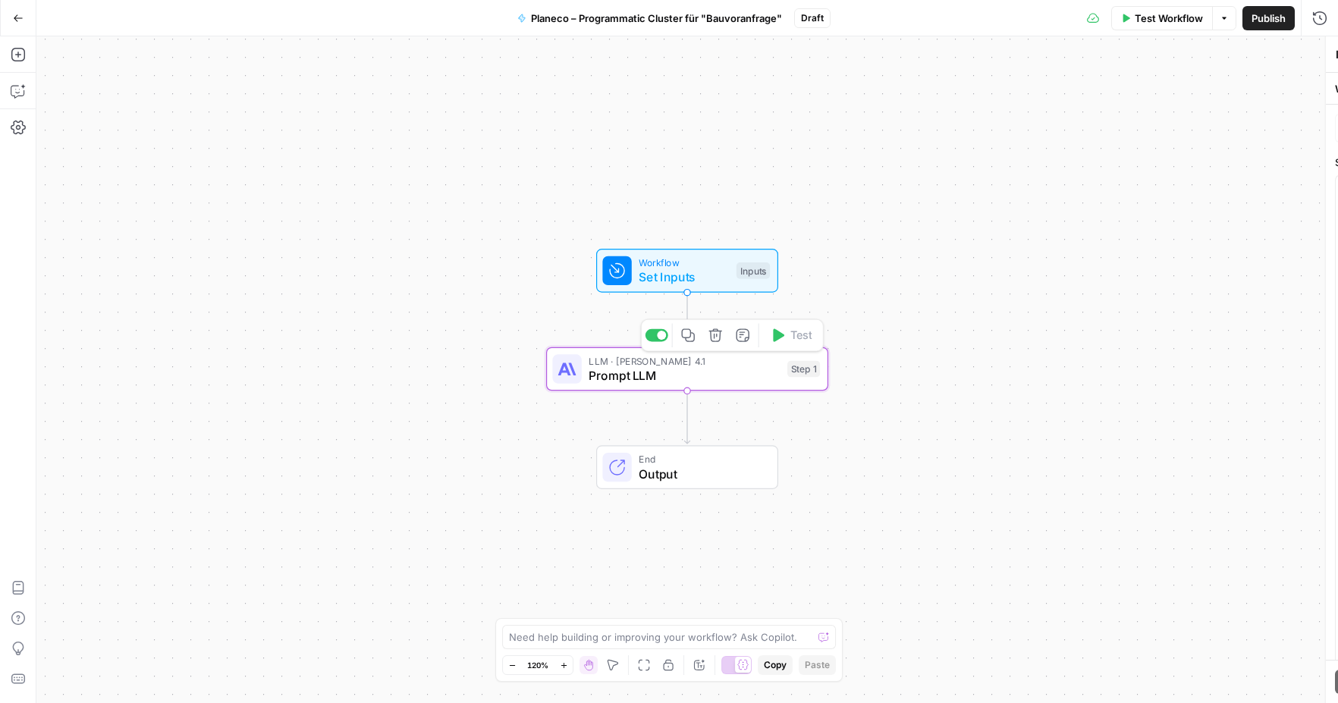
type textarea "Prompt LLM"
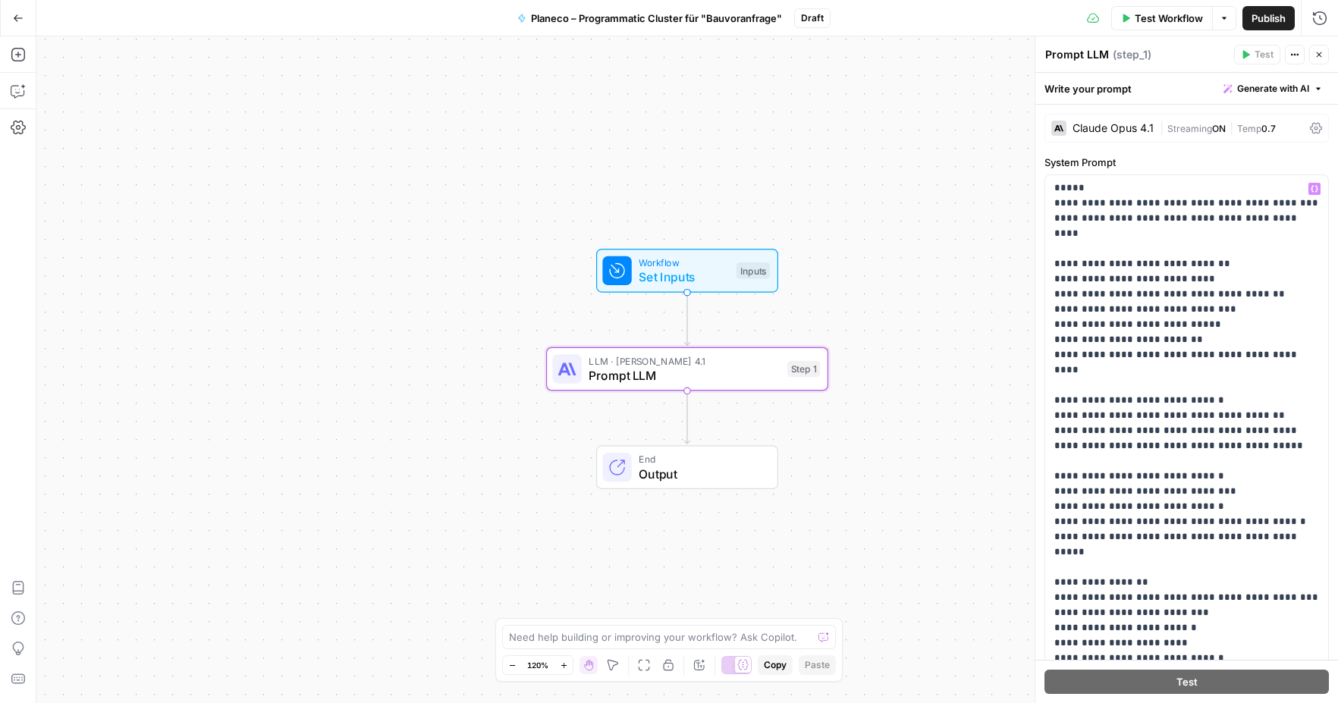
scroll to position [434, 0]
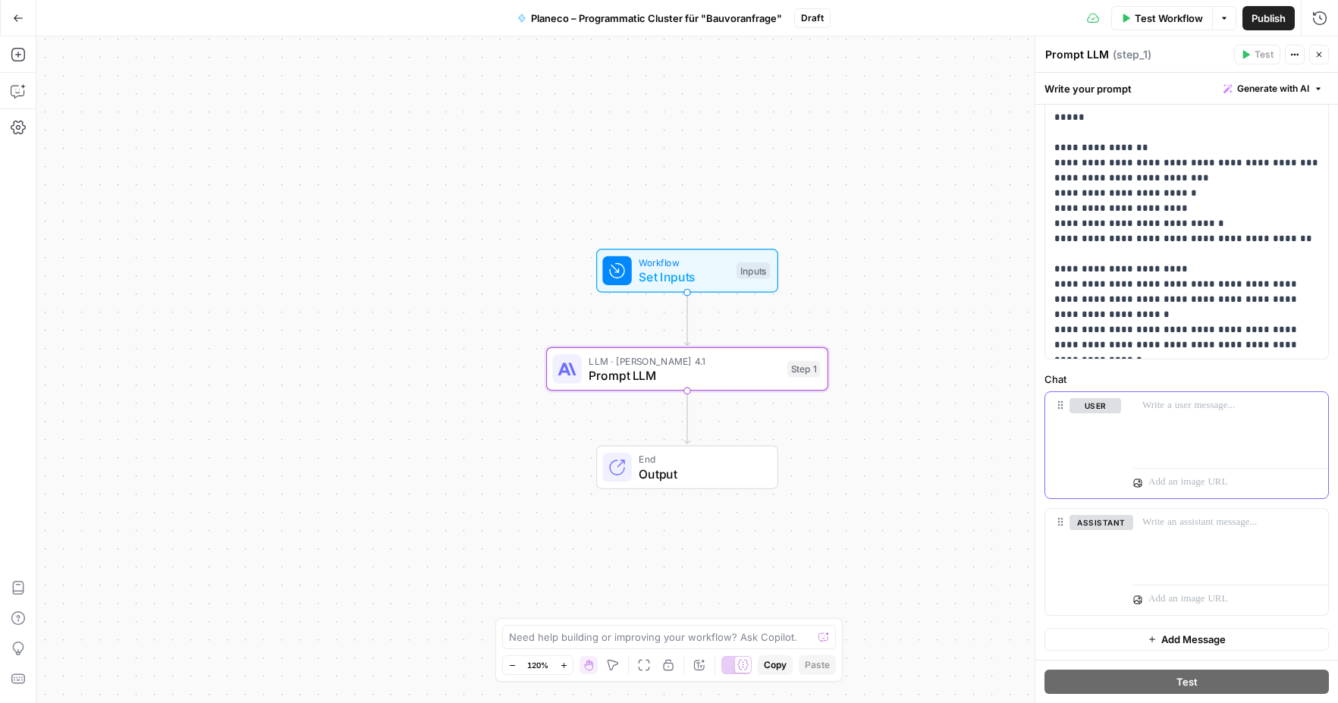
click at [1206, 409] on p at bounding box center [1230, 405] width 177 height 15
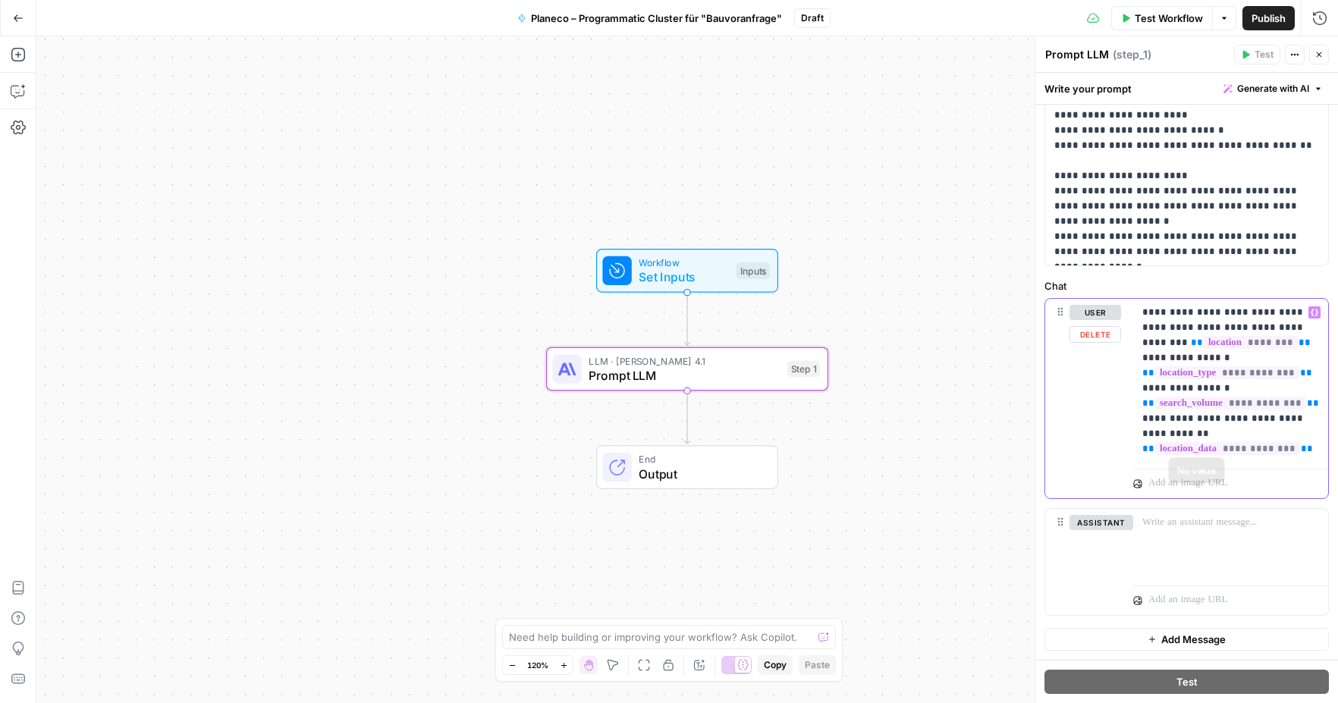
scroll to position [0, 0]
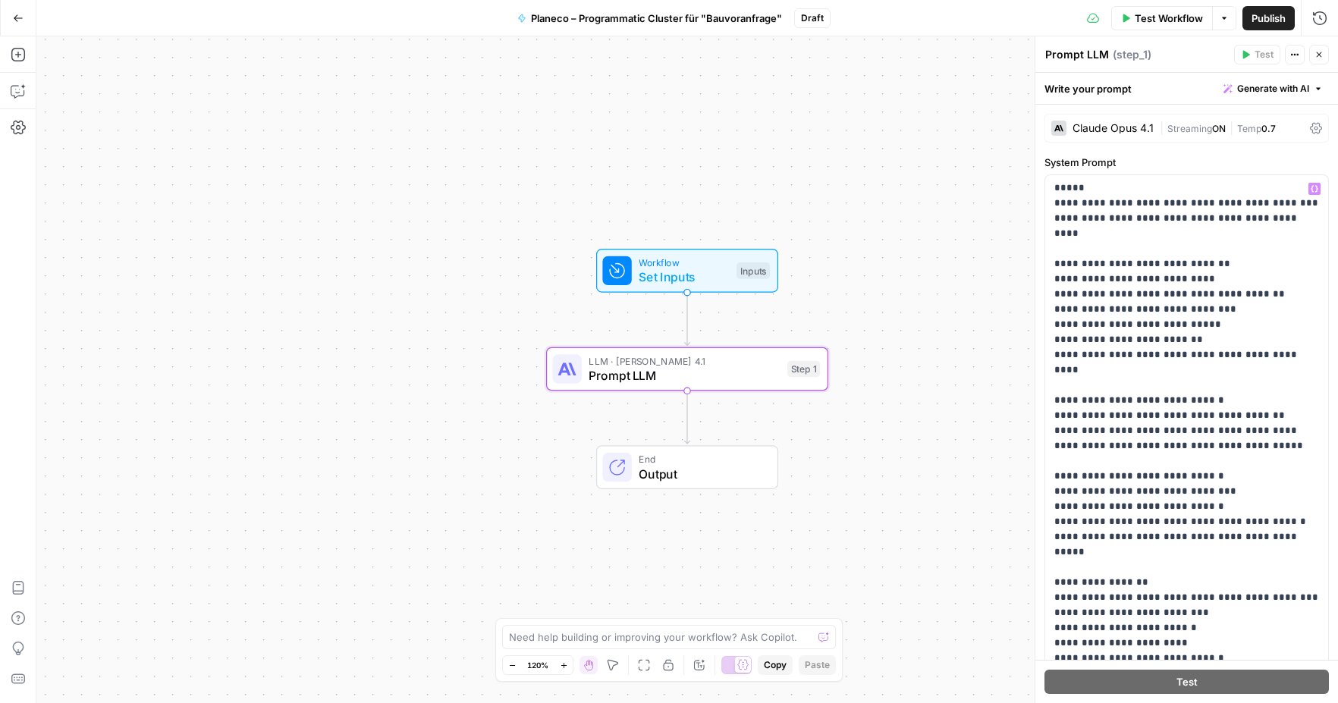
click at [1148, 123] on div "Claude Opus 4.1" at bounding box center [1112, 128] width 81 height 11
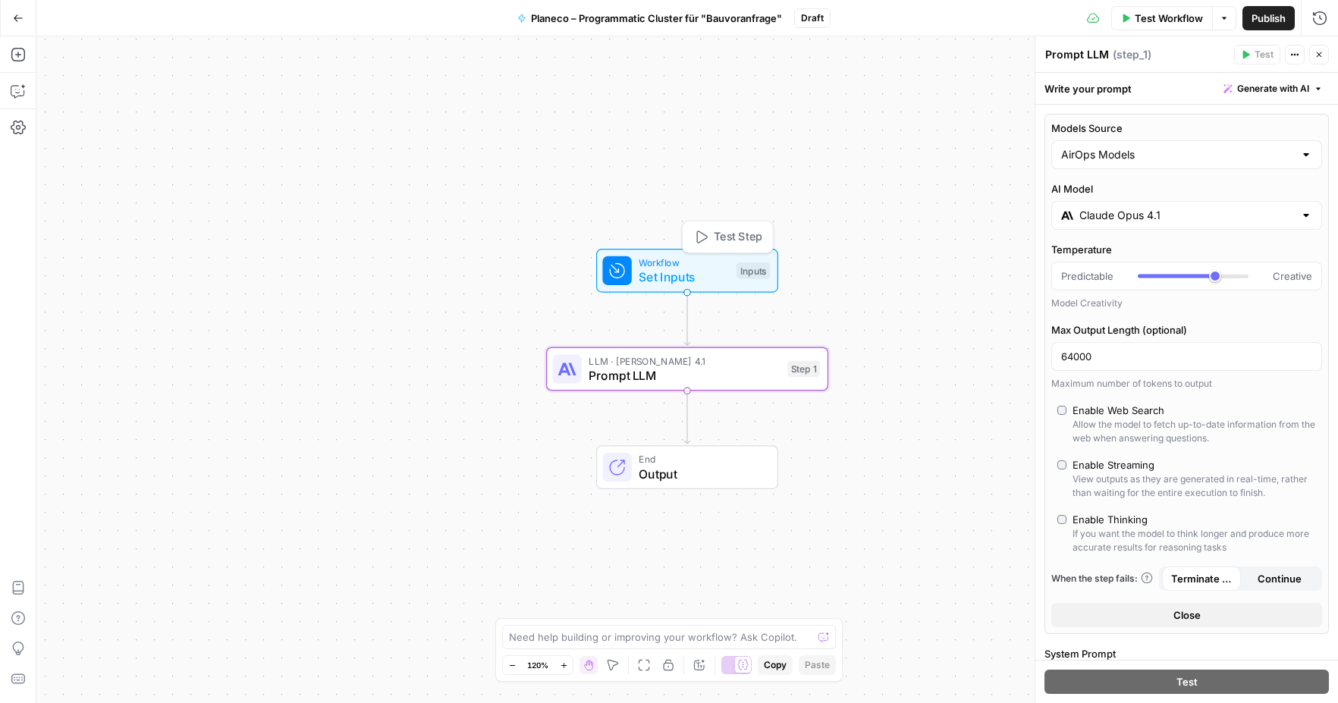
click at [679, 265] on span "Workflow" at bounding box center [683, 263] width 90 height 14
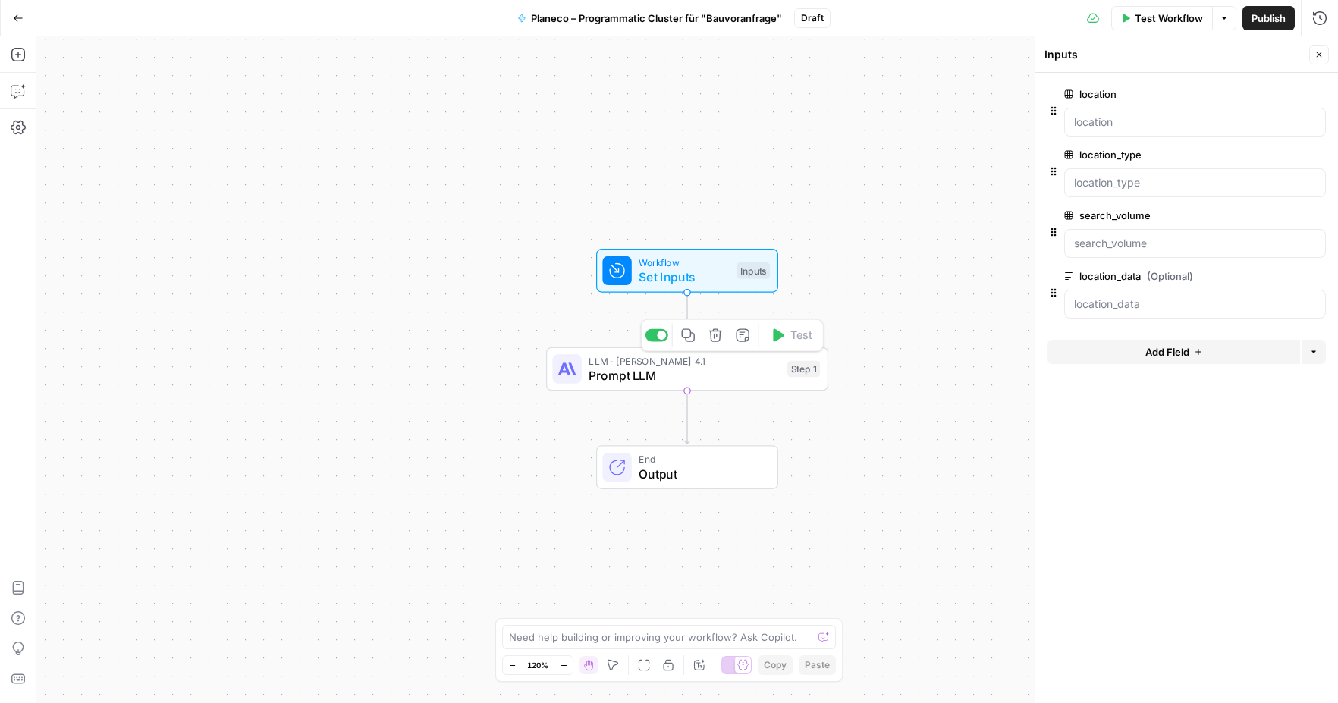
click at [724, 366] on span "Prompt LLM" at bounding box center [683, 375] width 191 height 18
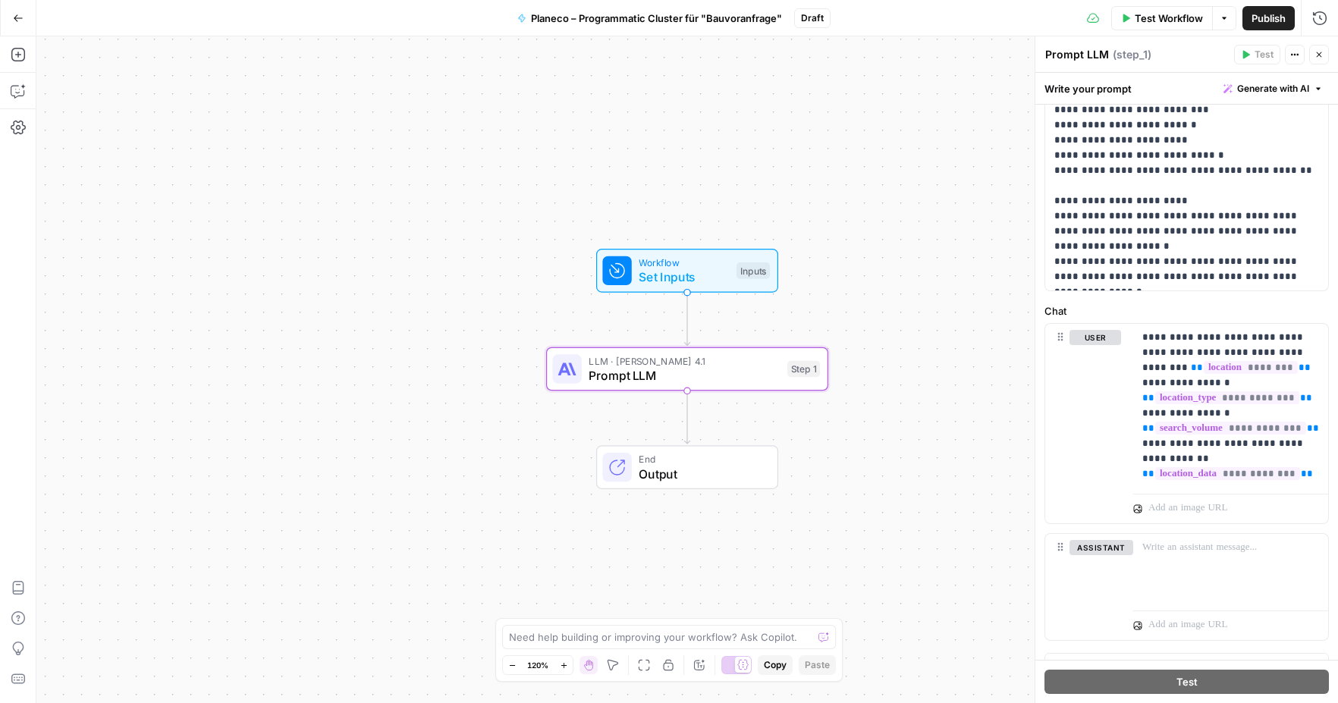
scroll to position [528, 0]
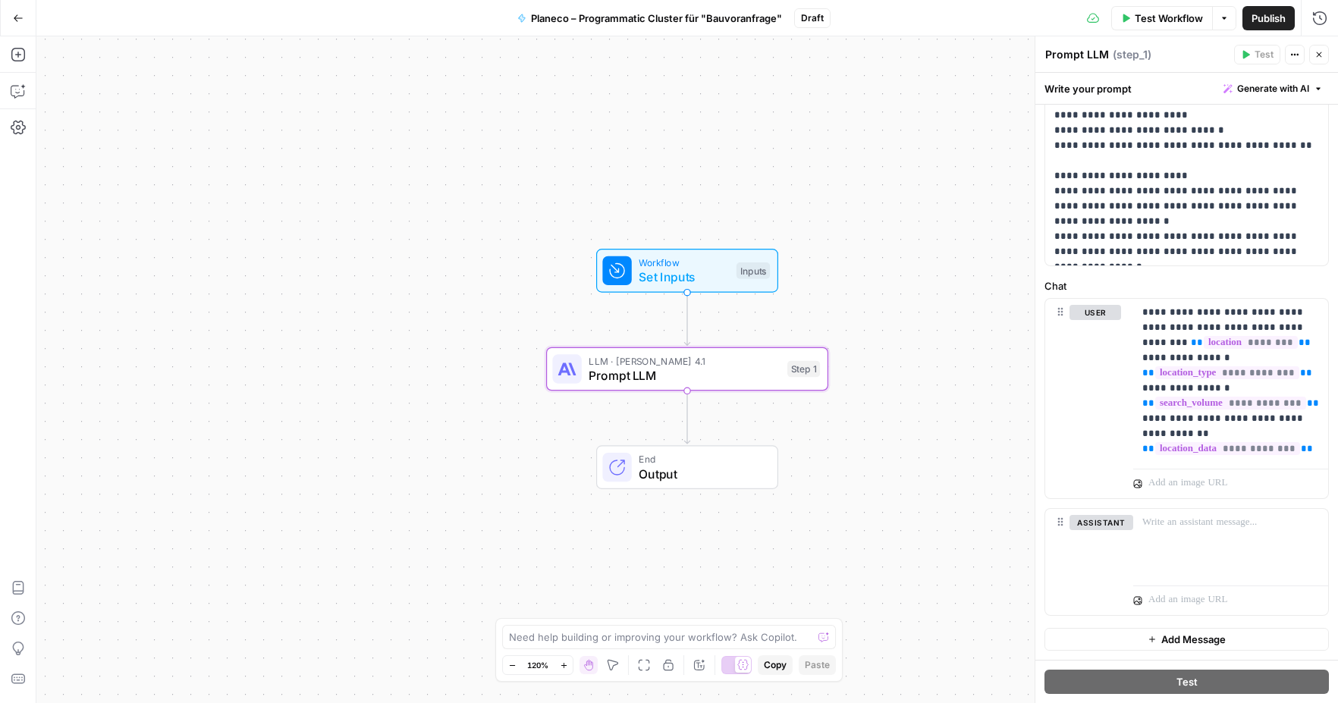
click at [21, 27] on button "Go Back" at bounding box center [18, 18] width 27 height 27
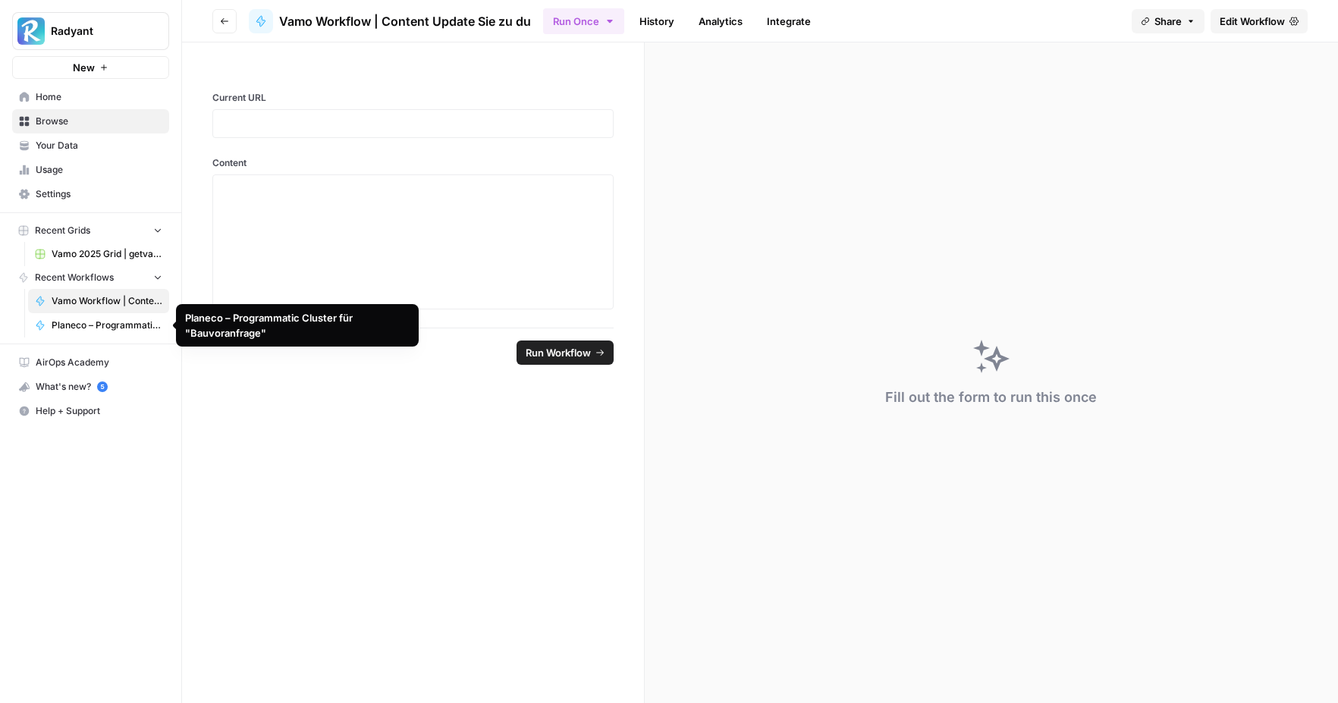
click at [89, 301] on span "Vamo Workflow | Content Update Sie zu du" at bounding box center [107, 301] width 111 height 14
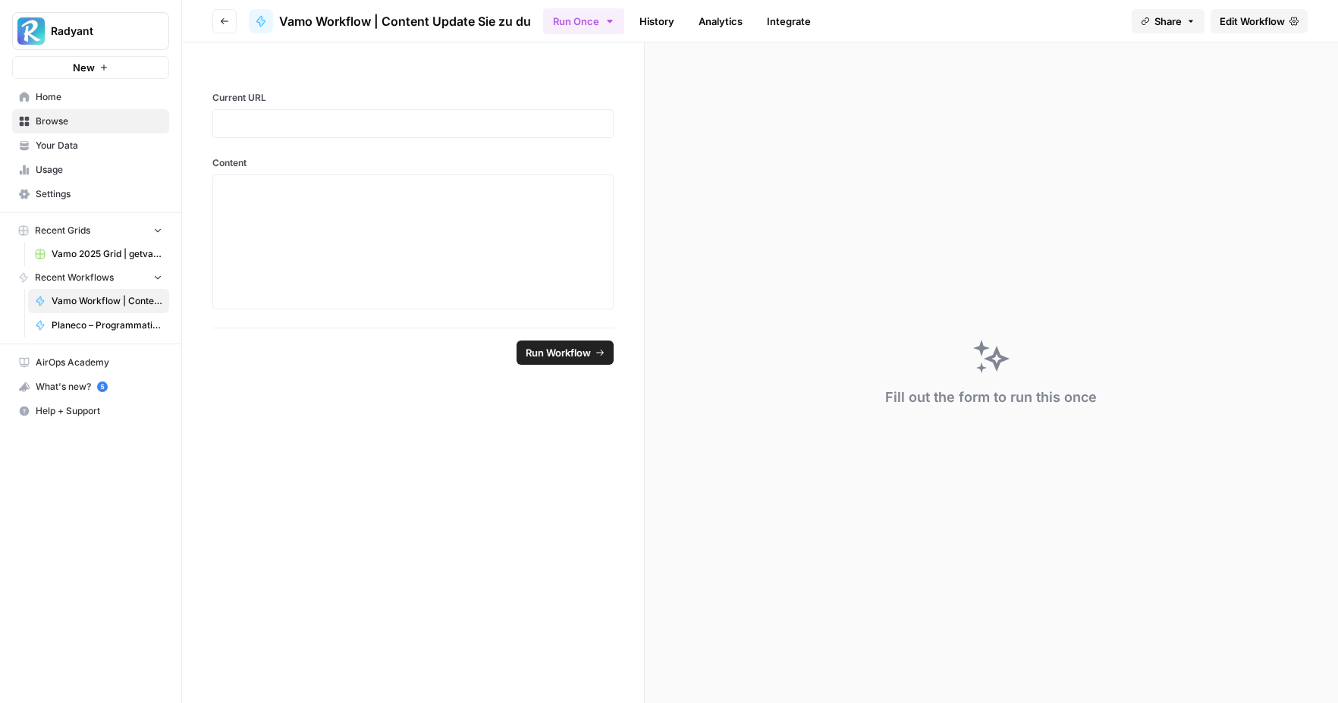
click at [1239, 10] on link "Edit Workflow" at bounding box center [1258, 21] width 97 height 24
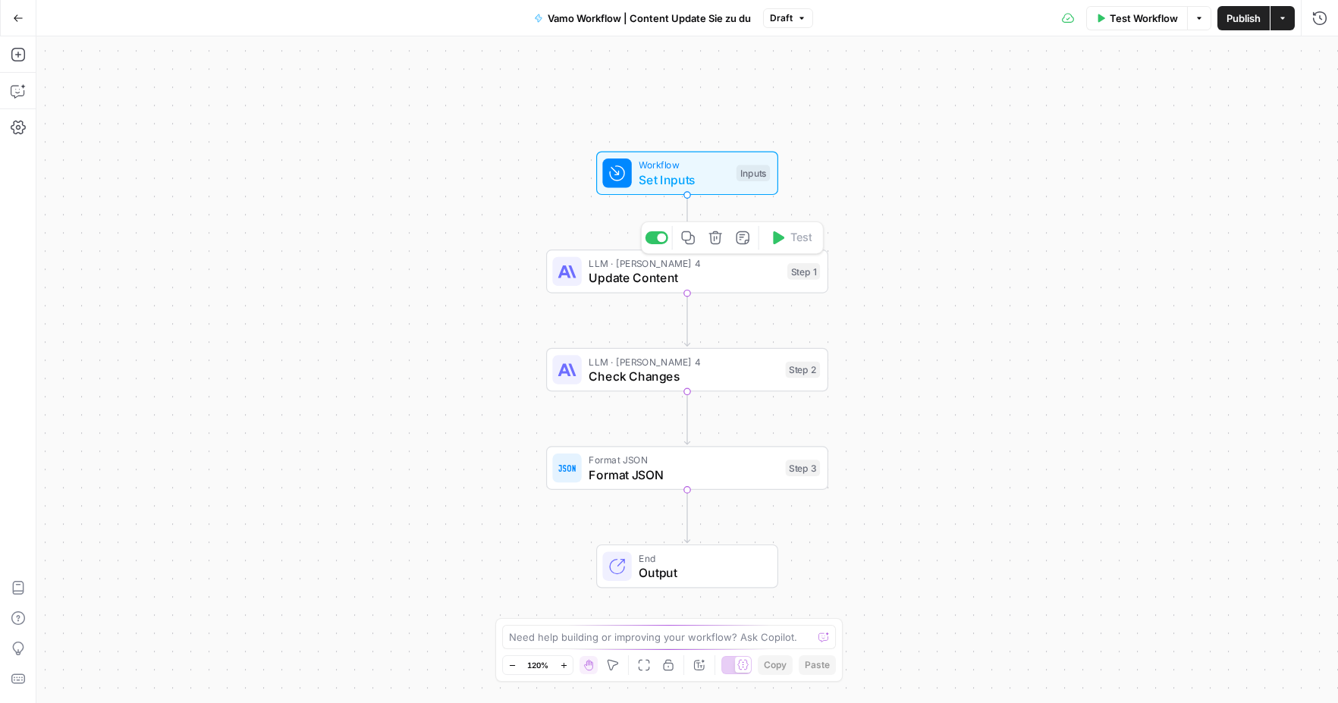
click at [653, 280] on span "Update Content" at bounding box center [683, 277] width 191 height 18
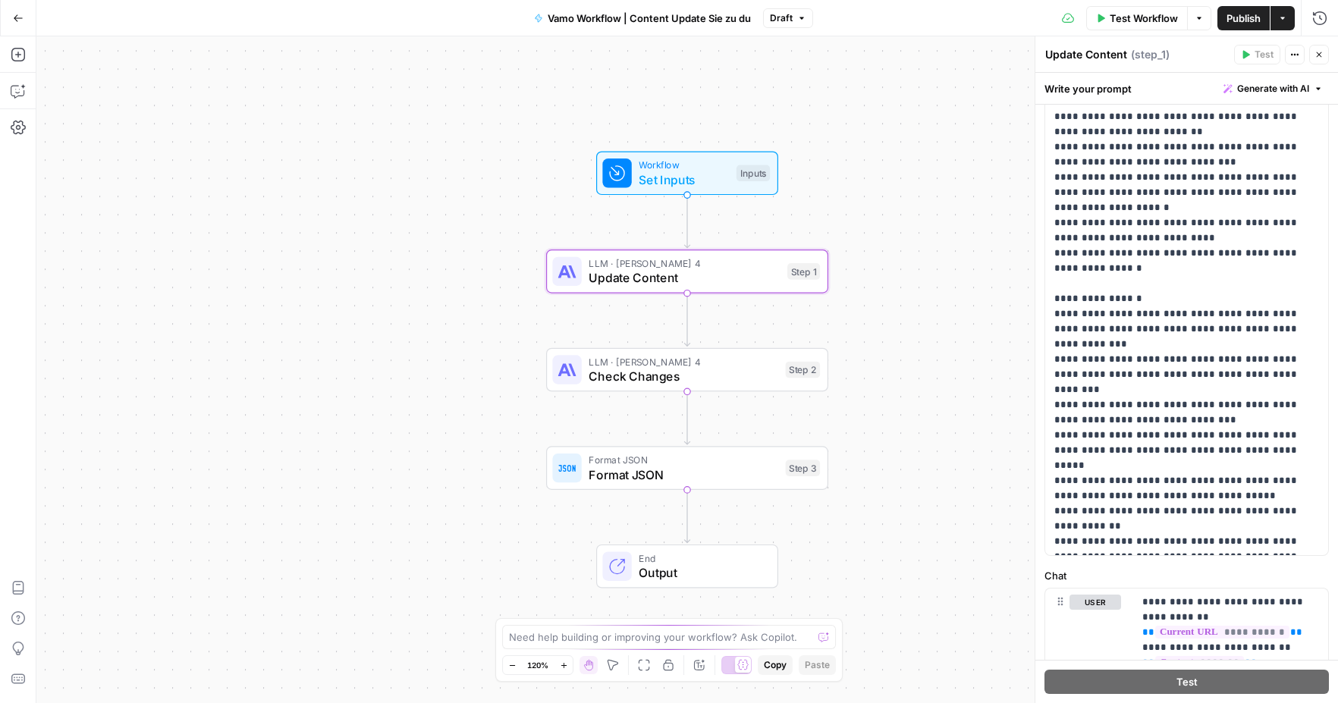
scroll to position [437, 0]
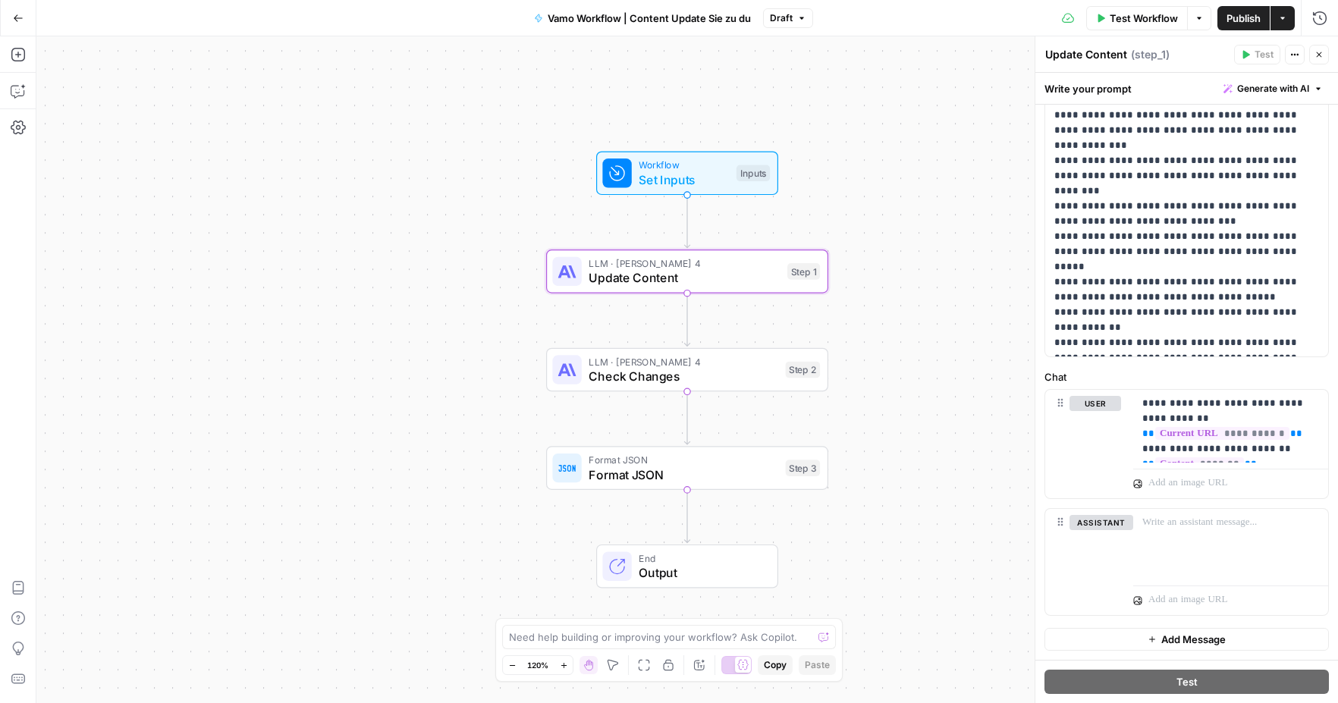
click at [626, 382] on span "Check Changes" at bounding box center [683, 376] width 190 height 18
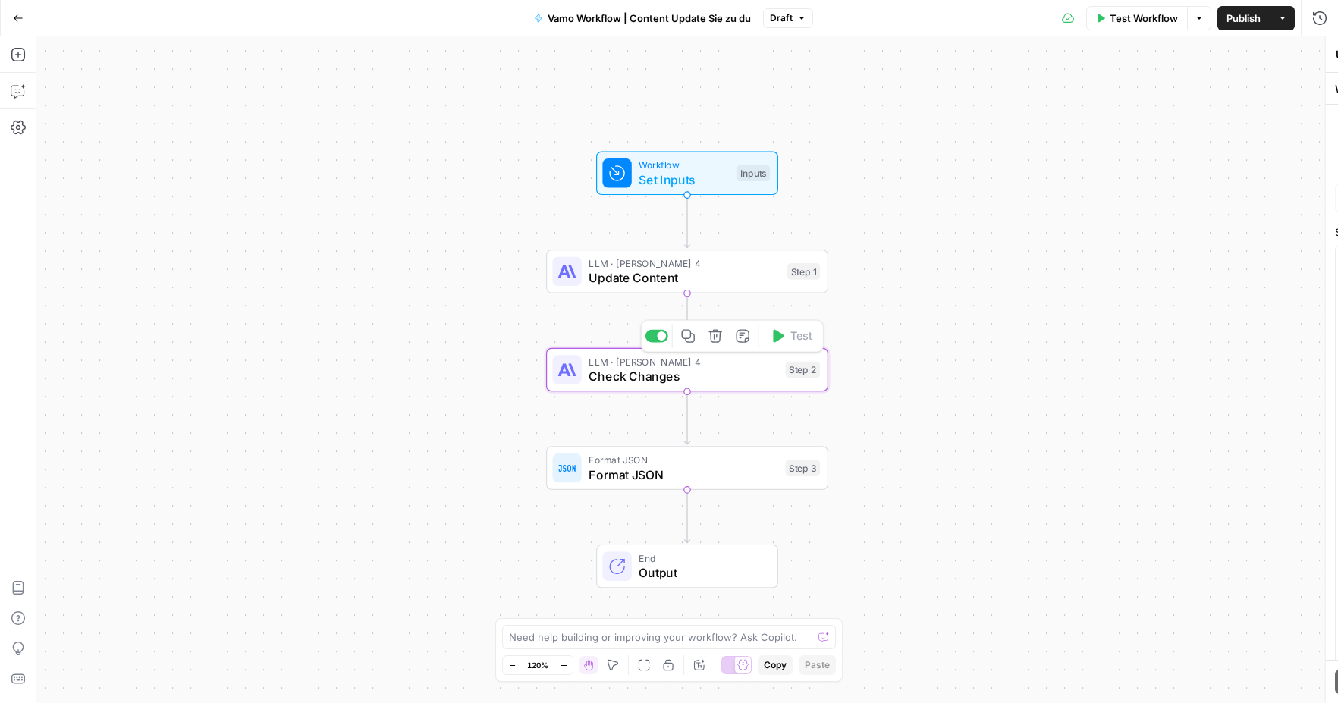
type textarea "Check Changes"
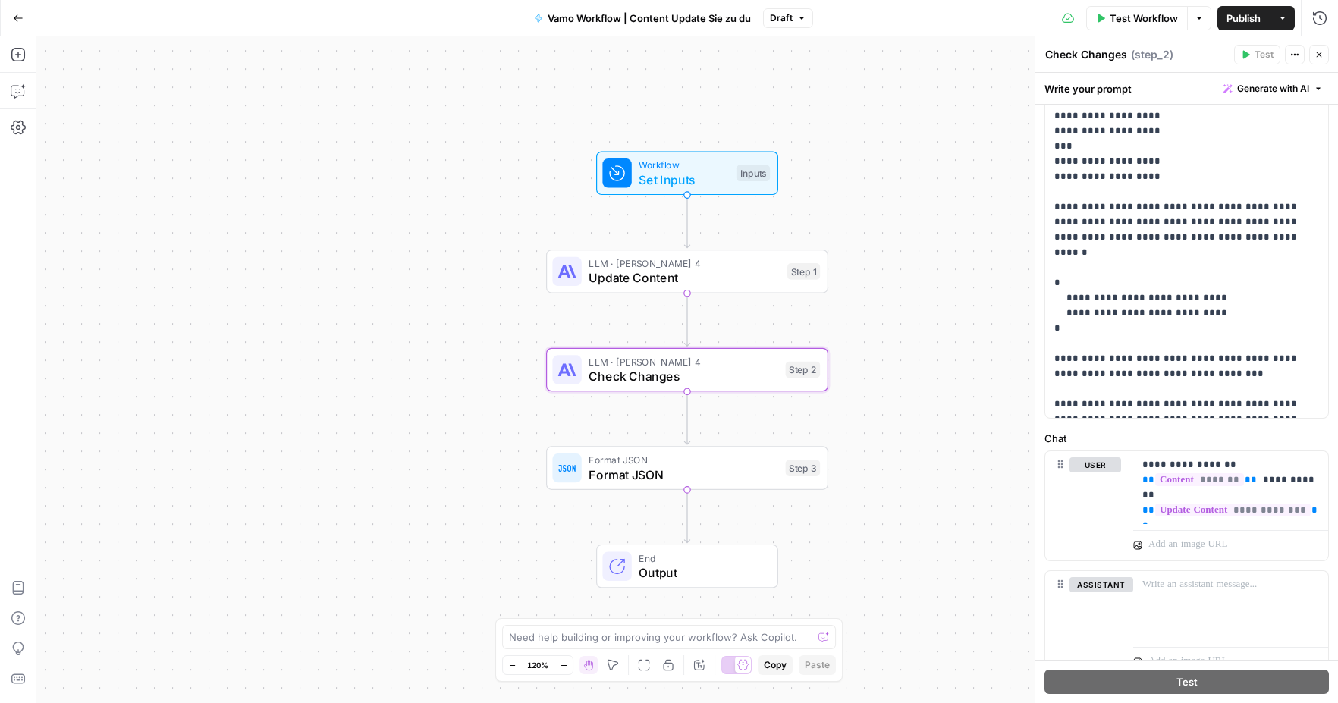
scroll to position [271, 0]
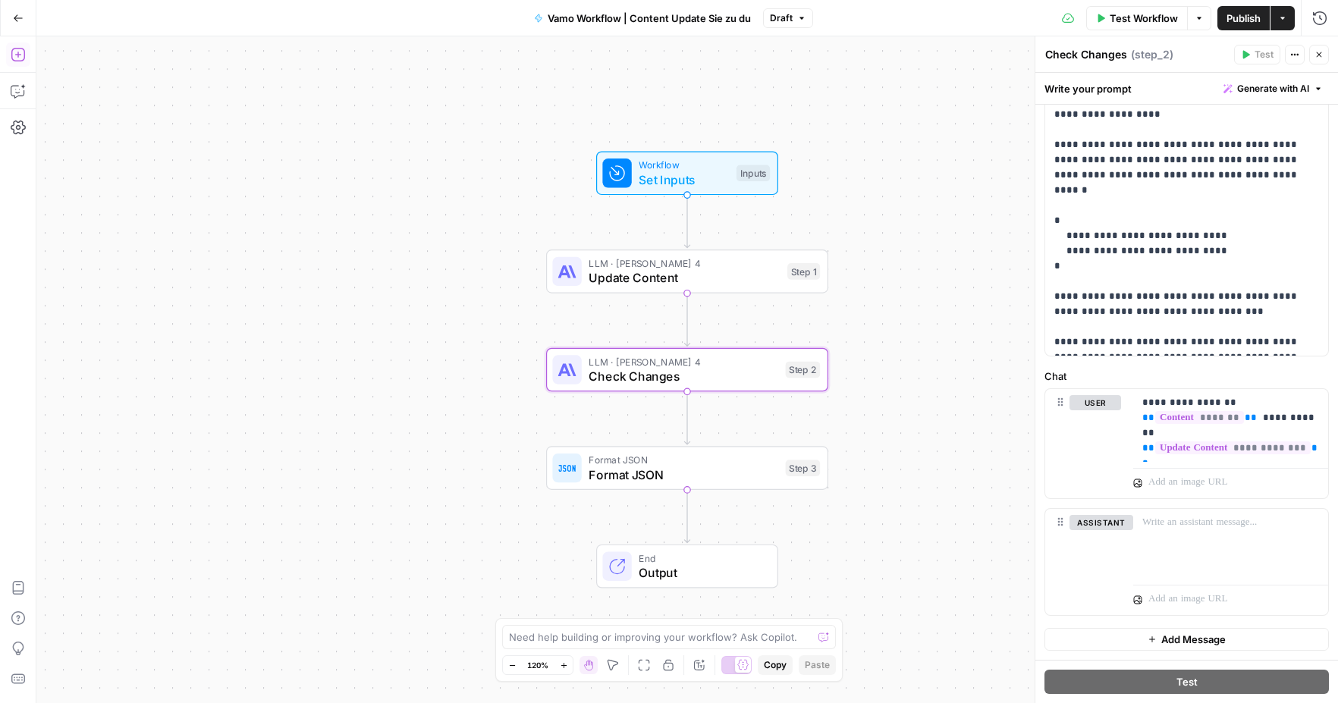
click at [13, 55] on icon "button" at bounding box center [18, 54] width 15 height 15
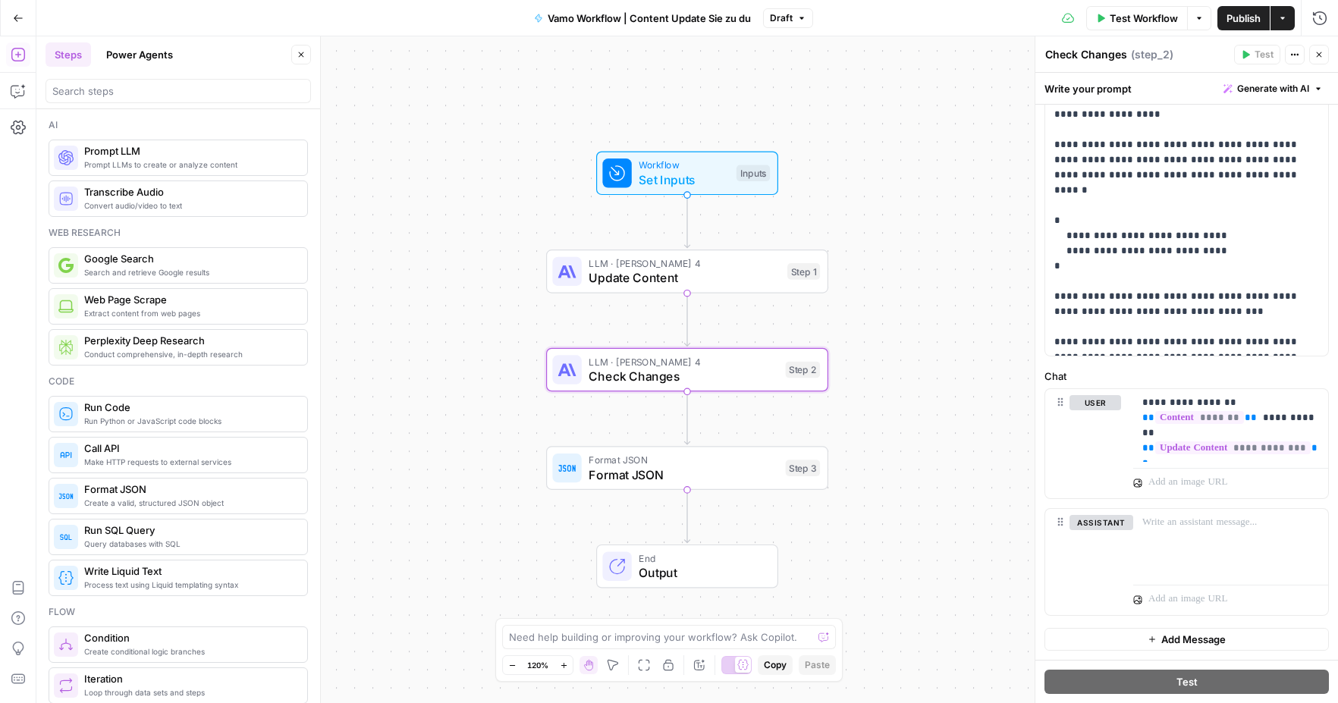
click at [20, 8] on button "Go Back" at bounding box center [18, 18] width 27 height 27
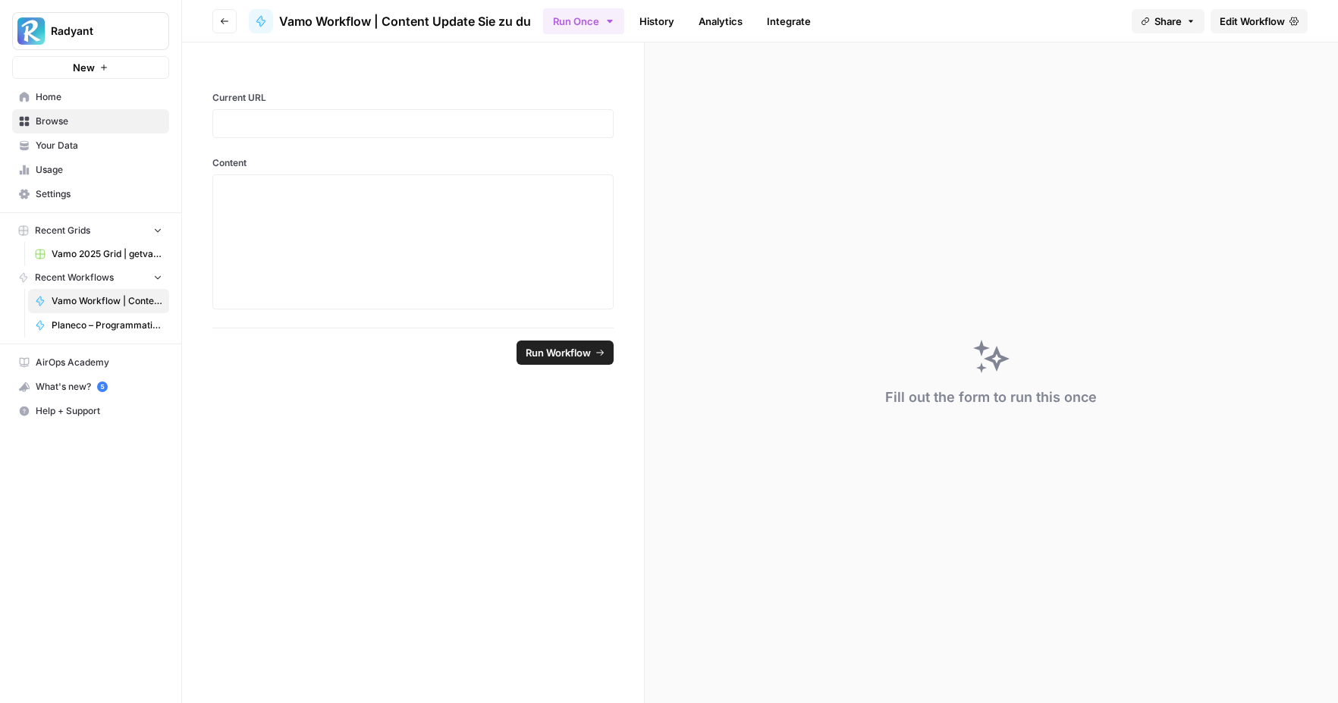
click at [93, 318] on span "Planeco – Programmatic Cluster für "Bauvoranfrage"" at bounding box center [107, 325] width 111 height 14
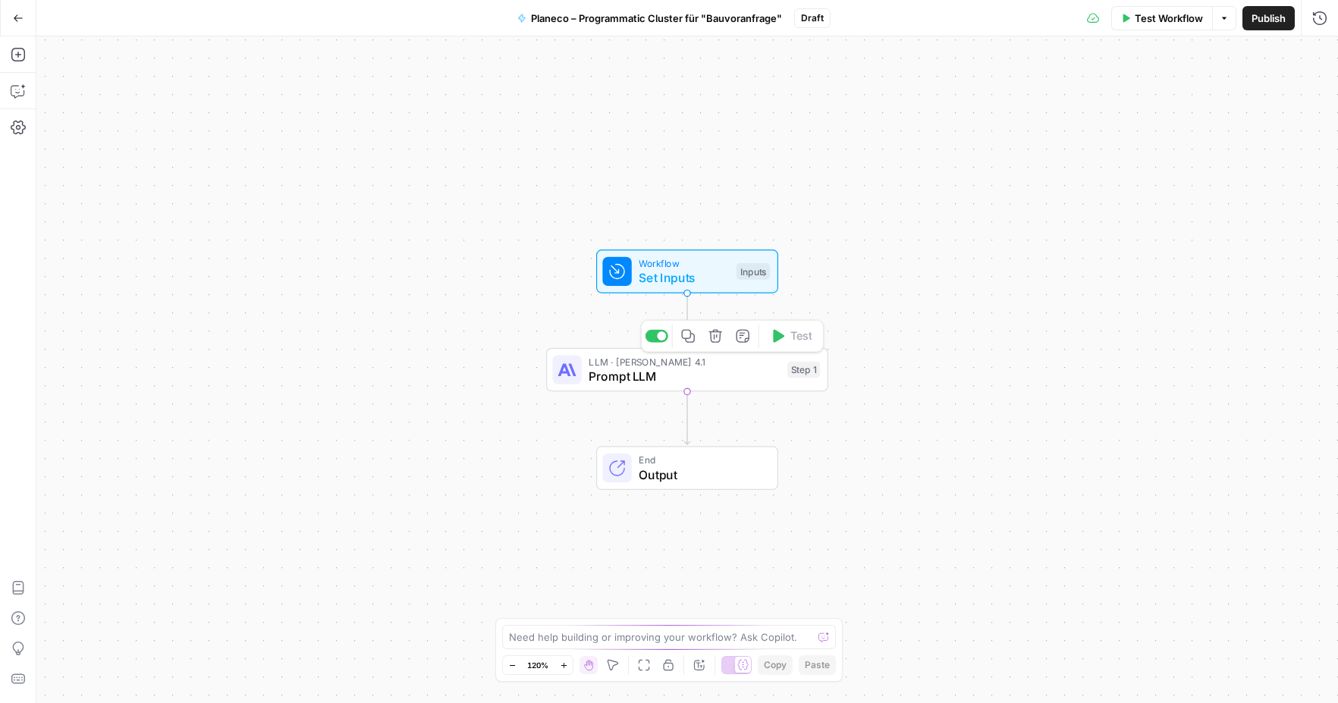
click at [666, 381] on span "Prompt LLM" at bounding box center [683, 376] width 191 height 18
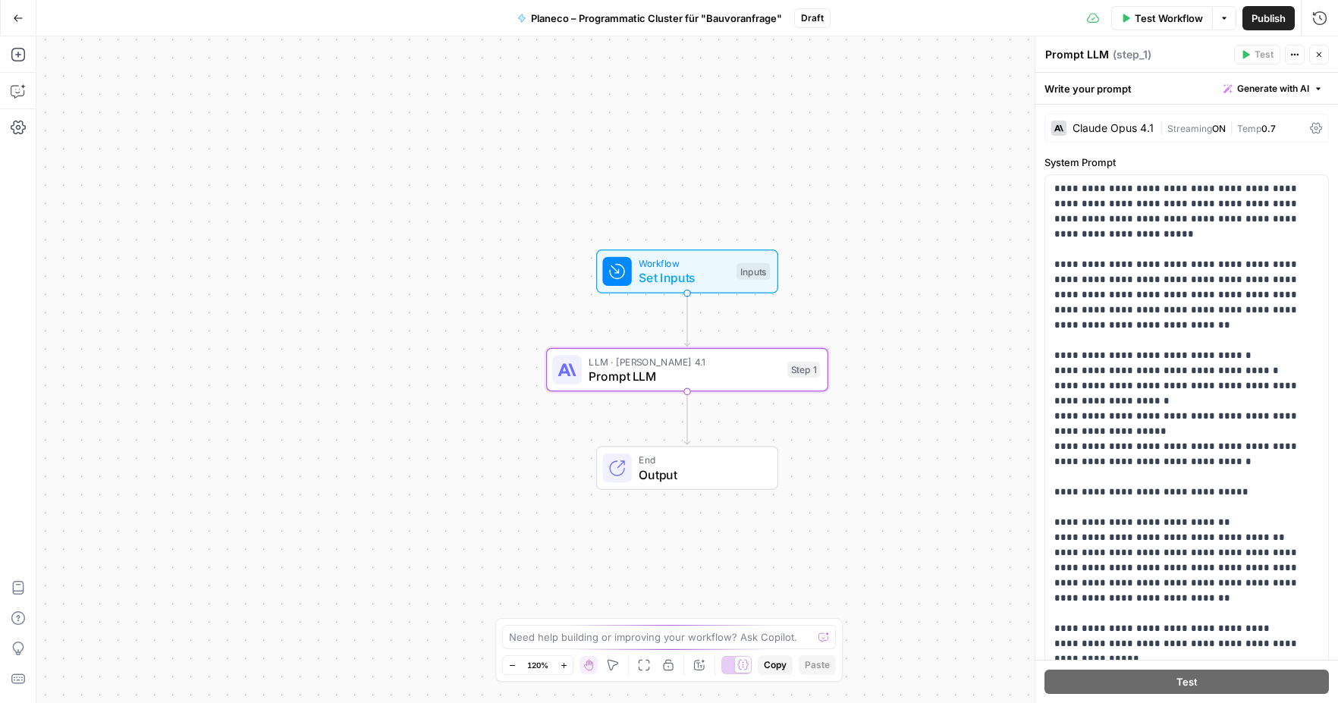
click at [1090, 56] on textarea "Prompt LLM" at bounding box center [1077, 54] width 64 height 15
drag, startPoint x: 1084, startPoint y: 54, endPoint x: 1027, endPoint y: 59, distance: 57.1
click at [1034, 59] on div "**********" at bounding box center [1185, 369] width 303 height 667
paste textarea "Content Generation"
type textarea "Content Generation LLM"
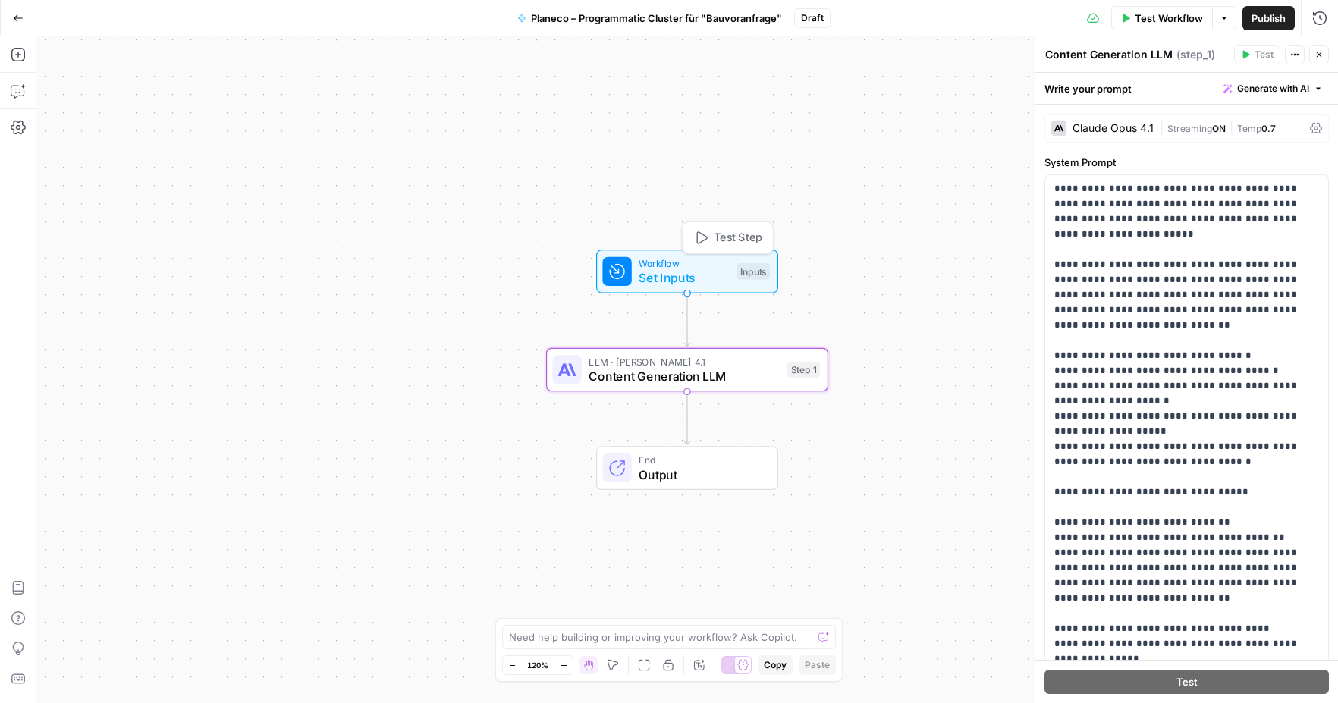
click at [663, 268] on span "Workflow" at bounding box center [683, 263] width 90 height 14
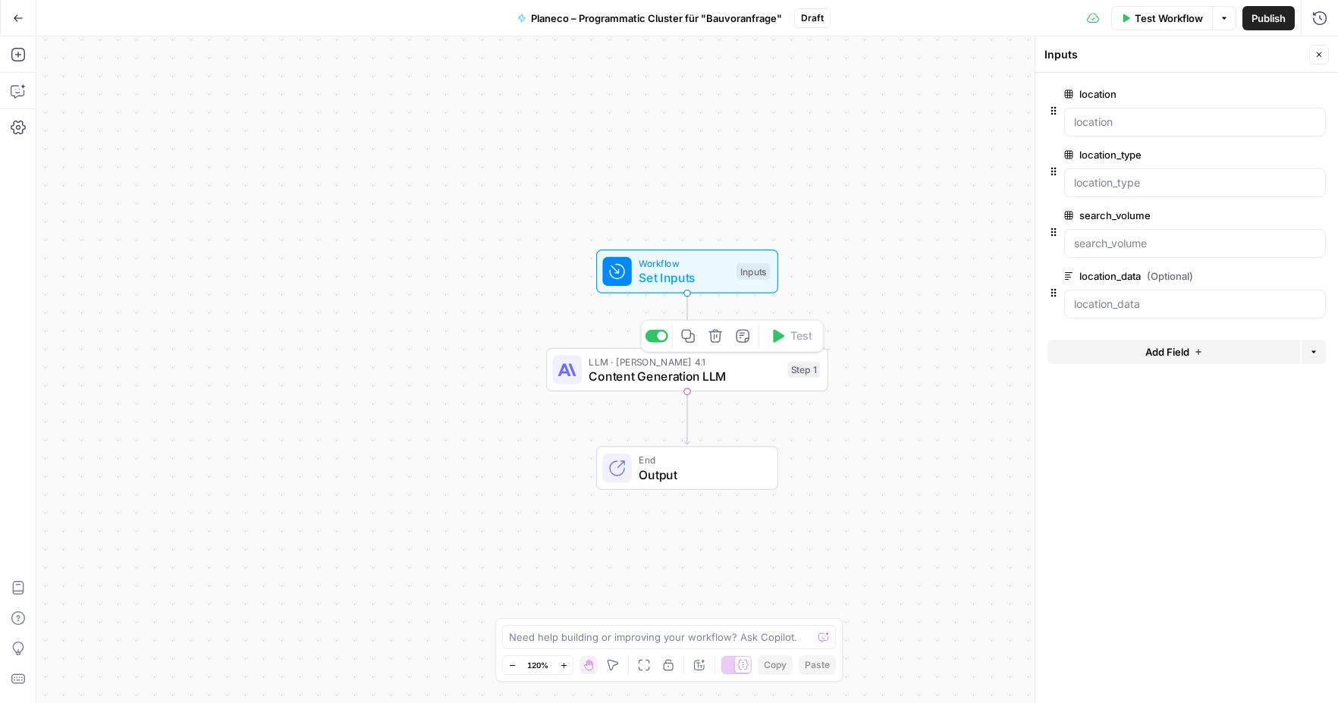
click at [664, 383] on span "Content Generation LLM" at bounding box center [683, 376] width 191 height 18
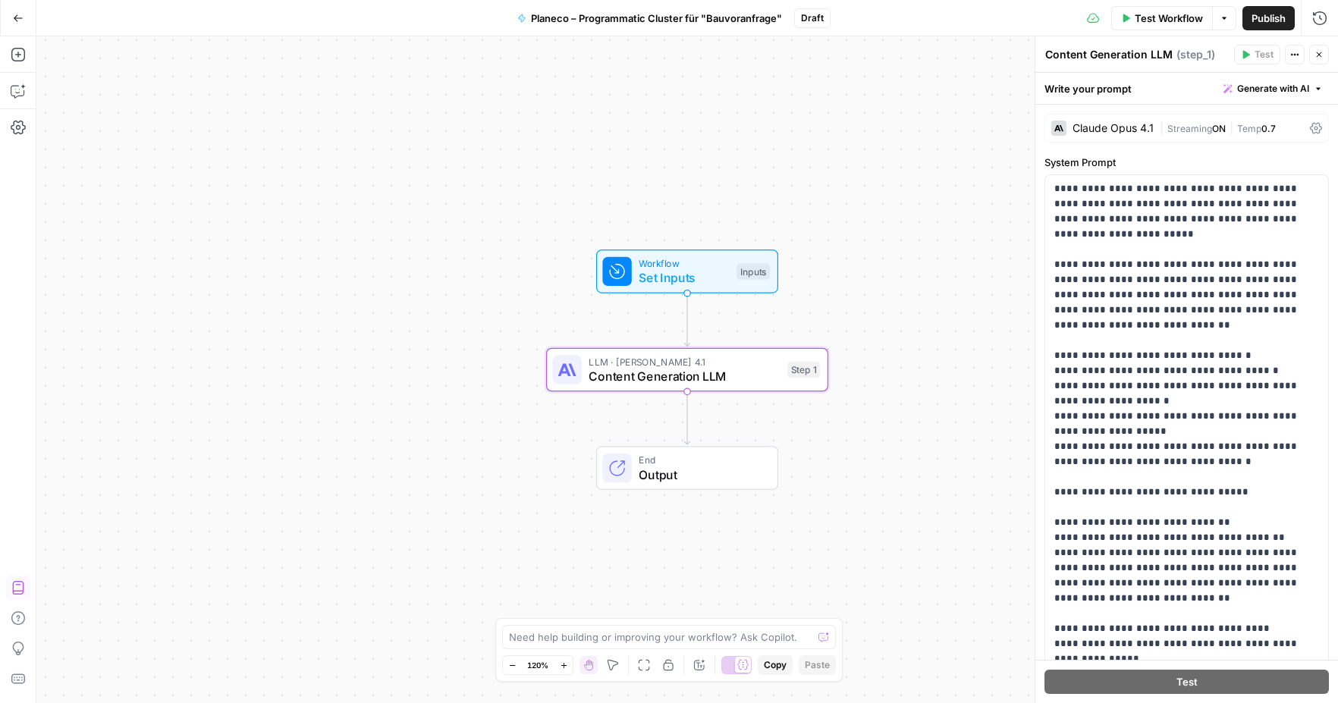
click at [10, 67] on div "Add Steps Copilot Settings AirOps Academy Help Give Feedback Shortcuts" at bounding box center [18, 369] width 36 height 667
click at [13, 58] on icon "button" at bounding box center [18, 54] width 15 height 15
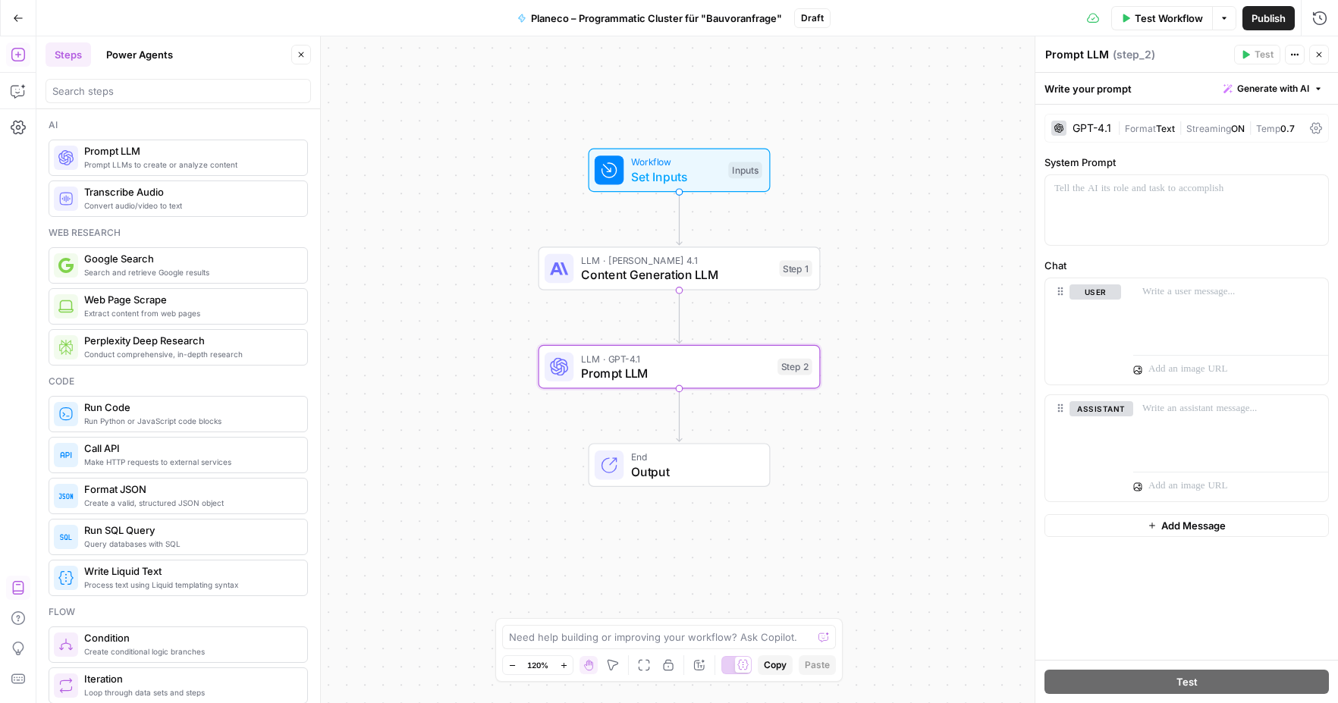
click at [1077, 54] on textarea "Prompt LLM" at bounding box center [1077, 54] width 64 height 15
drag, startPoint x: 1084, startPoint y: 54, endPoint x: 1037, endPoint y: 56, distance: 47.1
click at [1037, 55] on div "Prompt LLM Prompt LLM ( step_2 ) Test Actions Close Write your prompt Generate …" at bounding box center [1185, 369] width 303 height 667
paste textarea "SEO-Optimierung"
type textarea "SEO-Optimierung LLM"
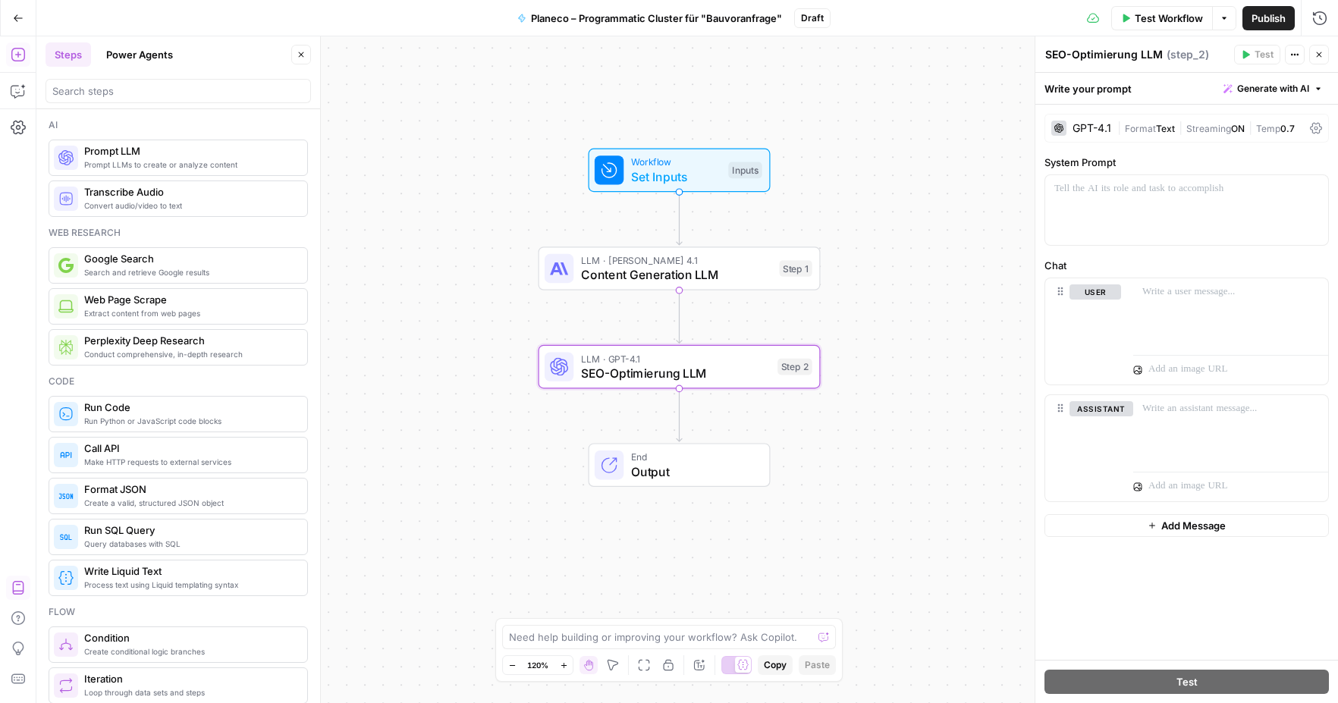
click at [1106, 121] on div "GPT-4.1" at bounding box center [1081, 128] width 60 height 15
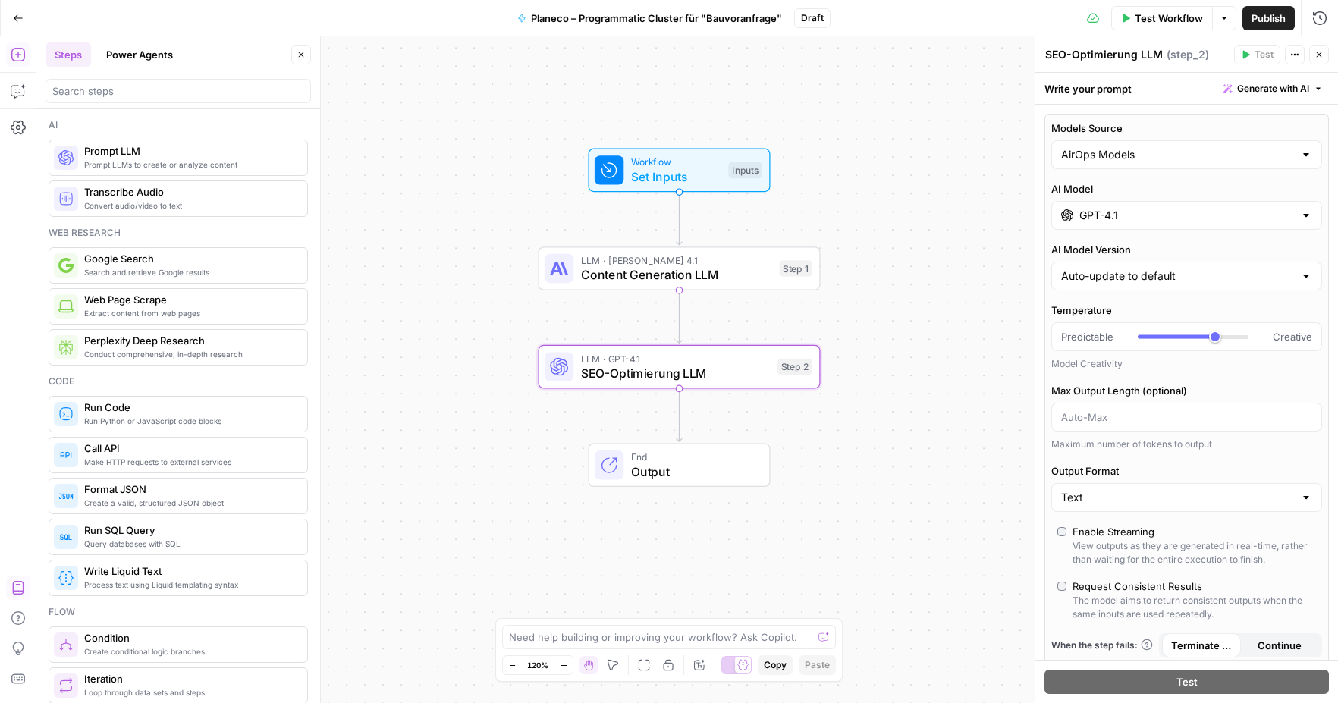
click at [1161, 219] on input "GPT-4.1" at bounding box center [1186, 215] width 215 height 15
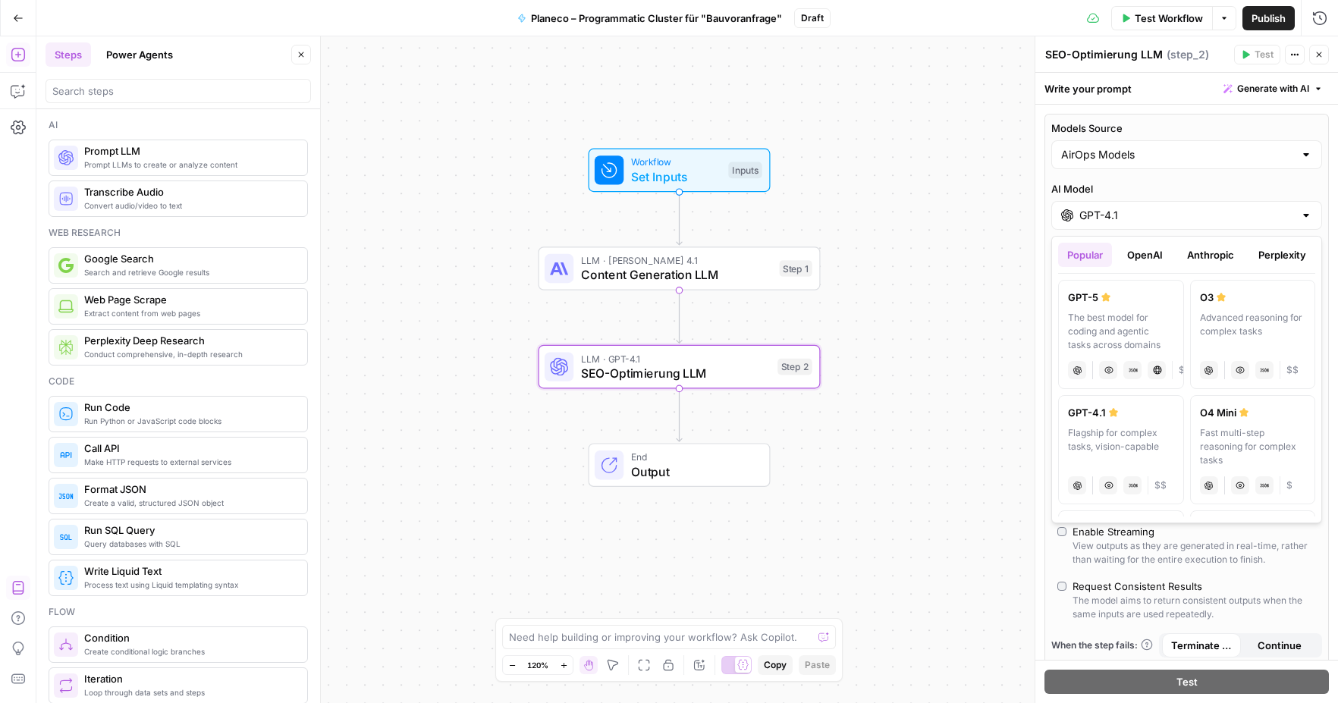
click at [1233, 253] on button "Anthropic" at bounding box center [1210, 255] width 65 height 24
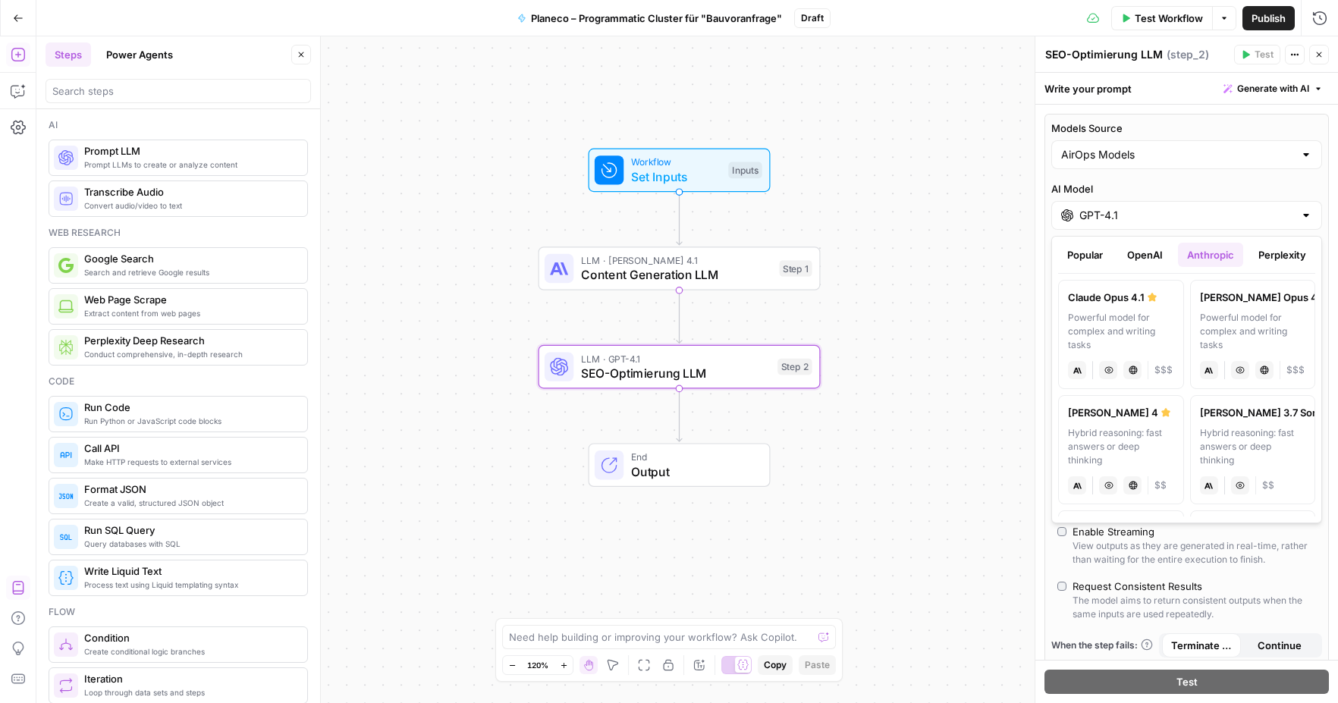
click at [1096, 342] on div "Powerful model for complex and writing tasks" at bounding box center [1121, 331] width 106 height 41
type input "Claude Opus 4.1"
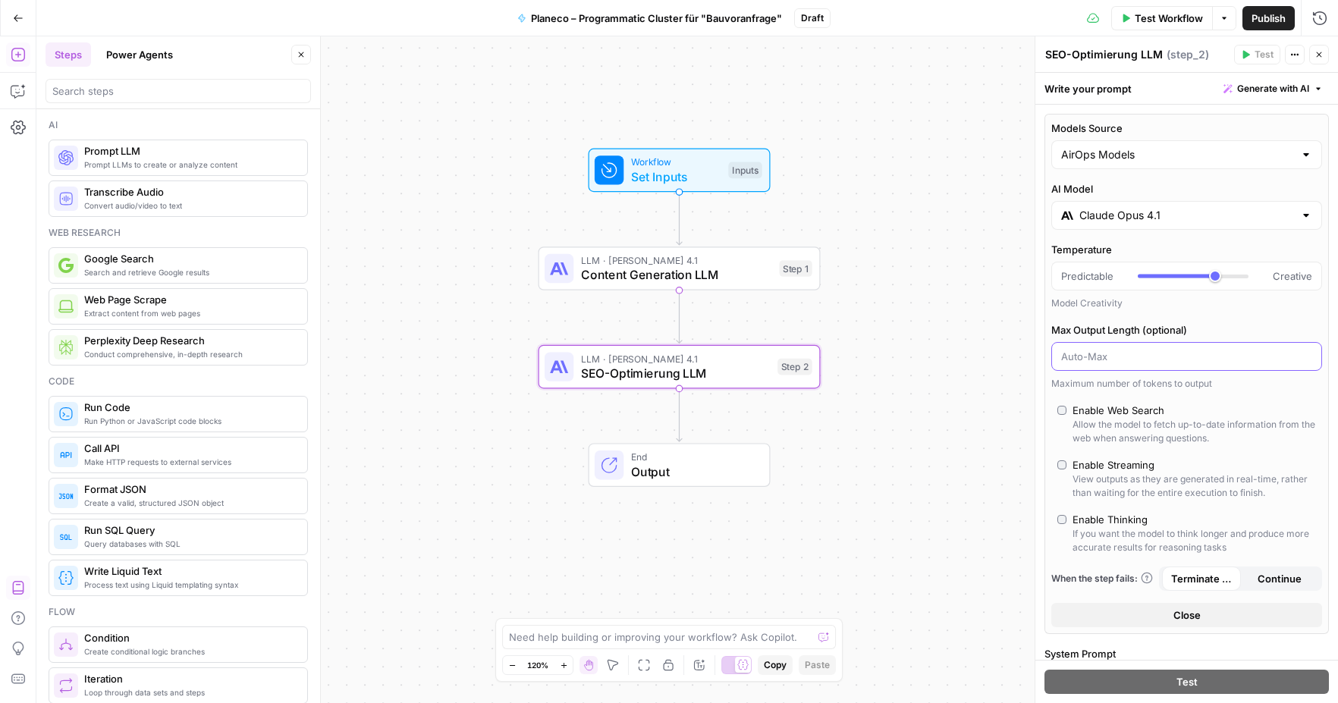
click at [1111, 363] on input "Max Output Length (optional)" at bounding box center [1186, 356] width 251 height 15
click at [685, 268] on span "Content Generation LLM" at bounding box center [676, 274] width 191 height 18
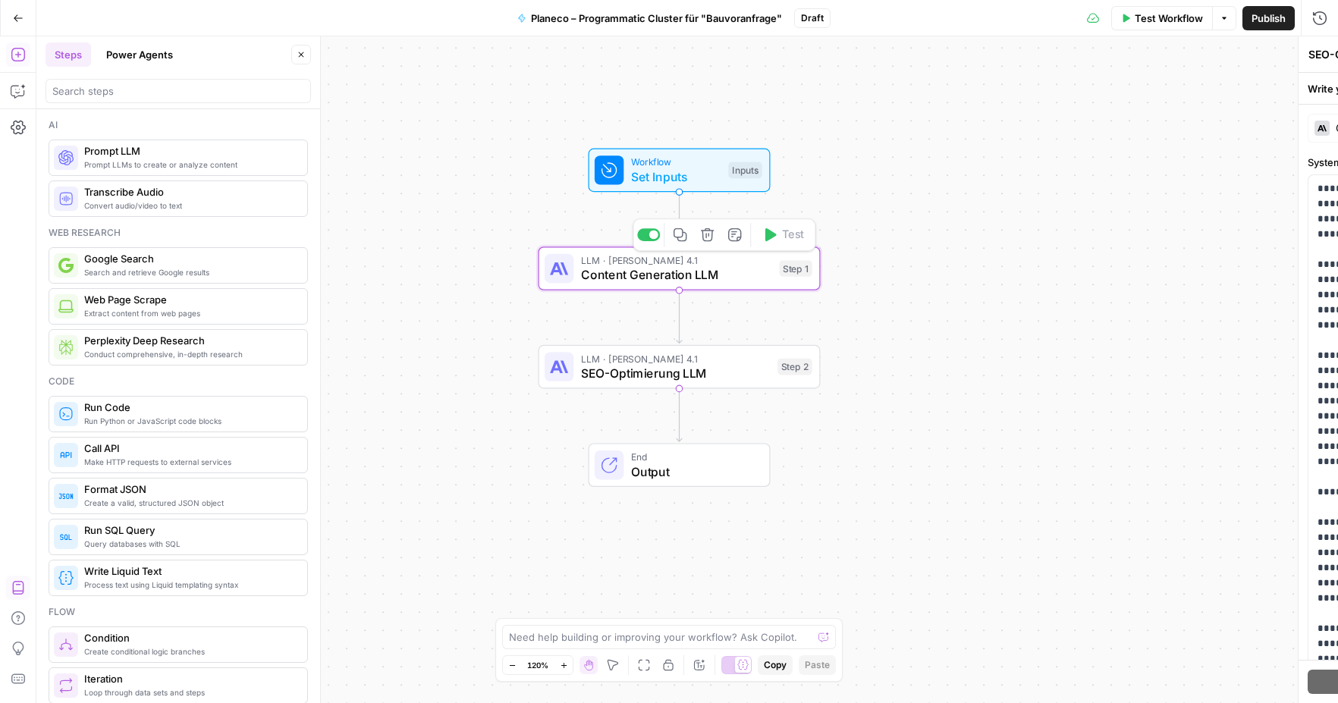
type textarea "Content Generation LLM"
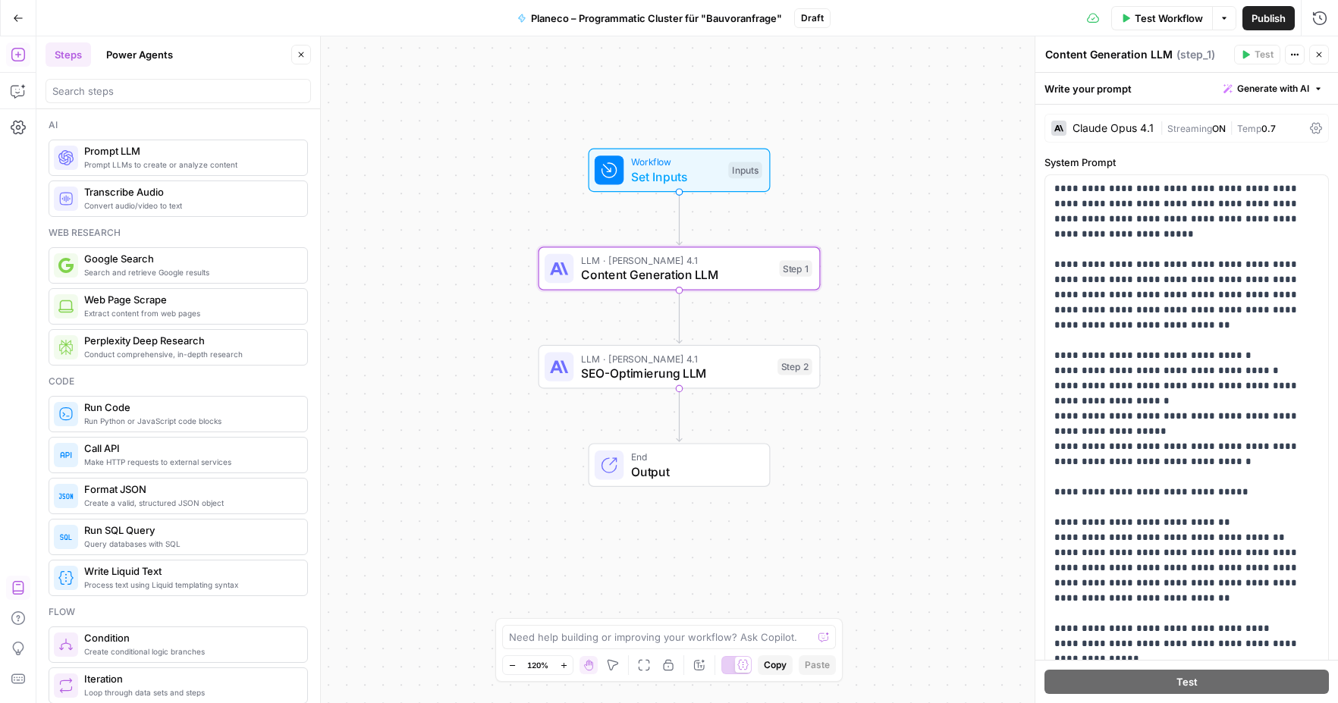
click at [1180, 129] on span "Streaming" at bounding box center [1189, 128] width 45 height 11
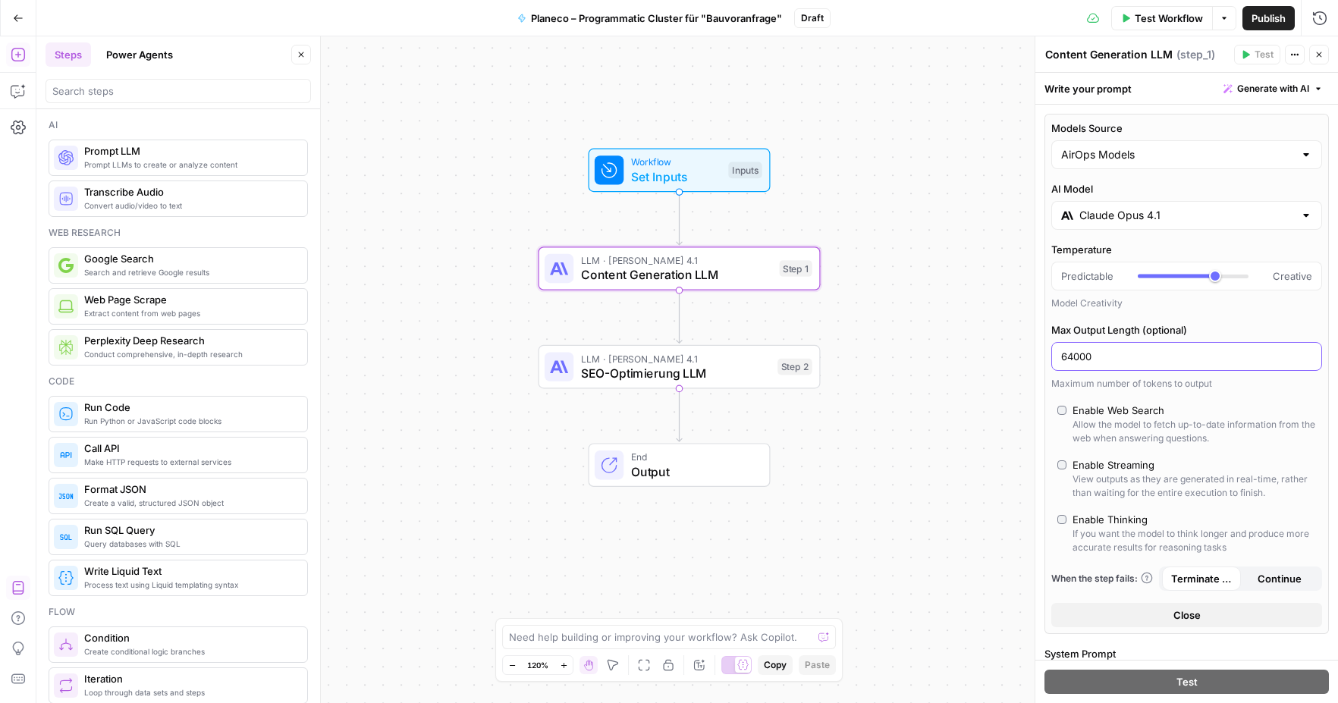
drag, startPoint x: 1119, startPoint y: 359, endPoint x: 1052, endPoint y: 362, distance: 67.6
click at [1052, 362] on div "64000" at bounding box center [1186, 356] width 271 height 29
click at [701, 372] on span "SEO-Optimierung LLM" at bounding box center [676, 373] width 190 height 18
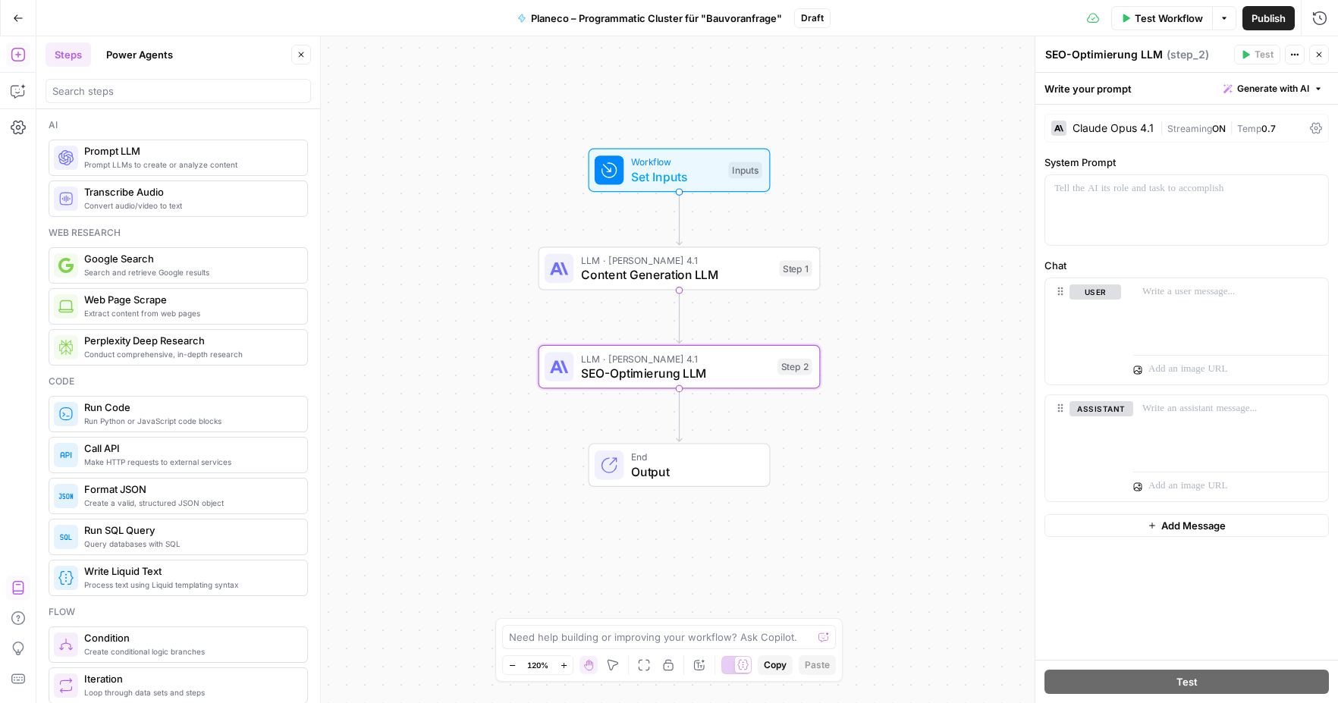
click at [1125, 119] on div "[PERSON_NAME] Opus 4.1 | Streaming ON | Temp 0.7" at bounding box center [1186, 128] width 284 height 29
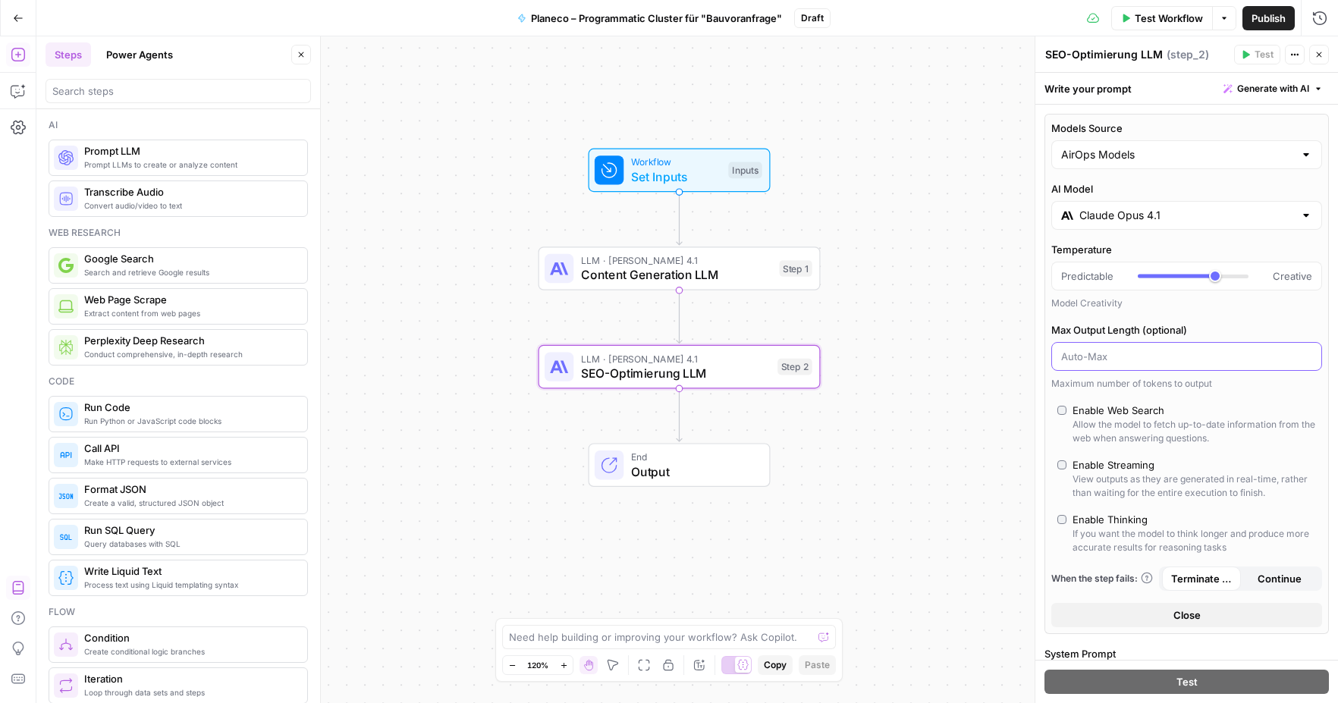
click at [1101, 355] on input "Max Output Length (optional)" at bounding box center [1186, 356] width 251 height 15
paste input "64000"
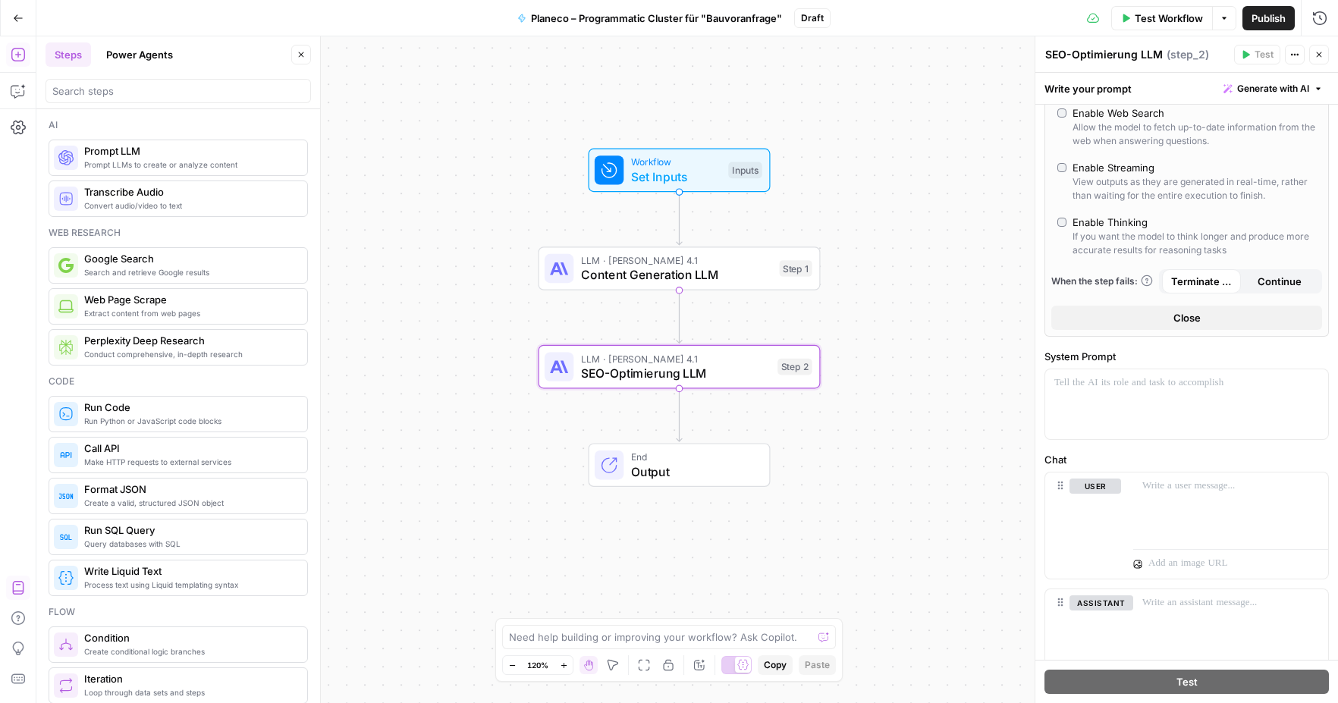
scroll to position [299, 0]
type input "64000"
